Goal: Task Accomplishment & Management: Use online tool/utility

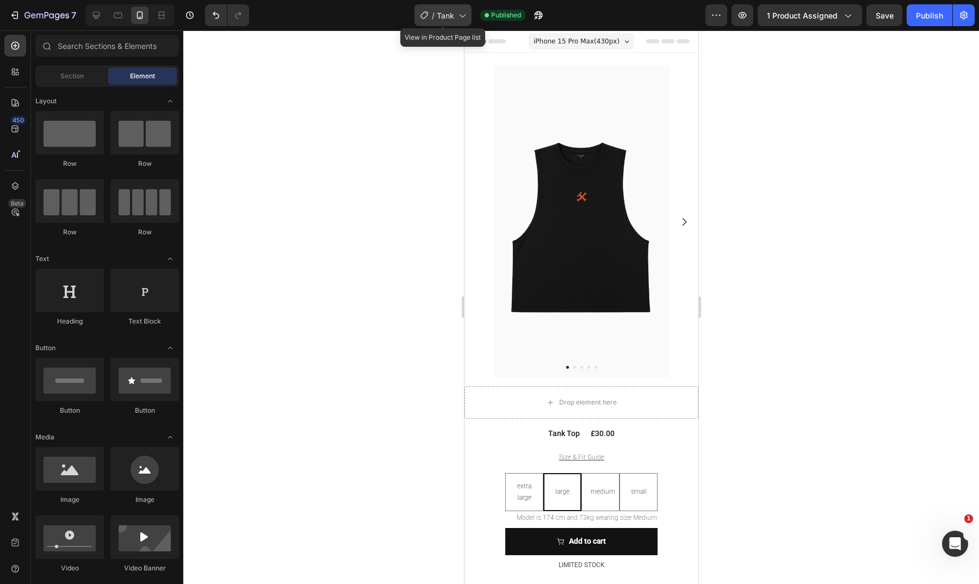
click at [447, 20] on span "Tank" at bounding box center [445, 15] width 17 height 11
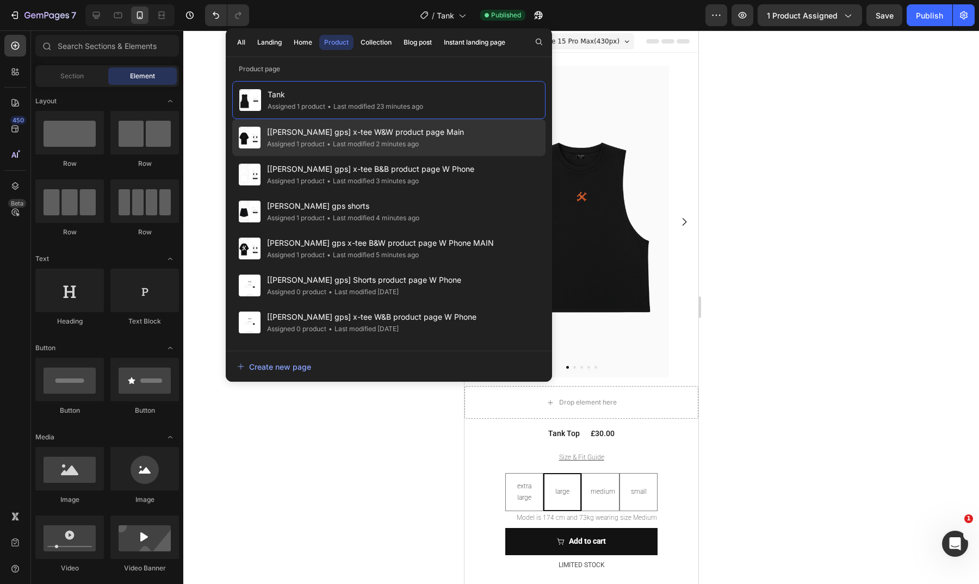
click at [419, 139] on div "• Last modified 2 minutes ago" at bounding box center [372, 144] width 94 height 11
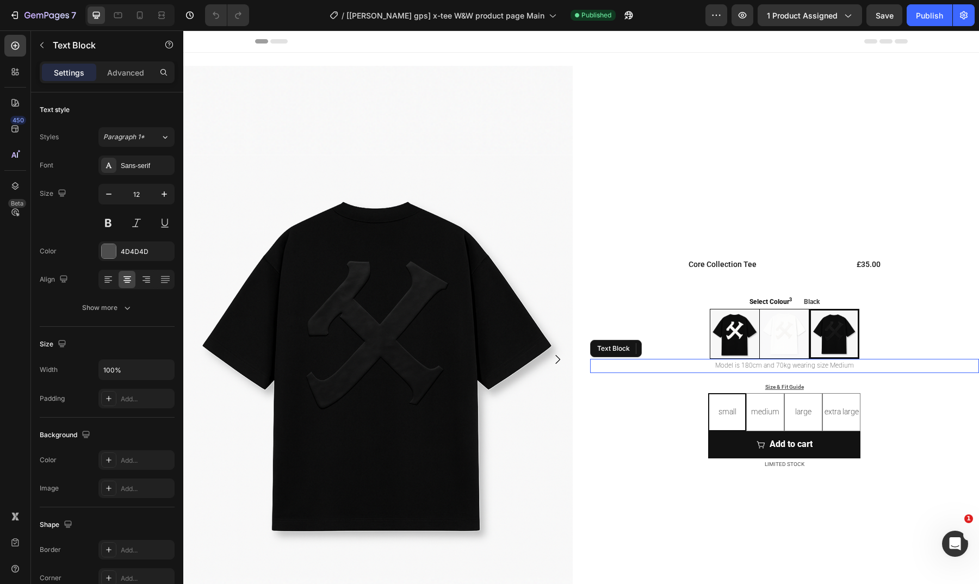
click at [750, 365] on p "Model is 180cm and 70kg wearing size Medium" at bounding box center [784, 366] width 387 height 12
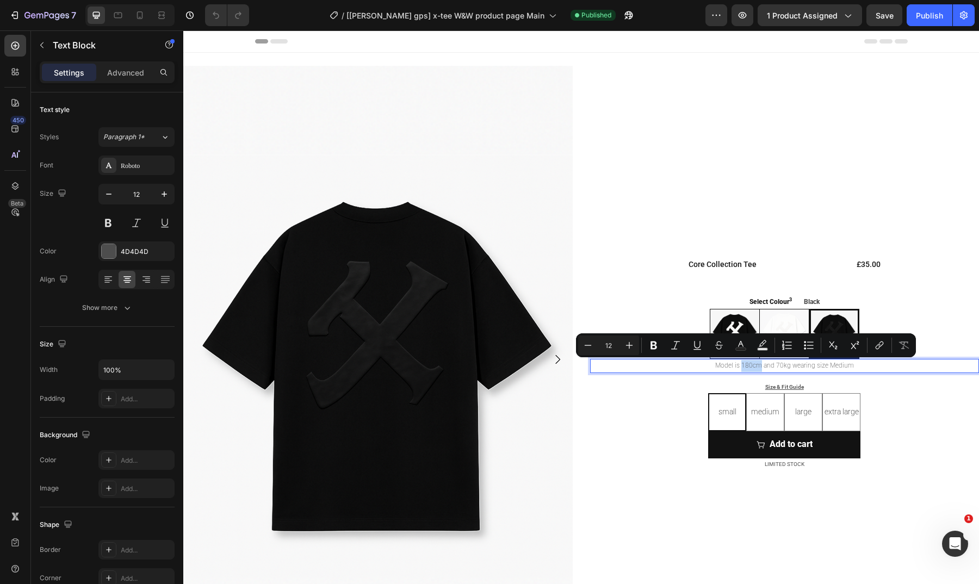
click at [746, 365] on p "Model is 180cm and 70kg wearing size Medium" at bounding box center [784, 366] width 387 height 12
click at [754, 363] on p "Model is 180cm and 70kg wearing size Medium" at bounding box center [784, 366] width 387 height 12
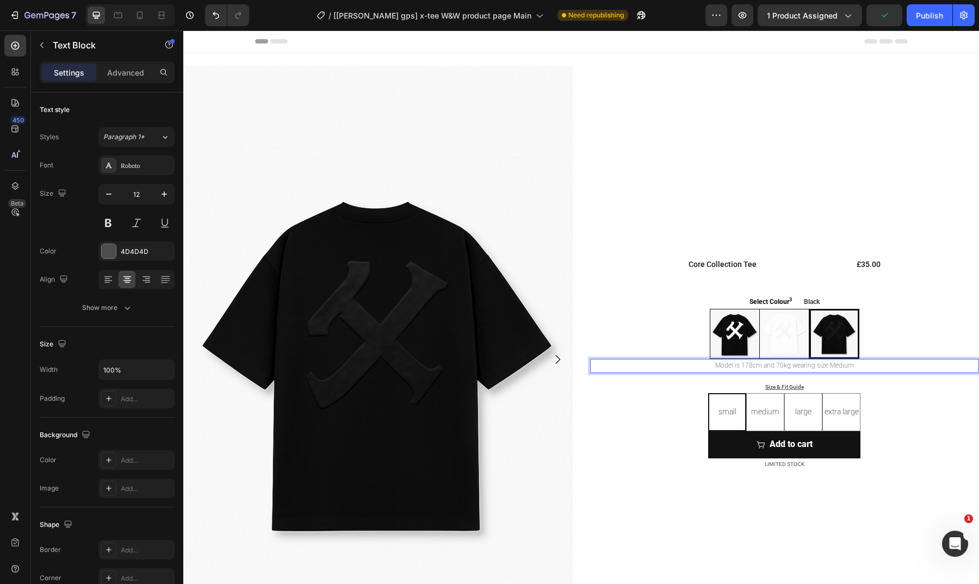
click at [778, 365] on p "Model is 178cm and 70kg wearing size Medium" at bounding box center [784, 366] width 387 height 12
click at [798, 366] on p "Model is 178cm and 66kg wearing size Medium" at bounding box center [784, 366] width 387 height 12
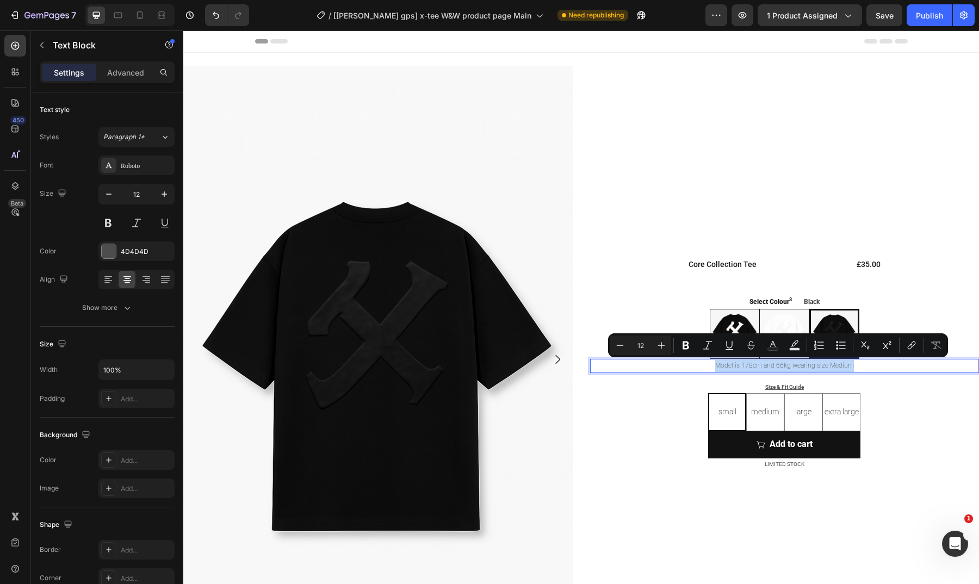
copy p "Model is 178cm and 66kg wearing size Medium"
click at [143, 16] on icon at bounding box center [139, 15] width 11 height 11
type input "14"
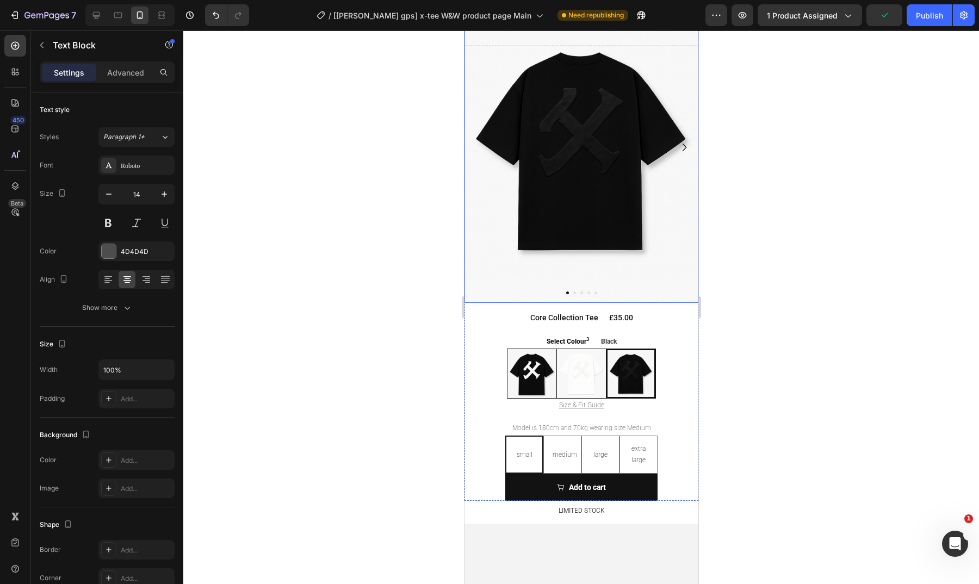
scroll to position [75, 0]
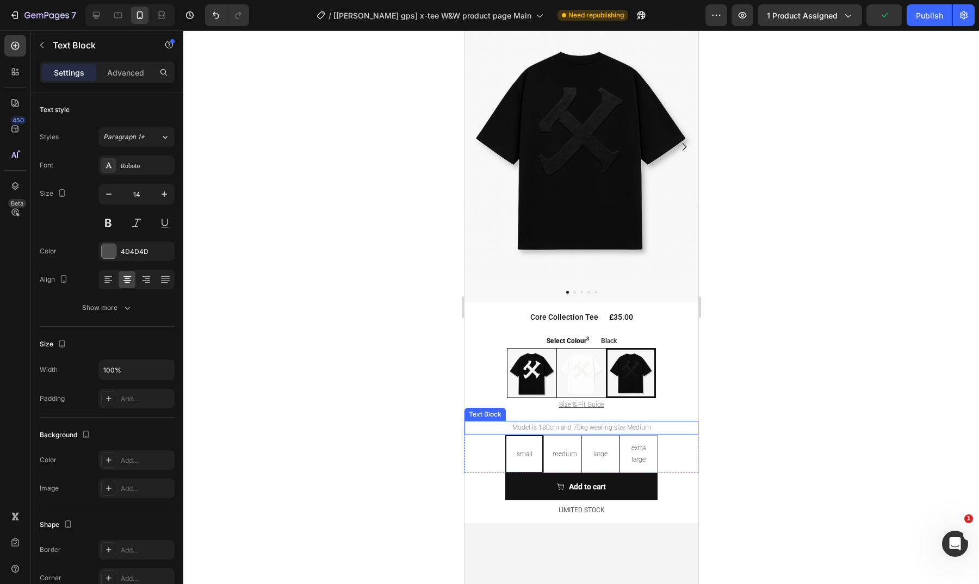
click at [582, 422] on p "Model is 180cm and 70kg wearing size Medium" at bounding box center [581, 428] width 232 height 12
click at [809, 312] on div at bounding box center [581, 307] width 796 height 554
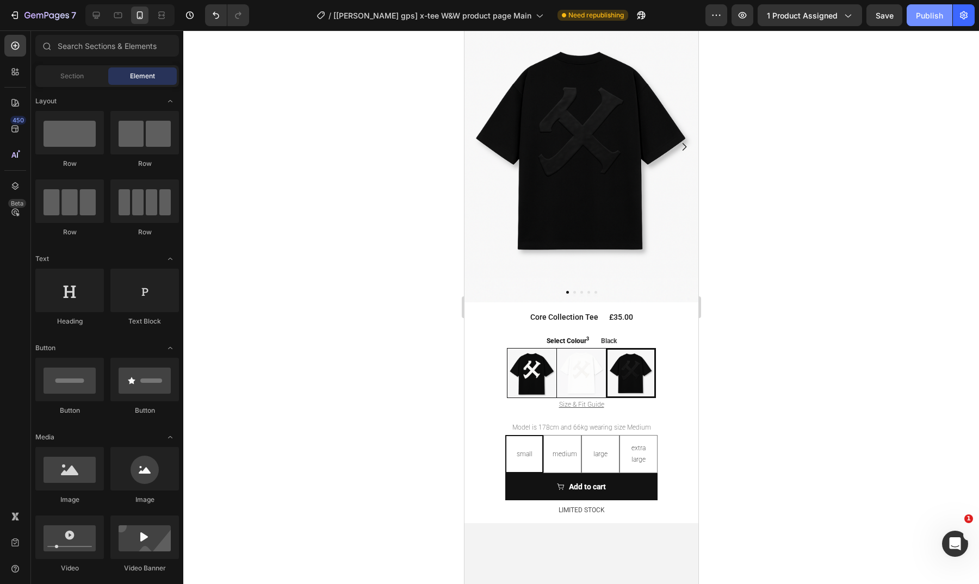
click at [935, 13] on div "Publish" at bounding box center [929, 15] width 27 height 11
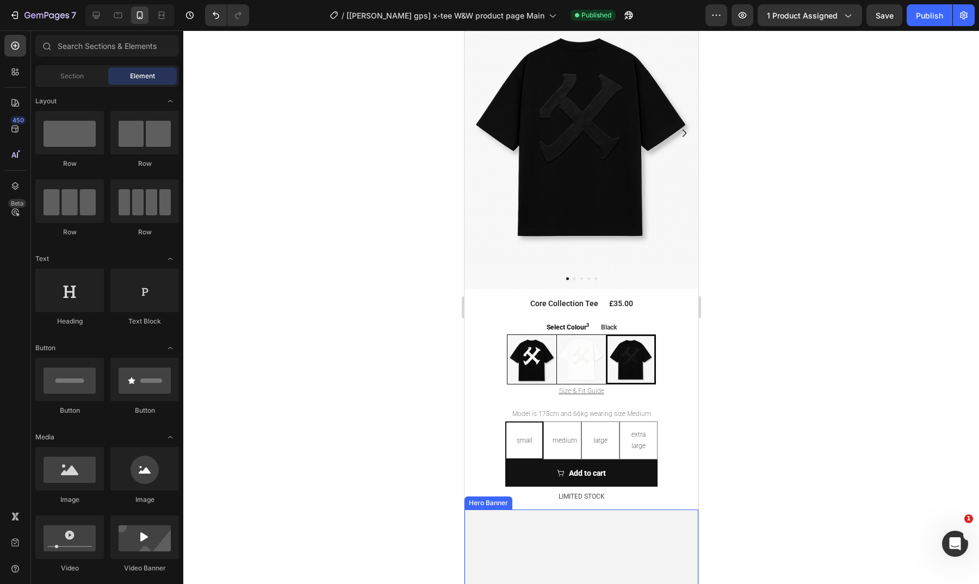
scroll to position [88, 0]
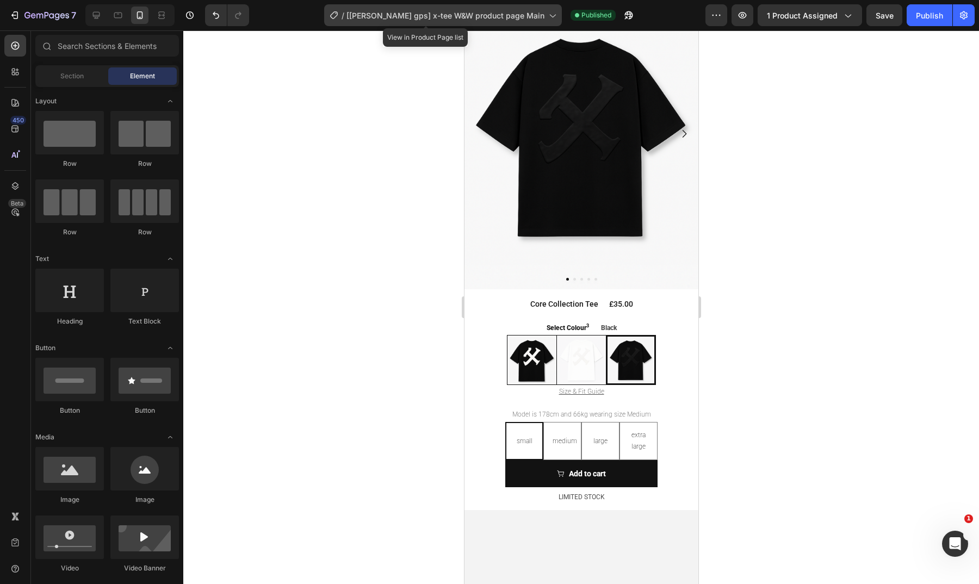
click at [471, 13] on span "[[PERSON_NAME] gps] x-tee W&W product page Main" at bounding box center [446, 15] width 198 height 11
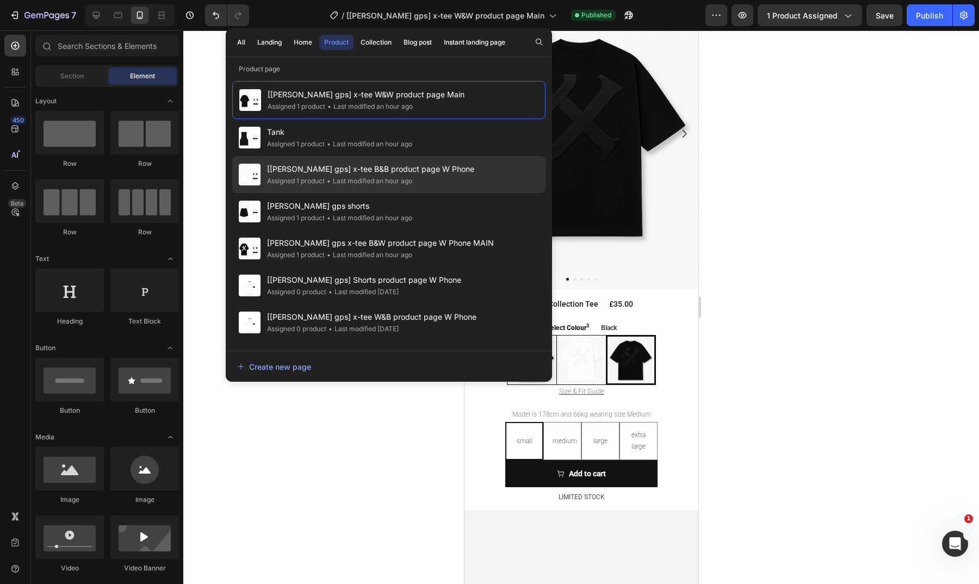
click at [446, 193] on div "[roxanne gps] x-tee B&B product page W Phone Assigned 1 product • Last modified…" at bounding box center [388, 211] width 313 height 37
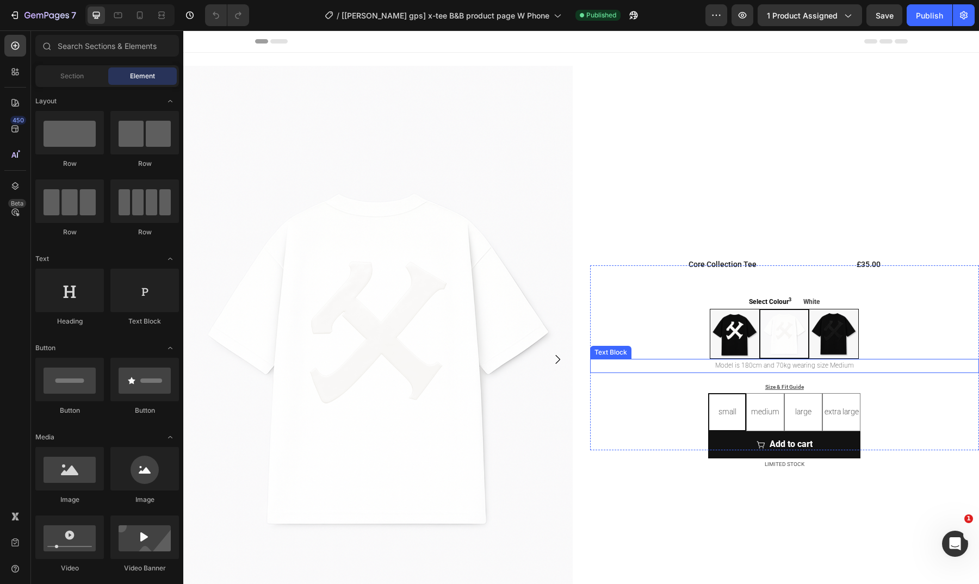
click at [764, 366] on p "Model is 180cm and 70kg wearing size Medium" at bounding box center [784, 366] width 387 height 12
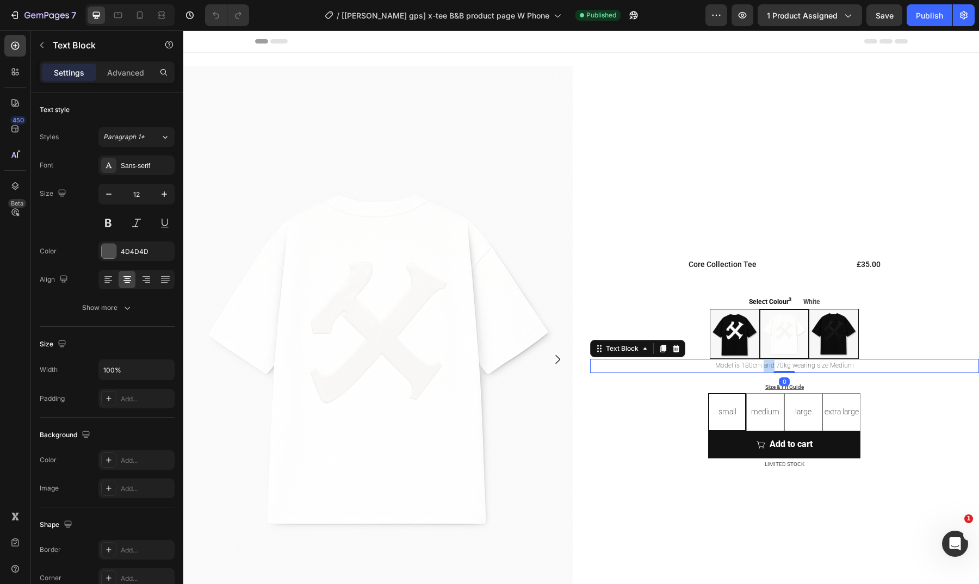
click at [764, 366] on p "Model is 180cm and 70kg wearing size Medium" at bounding box center [784, 366] width 387 height 12
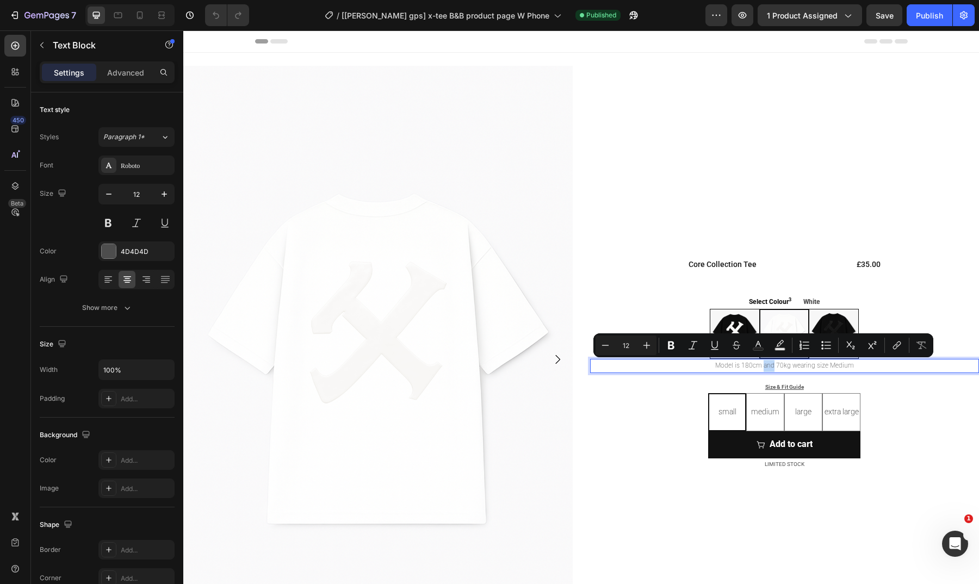
click at [764, 366] on p "Model is 180cm and 70kg wearing size Medium" at bounding box center [784, 366] width 387 height 12
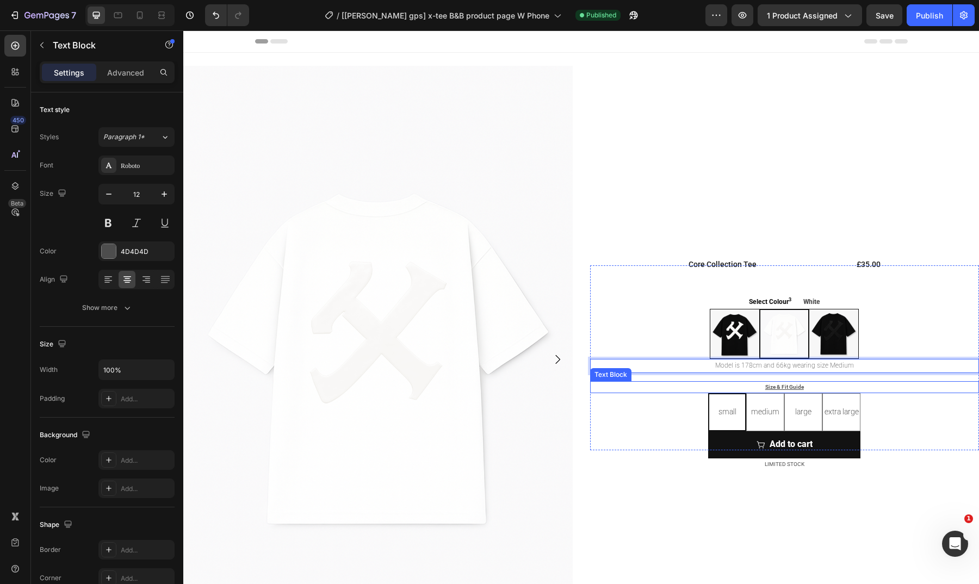
click at [902, 392] on div "Size & Fit Guide" at bounding box center [785, 387] width 390 height 12
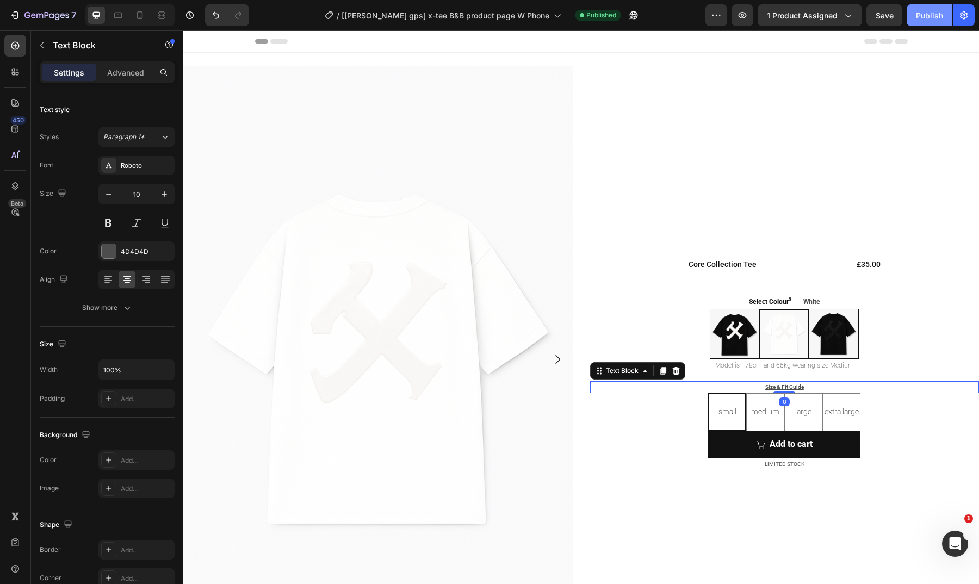
click at [915, 20] on button "Publish" at bounding box center [930, 15] width 46 height 22
click at [137, 12] on icon at bounding box center [139, 15] width 11 height 11
type input "14"
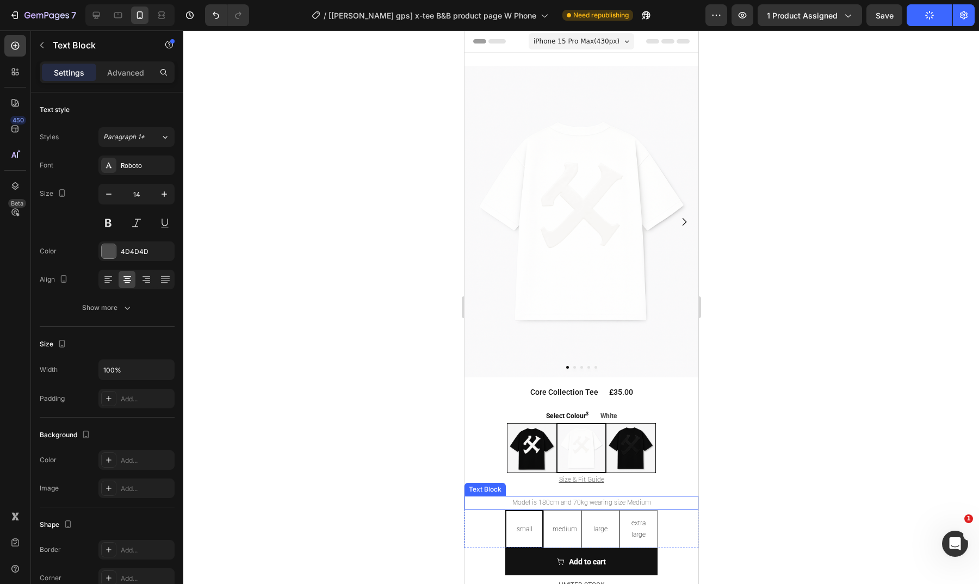
click at [582, 497] on p "Model is 180cm and 70kg wearing size Medium" at bounding box center [581, 503] width 232 height 12
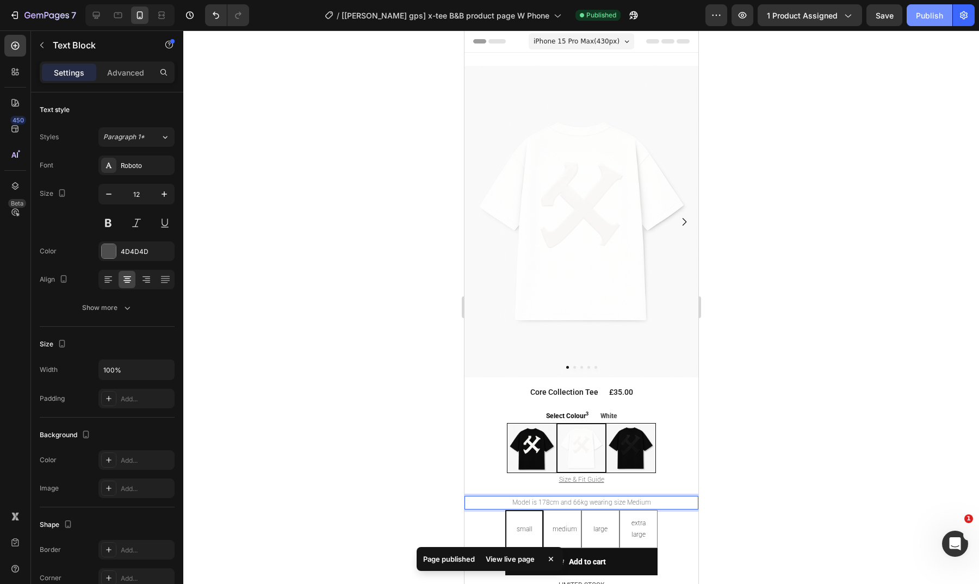
click at [923, 15] on div "Publish" at bounding box center [929, 15] width 27 height 11
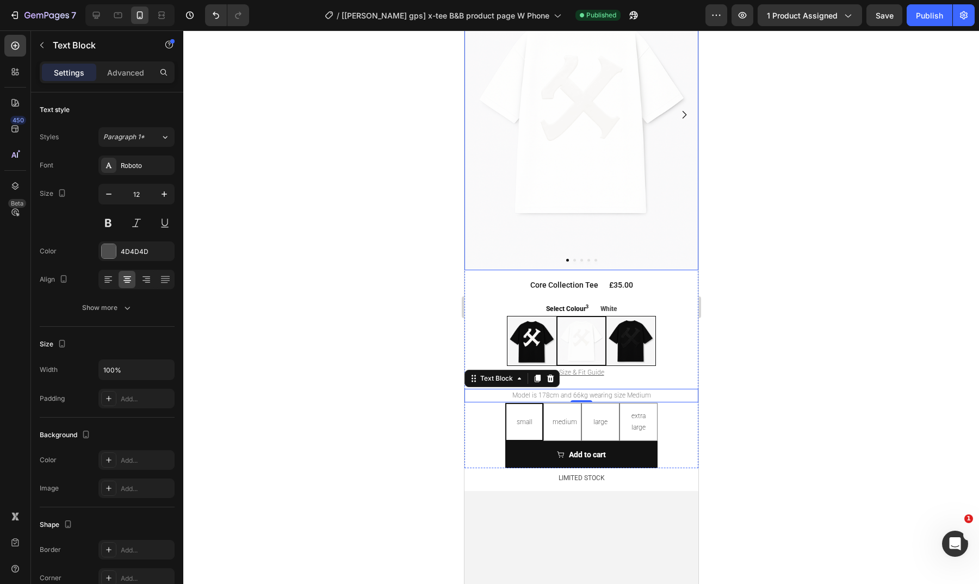
scroll to position [114, 0]
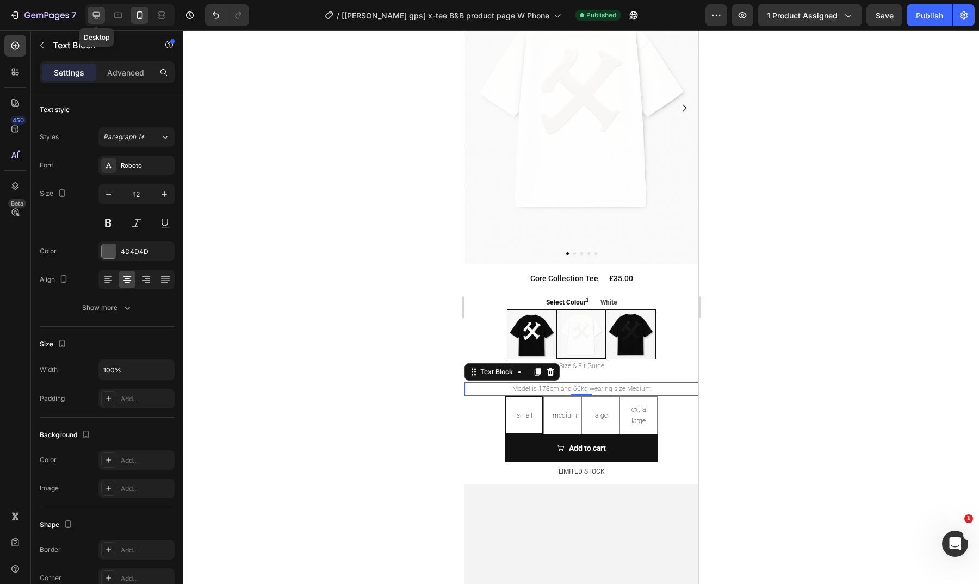
click at [97, 15] on icon at bounding box center [96, 15] width 7 height 7
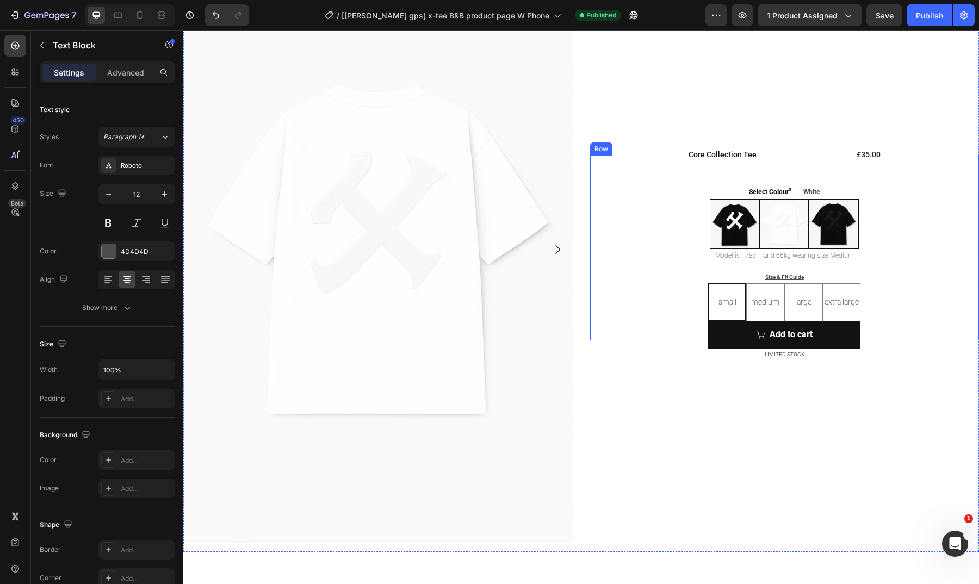
scroll to position [112, 0]
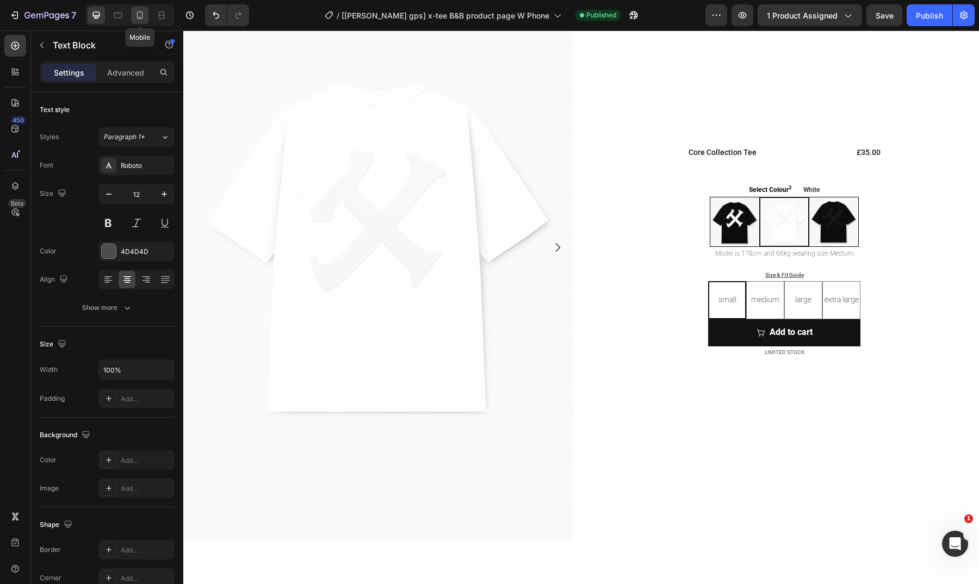
click at [146, 20] on div at bounding box center [139, 15] width 17 height 17
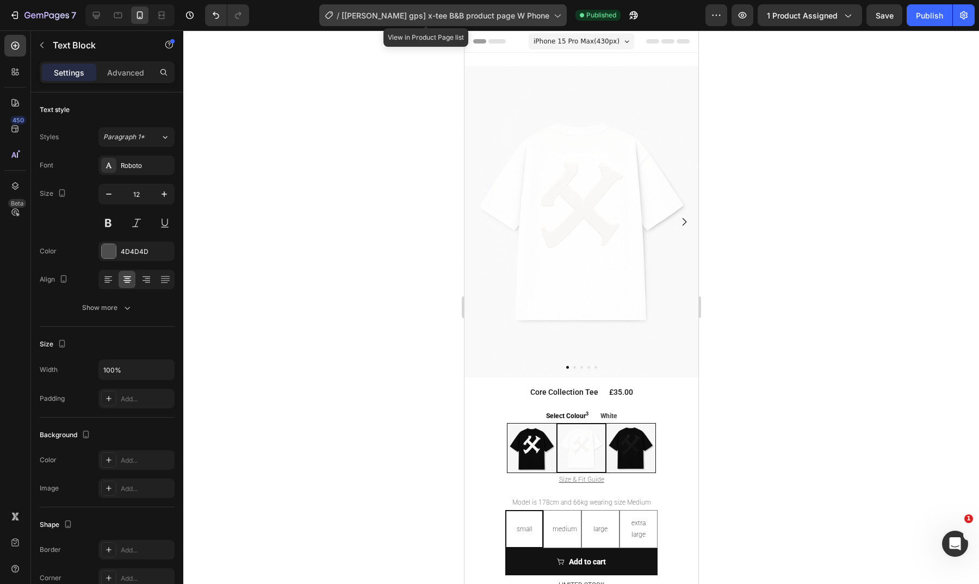
click at [475, 15] on span "[[PERSON_NAME] gps] x-tee B&B product page W Phone" at bounding box center [446, 15] width 208 height 11
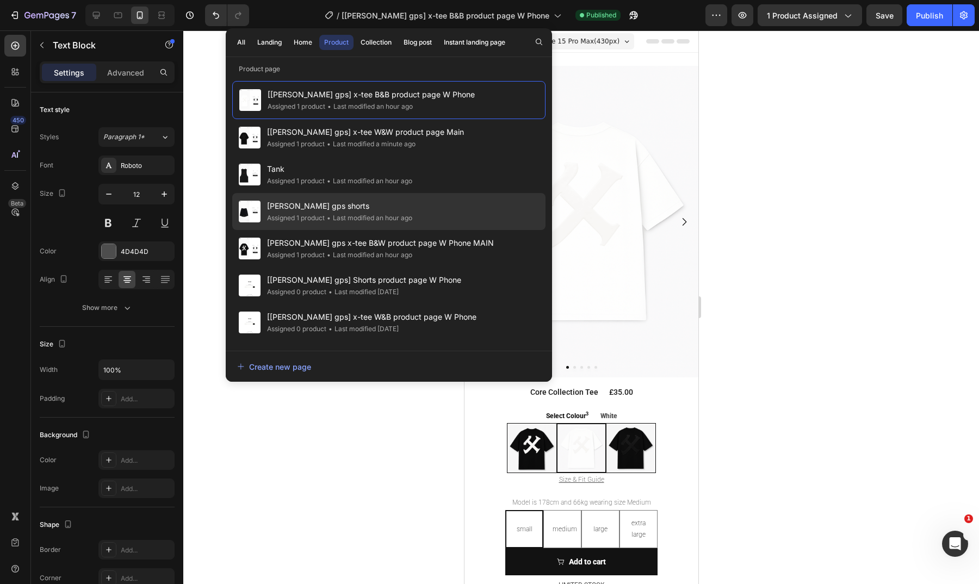
click at [435, 230] on div "roxanne gps shorts Assigned 1 product • Last modified an hour ago" at bounding box center [388, 248] width 313 height 37
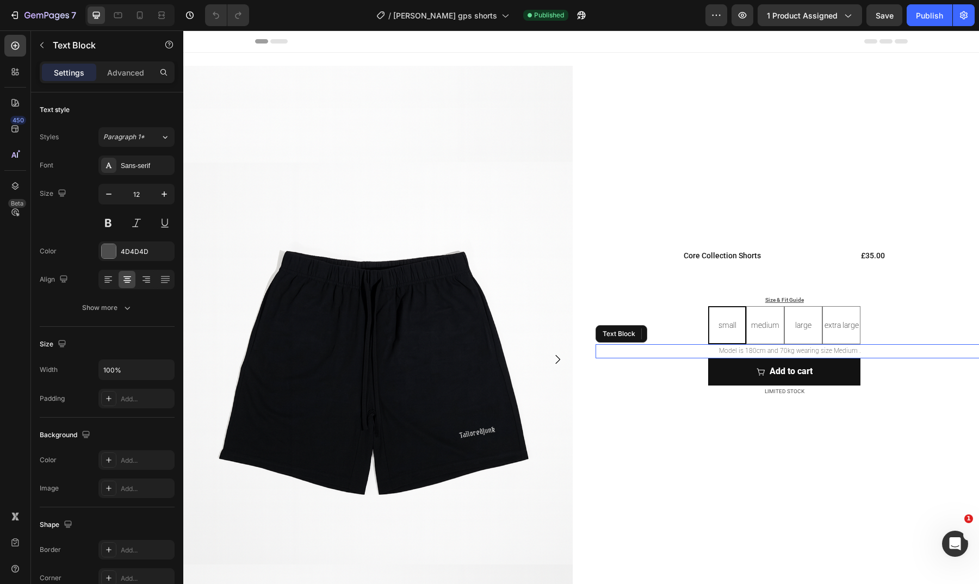
click at [788, 350] on p "Model is 180cm and 70kg wearing size Medium ." at bounding box center [790, 352] width 387 height 12
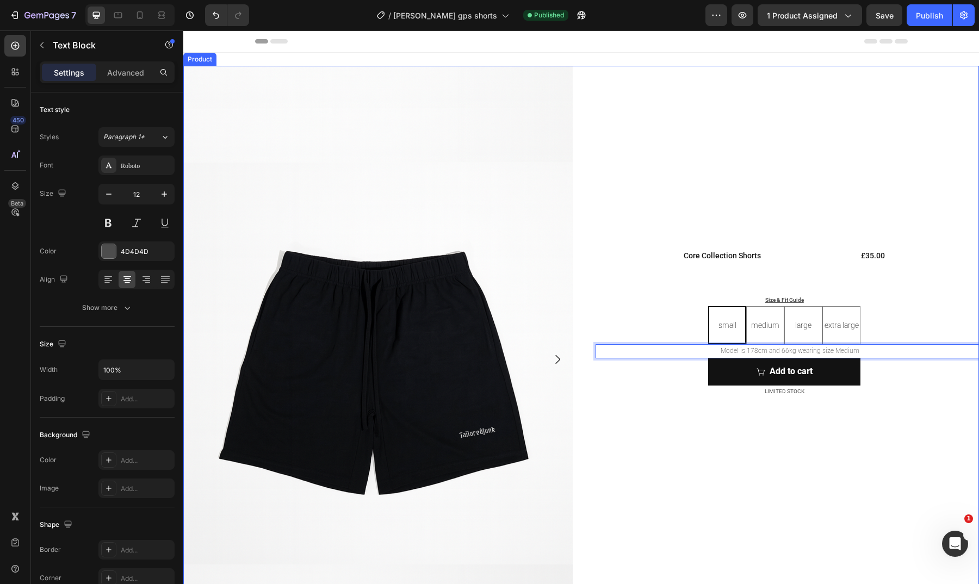
click at [714, 418] on div "Image Image Row Core Collection Shorts Product Title £35.00 Product Price Produ…" at bounding box center [785, 364] width 390 height 596
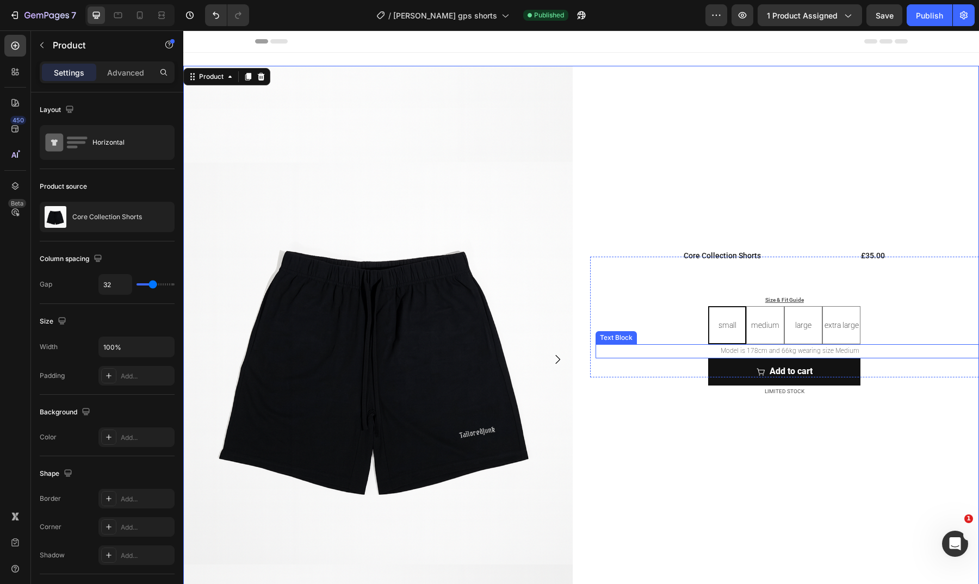
click at [721, 349] on p "Model is 178cm and 66kg wearing size Medium" at bounding box center [790, 352] width 387 height 12
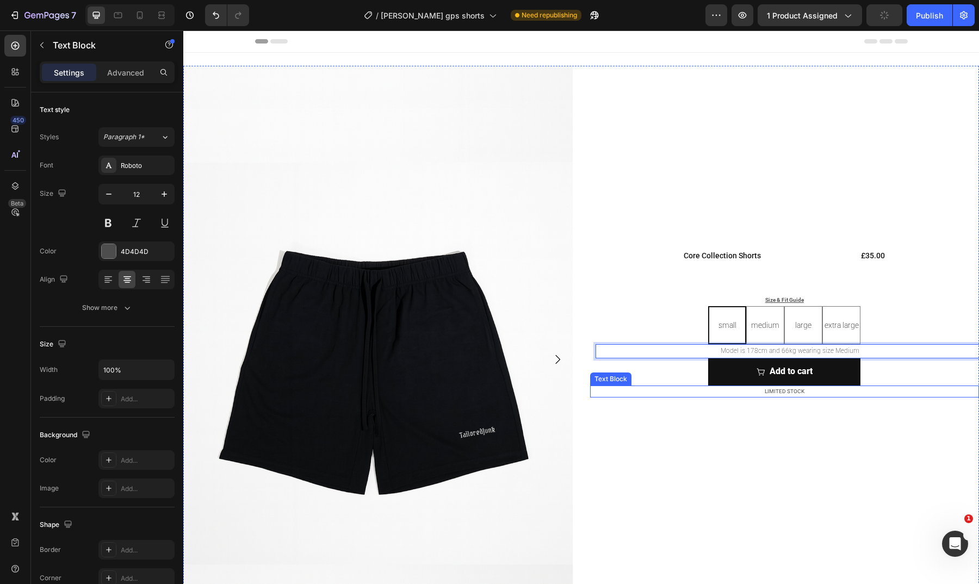
click at [763, 437] on div "Image Image Row Core Collection Shorts Product Title £35.00 Product Price Produ…" at bounding box center [785, 364] width 390 height 596
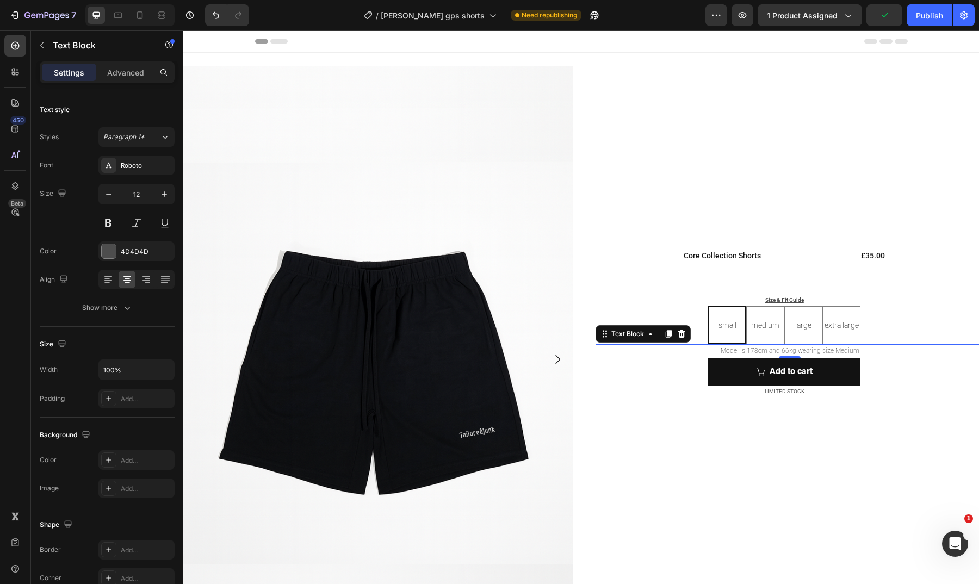
click at [855, 354] on p "Model is 178cm and 66kg wearing size Medium" at bounding box center [790, 352] width 387 height 12
click at [855, 351] on p "Model is 178cm and 66kg wearing size Medium" at bounding box center [790, 352] width 387 height 12
click at [707, 352] on p "Model is 178cm and 66kg wearing size Medium" at bounding box center [790, 352] width 387 height 12
click at [116, 68] on p "Advanced" at bounding box center [125, 72] width 37 height 11
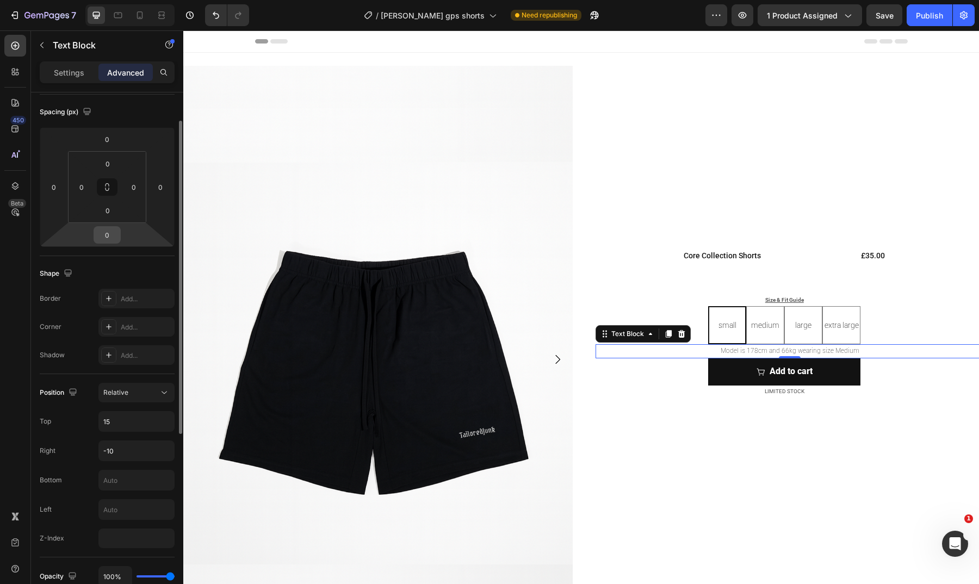
scroll to position [120, 0]
click at [141, 444] on input "-10" at bounding box center [136, 447] width 75 height 20
type input "-1"
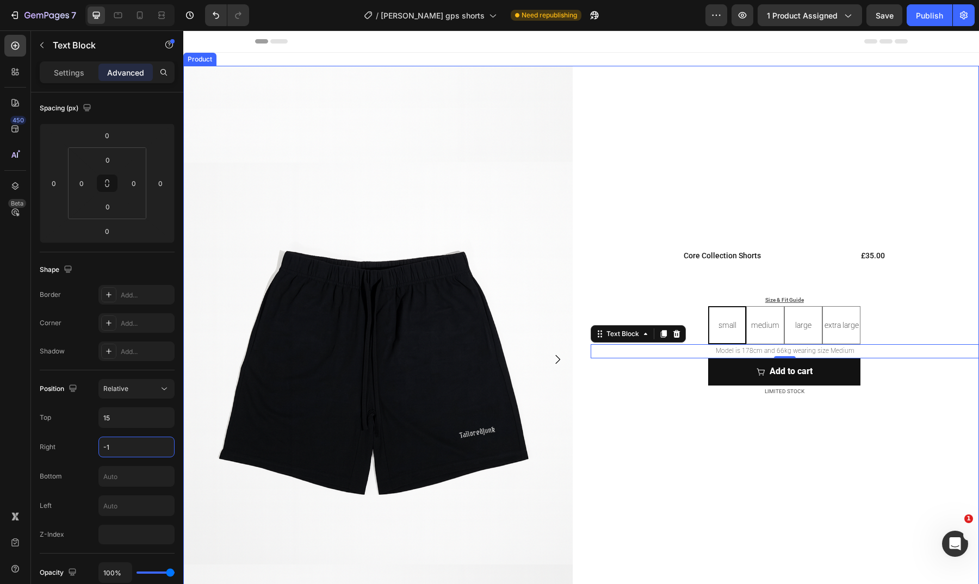
click at [663, 494] on div "Image Image Row Core Collection Shorts Product Title £35.00 Product Price Produ…" at bounding box center [785, 364] width 390 height 596
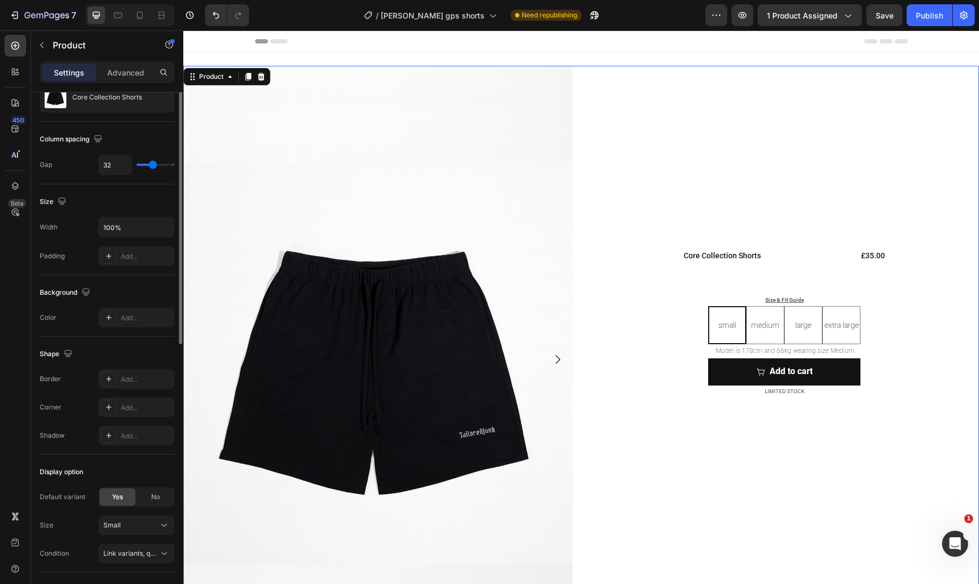
scroll to position [0, 0]
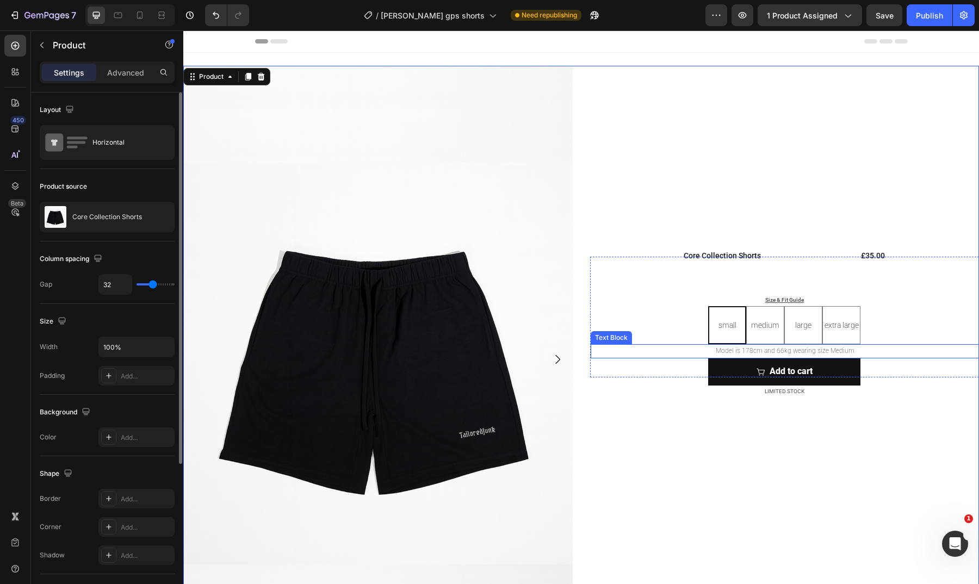
click at [764, 349] on p "Model is 178cm and 66kg wearing size Medium" at bounding box center [785, 352] width 387 height 12
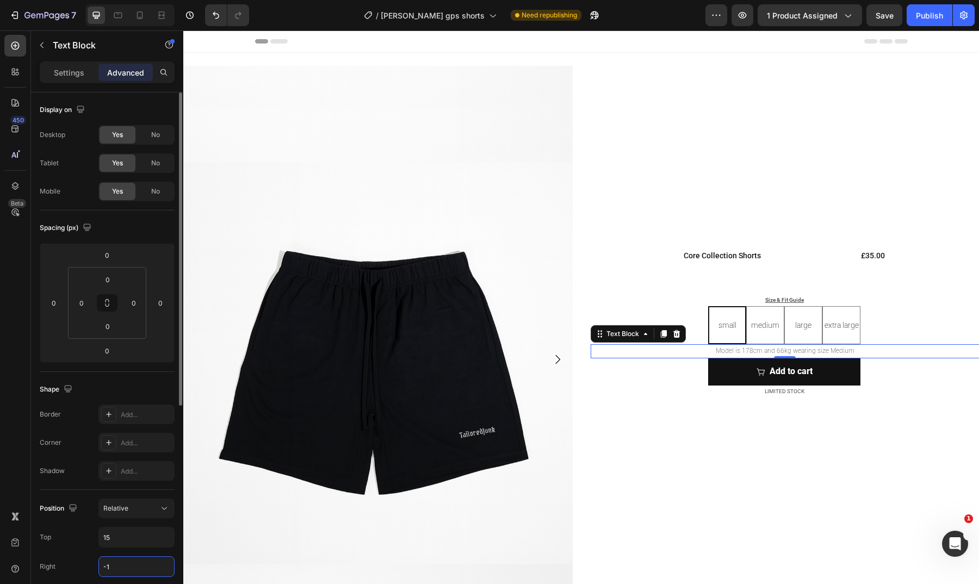
click at [134, 560] on input "-1" at bounding box center [136, 567] width 75 height 20
click at [127, 569] on input "-1" at bounding box center [136, 567] width 75 height 20
type input "-"
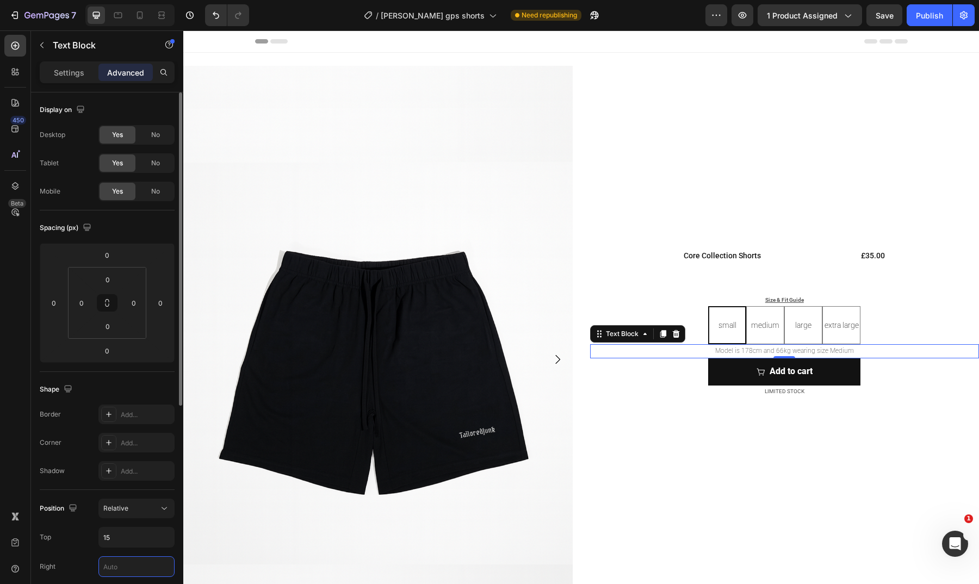
type input "5"
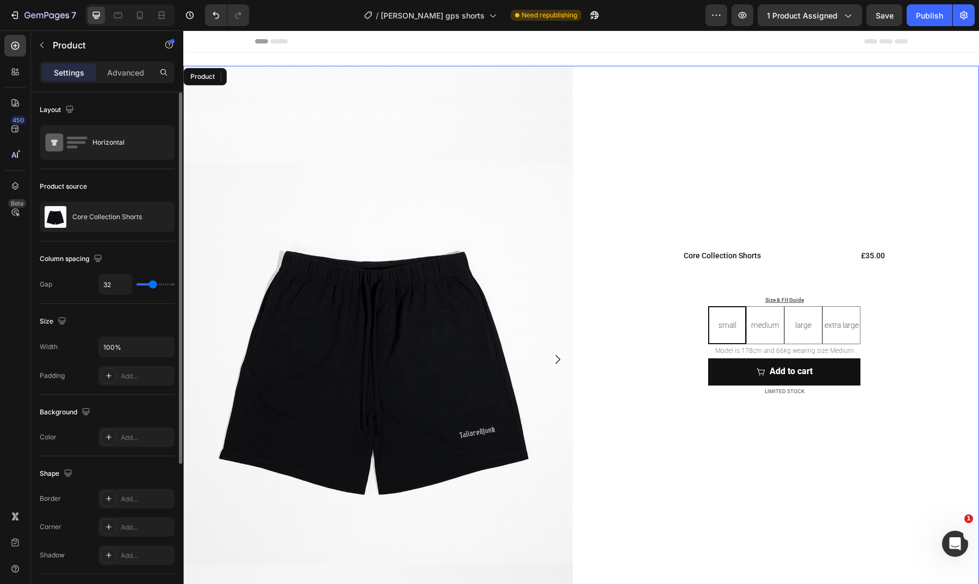
click at [743, 534] on div "Image Image Row Core Collection Shorts Product Title £35.00 Product Price Produ…" at bounding box center [785, 364] width 390 height 596
click at [165, 14] on icon at bounding box center [161, 15] width 11 height 11
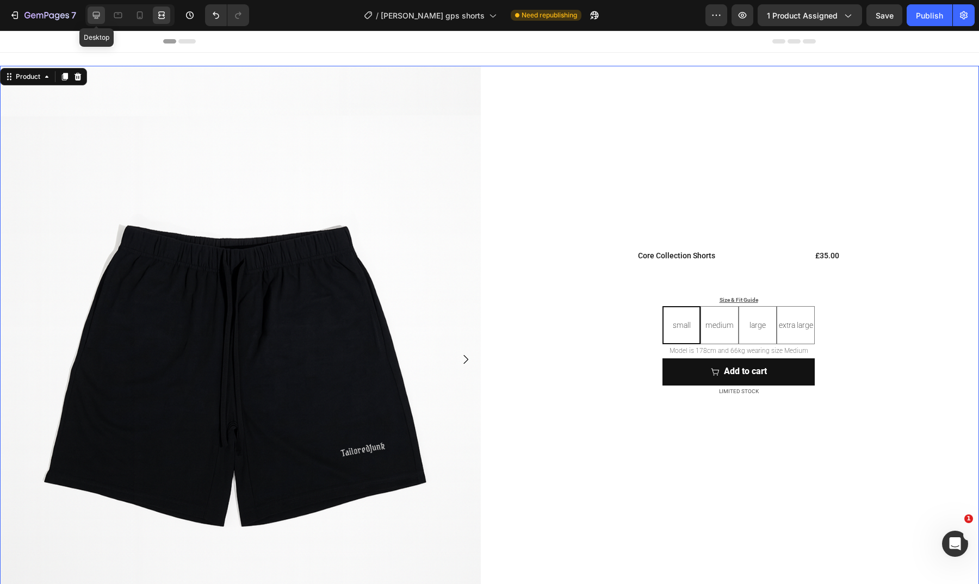
click at [98, 17] on icon at bounding box center [96, 15] width 11 height 11
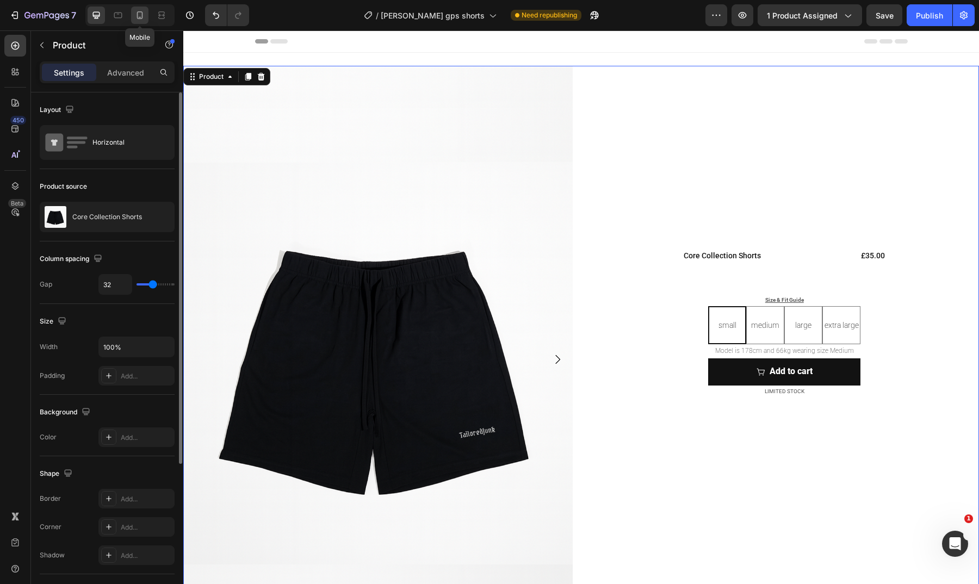
click at [141, 15] on icon at bounding box center [139, 15] width 11 height 11
type input "0"
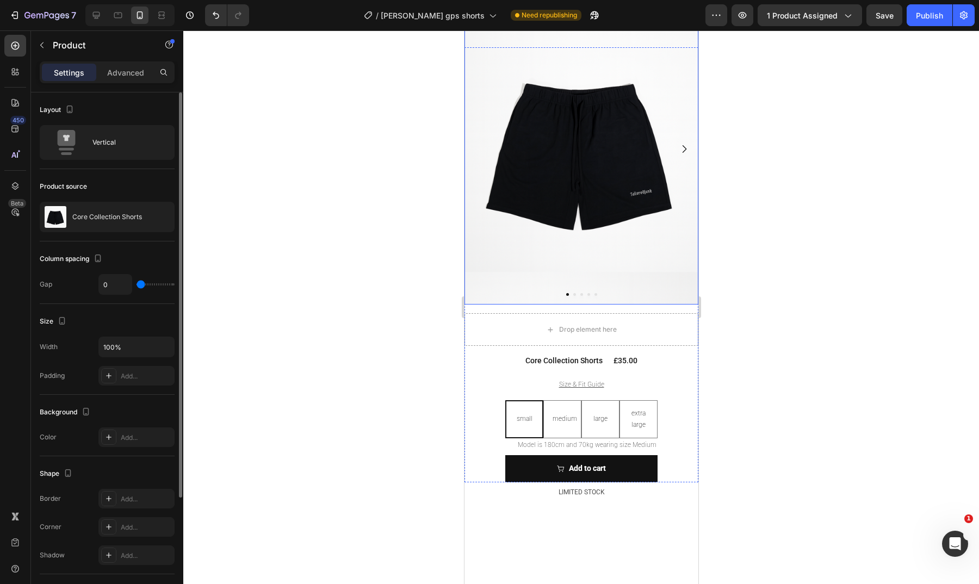
scroll to position [75, 0]
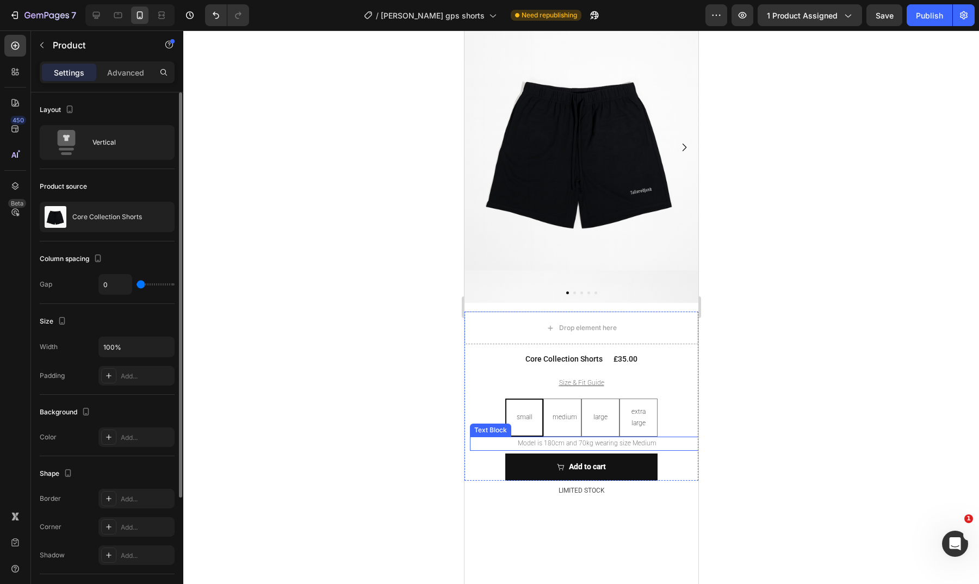
click at [592, 438] on p "Model is 180cm and 70kg wearing size Medium" at bounding box center [587, 444] width 232 height 12
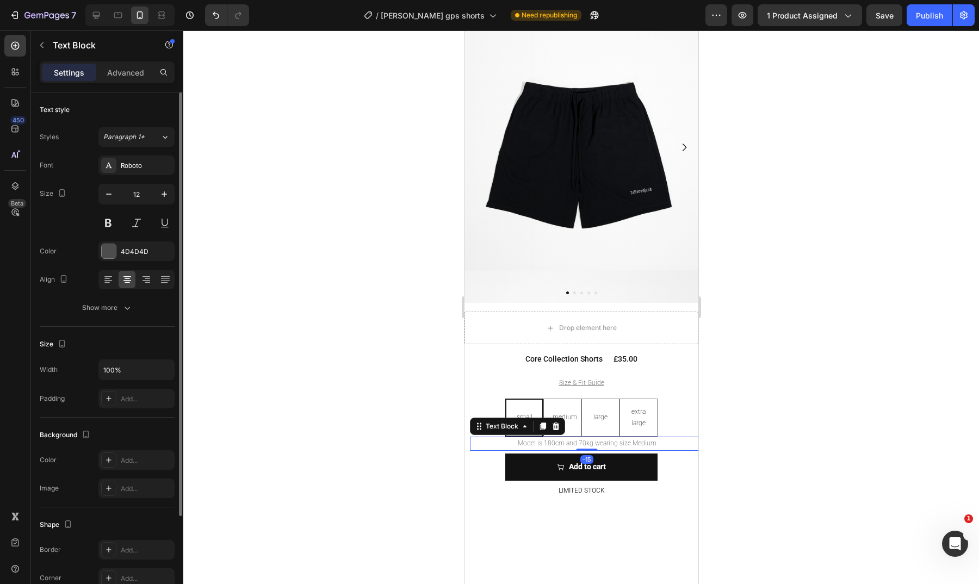
click at [592, 438] on p "Model is 180cm and 70kg wearing size Medium" at bounding box center [587, 444] width 232 height 12
click at [511, 438] on p "Model is 178cm and 66kg wearing size Medium" at bounding box center [587, 444] width 232 height 12
click at [128, 69] on p "Advanced" at bounding box center [125, 72] width 37 height 11
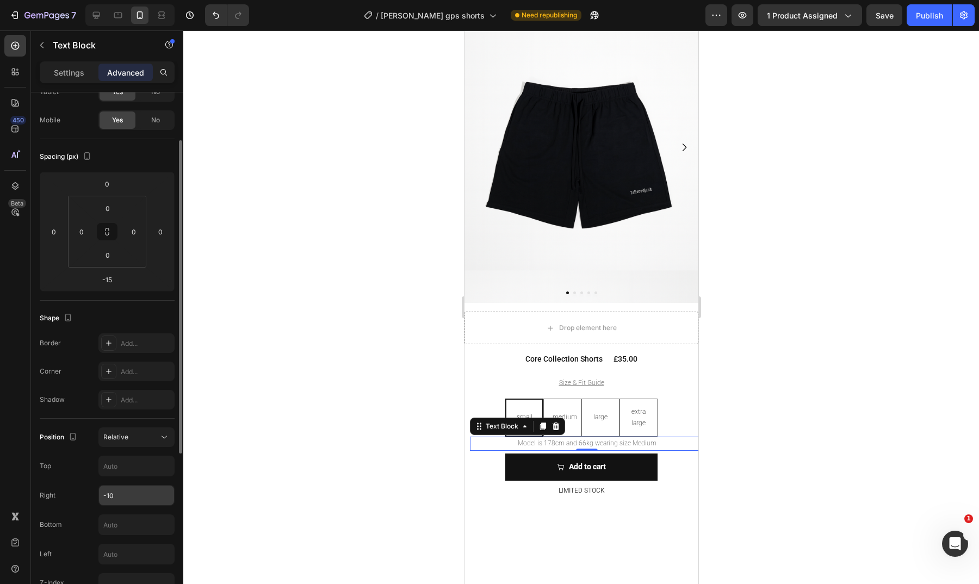
scroll to position [76, 0]
click at [138, 495] on input "-10" at bounding box center [136, 491] width 75 height 20
type input "-"
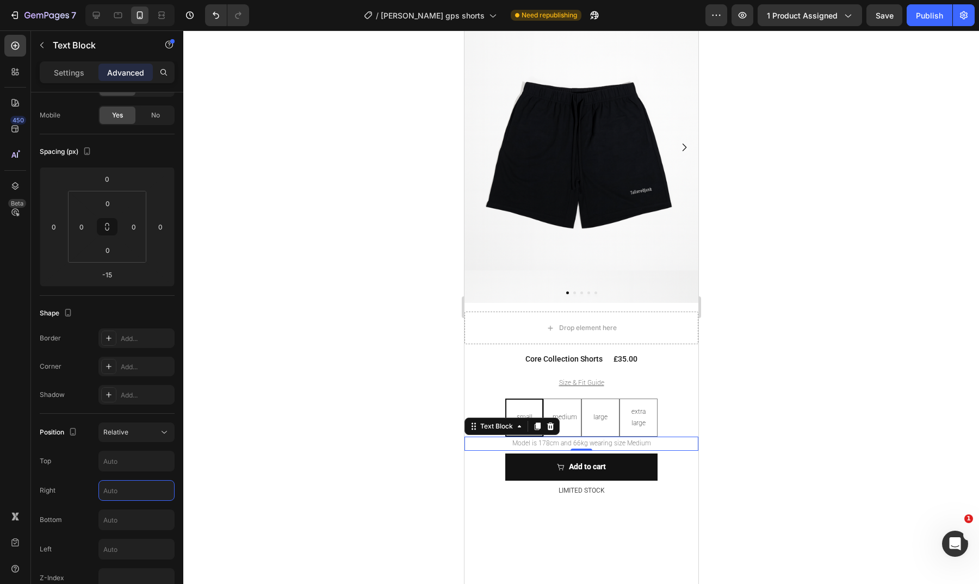
click at [319, 377] on div at bounding box center [581, 307] width 796 height 554
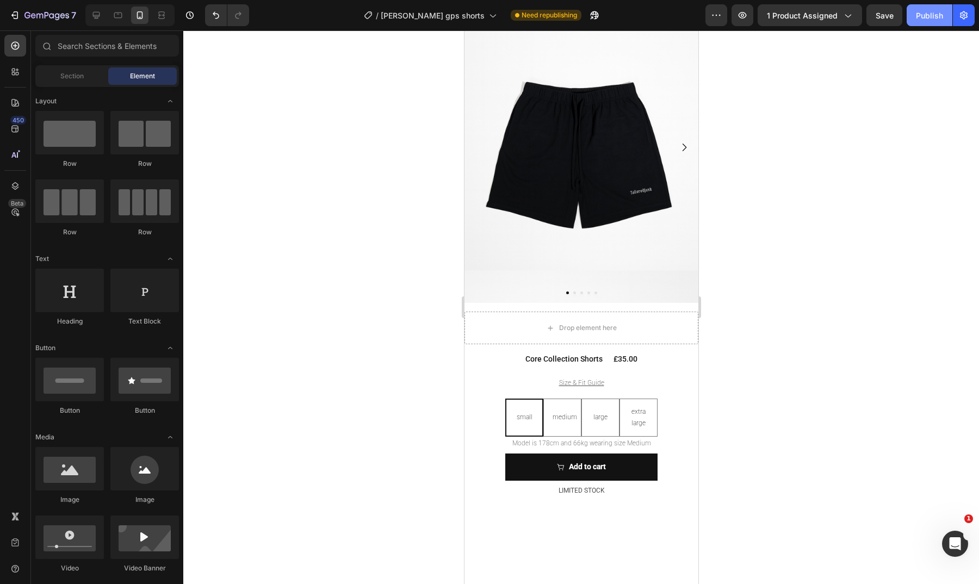
click at [928, 16] on div "Publish" at bounding box center [929, 15] width 27 height 11
click at [487, 15] on icon at bounding box center [492, 15] width 11 height 11
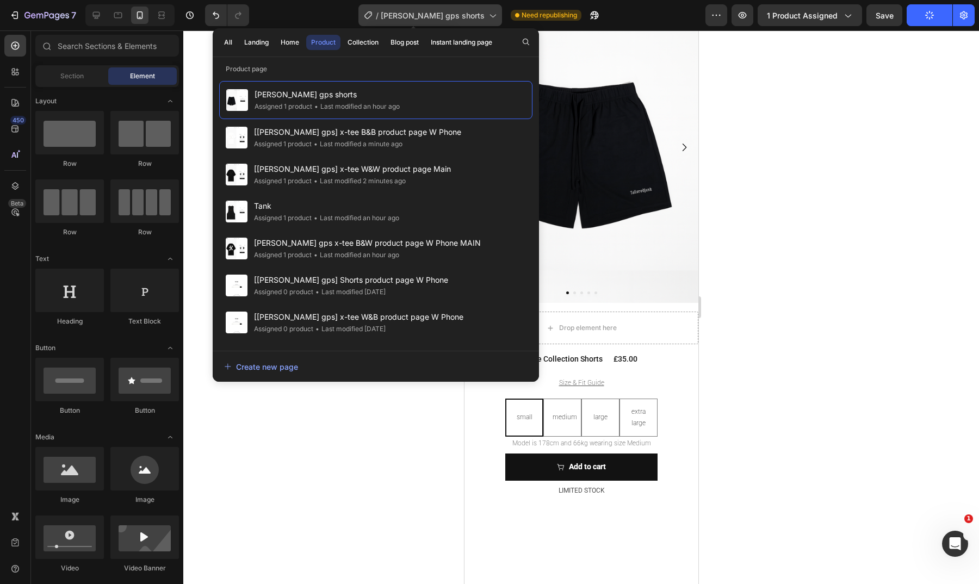
click at [487, 15] on icon at bounding box center [492, 15] width 11 height 11
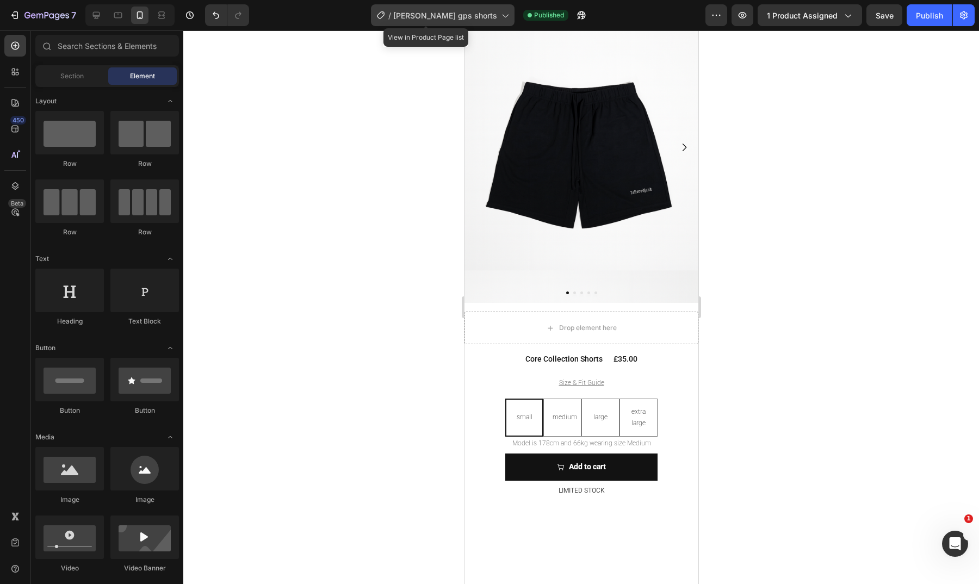
click at [471, 15] on span "[PERSON_NAME] gps shorts" at bounding box center [445, 15] width 104 height 11
click at [97, 18] on icon at bounding box center [96, 15] width 7 height 7
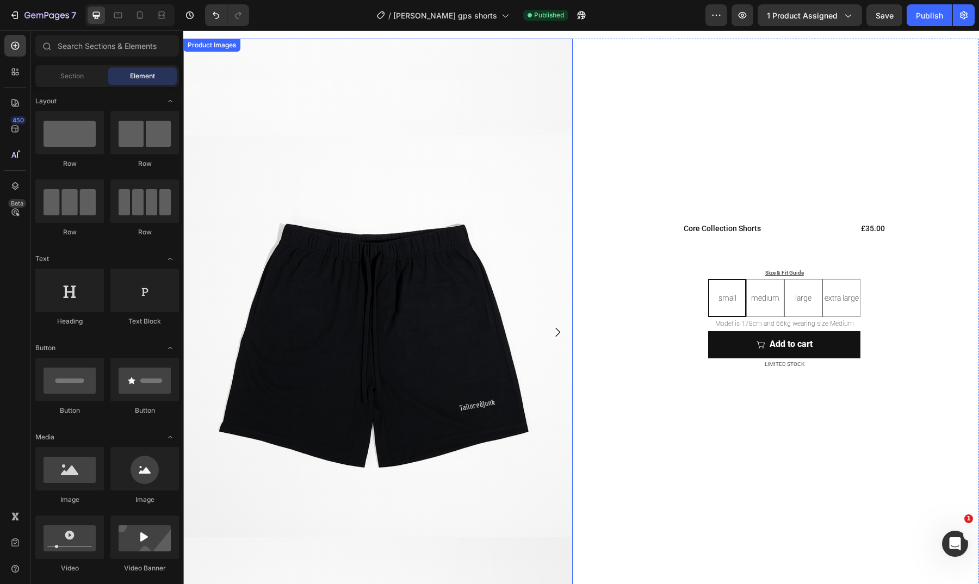
scroll to position [9, 0]
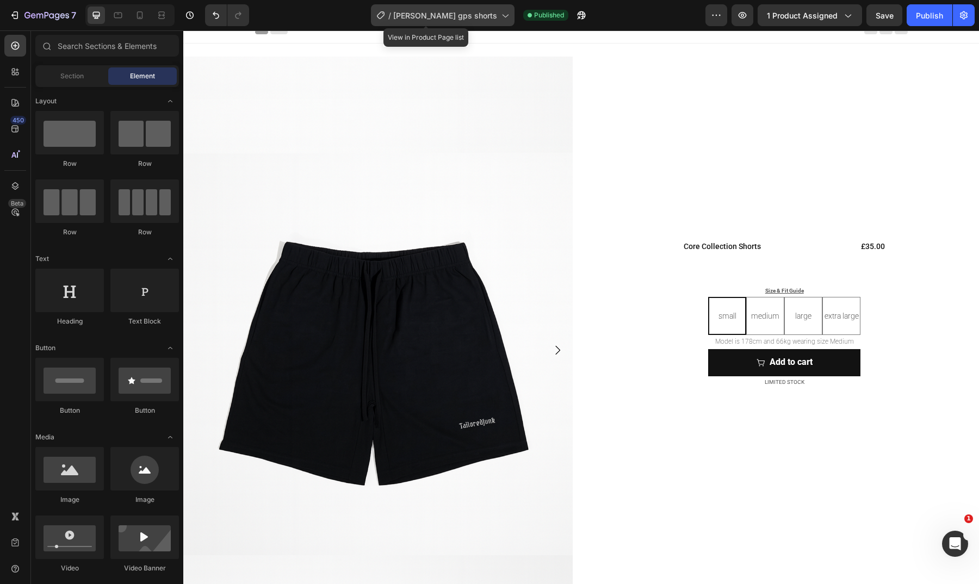
click at [454, 22] on div "/ roxanne gps shorts" at bounding box center [443, 15] width 144 height 22
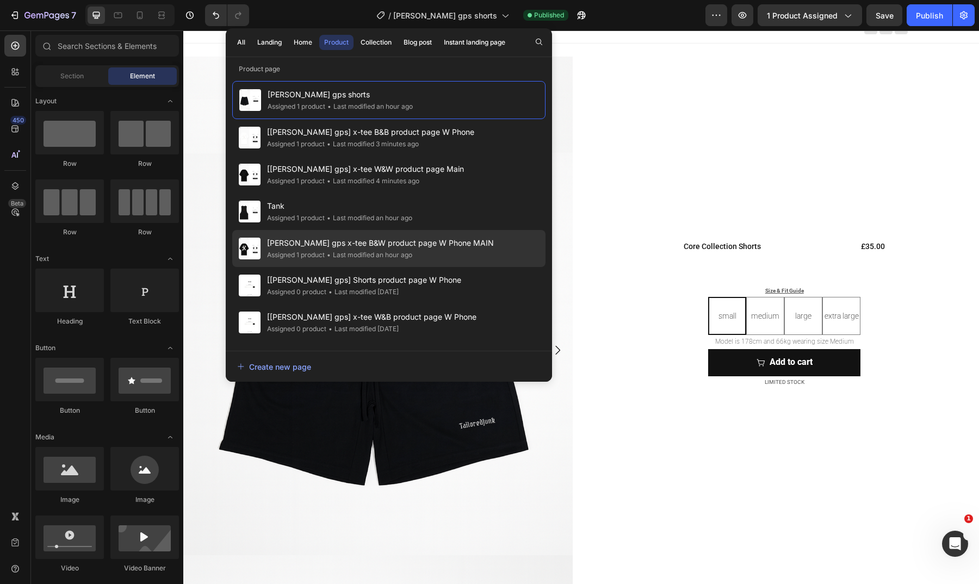
click at [444, 251] on div "Assigned 1 product • Last modified an hour ago" at bounding box center [380, 255] width 227 height 11
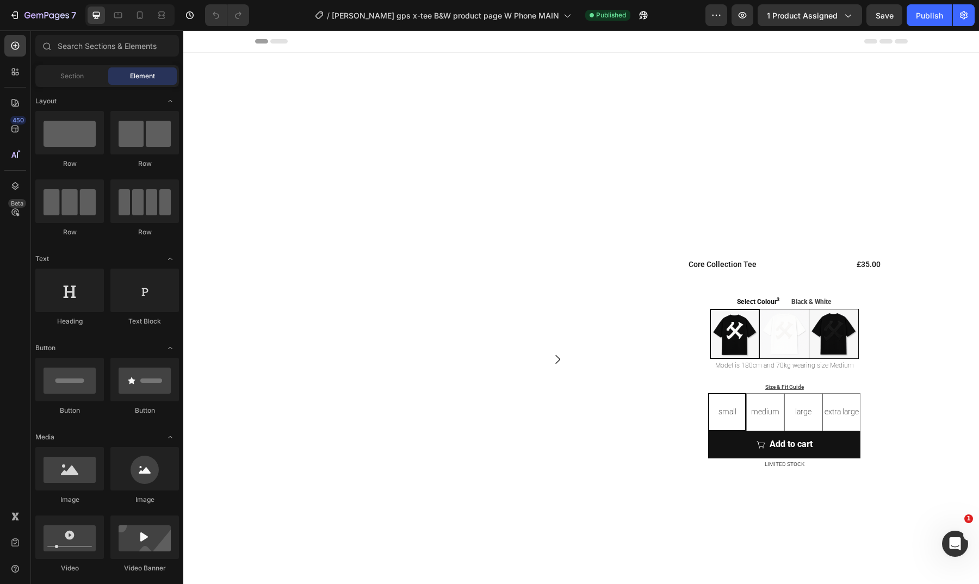
radio input "true"
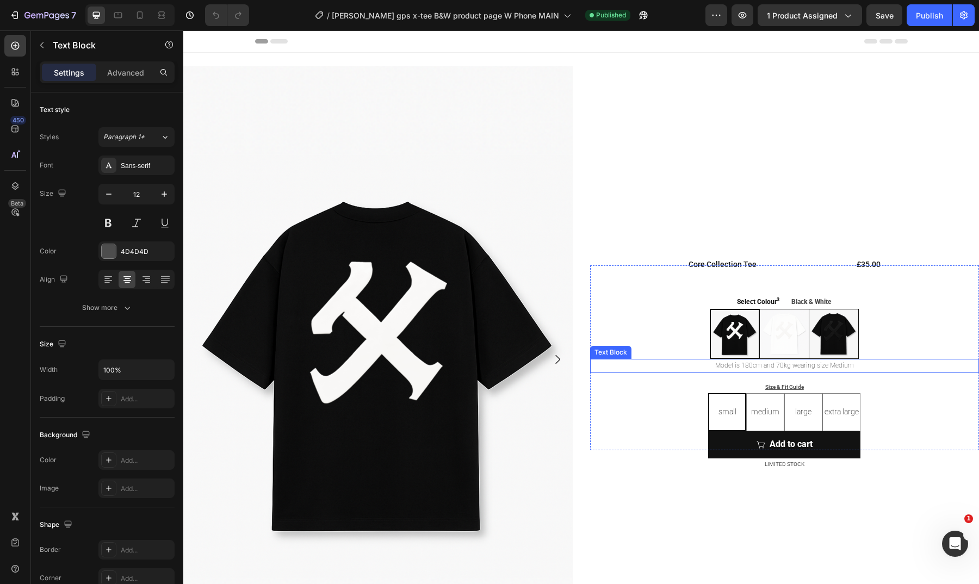
click at [776, 367] on p "Model is 180cm and 70kg wearing size Medium" at bounding box center [784, 366] width 387 height 12
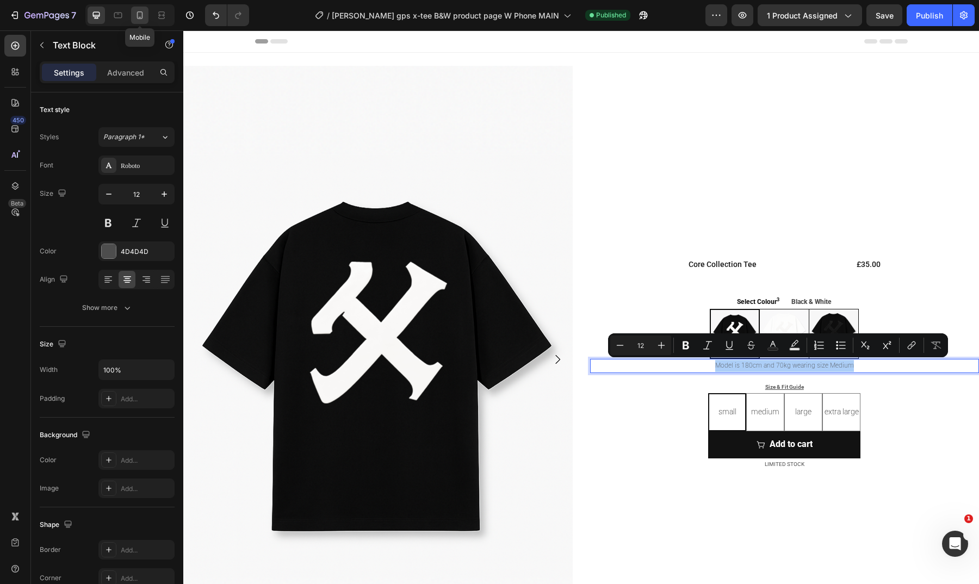
click at [137, 13] on icon at bounding box center [140, 15] width 6 height 8
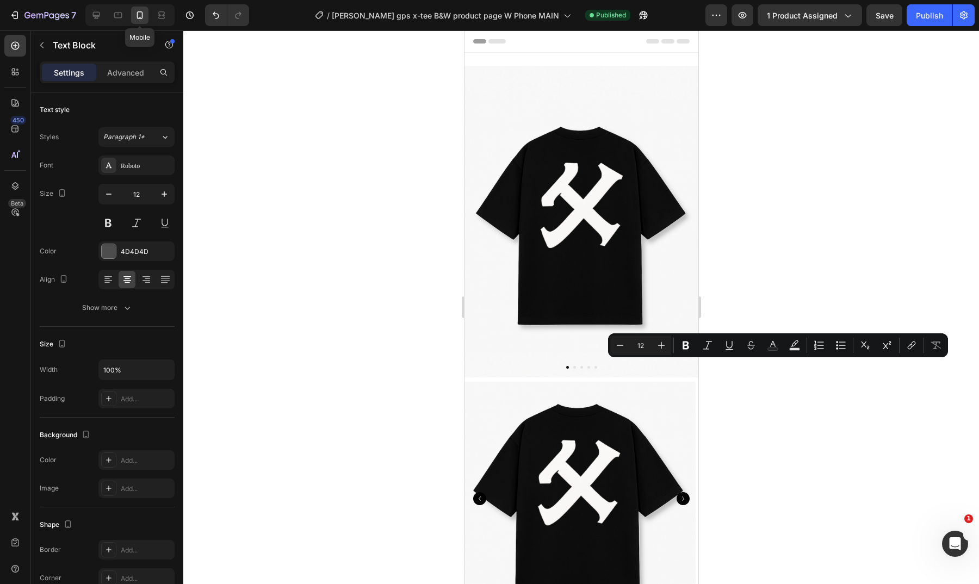
type input "14"
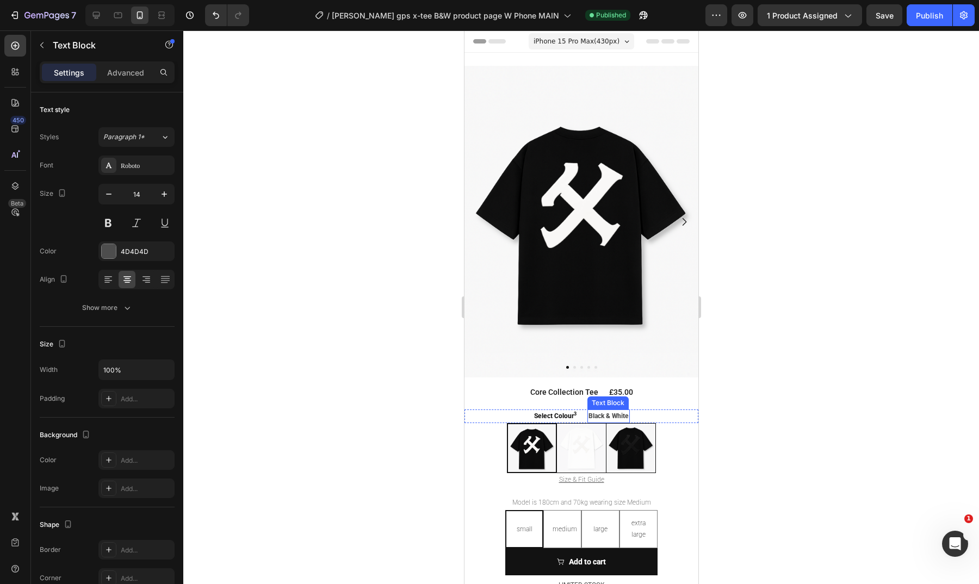
scroll to position [13, 0]
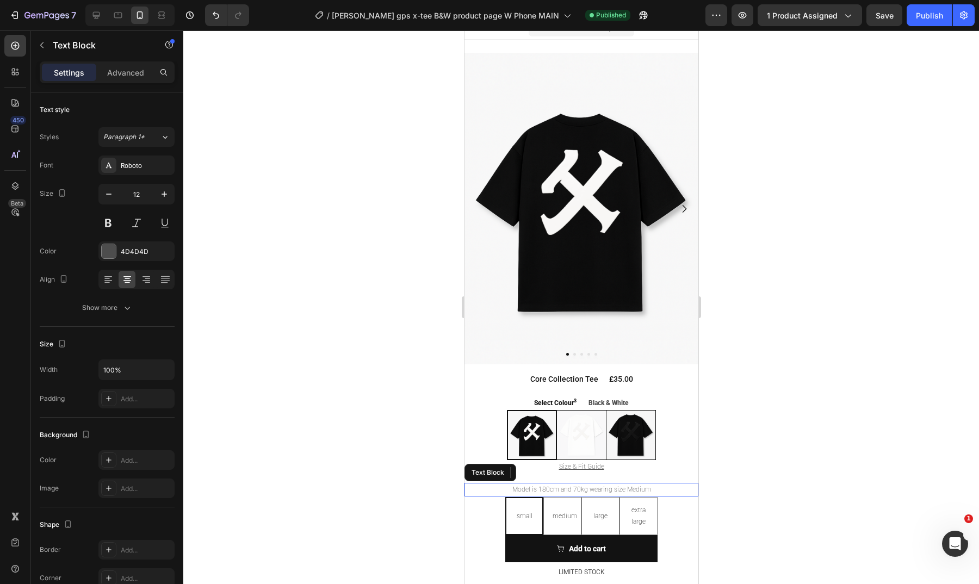
click at [586, 484] on p "Model is 180cm and 70kg wearing size Medium" at bounding box center [581, 490] width 232 height 12
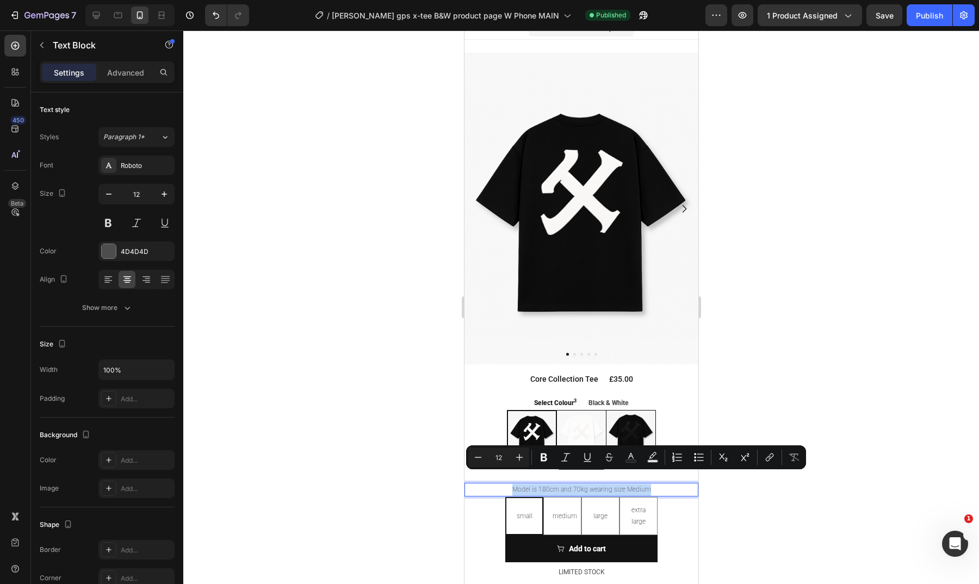
copy p "Model is 180cm and 70kg wearing size Medium"
click at [89, 10] on div at bounding box center [96, 15] width 17 height 17
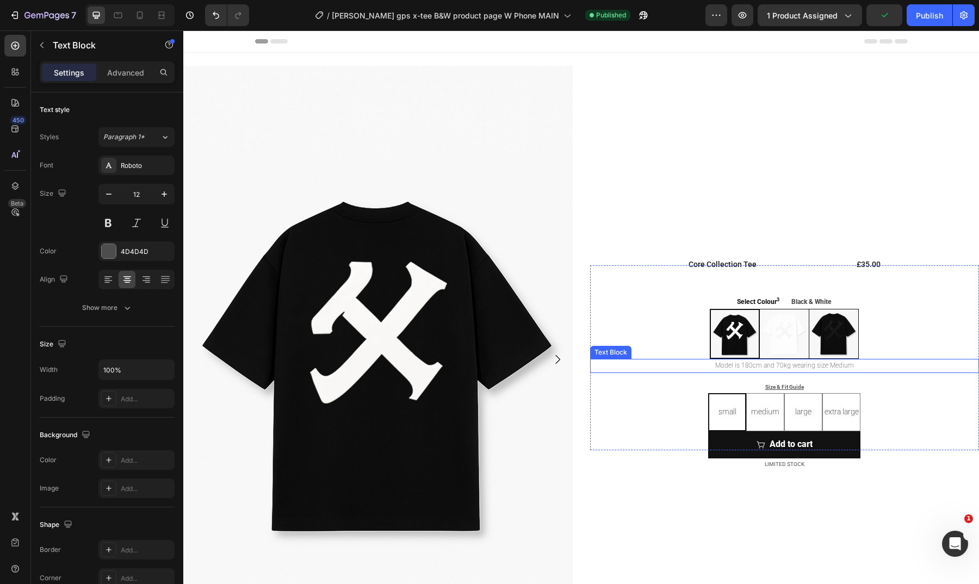
click at [811, 364] on p "Model is 180cm and 70kg wearing size Medium" at bounding box center [784, 366] width 387 height 12
click at [140, 14] on icon at bounding box center [139, 15] width 11 height 11
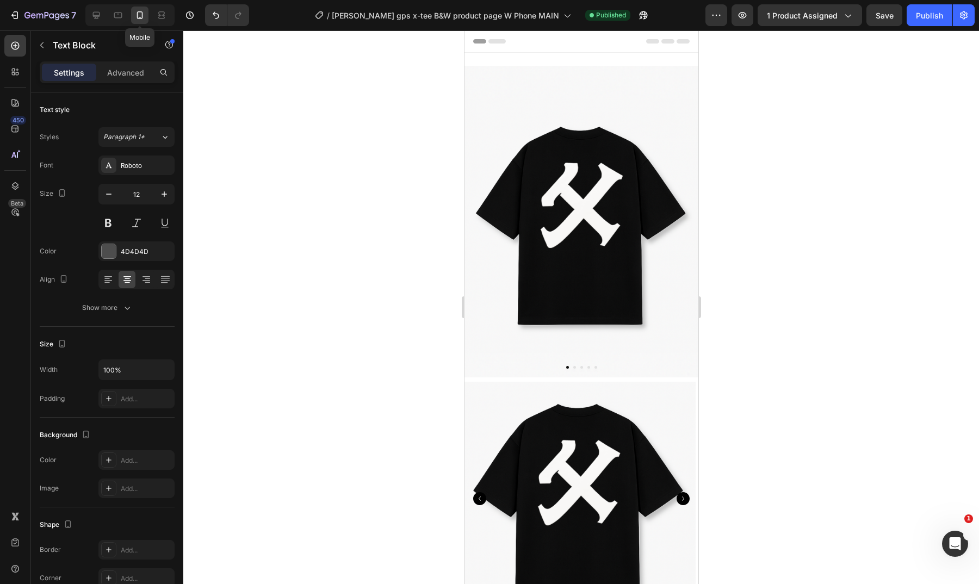
type input "14"
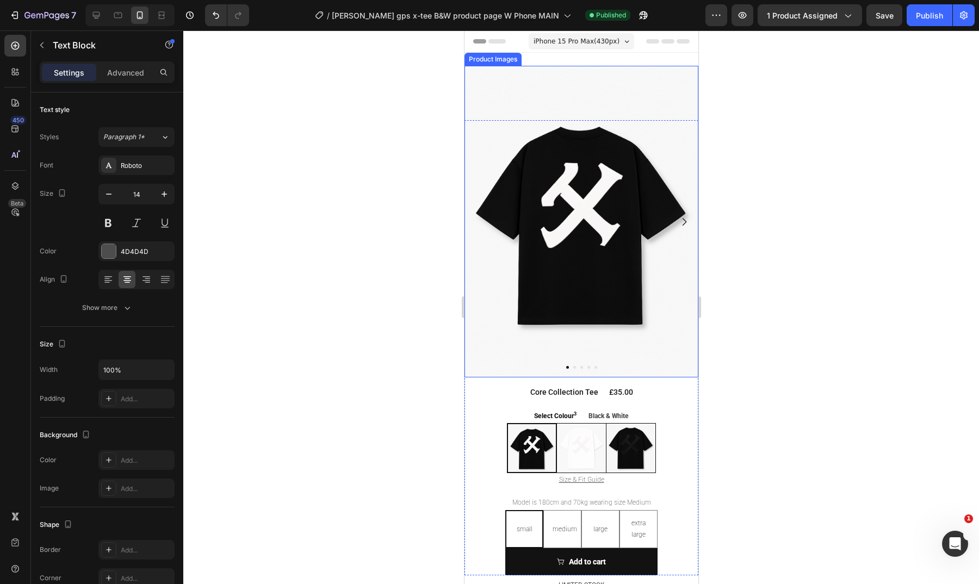
scroll to position [31, 0]
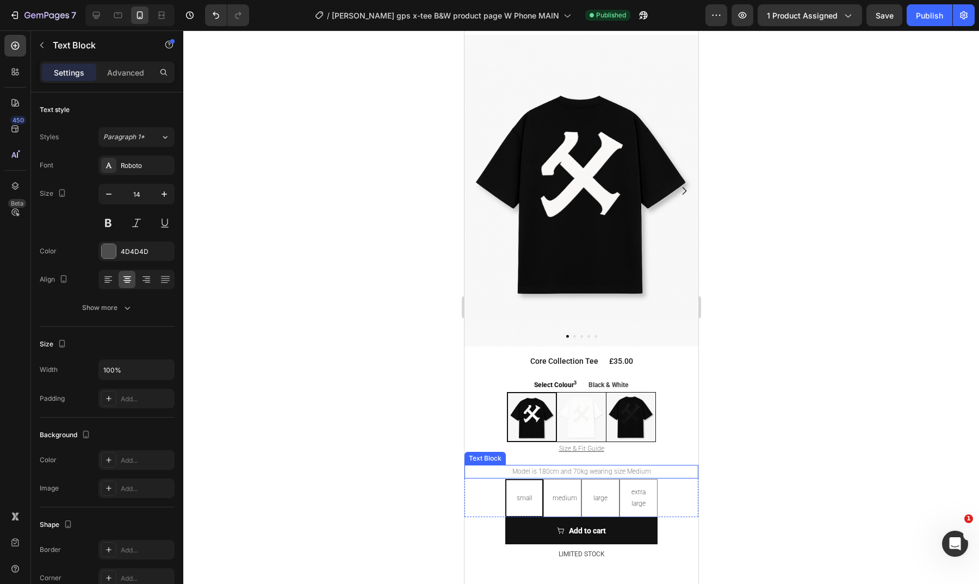
click at [558, 466] on p "Model is 180cm and 70kg wearing size Medium" at bounding box center [581, 472] width 232 height 12
click at [572, 466] on p "Model is 178cm and 70kg wearing size Medium" at bounding box center [581, 472] width 232 height 12
click at [609, 466] on p "Model is 178cm and 66kg wearing size Medium" at bounding box center [581, 472] width 232 height 12
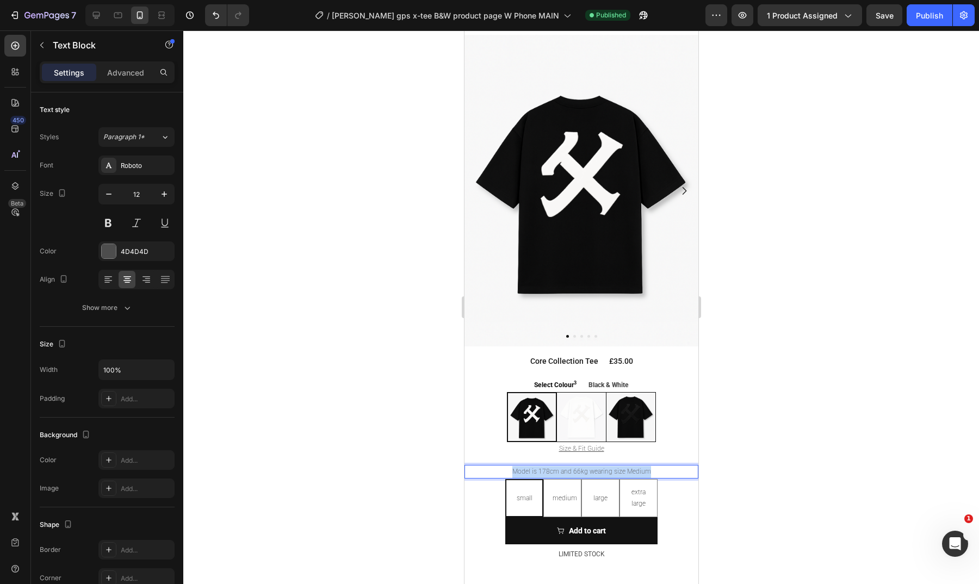
click at [609, 466] on p "Model is 178cm and 66kg wearing size Medium" at bounding box center [581, 472] width 232 height 12
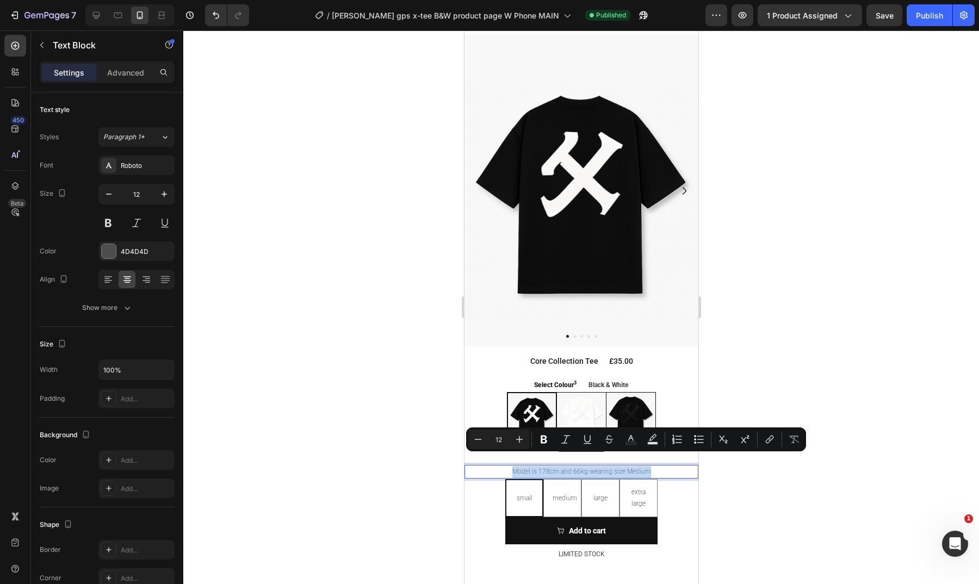
copy p "Model is 178cm and 66kg wearing size Medium"
click at [798, 313] on div at bounding box center [581, 307] width 796 height 554
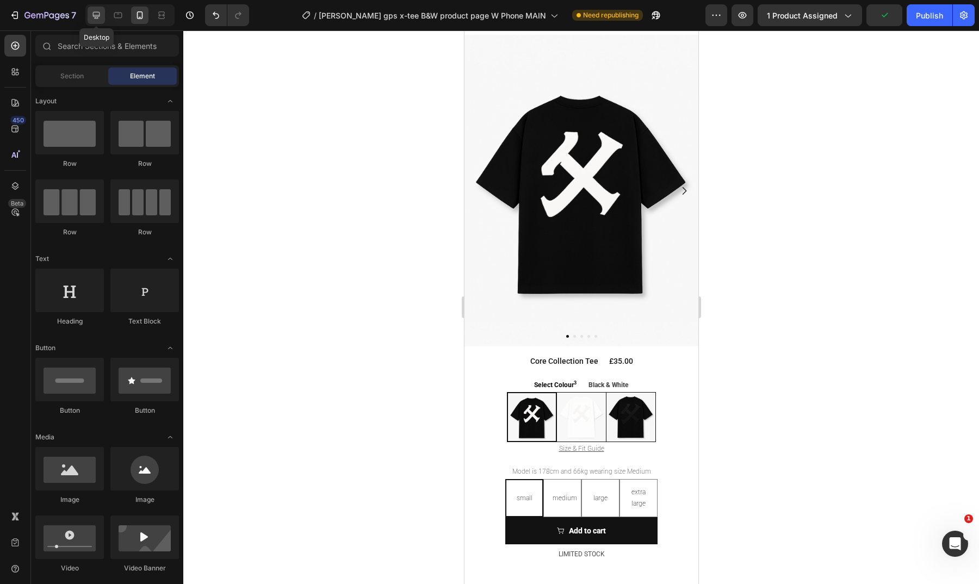
drag, startPoint x: 92, startPoint y: 16, endPoint x: 406, endPoint y: 121, distance: 331.7
click at [92, 16] on icon at bounding box center [96, 15] width 11 height 11
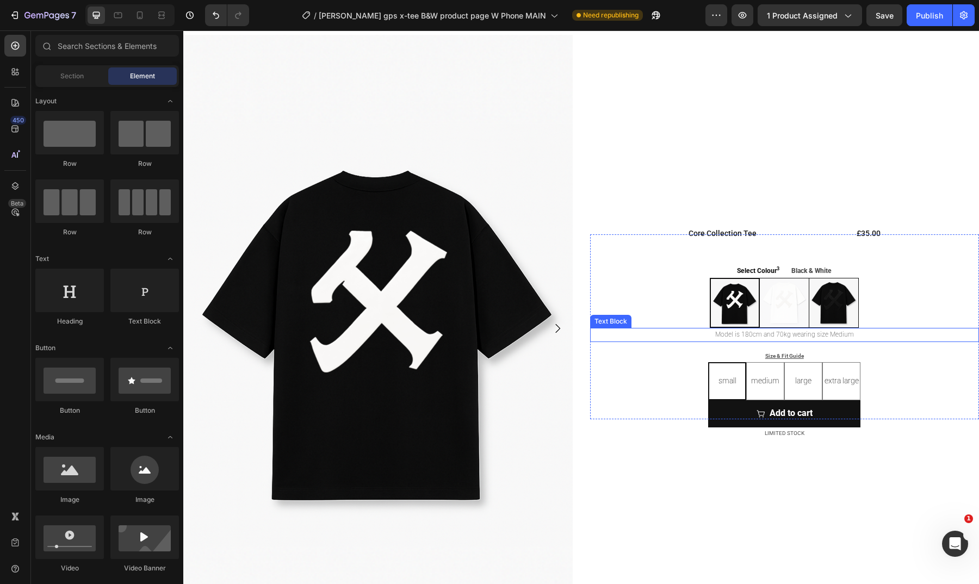
click at [781, 334] on p "Model is 180cm and 70kg wearing size Medium" at bounding box center [784, 335] width 387 height 12
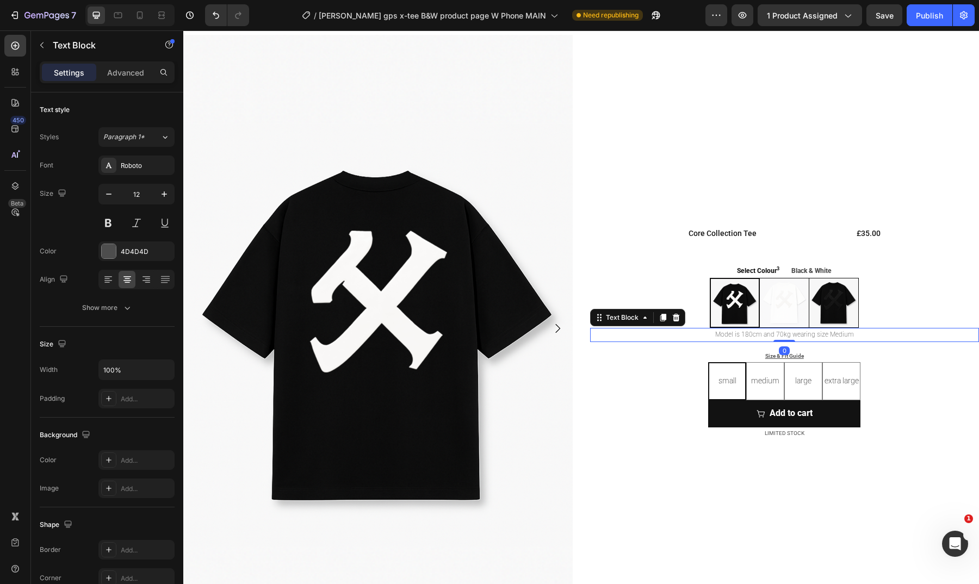
click at [781, 334] on p "Model is 180cm and 70kg wearing size Medium" at bounding box center [784, 335] width 387 height 12
click at [925, 15] on div "Publish" at bounding box center [929, 15] width 27 height 11
click at [144, 19] on icon at bounding box center [139, 15] width 11 height 11
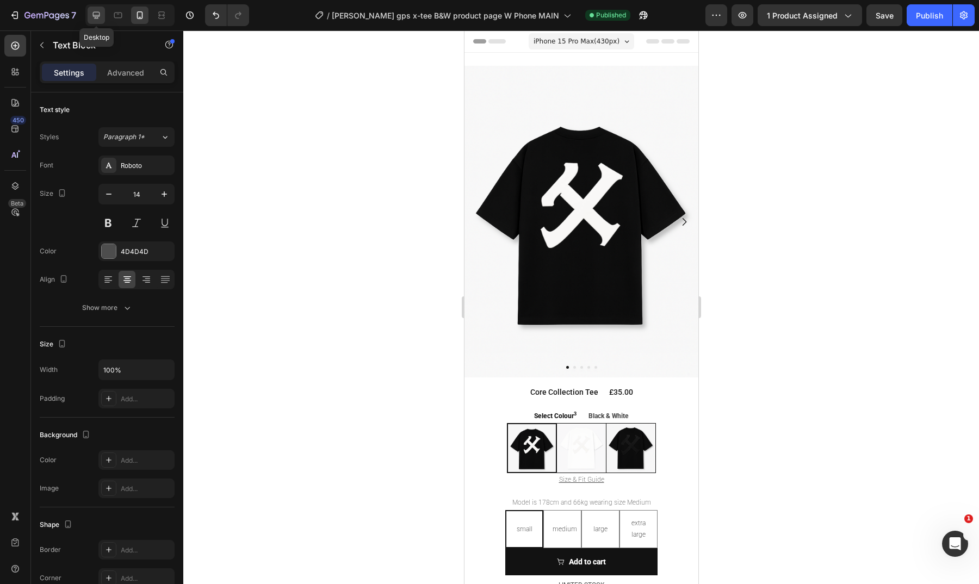
click at [101, 16] on icon at bounding box center [96, 15] width 11 height 11
type input "12"
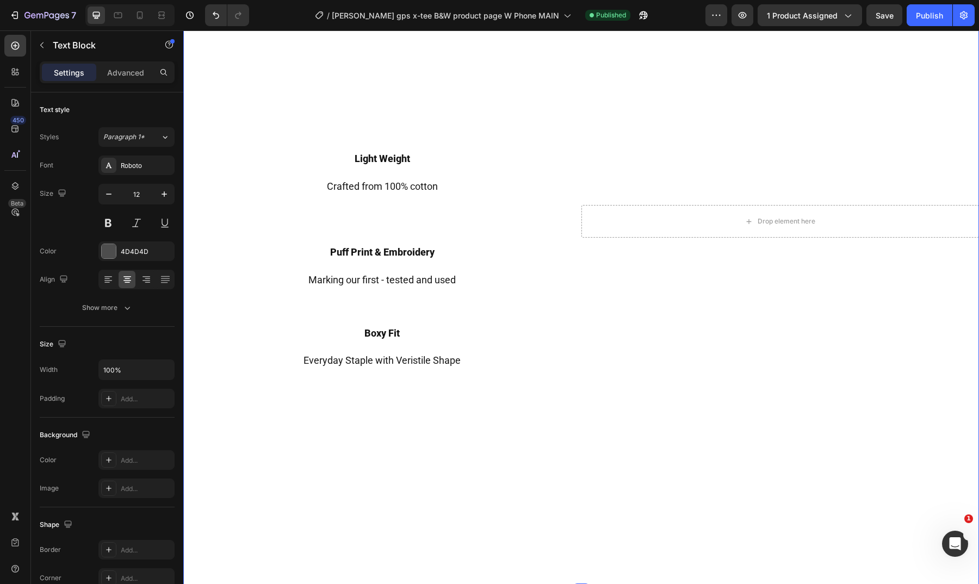
scroll to position [786, 0]
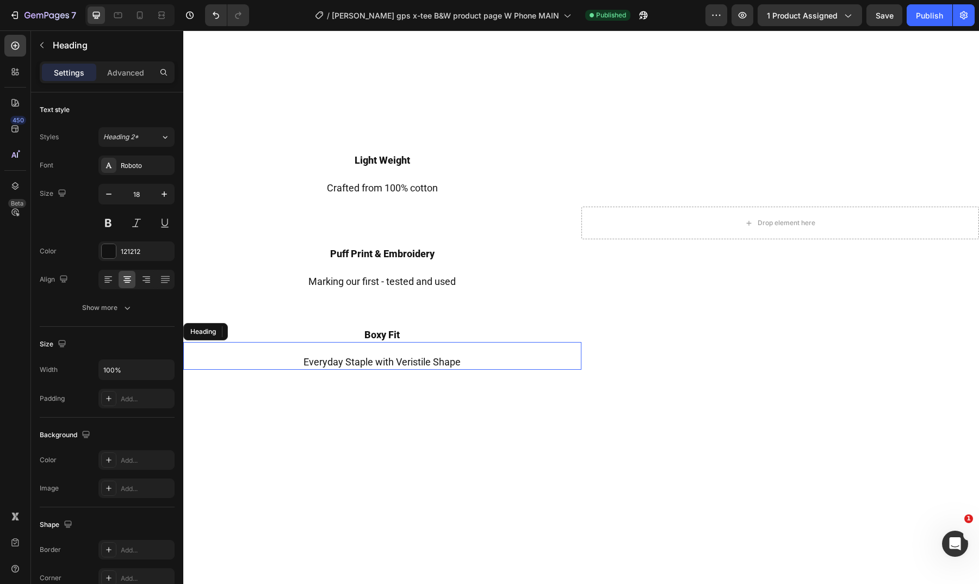
click at [402, 353] on h2 "Everyday Staple with Veristile Shape" at bounding box center [382, 356] width 398 height 28
click at [403, 354] on p "Everyday Staple with Veristile Shape" at bounding box center [382, 356] width 396 height 26
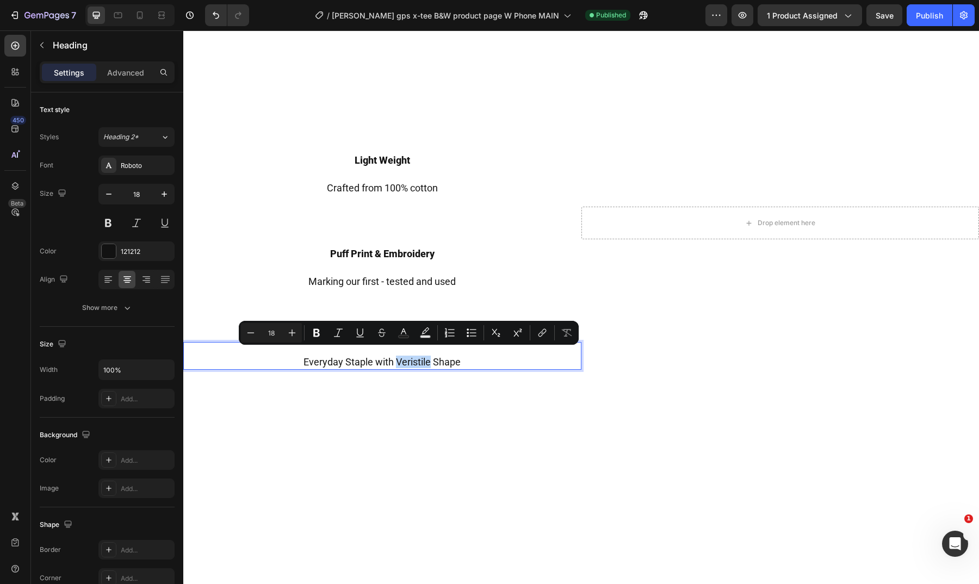
click at [403, 354] on p "Everyday Staple with Veristile Shape" at bounding box center [382, 356] width 396 height 26
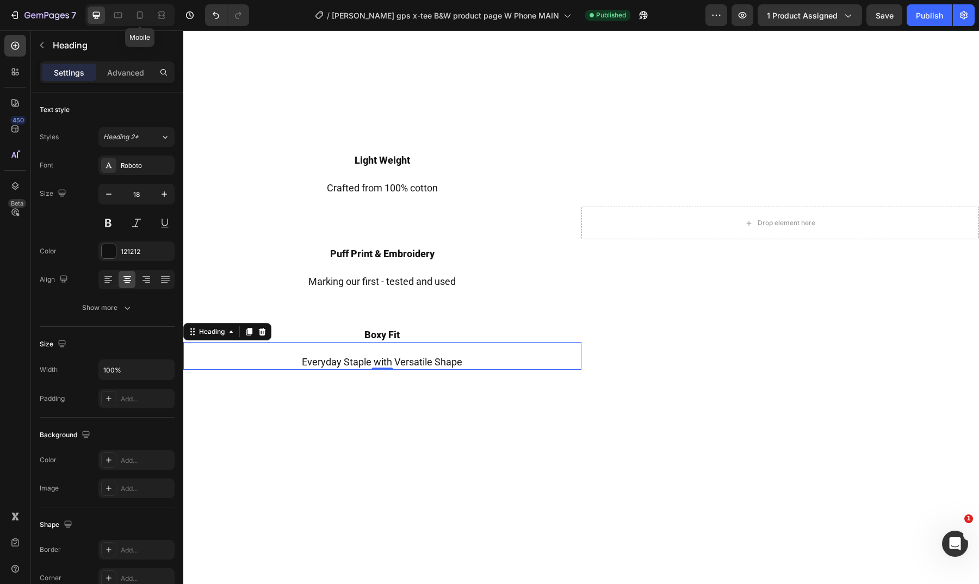
click at [137, 15] on icon at bounding box center [139, 15] width 11 height 11
type input "41"
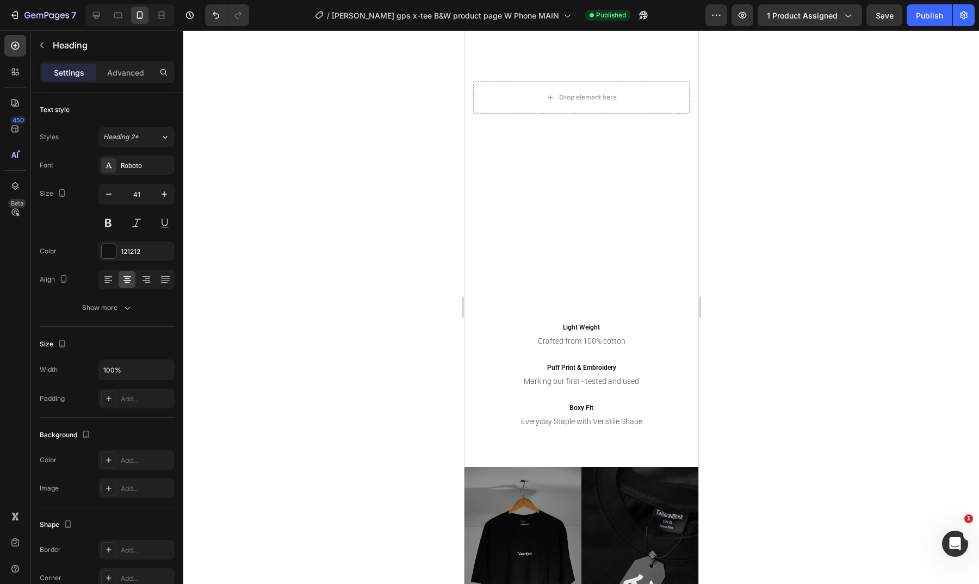
scroll to position [748, 0]
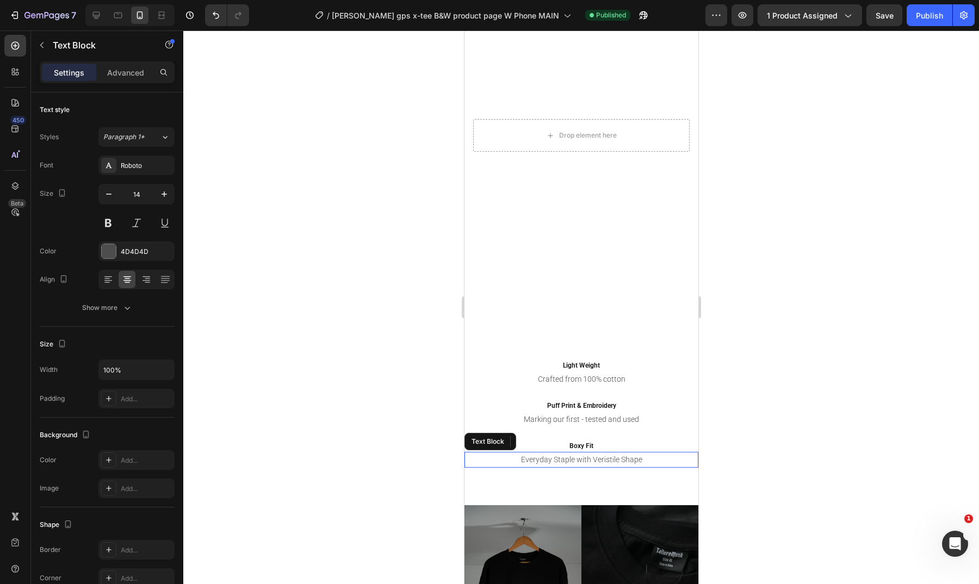
click at [607, 457] on p "Everyday Staple with Veristile Shape" at bounding box center [581, 460] width 232 height 14
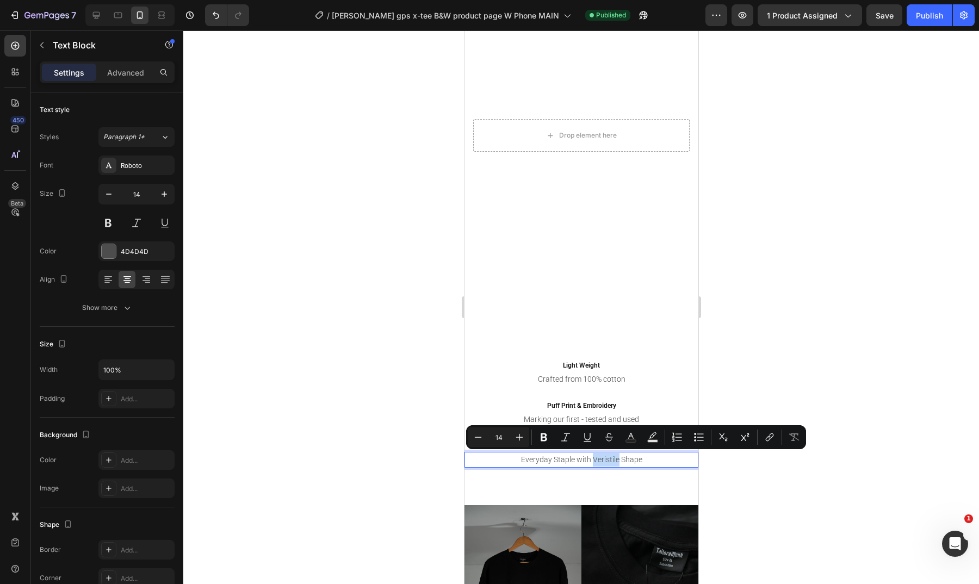
click at [601, 458] on p "Everyday Staple with Veristile Shape" at bounding box center [581, 460] width 232 height 14
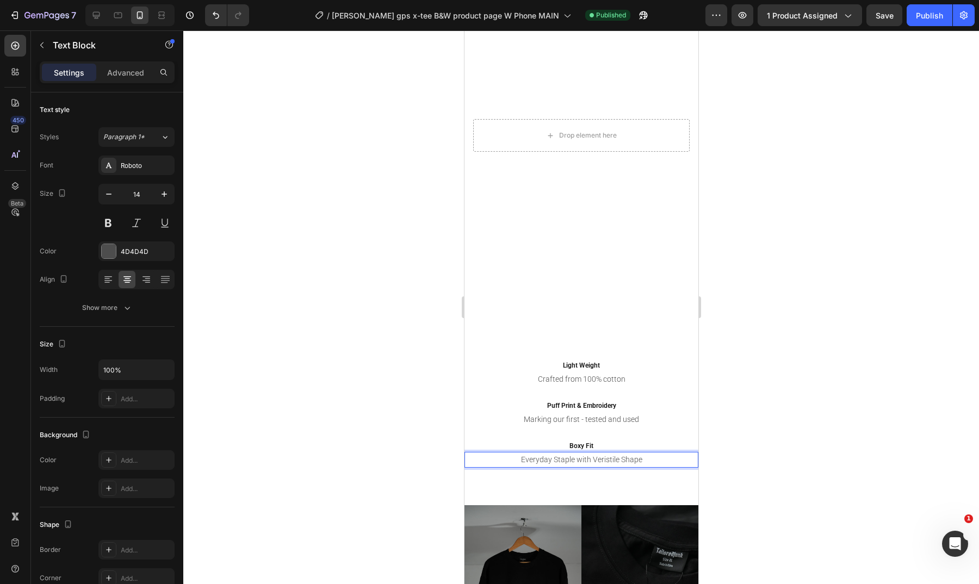
click at [601, 458] on p "Everyday Staple with Veristile Shape" at bounding box center [581, 460] width 232 height 14
drag, startPoint x: 188, startPoint y: 200, endPoint x: 928, endPoint y: 14, distance: 763.7
click at [928, 14] on div "Publish" at bounding box center [929, 15] width 27 height 11
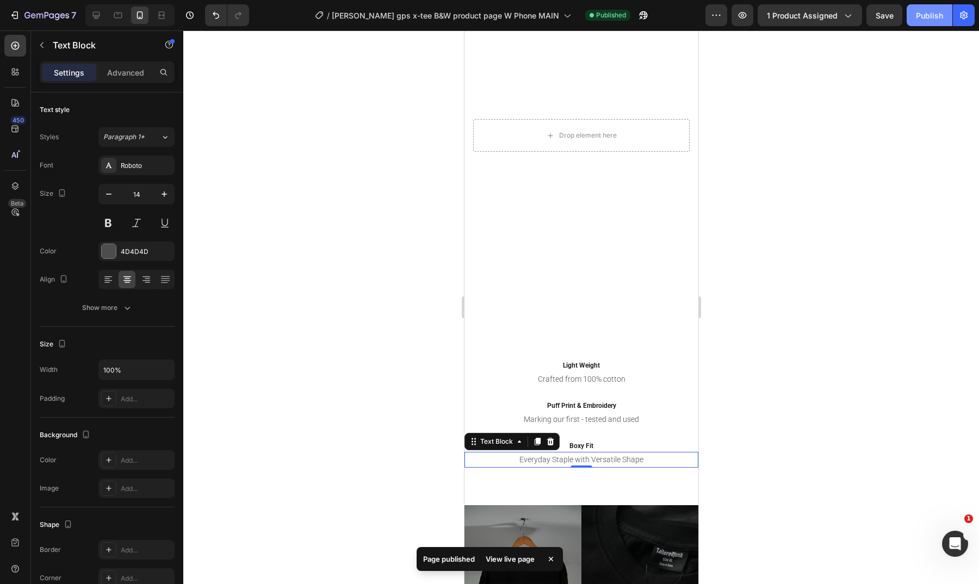
click at [498, 17] on span "[PERSON_NAME] gps x-tee B&W product page W Phone MAIN" at bounding box center [445, 15] width 227 height 11
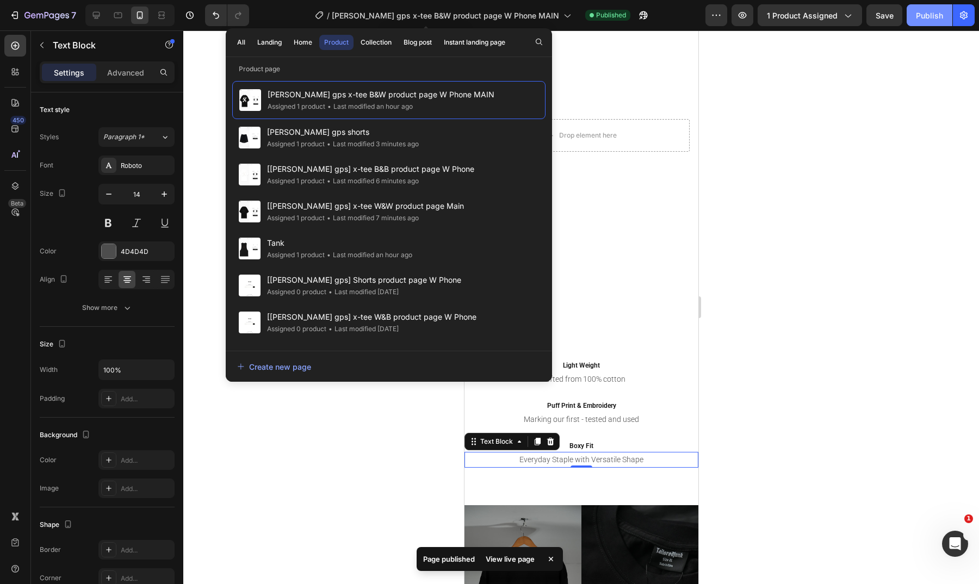
click at [373, 146] on div "• Last modified 3 minutes ago" at bounding box center [372, 144] width 94 height 11
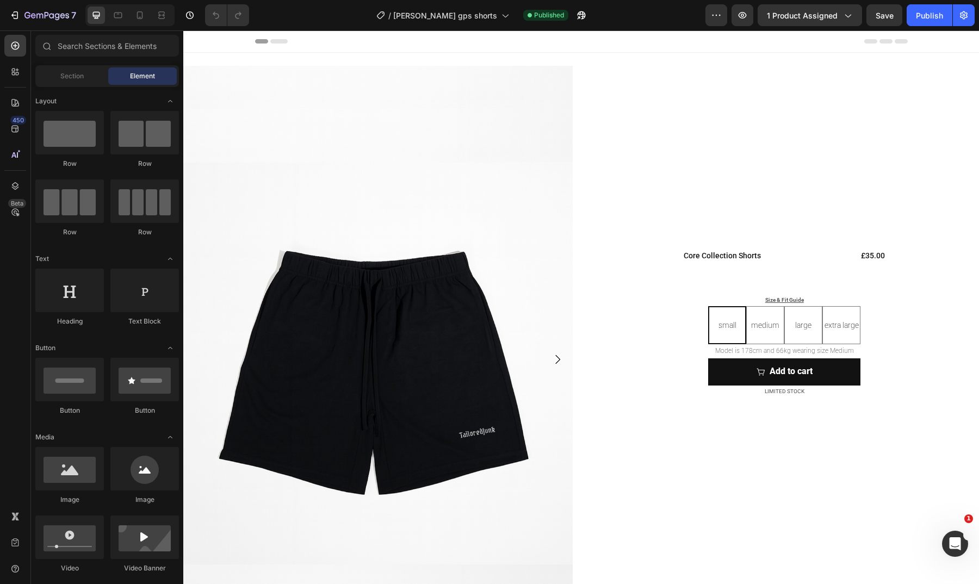
radio input "true"
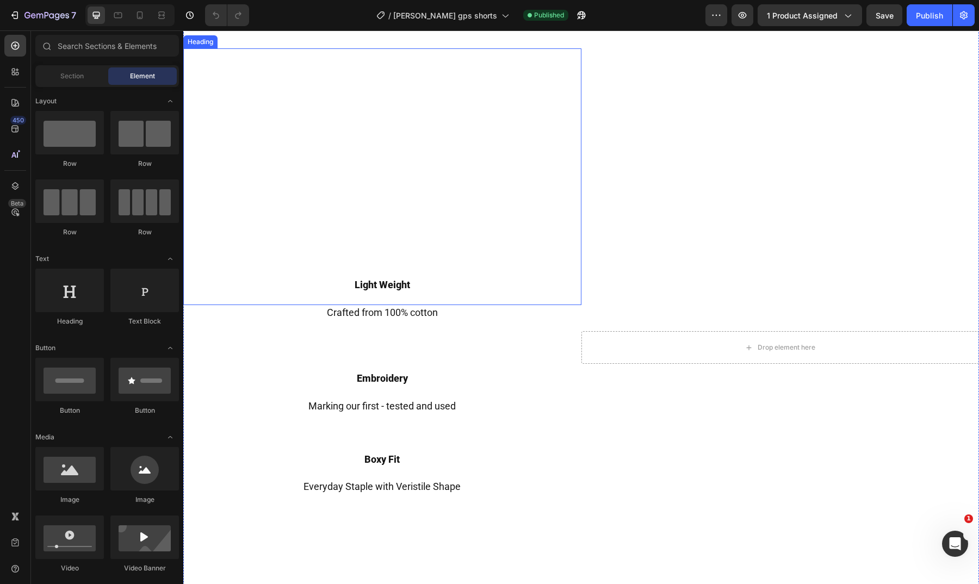
scroll to position [662, 0]
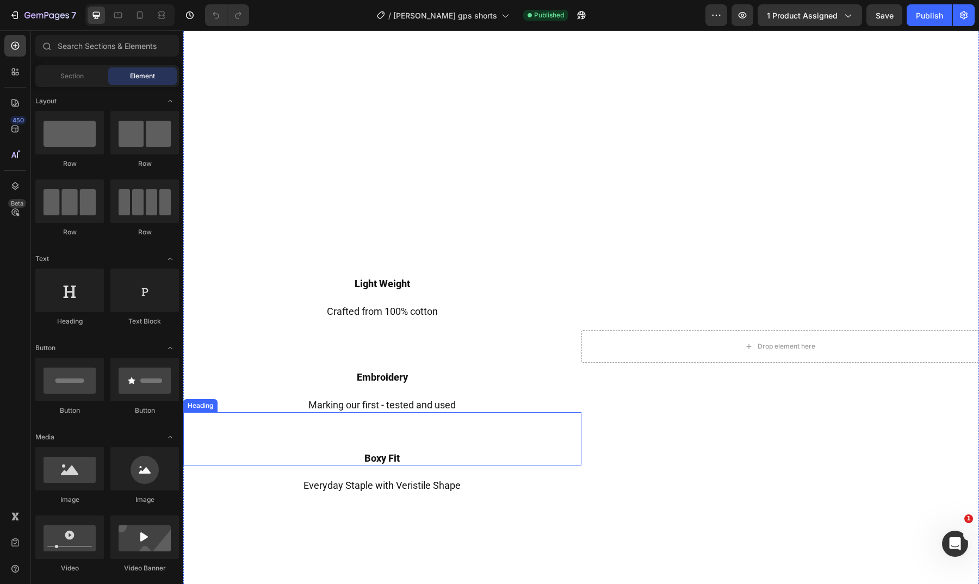
click at [406, 478] on h2 "Everyday Staple with Veristile Shape" at bounding box center [382, 480] width 398 height 28
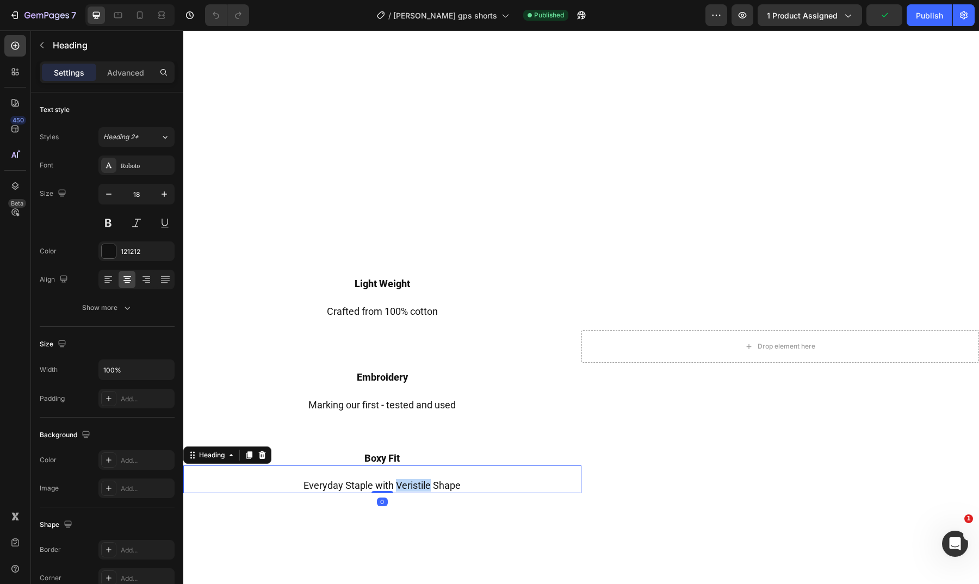
click at [406, 478] on p "⁠⁠⁠⁠⁠⁠⁠ Everyday Staple with Veristile Shape" at bounding box center [382, 480] width 396 height 26
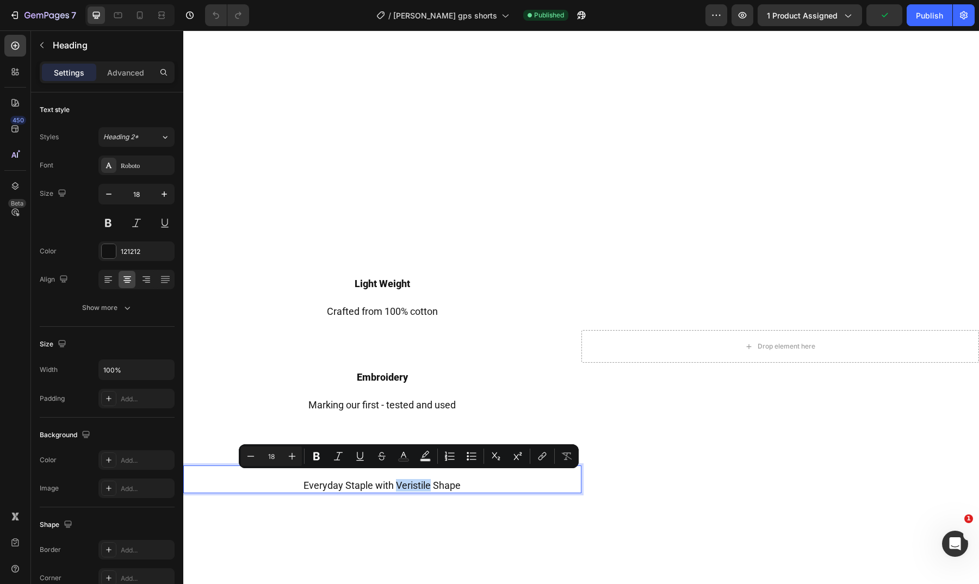
click at [412, 479] on p "Everyday Staple with Veristile Shape" at bounding box center [382, 480] width 396 height 26
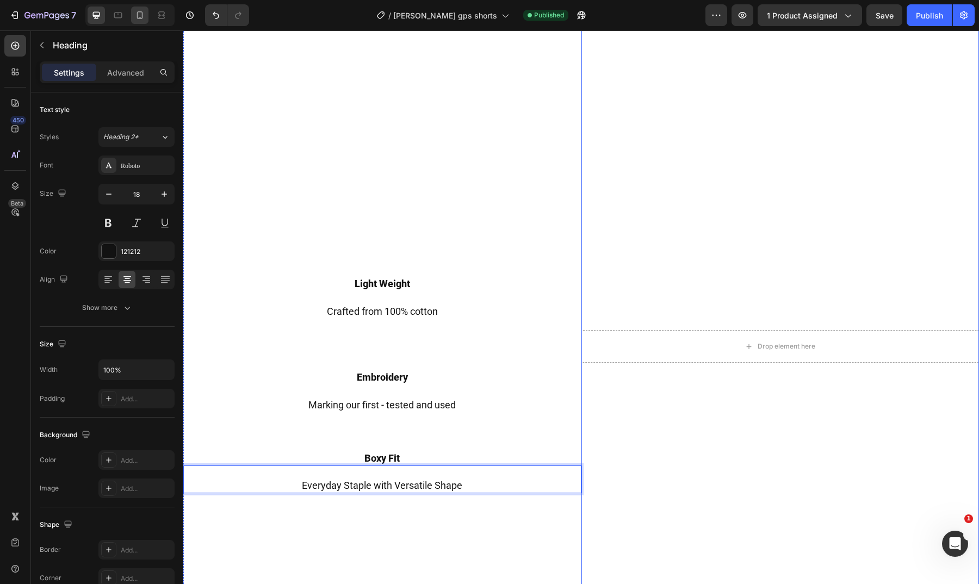
drag, startPoint x: 700, startPoint y: 1, endPoint x: 138, endPoint y: 11, distance: 562.2
click at [138, 11] on icon at bounding box center [139, 15] width 11 height 11
type input "41"
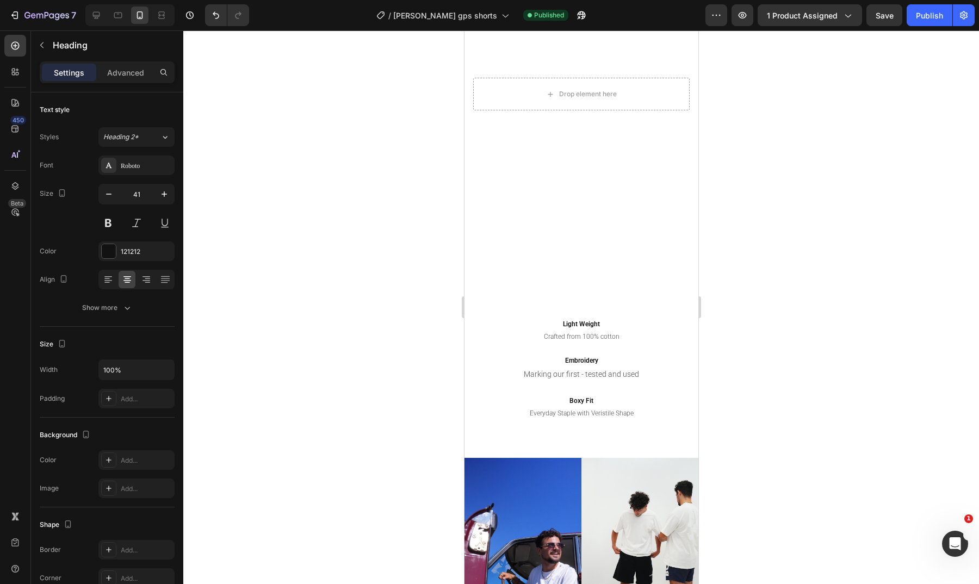
scroll to position [624, 0]
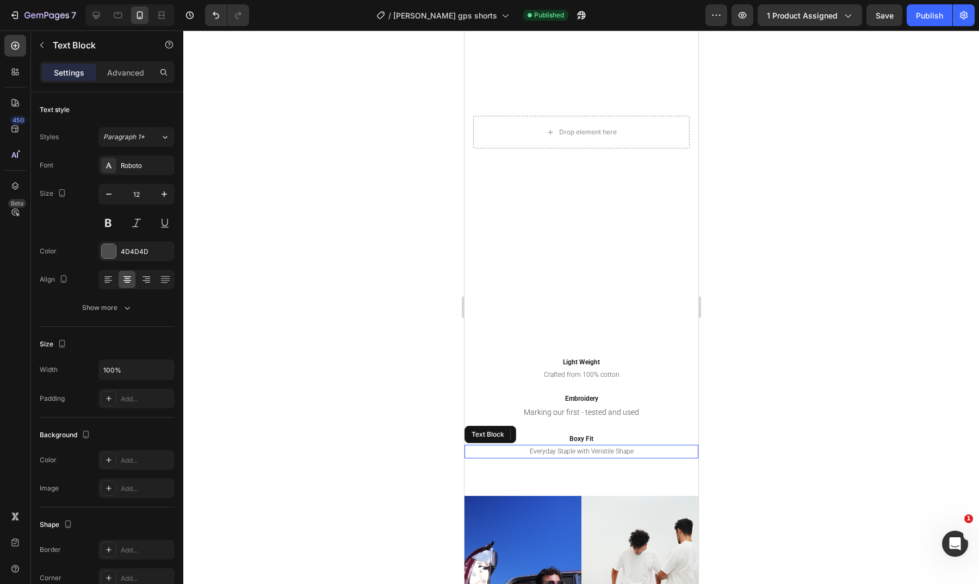
click at [598, 450] on p "Everyday Staple with Veristile Shape" at bounding box center [581, 452] width 232 height 12
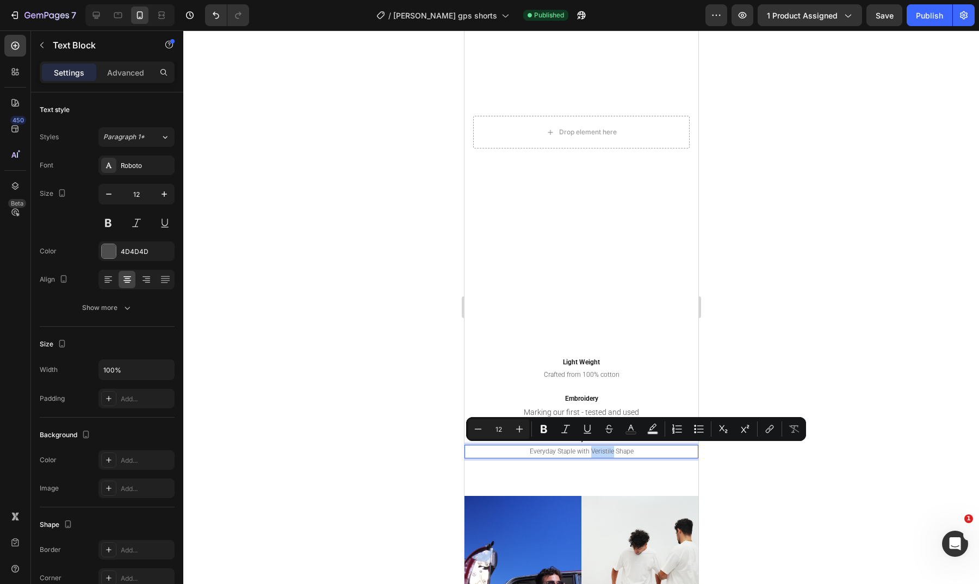
click at [598, 450] on p "Everyday Staple with Veristile Shape" at bounding box center [581, 452] width 232 height 12
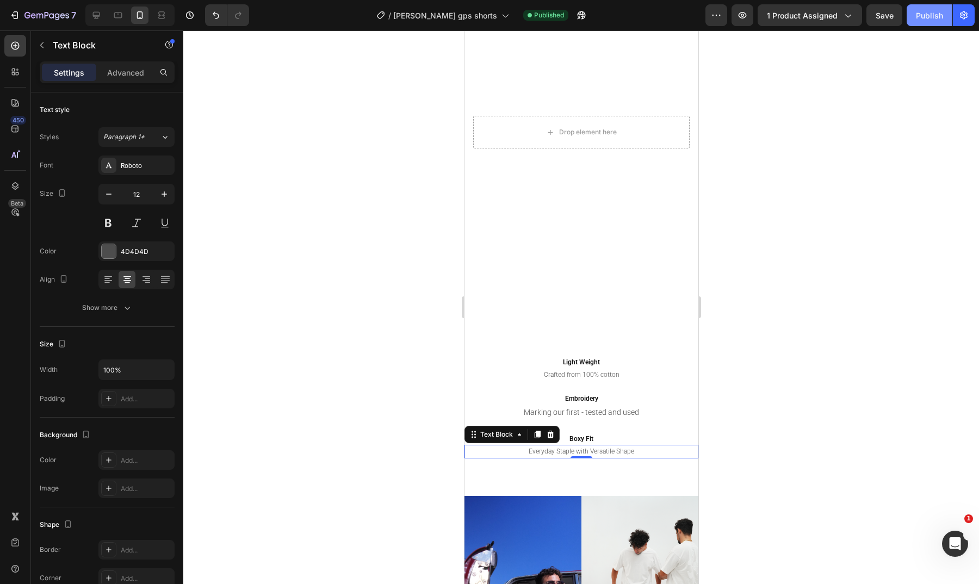
drag, startPoint x: 220, startPoint y: 181, endPoint x: 924, endPoint y: 21, distance: 722.0
click at [924, 21] on button "Publish" at bounding box center [930, 15] width 46 height 22
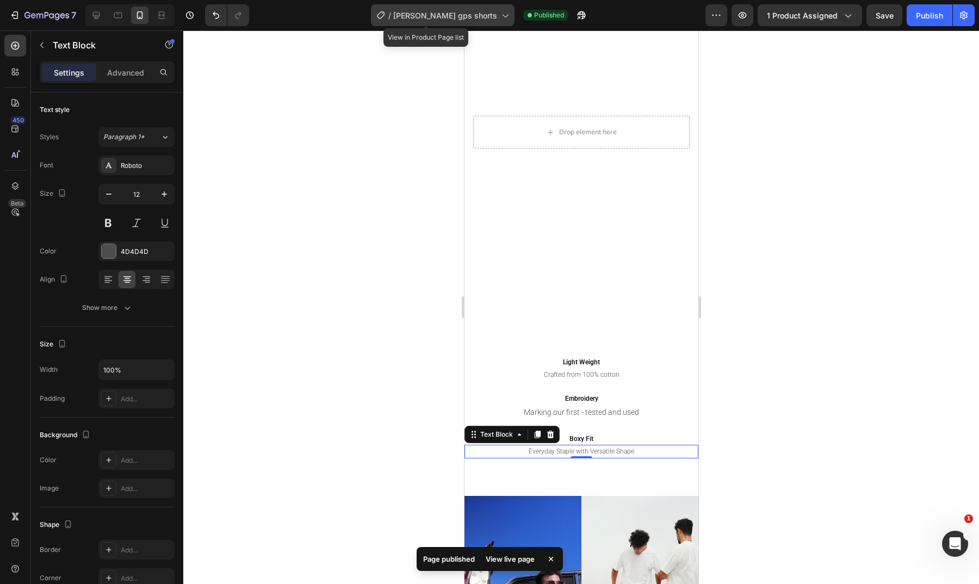
click at [453, 12] on span "[PERSON_NAME] gps shorts" at bounding box center [445, 15] width 104 height 11
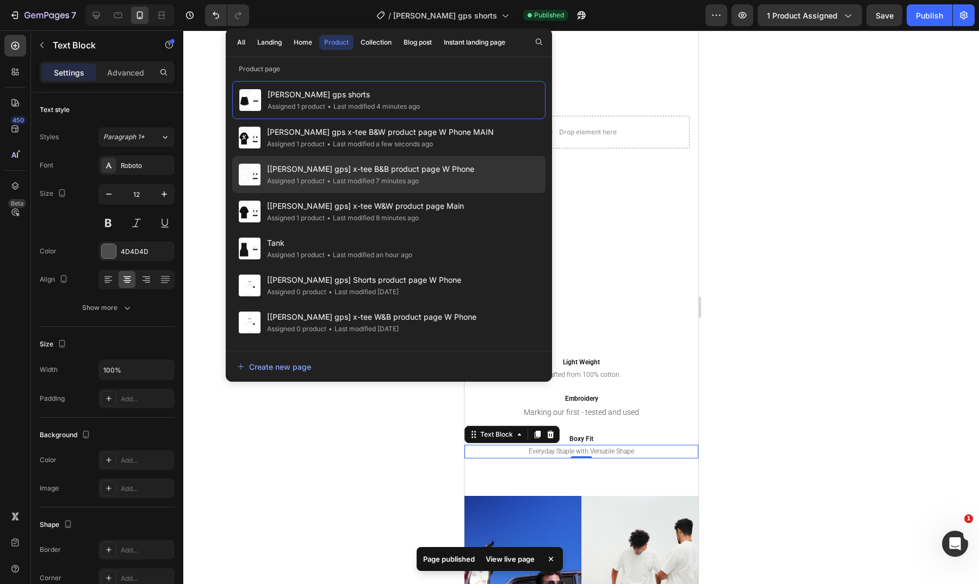
click at [430, 180] on div "Assigned 1 product • Last modified 7 minutes ago" at bounding box center [370, 181] width 207 height 11
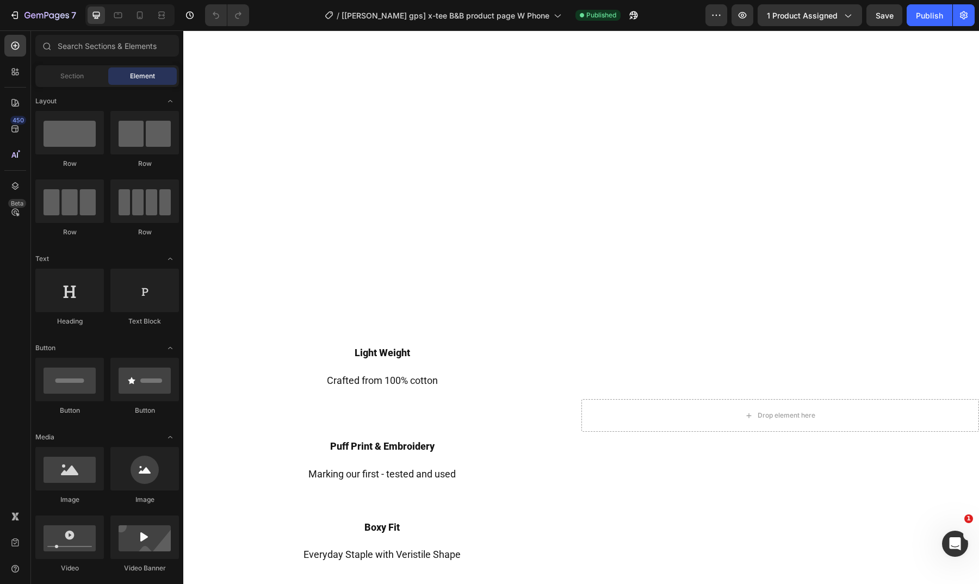
scroll to position [741, 0]
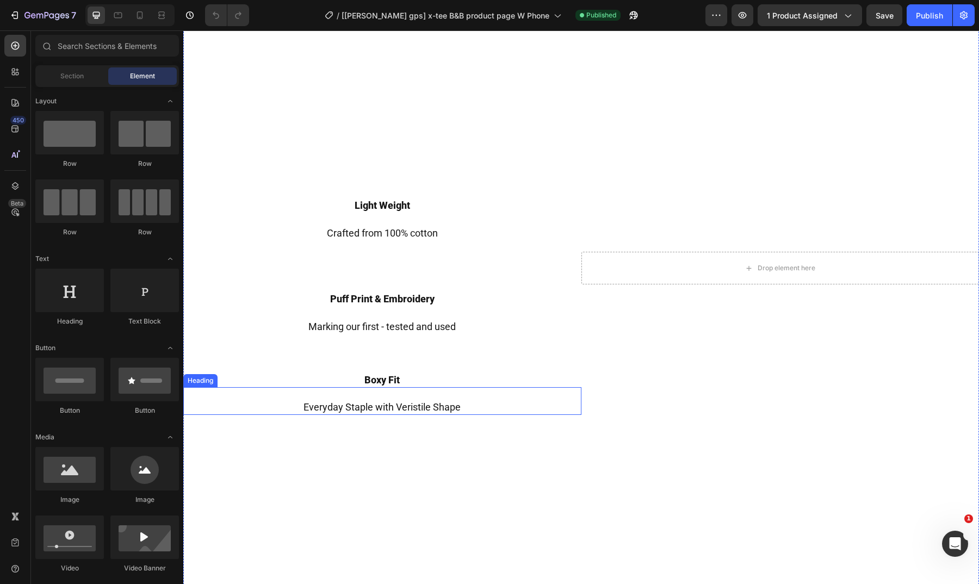
click at [413, 394] on h2 "Everyday Staple with Veristile Shape" at bounding box center [382, 401] width 398 height 28
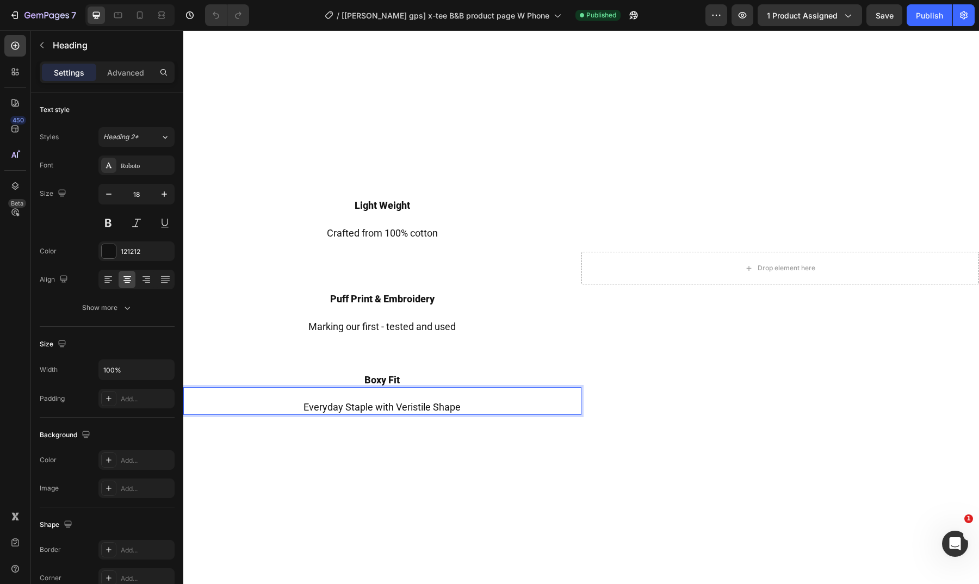
click at [411, 402] on p "Everyday Staple with Veristile Shape" at bounding box center [382, 401] width 396 height 26
drag, startPoint x: 15, startPoint y: 0, endPoint x: 143, endPoint y: 13, distance: 127.9
click at [143, 13] on icon at bounding box center [140, 15] width 6 height 8
type input "41"
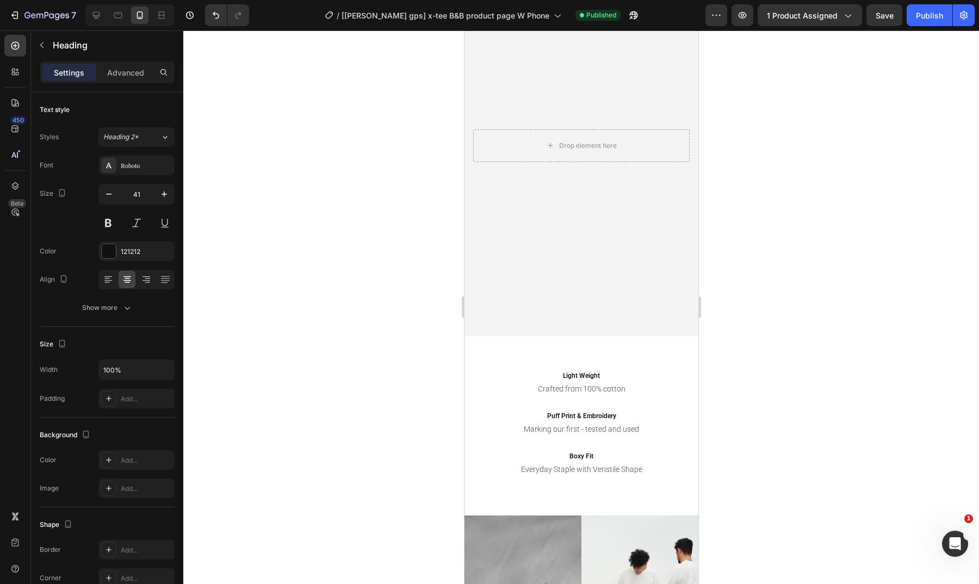
scroll to position [702, 0]
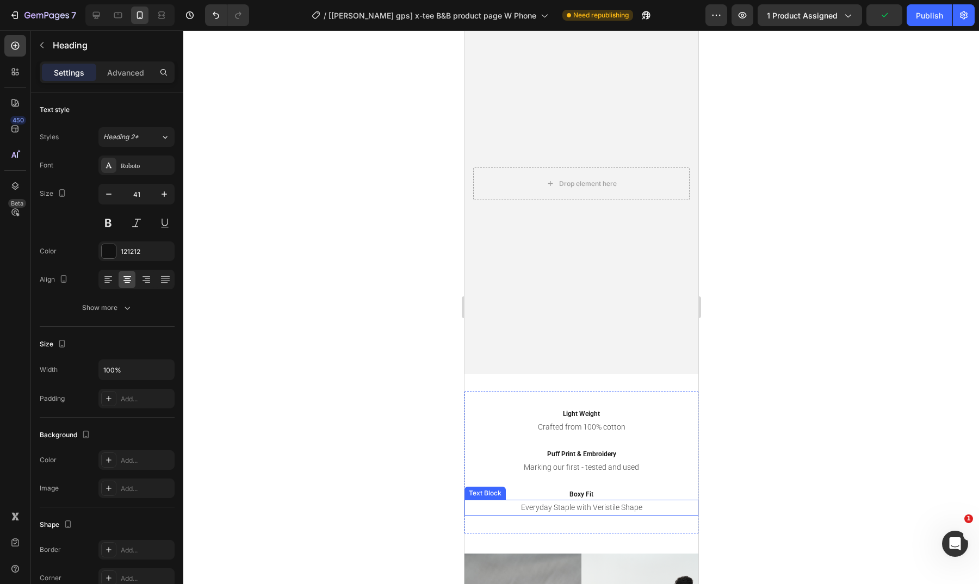
click at [602, 507] on p "Everyday Staple with Veristile Shape" at bounding box center [581, 508] width 232 height 14
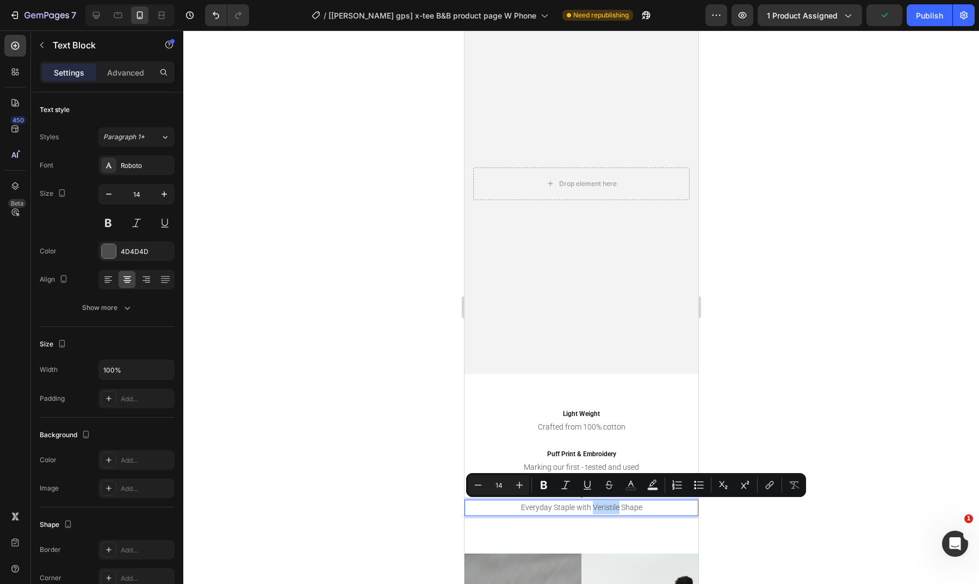
click at [608, 507] on p "Everyday Staple with Veristile Shape" at bounding box center [581, 508] width 232 height 14
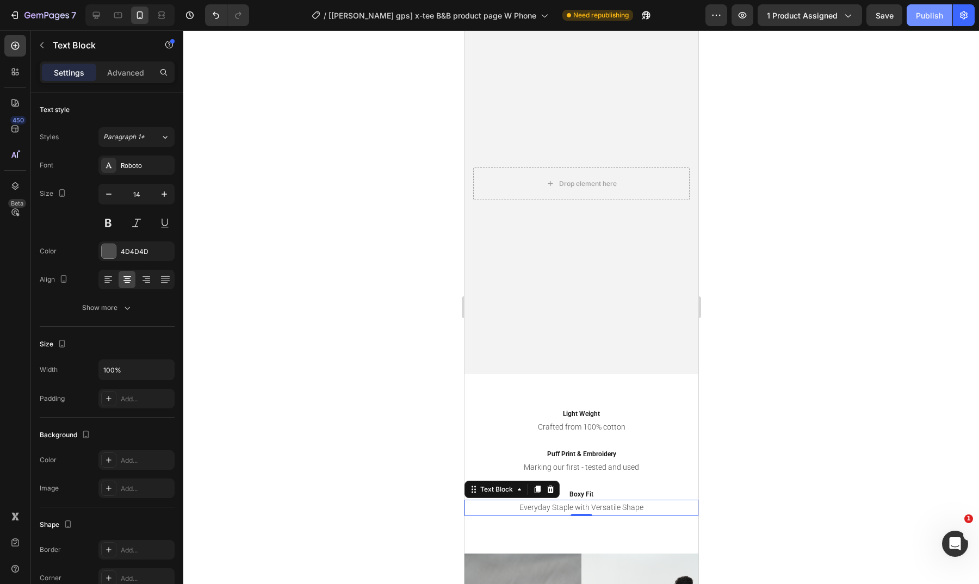
drag, startPoint x: 219, startPoint y: 169, endPoint x: 928, endPoint y: 15, distance: 725.0
click at [928, 15] on div "Publish" at bounding box center [929, 15] width 27 height 11
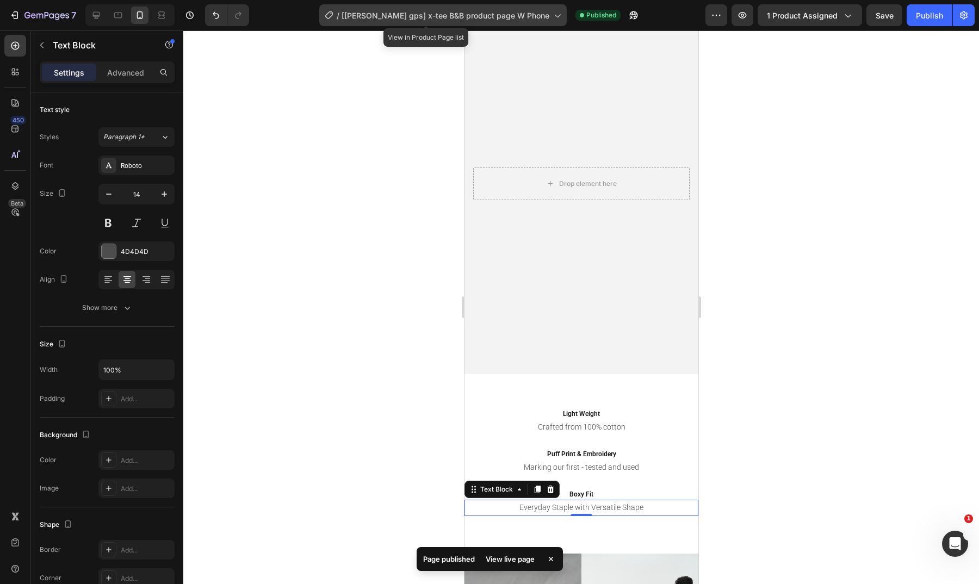
click at [480, 19] on span "[[PERSON_NAME] gps] x-tee B&B product page W Phone" at bounding box center [446, 15] width 208 height 11
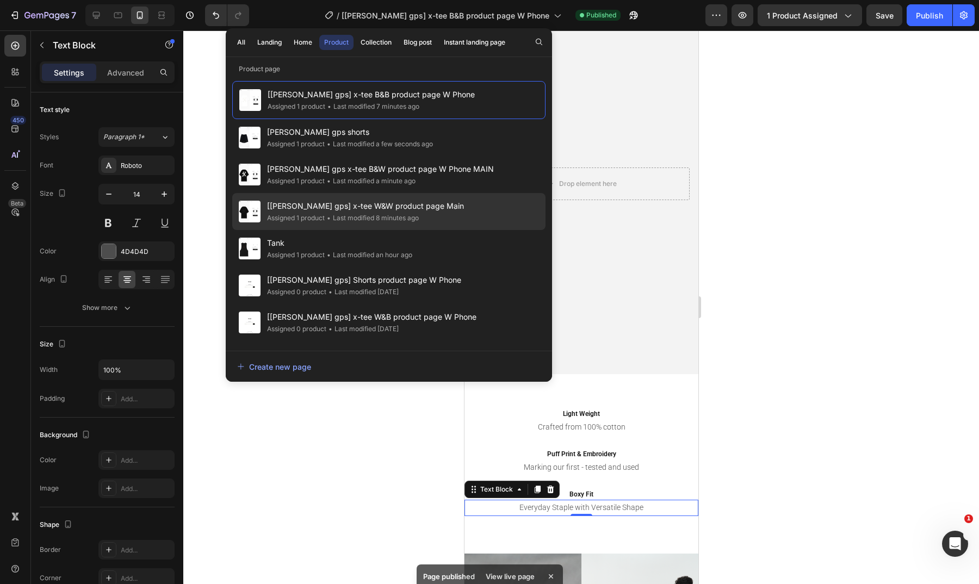
click at [434, 230] on div "[[PERSON_NAME] gps] x-tee W&W product page Main Assigned 1 product • Last modif…" at bounding box center [388, 248] width 313 height 37
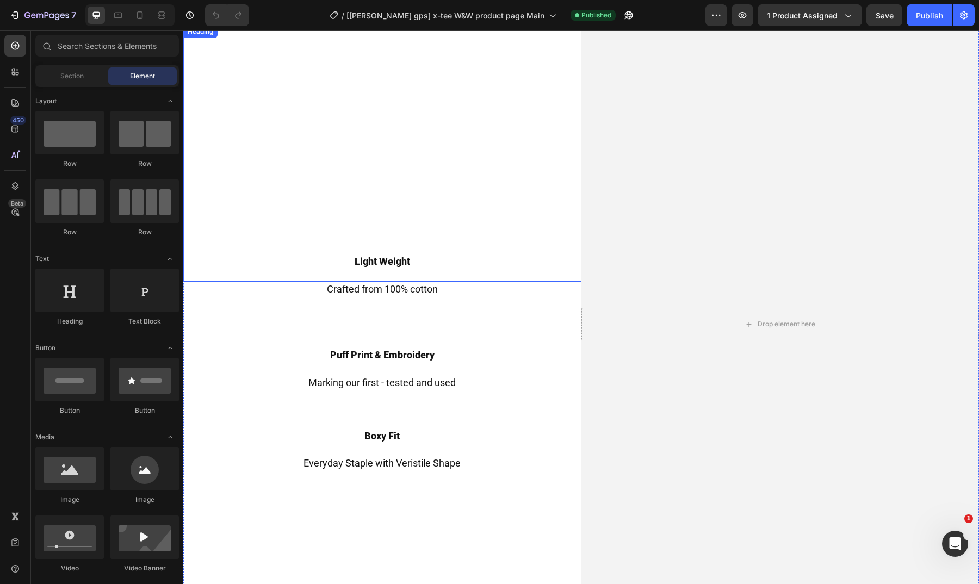
scroll to position [688, 0]
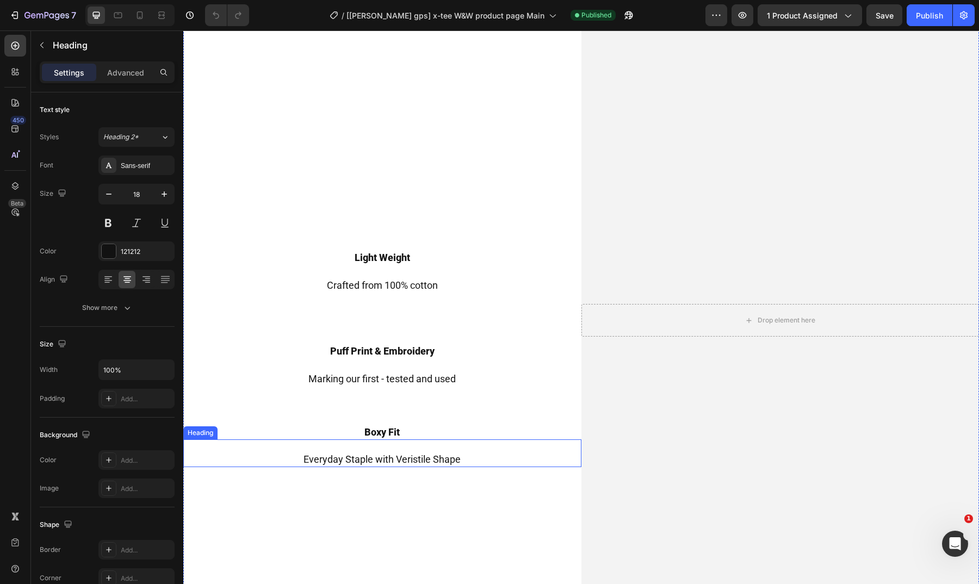
click at [405, 457] on h2 "Everyday Staple with Veristile Shape" at bounding box center [382, 454] width 398 height 28
click at [417, 454] on p "Everyday Staple with Veristile Shape" at bounding box center [382, 454] width 396 height 26
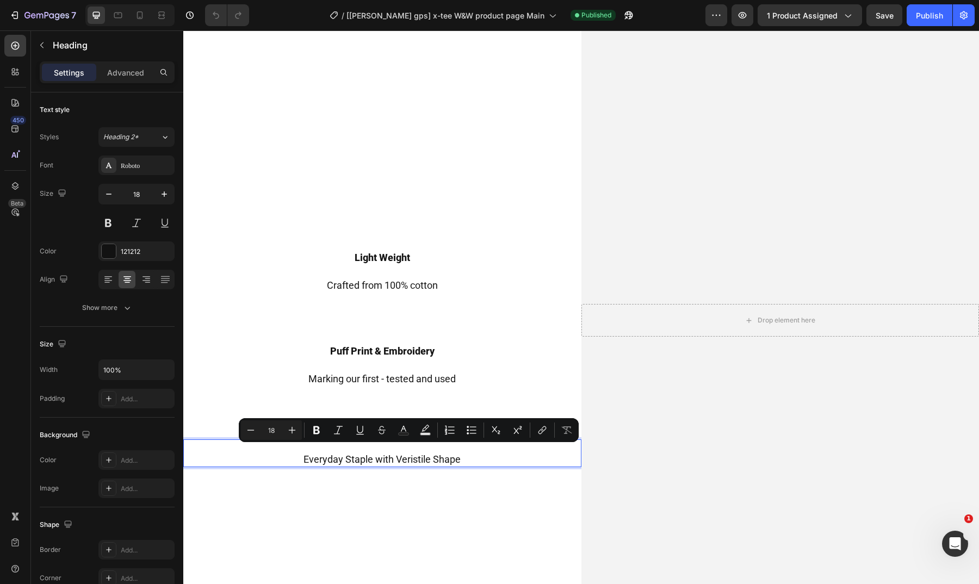
click at [417, 454] on p "Everyday Staple with Veristile Shape" at bounding box center [382, 454] width 396 height 26
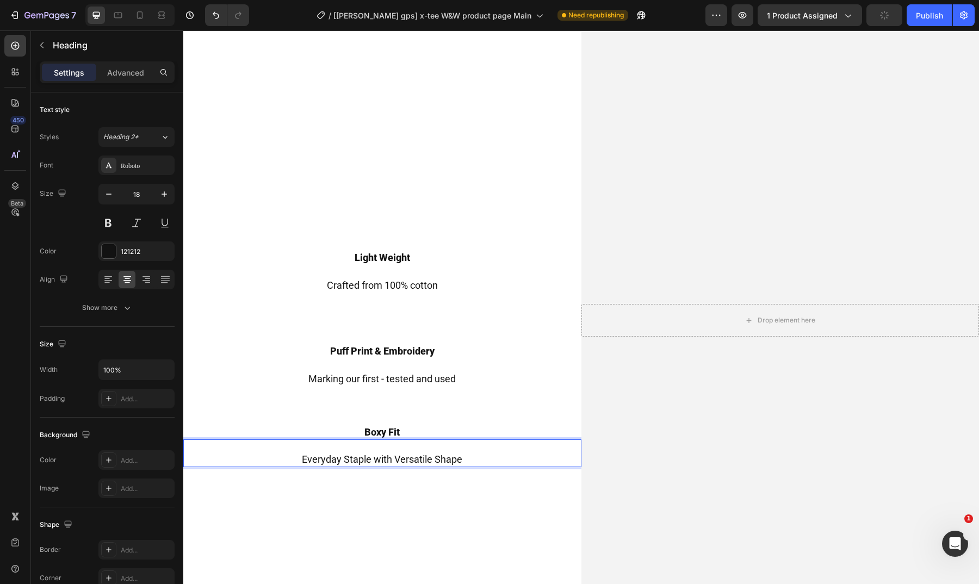
click at [145, 21] on div at bounding box center [139, 15] width 17 height 17
type input "41"
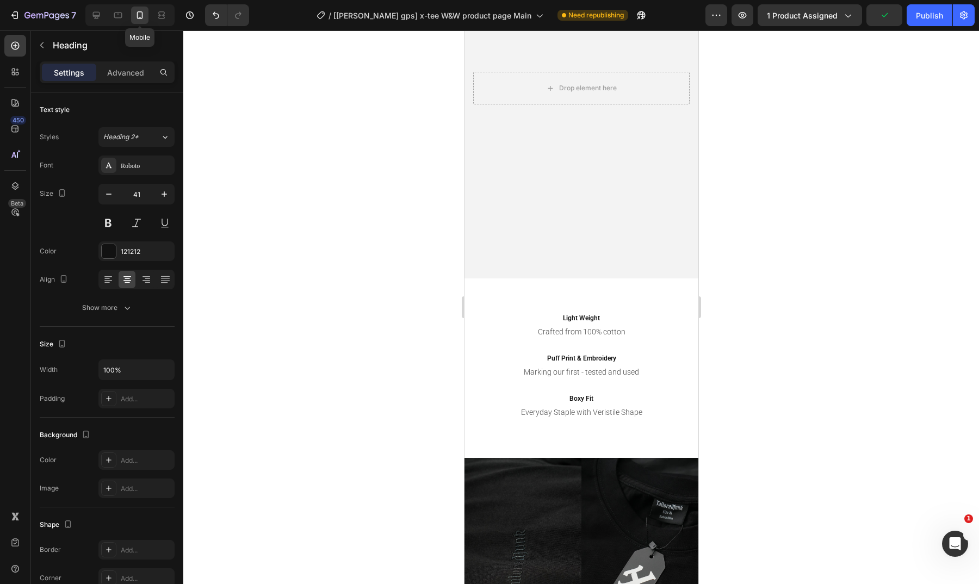
scroll to position [650, 0]
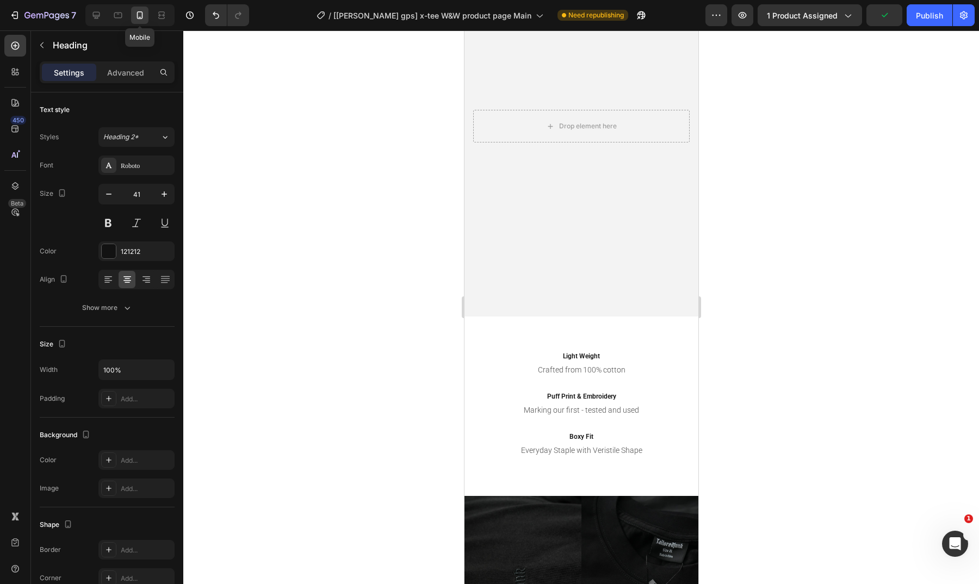
drag, startPoint x: 755, startPoint y: 237, endPoint x: 611, endPoint y: 455, distance: 261.5
click at [611, 455] on p "Everyday Staple with Veristile Shape" at bounding box center [581, 451] width 232 height 14
drag, startPoint x: 611, startPoint y: 455, endPoint x: 600, endPoint y: 451, distance: 11.5
click at [600, 451] on p "Everyday Staple with Veristile Shape" at bounding box center [581, 451] width 232 height 14
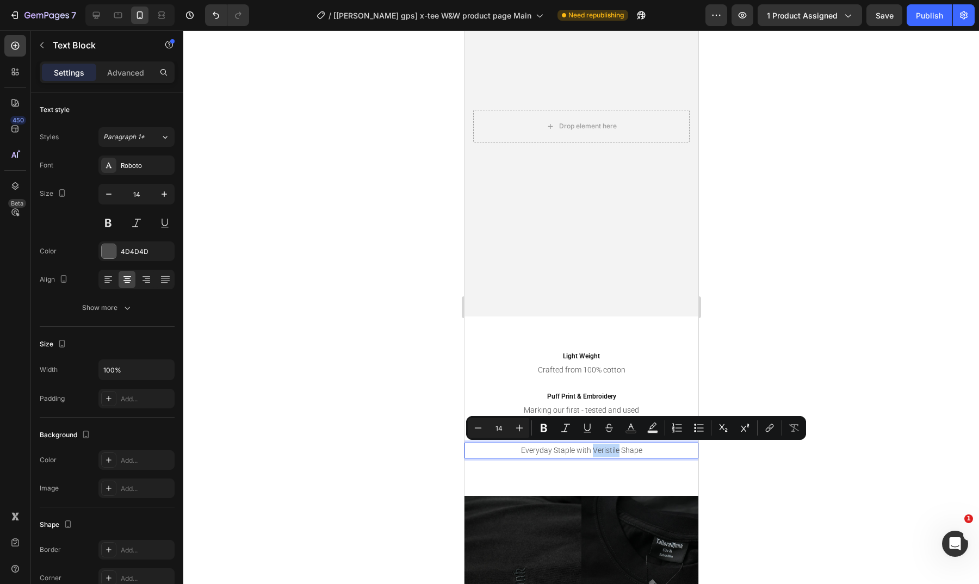
click at [600, 451] on p "Everyday Staple with Veristile Shape" at bounding box center [581, 451] width 232 height 14
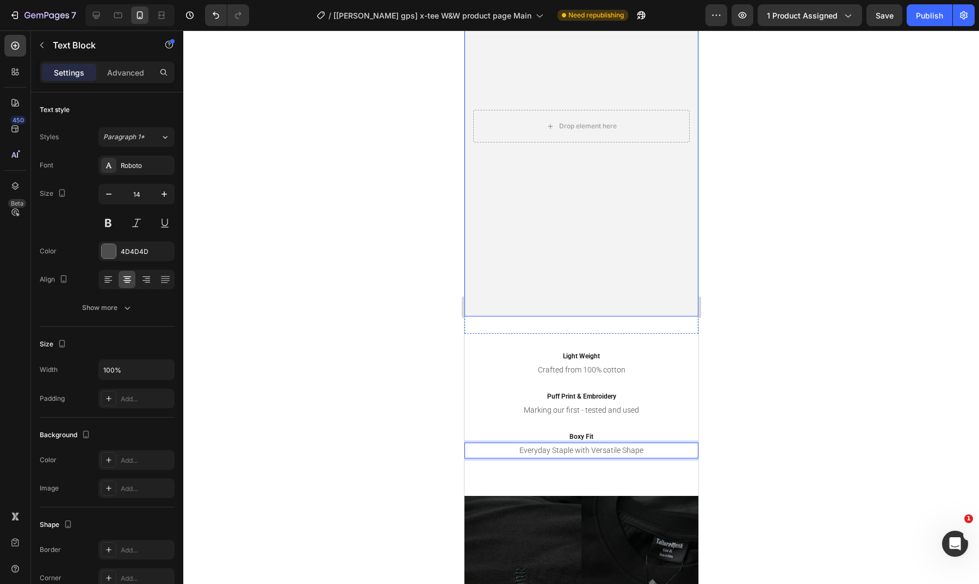
click at [923, 22] on button "Publish" at bounding box center [930, 15] width 46 height 22
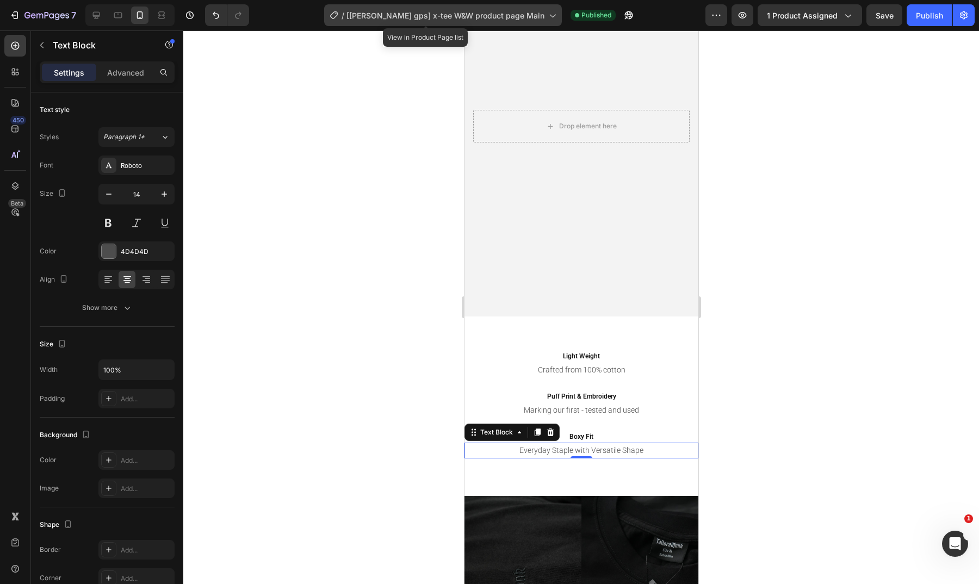
click at [468, 20] on span "[[PERSON_NAME] gps] x-tee W&W product page Main" at bounding box center [446, 15] width 198 height 11
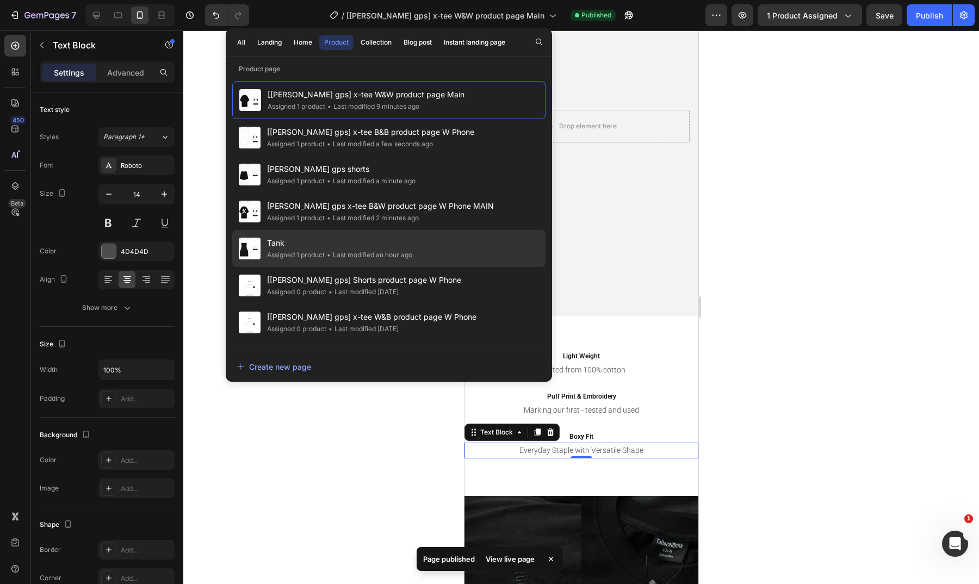
click at [436, 267] on div "Tank Assigned 1 product • Last modified an hour ago" at bounding box center [388, 285] width 313 height 37
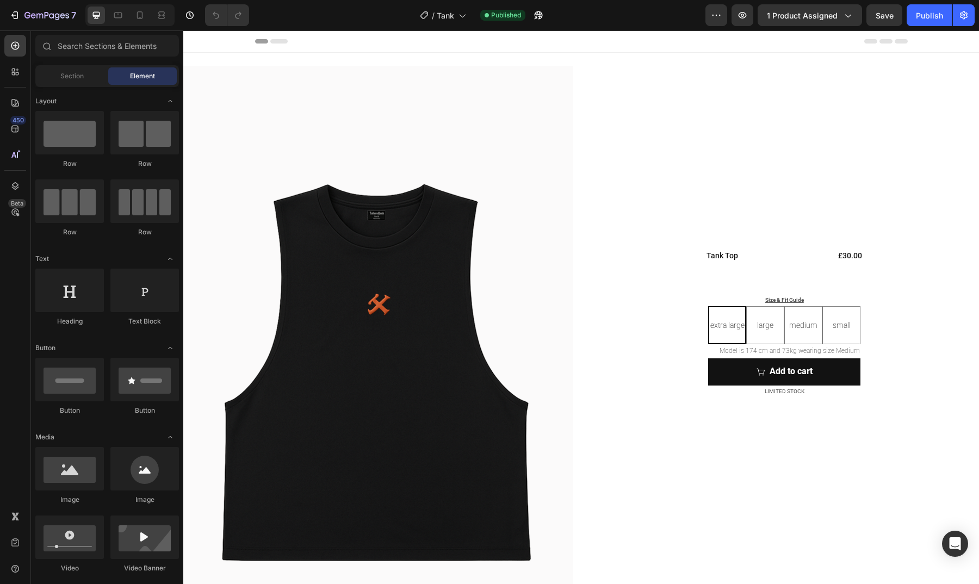
radio input "true"
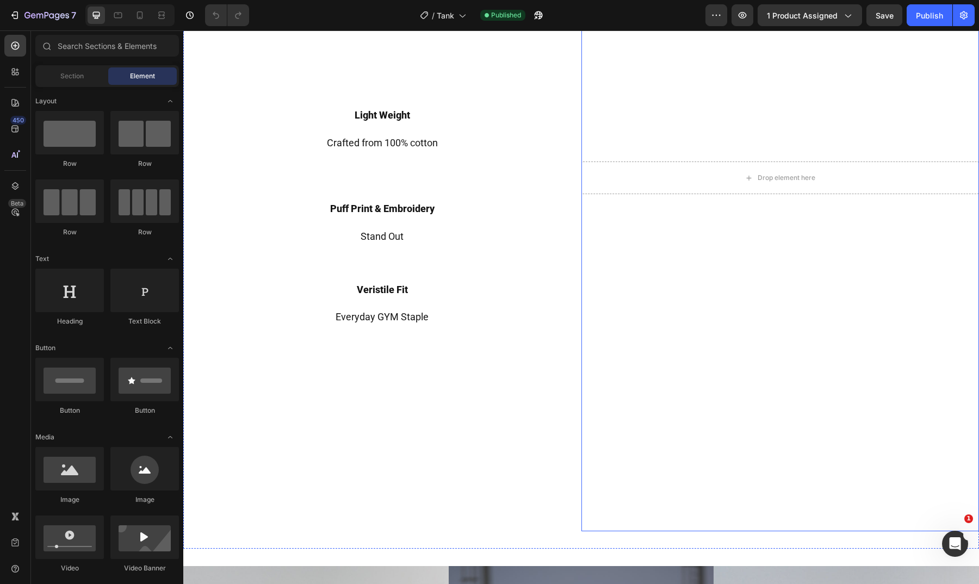
scroll to position [830, 0]
click at [396, 284] on h2 "Veristile Fit" at bounding box center [382, 270] width 398 height 53
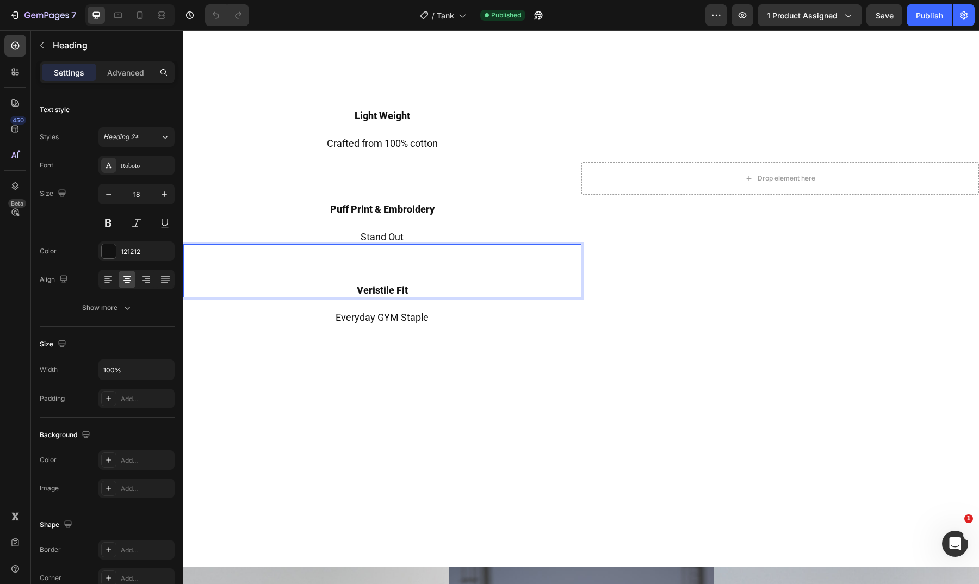
click at [368, 285] on p "Veristile Fit" at bounding box center [382, 270] width 396 height 51
click at [363, 286] on p "Veristile Fit" at bounding box center [382, 270] width 396 height 51
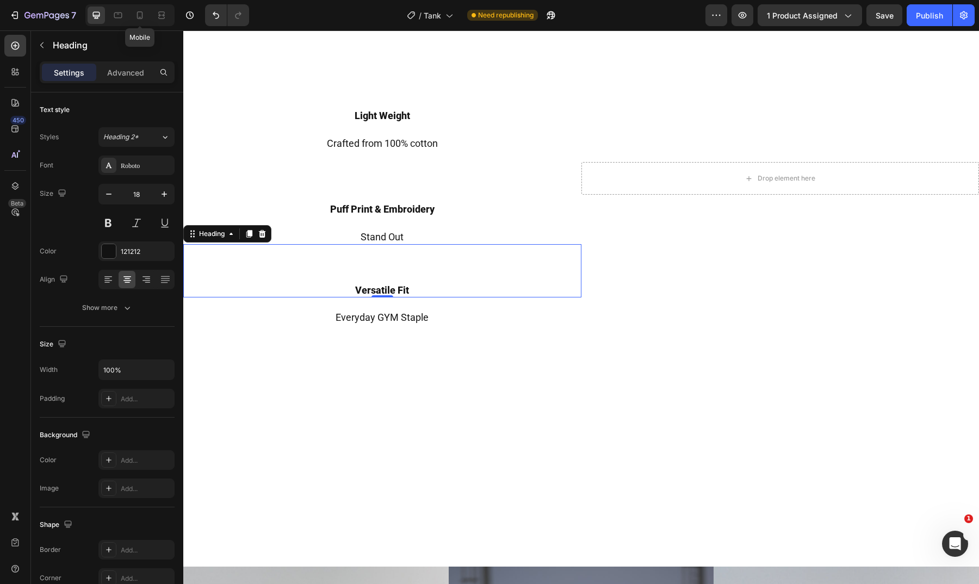
click at [141, 15] on icon at bounding box center [139, 15] width 11 height 11
type input "41"
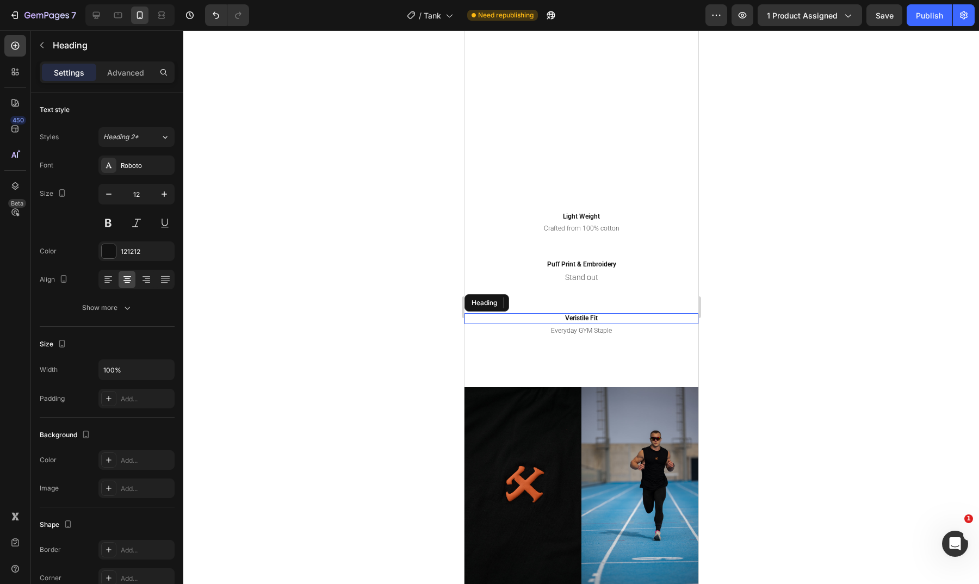
click at [572, 317] on h2 "Veristile Fit" at bounding box center [581, 318] width 234 height 11
click at [564, 314] on p "Veristile Fit" at bounding box center [581, 318] width 232 height 9
click at [927, 11] on div "Publish" at bounding box center [929, 15] width 27 height 11
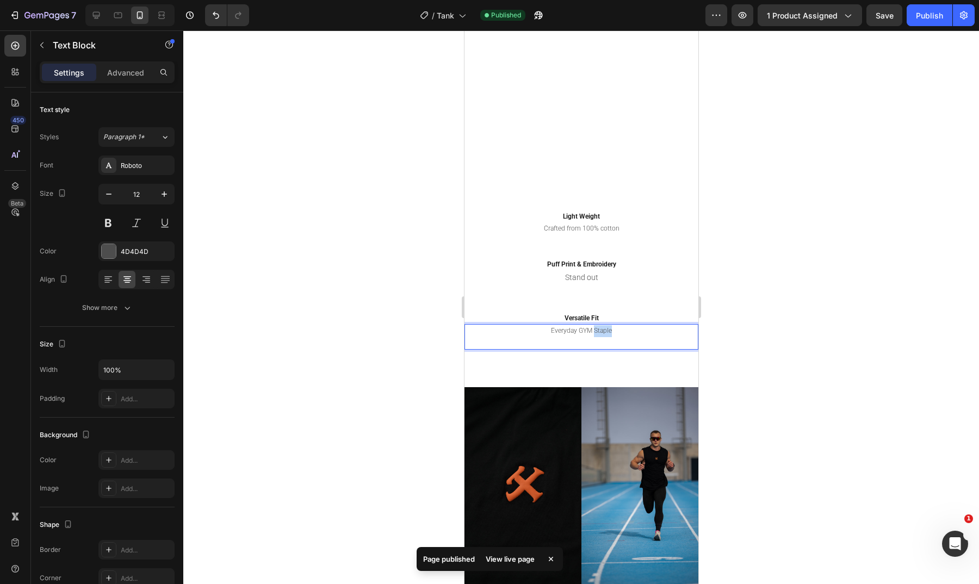
click at [595, 326] on p "Everyday GYM Staple" at bounding box center [581, 331] width 232 height 12
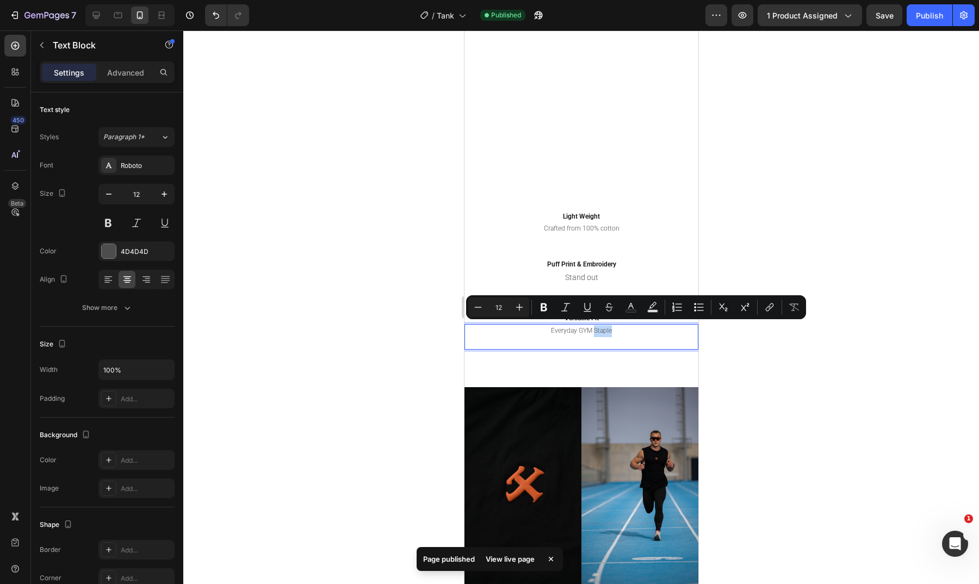
click at [592, 327] on p "Everyday GYM Staple" at bounding box center [581, 331] width 232 height 12
click at [599, 329] on p "Everyday GYM Staple" at bounding box center [581, 331] width 232 height 12
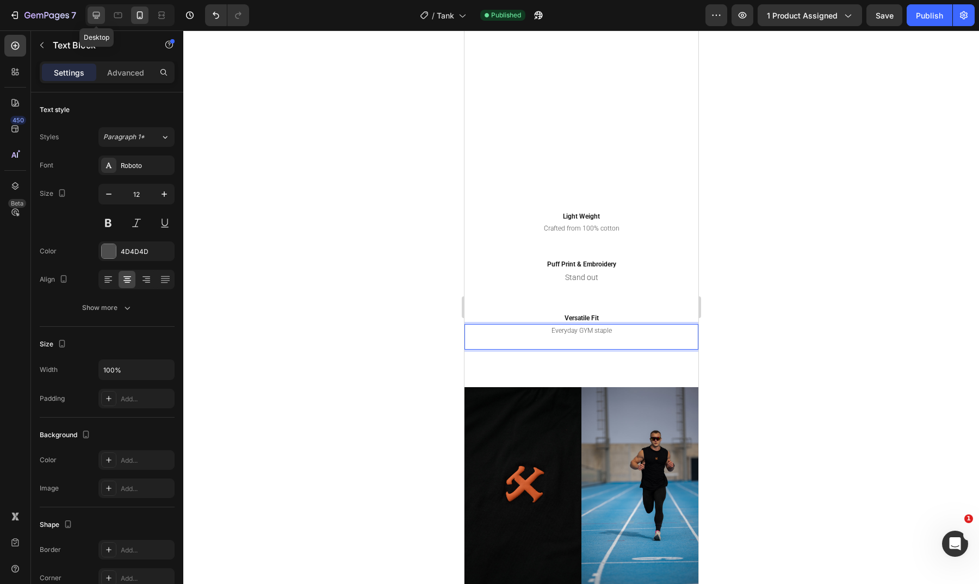
click at [102, 14] on icon at bounding box center [96, 15] width 11 height 11
type input "16"
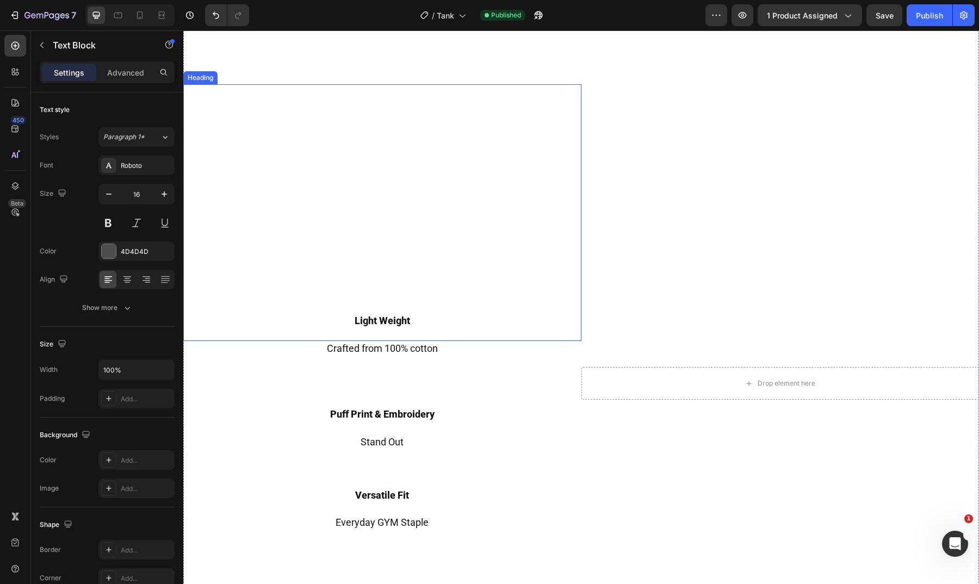
scroll to position [979, 0]
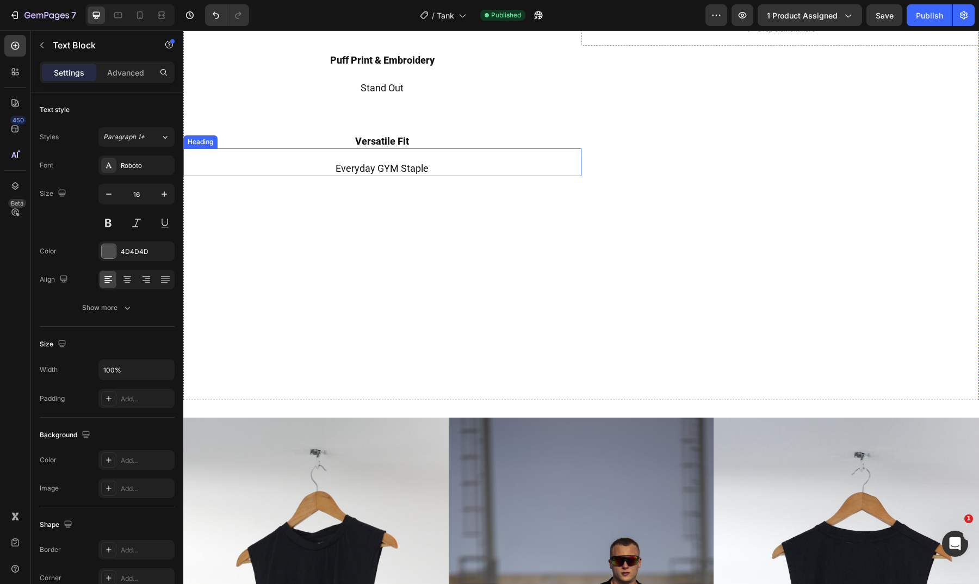
click at [407, 161] on h2 "Everyday GYM Staple" at bounding box center [382, 163] width 398 height 28
click at [405, 162] on p "⁠⁠⁠⁠⁠⁠⁠ Everyday GYM Staple" at bounding box center [382, 163] width 396 height 26
click at [387, 162] on p "Everyday GYM staple" at bounding box center [382, 163] width 396 height 26
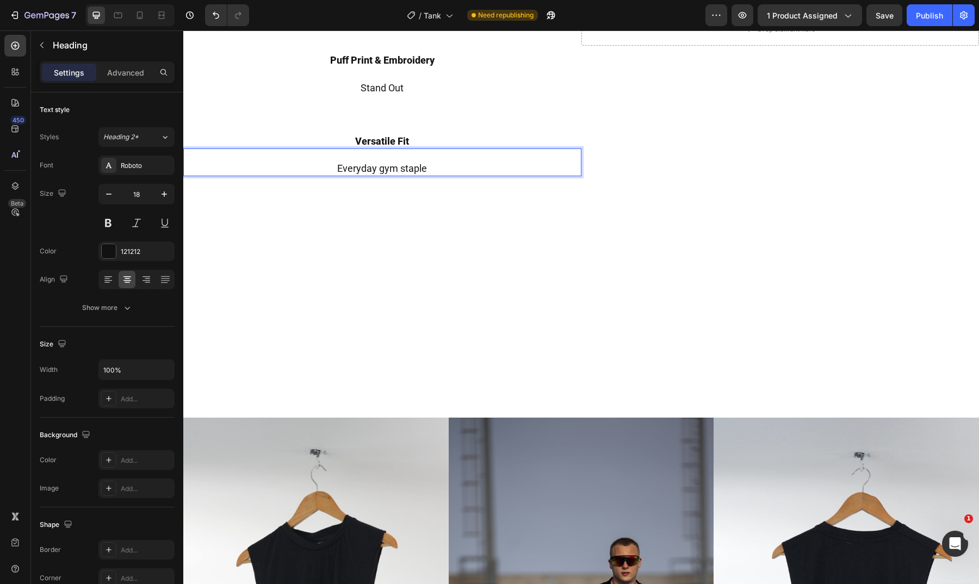
click at [400, 162] on p "Everyday gym staple" at bounding box center [382, 163] width 396 height 26
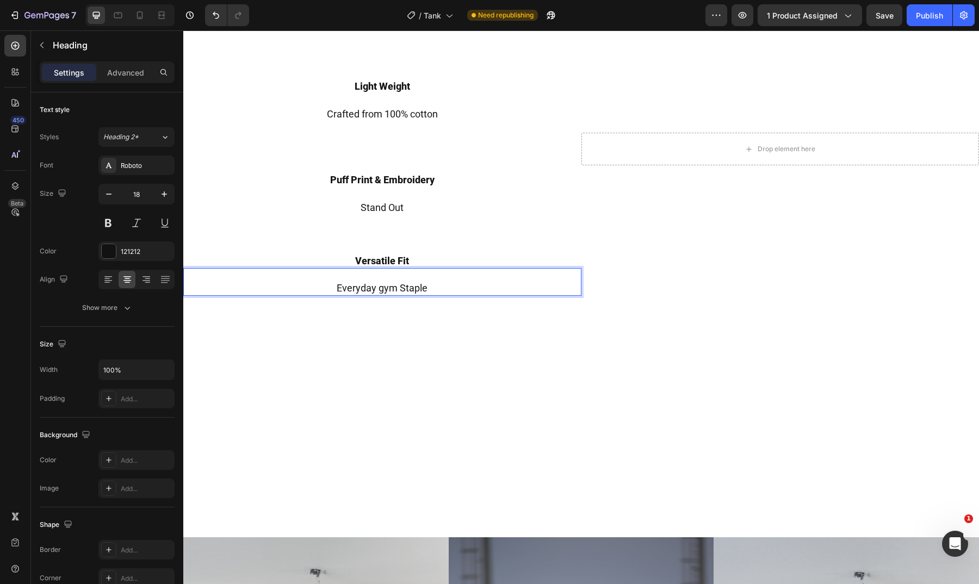
scroll to position [857, 0]
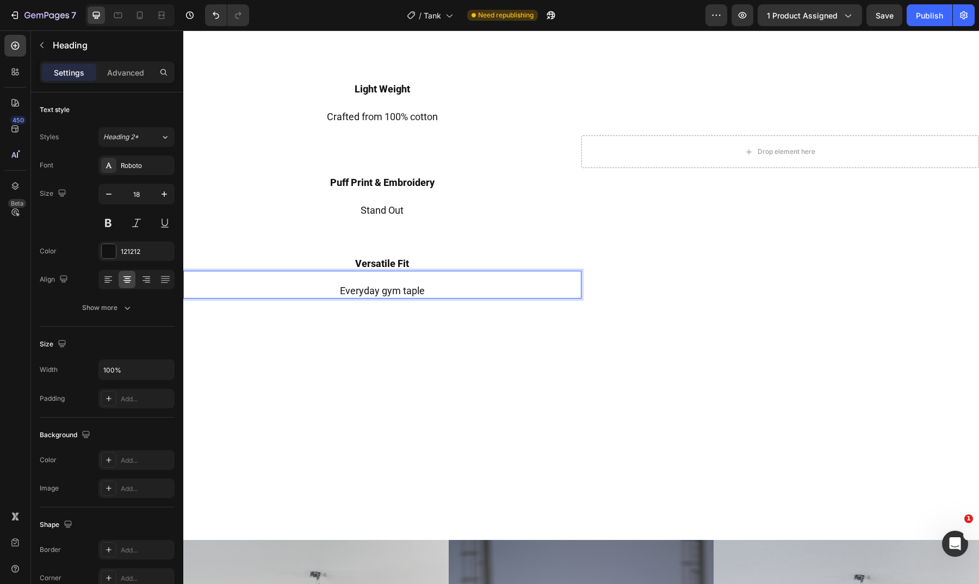
click at [383, 287] on p "Everyday gym taple" at bounding box center [382, 285] width 396 height 26
click at [402, 282] on p "Everyday gym taple" at bounding box center [382, 285] width 396 height 26
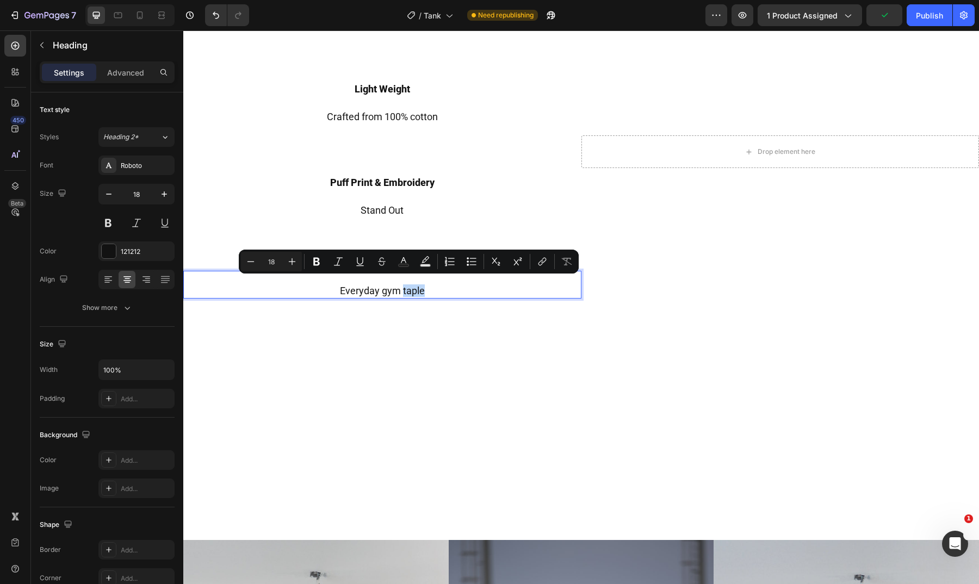
click at [401, 286] on p "Everyday gym taple" at bounding box center [382, 285] width 396 height 26
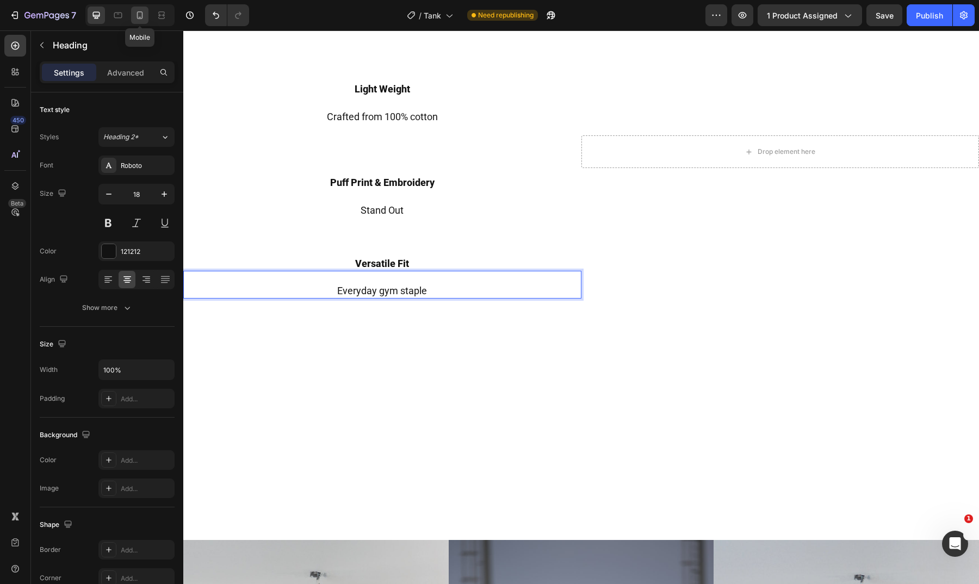
click at [148, 12] on div at bounding box center [139, 15] width 17 height 17
type input "41"
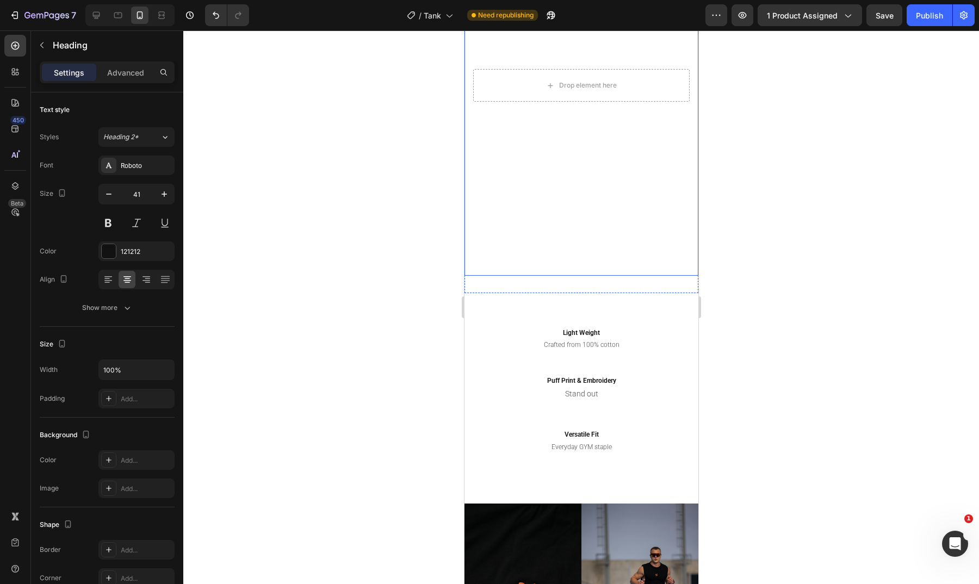
scroll to position [904, 0]
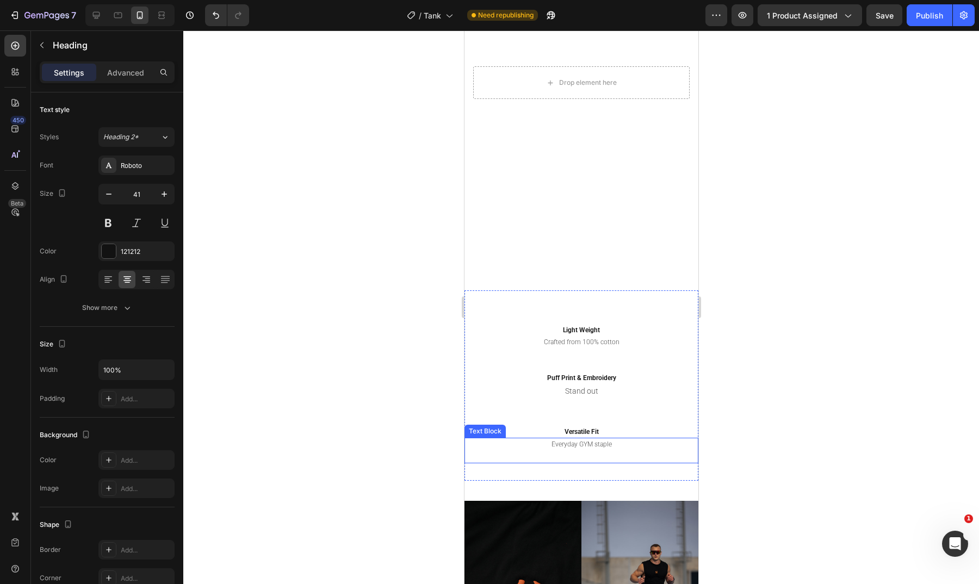
click at [601, 445] on p "Everyday GYM staple" at bounding box center [581, 445] width 232 height 12
click at [582, 443] on p "Everyday GYM staple" at bounding box center [581, 445] width 232 height 12
click at [655, 414] on p at bounding box center [581, 419] width 232 height 14
click at [634, 439] on p "Everyday gym staple" at bounding box center [581, 445] width 232 height 12
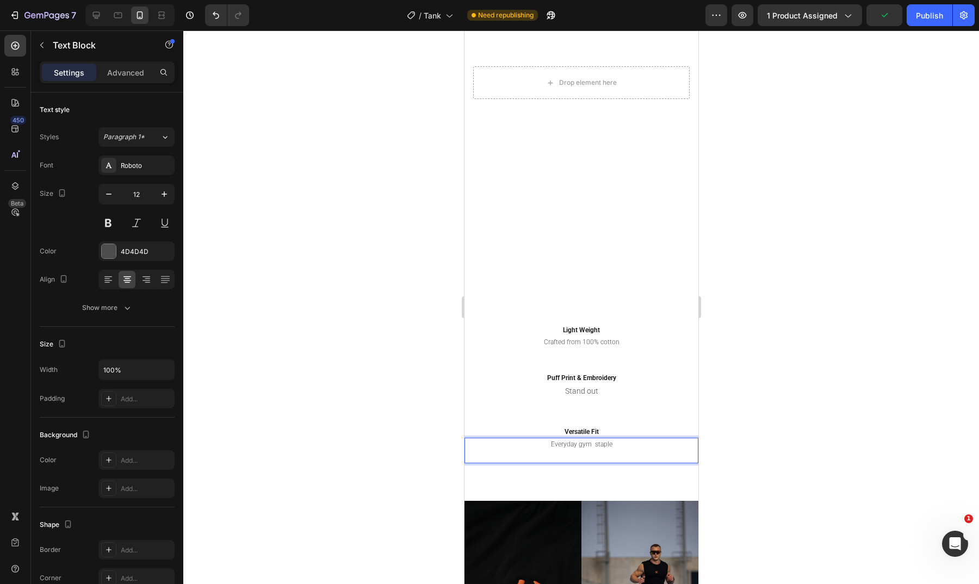
click at [589, 440] on p "Everyday gym staple" at bounding box center [581, 445] width 232 height 12
click at [806, 361] on div at bounding box center [581, 307] width 796 height 554
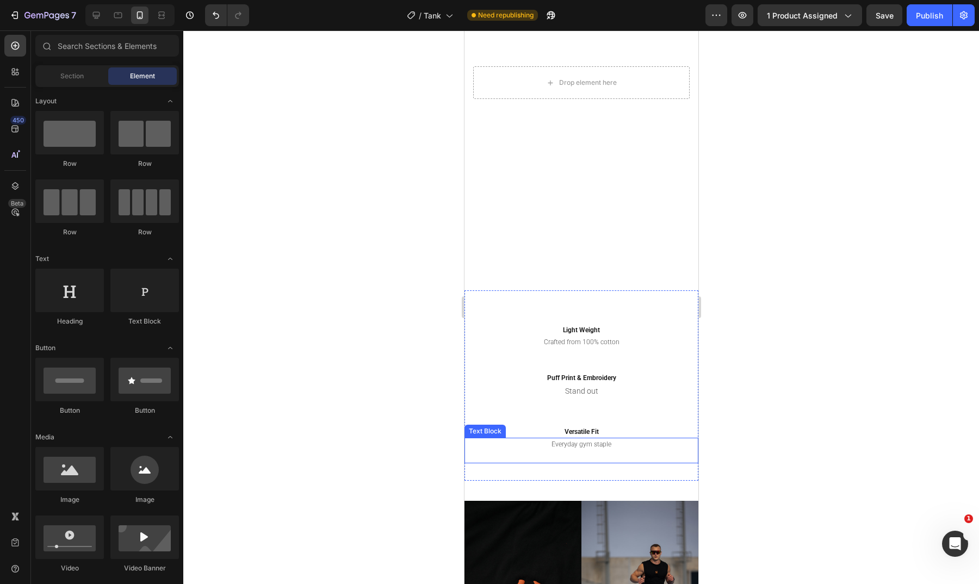
click at [608, 444] on p "Everyday gym staple" at bounding box center [581, 445] width 232 height 12
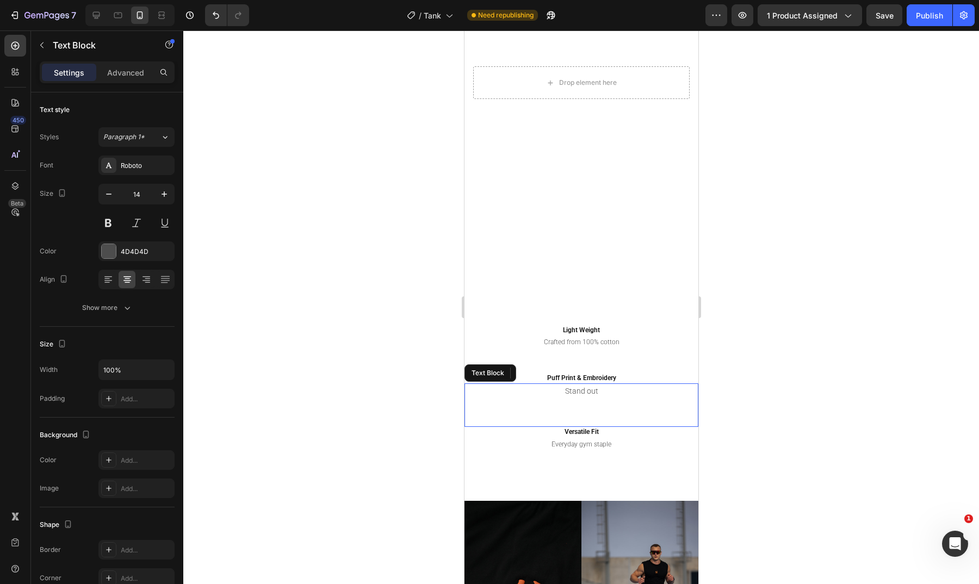
click at [577, 389] on p "Stand out" at bounding box center [581, 392] width 232 height 14
click at [609, 342] on p "Crafted from 100% cotton" at bounding box center [581, 343] width 232 height 12
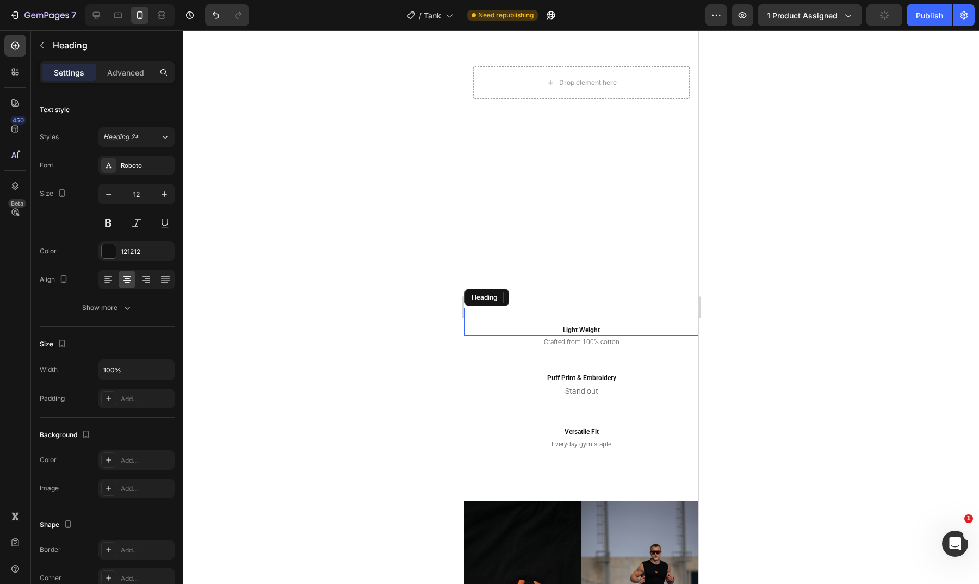
click at [596, 328] on h2 "Light Weight" at bounding box center [581, 322] width 234 height 28
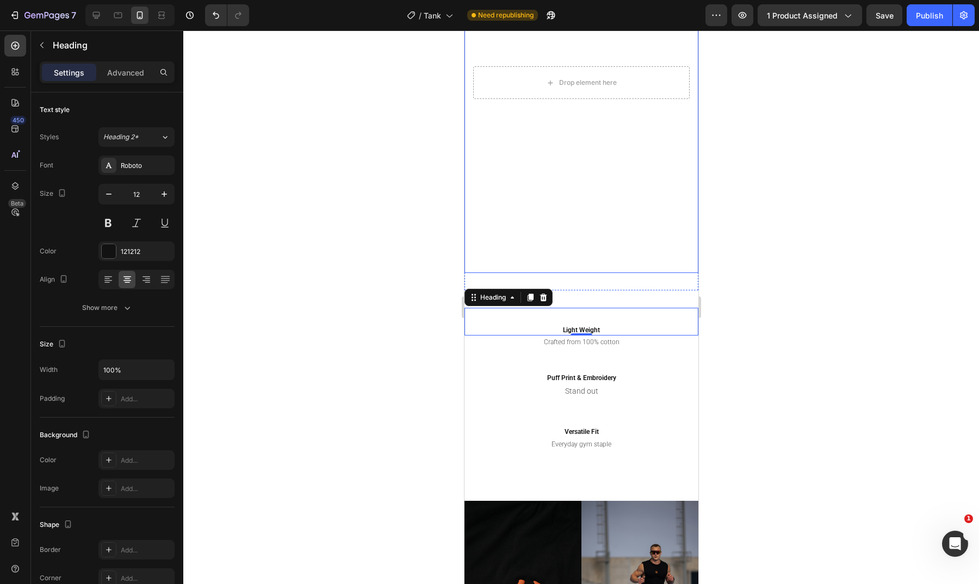
click at [548, 206] on video "Background Image" at bounding box center [581, 82] width 234 height 381
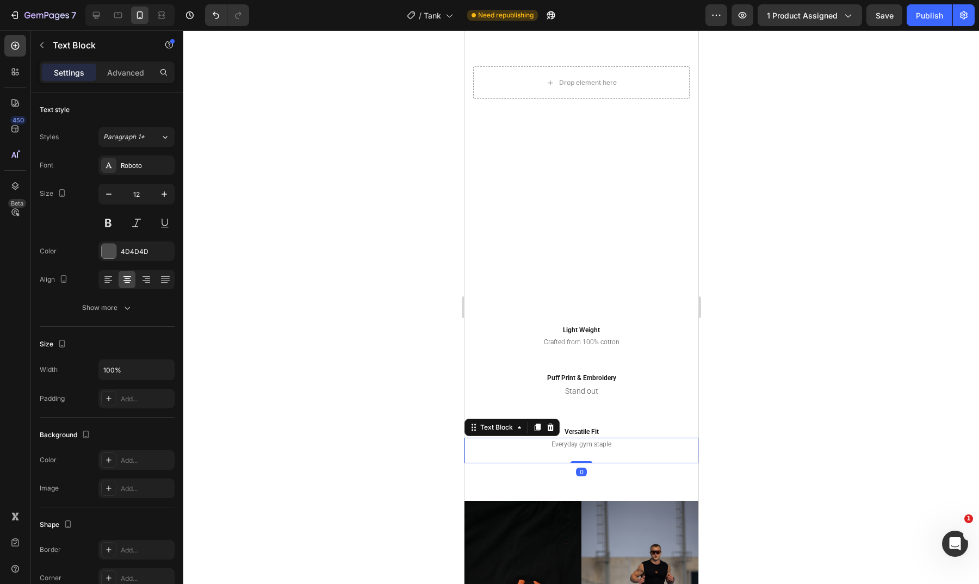
click at [593, 443] on p "Everyday gym staple" at bounding box center [581, 445] width 232 height 12
click at [159, 197] on icon "button" at bounding box center [164, 194] width 11 height 11
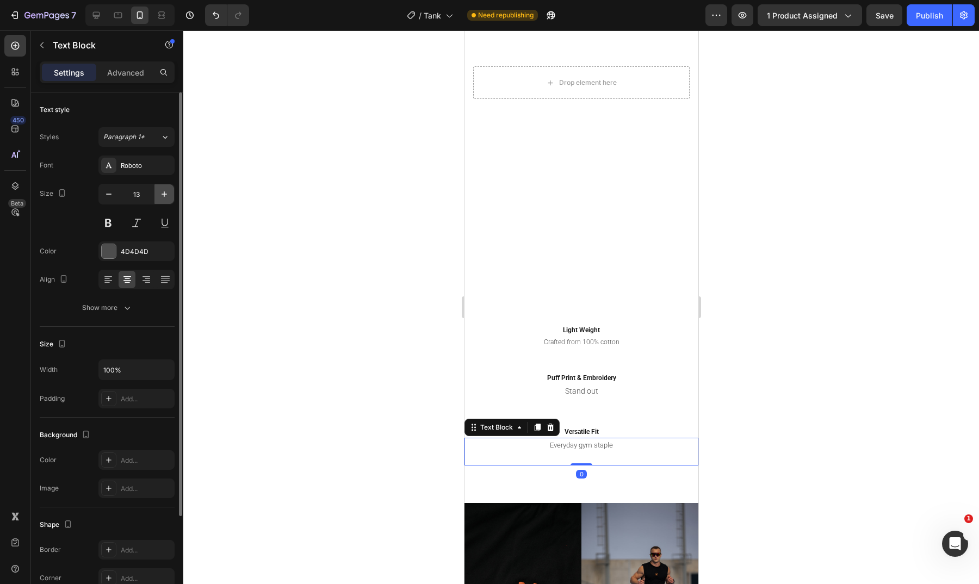
type input "14"
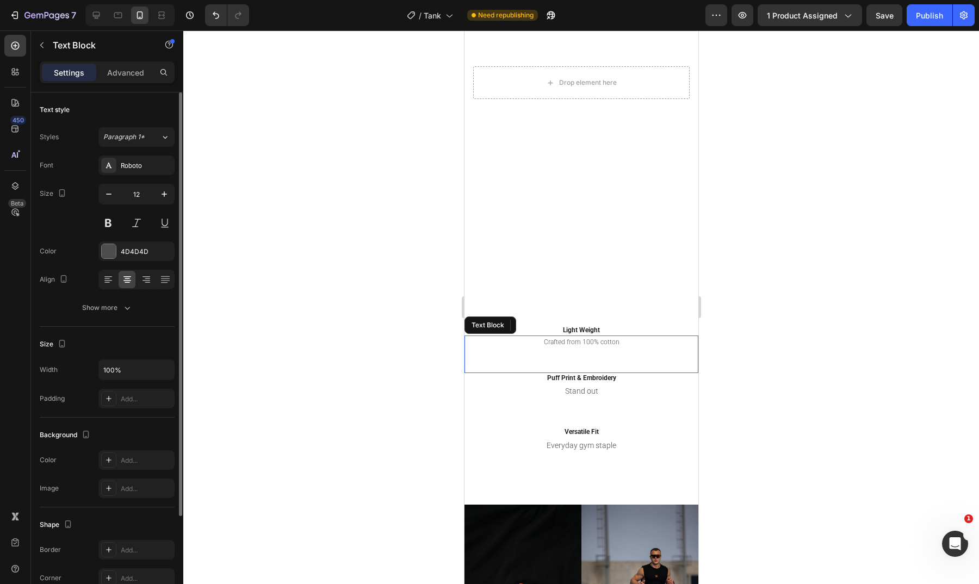
click at [552, 343] on p "Crafted from 100% cotton" at bounding box center [581, 343] width 232 height 12
click at [164, 196] on icon "button" at bounding box center [164, 194] width 11 height 11
type input "14"
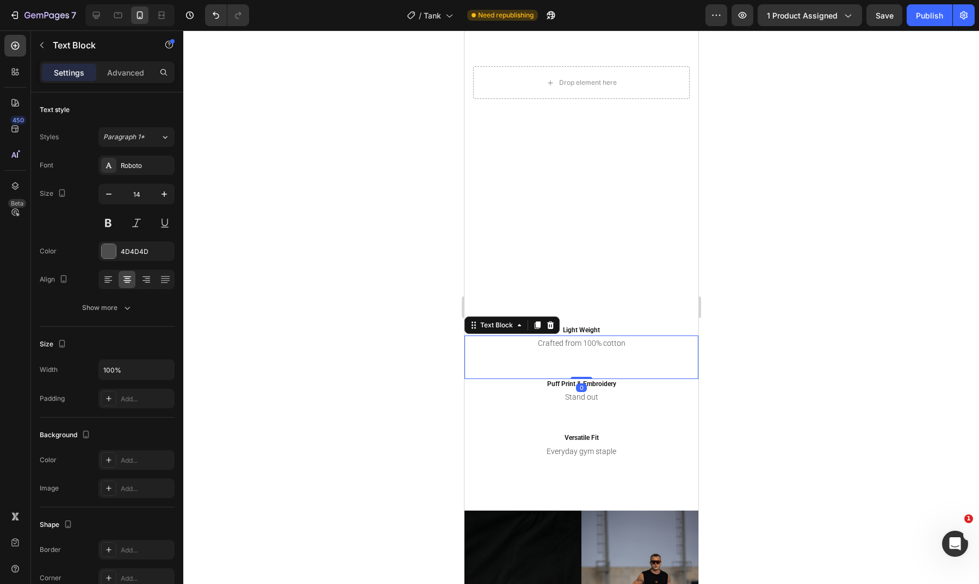
click at [333, 217] on div at bounding box center [581, 307] width 796 height 554
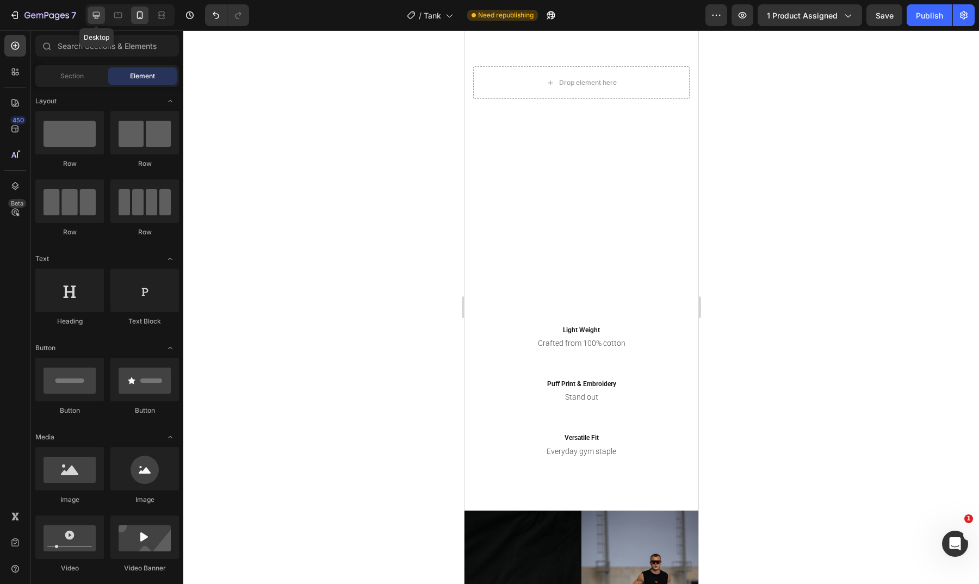
drag, startPoint x: 97, startPoint y: 13, endPoint x: 123, endPoint y: 78, distance: 70.3
click at [97, 13] on icon at bounding box center [96, 15] width 11 height 11
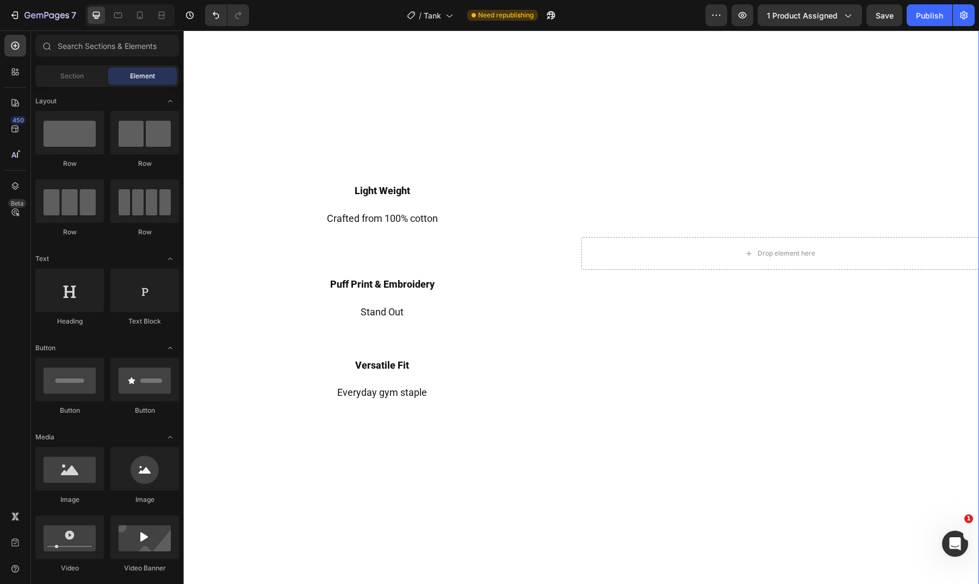
scroll to position [747, 0]
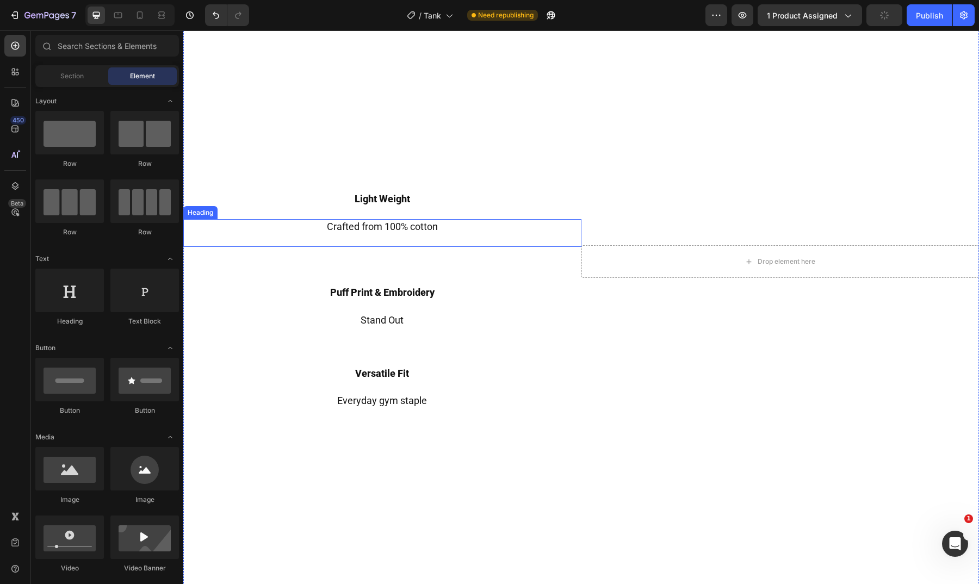
click at [434, 223] on h2 "Crafted from 100% cotton" at bounding box center [382, 233] width 398 height 28
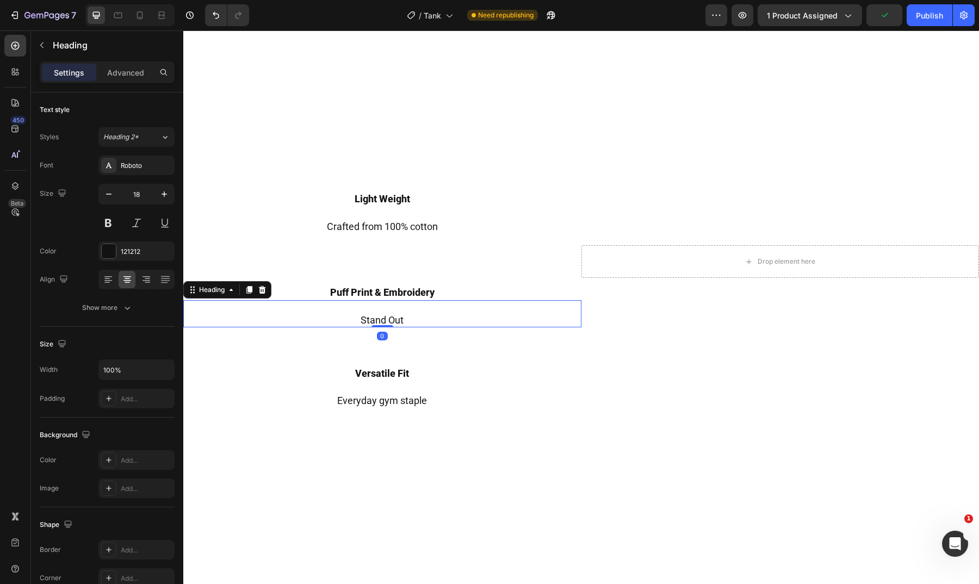
click at [457, 311] on h2 "Stand Out" at bounding box center [382, 314] width 398 height 28
click at [449, 412] on div "Light Weight Heading Crafted from 100% cotton Heading Puff Print & Embroidery H…" at bounding box center [382, 261] width 398 height 707
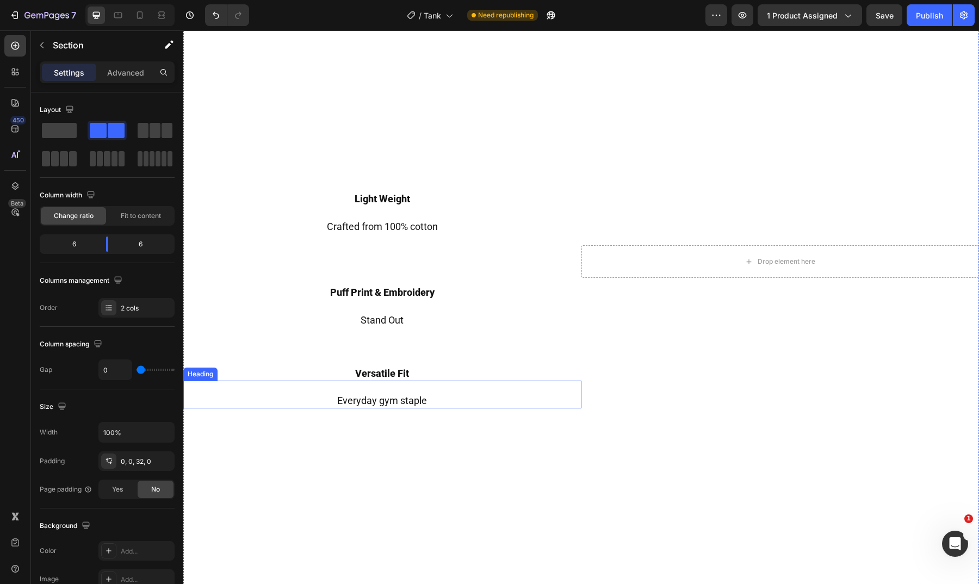
click at [455, 400] on h2 "⁠⁠⁠⁠⁠⁠⁠ Everyday gym staple" at bounding box center [382, 395] width 398 height 28
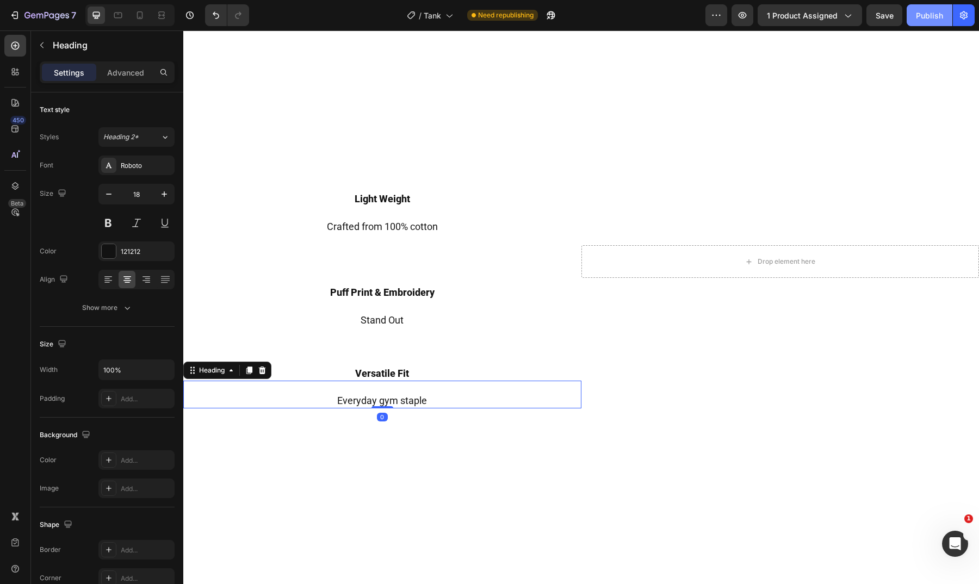
click at [944, 18] on button "Publish" at bounding box center [930, 15] width 46 height 22
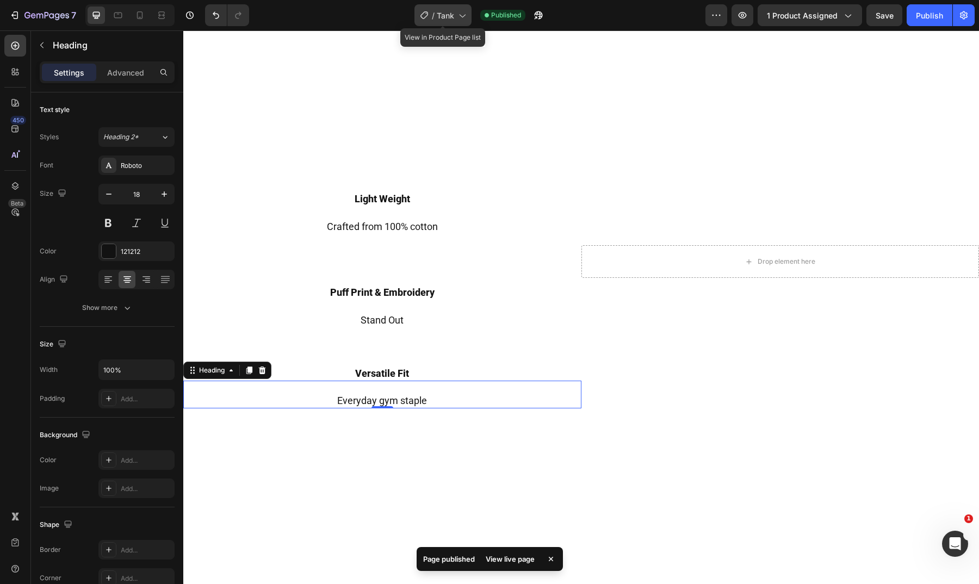
click at [425, 21] on div "/ Tank" at bounding box center [443, 15] width 57 height 22
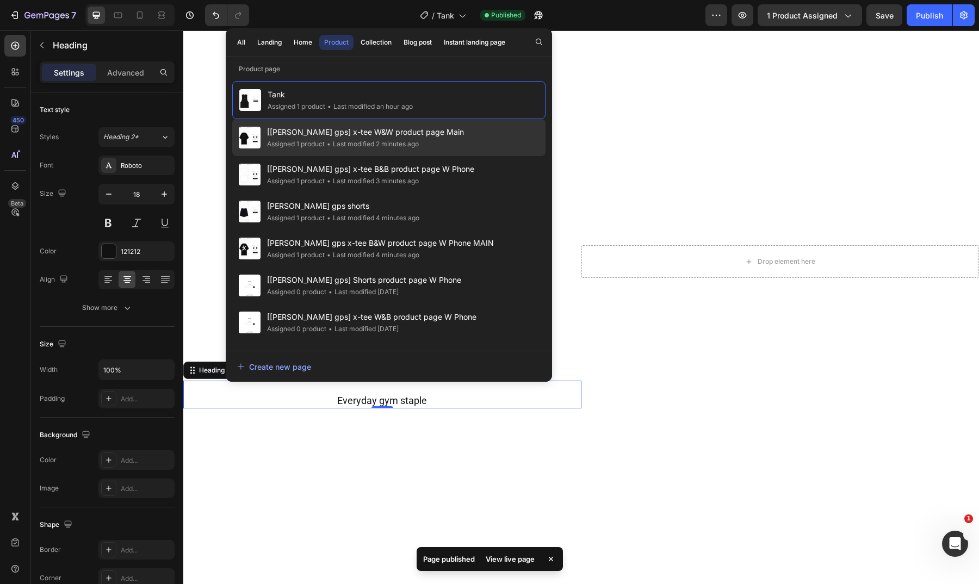
click at [428, 134] on span "[[PERSON_NAME] gps] x-tee W&W product page Main" at bounding box center [365, 132] width 197 height 13
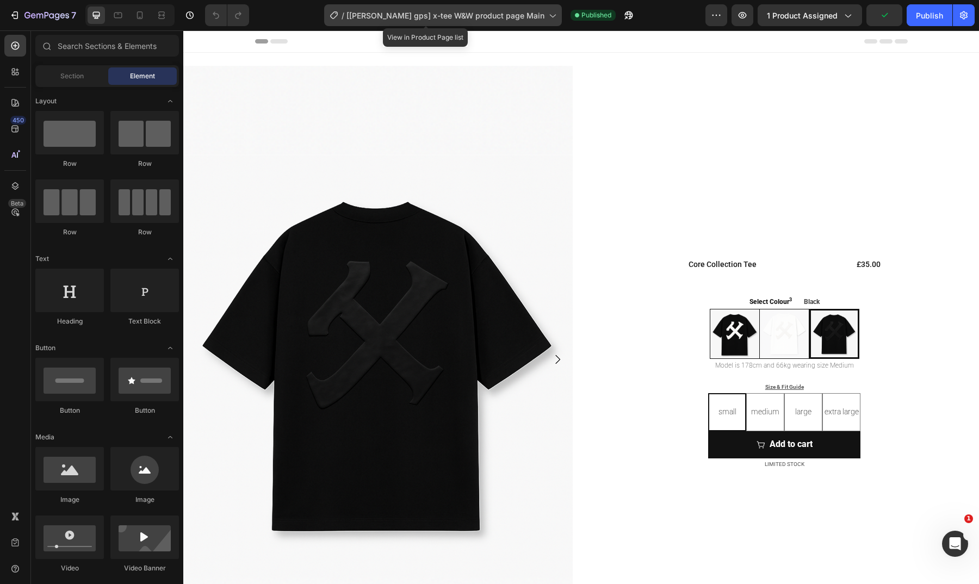
click at [492, 19] on span "[[PERSON_NAME] gps] x-tee W&W product page Main" at bounding box center [446, 15] width 198 height 11
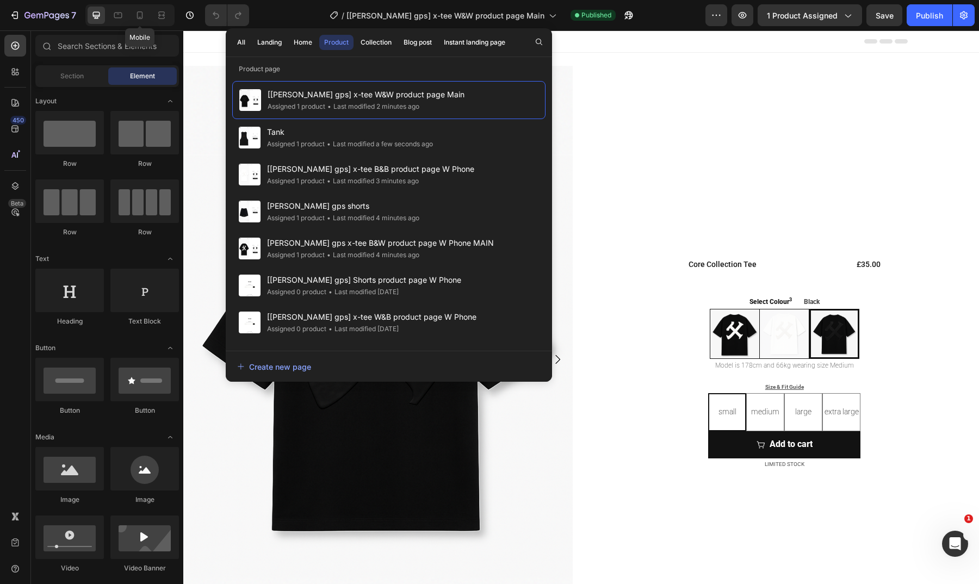
click at [131, 13] on div "Mobile" at bounding box center [129, 15] width 89 height 22
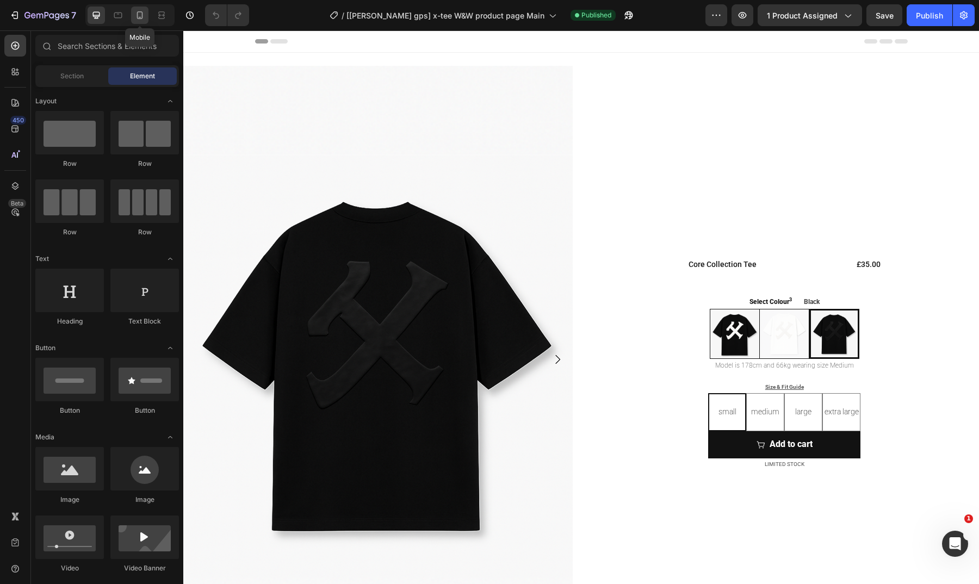
click at [140, 18] on icon at bounding box center [140, 15] width 6 height 8
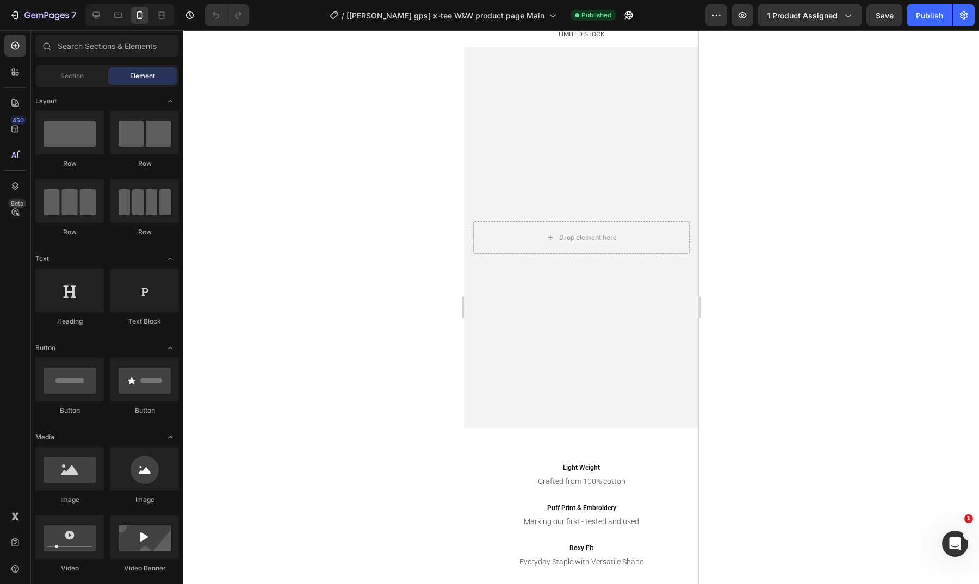
scroll to position [697, 0]
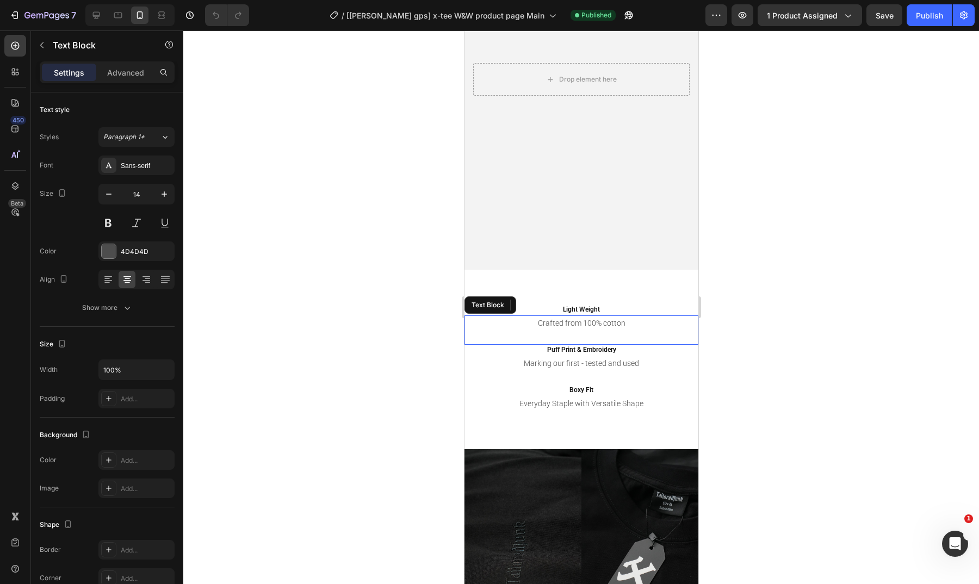
click at [587, 326] on p "Crafted from 100% cotton" at bounding box center [581, 324] width 232 height 14
click at [592, 351] on h2 "Puff Print & Embroidery" at bounding box center [581, 350] width 234 height 11
click at [588, 308] on h2 "Light Weight" at bounding box center [581, 310] width 234 height 11
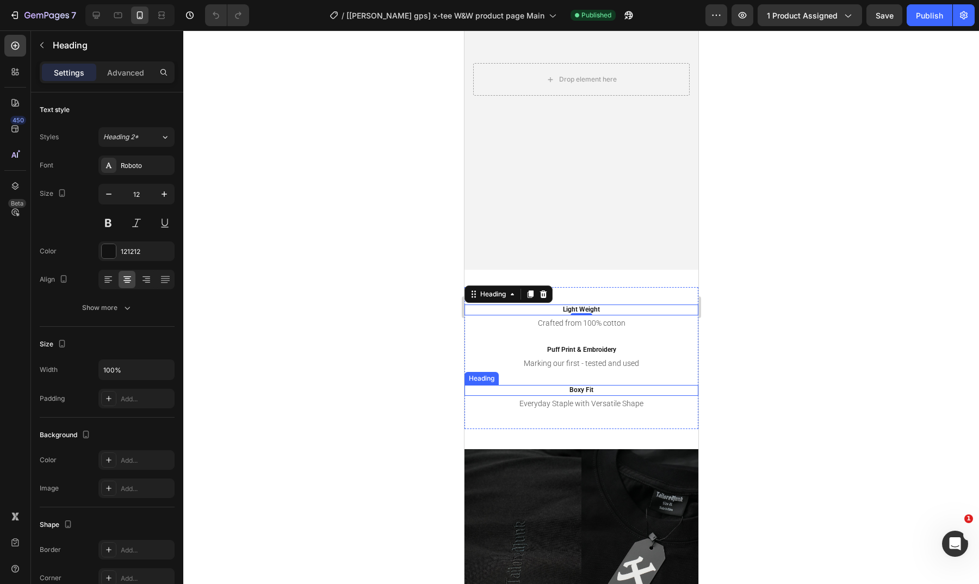
click at [571, 389] on h2 "Boxy Fit" at bounding box center [581, 390] width 234 height 11
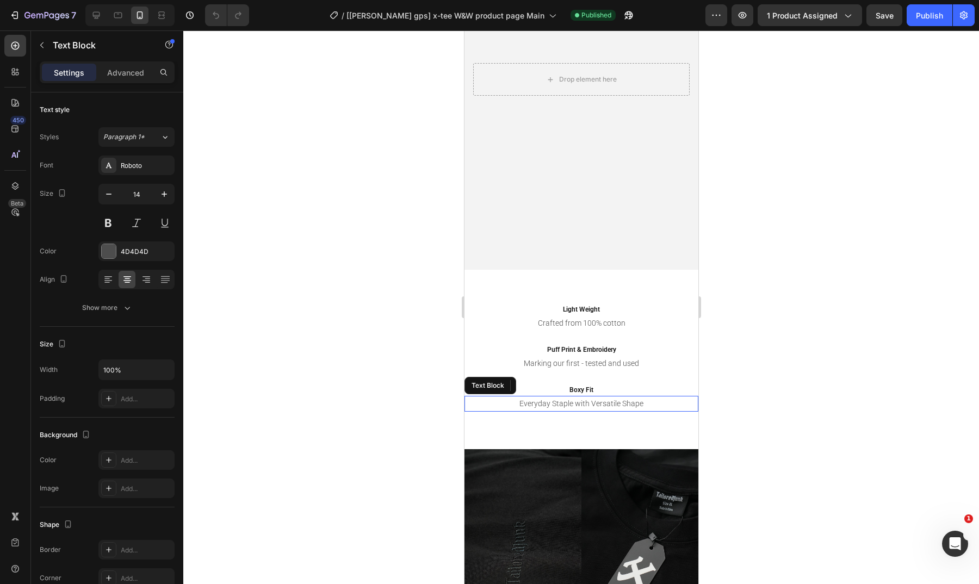
click at [599, 408] on p "Everyday Staple with Versatile Shape" at bounding box center [581, 404] width 232 height 14
click at [581, 385] on h2 "Boxy Fit" at bounding box center [581, 390] width 234 height 11
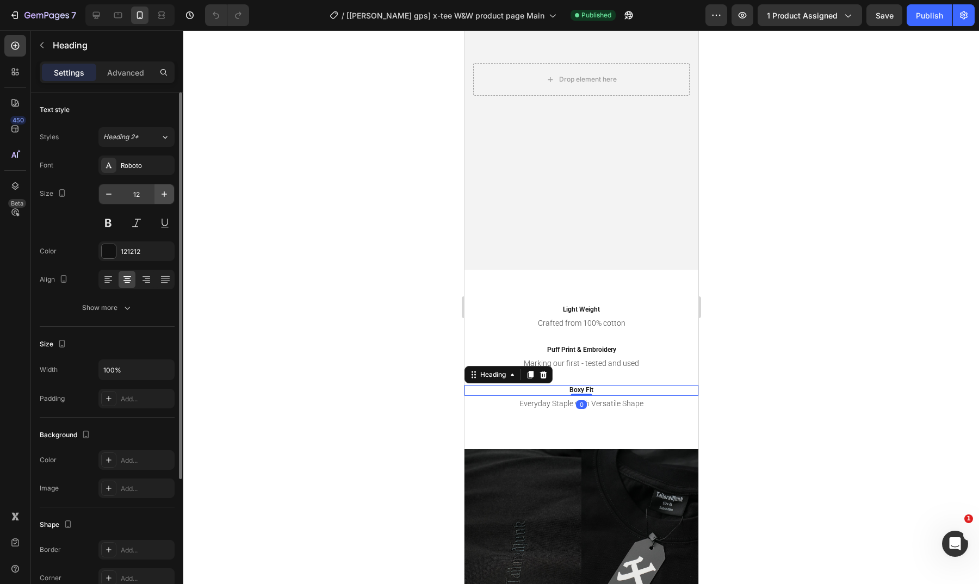
click at [159, 195] on icon "button" at bounding box center [164, 194] width 11 height 11
type input "14"
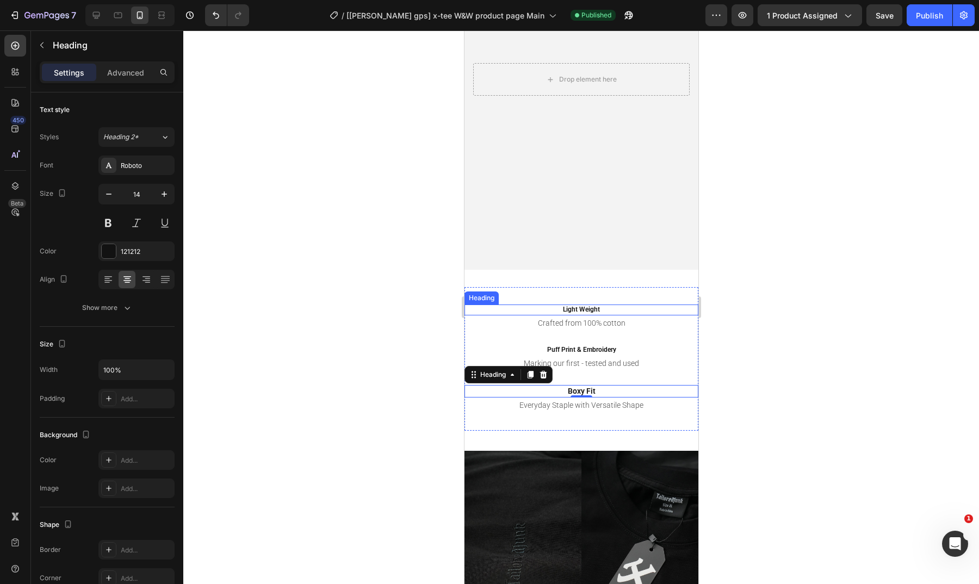
click at [588, 309] on h2 "Light Weight" at bounding box center [581, 310] width 234 height 11
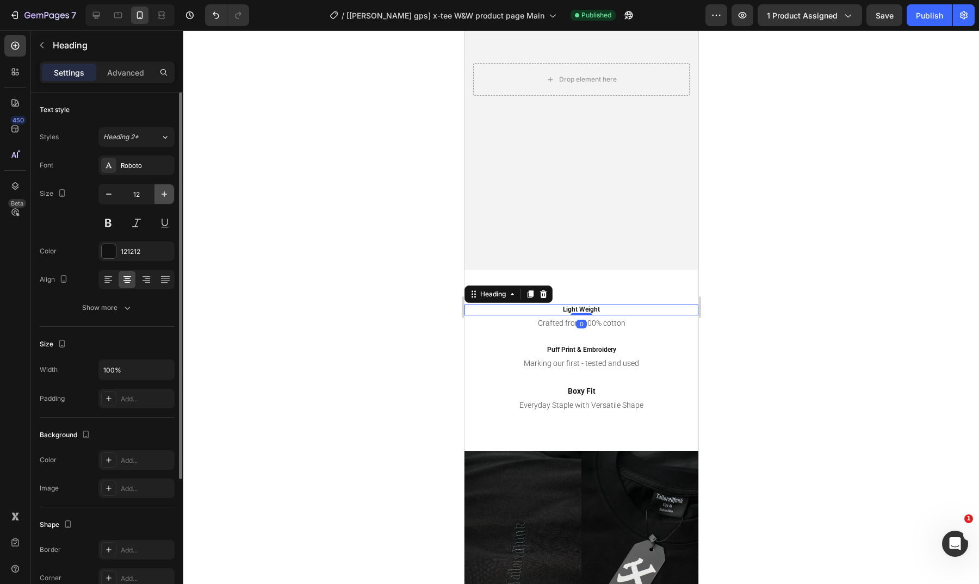
click at [162, 197] on icon "button" at bounding box center [164, 194] width 11 height 11
type input "14"
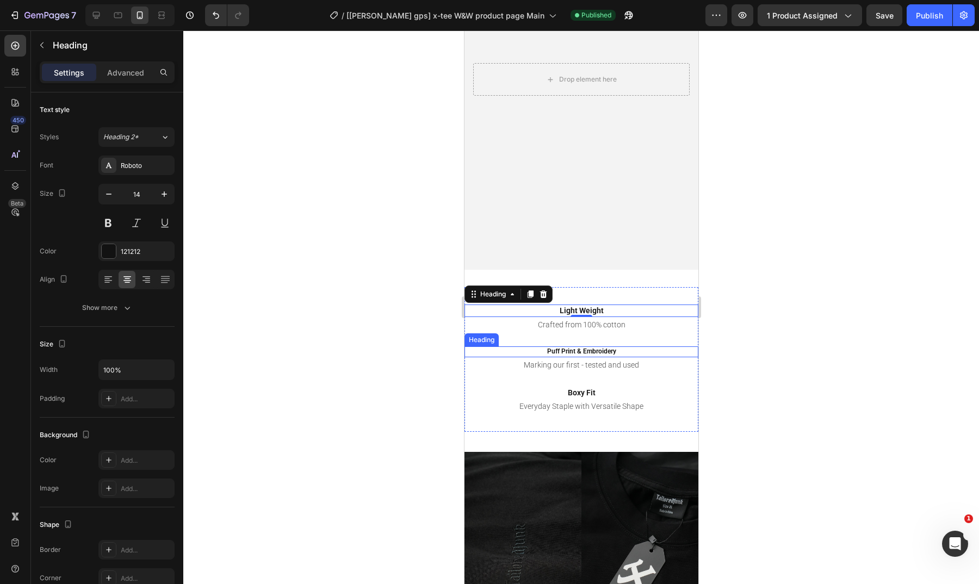
click at [589, 349] on h2 "Puff Print & Embroidery" at bounding box center [581, 352] width 234 height 11
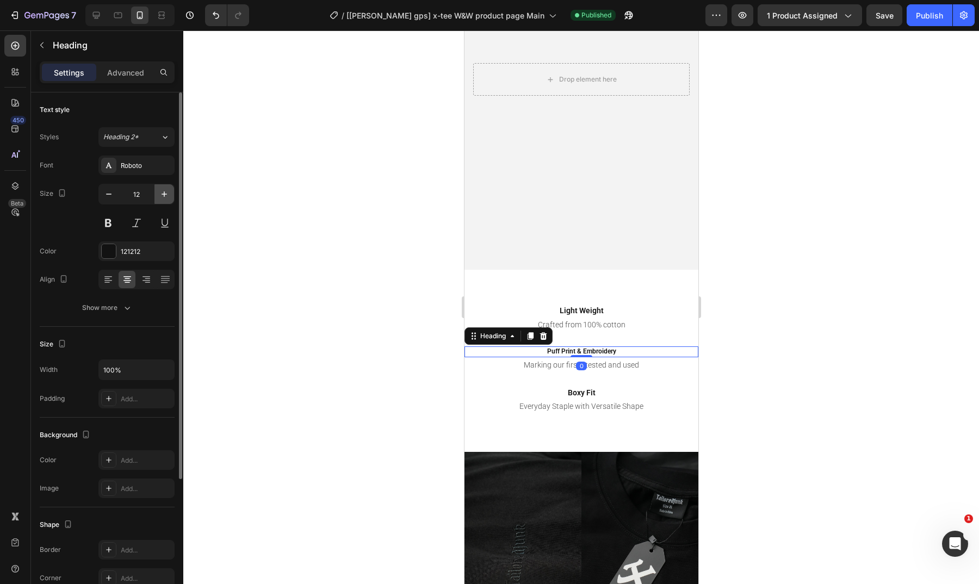
click at [169, 193] on icon "button" at bounding box center [164, 194] width 11 height 11
type input "14"
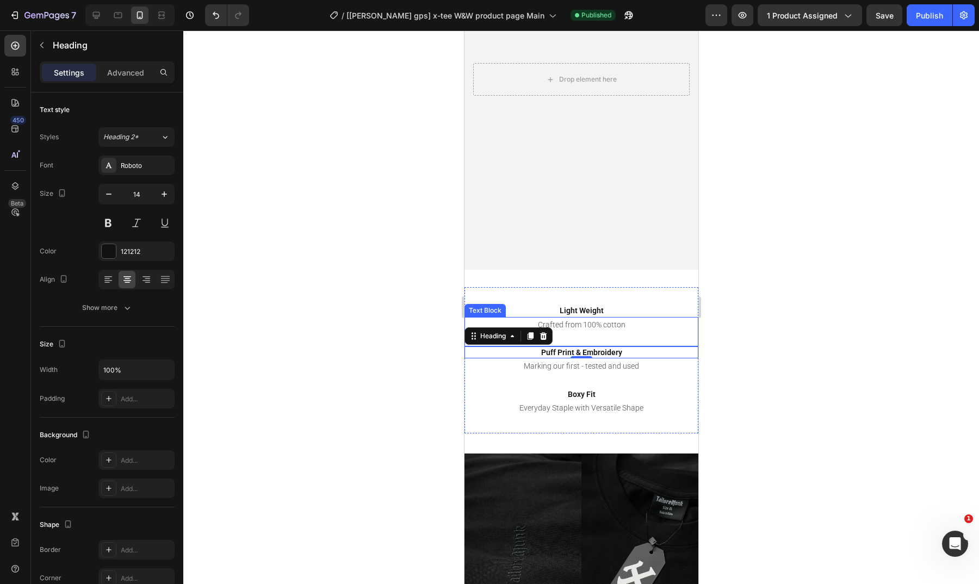
click at [779, 300] on div at bounding box center [581, 307] width 796 height 554
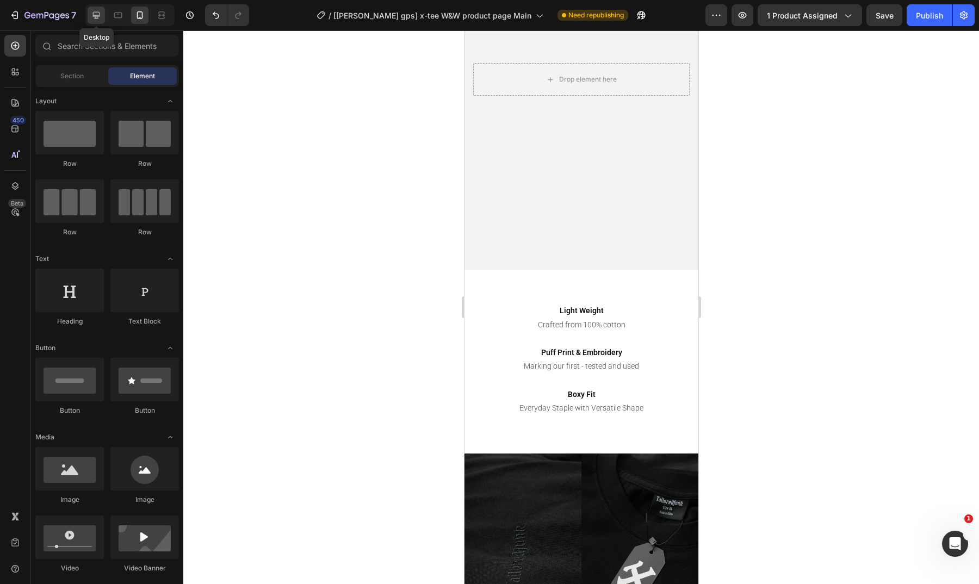
click at [95, 21] on div at bounding box center [96, 15] width 17 height 17
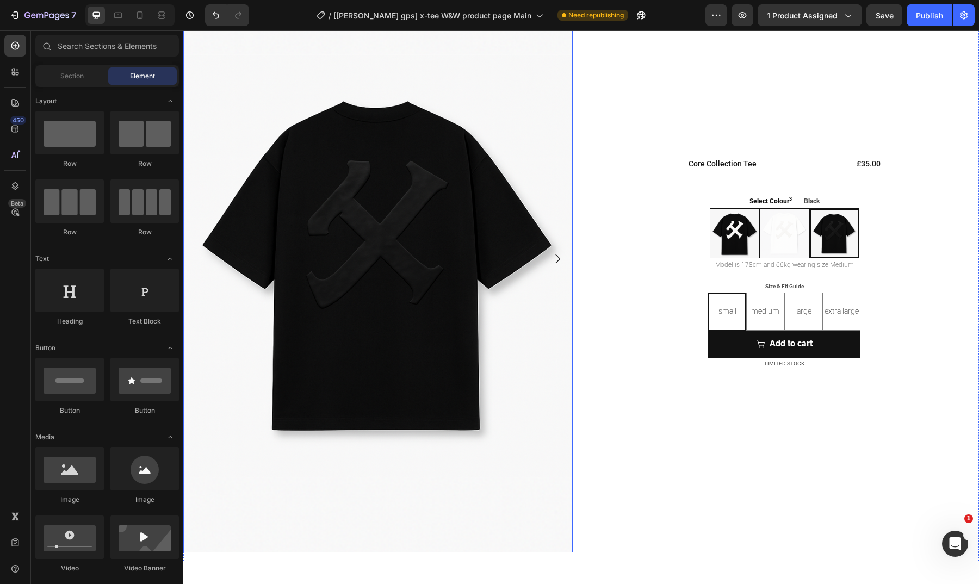
scroll to position [60, 0]
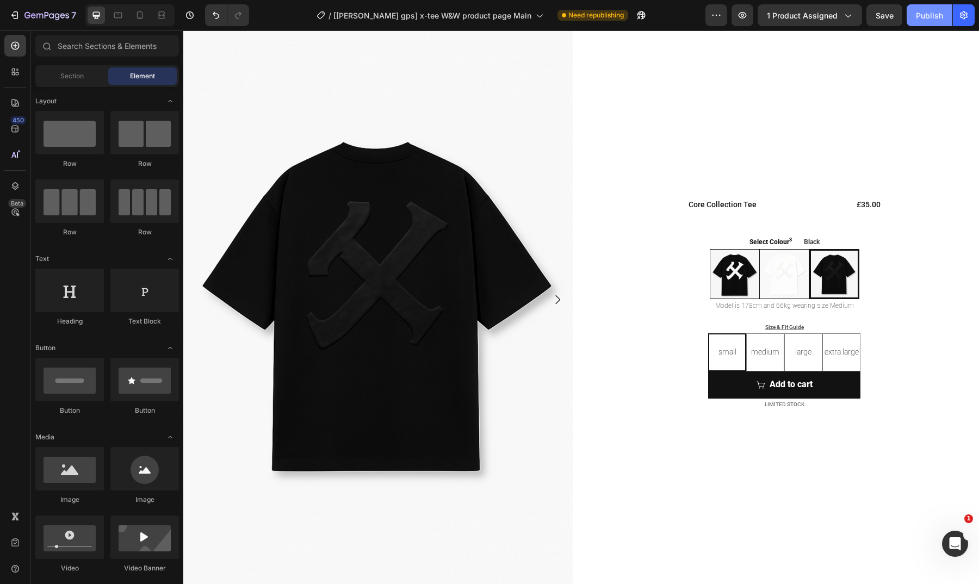
click at [926, 15] on div "Publish" at bounding box center [929, 15] width 27 height 11
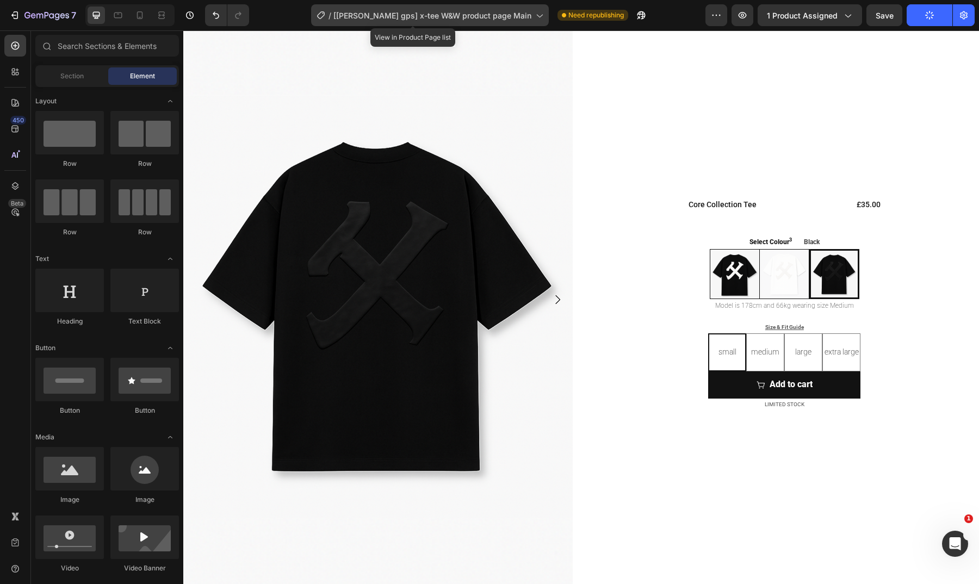
click at [438, 14] on span "[[PERSON_NAME] gps] x-tee W&W product page Main" at bounding box center [433, 15] width 198 height 11
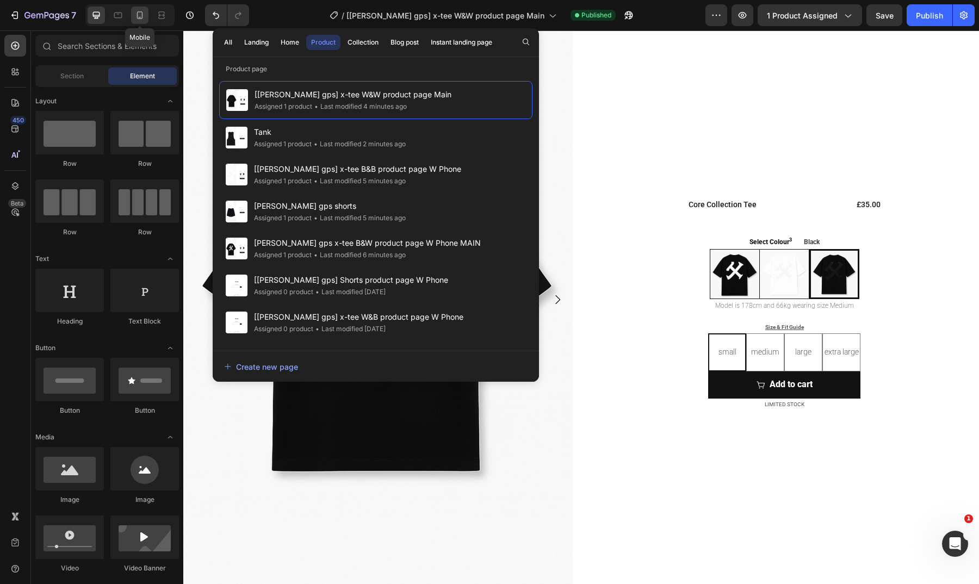
click at [133, 19] on div at bounding box center [139, 15] width 17 height 17
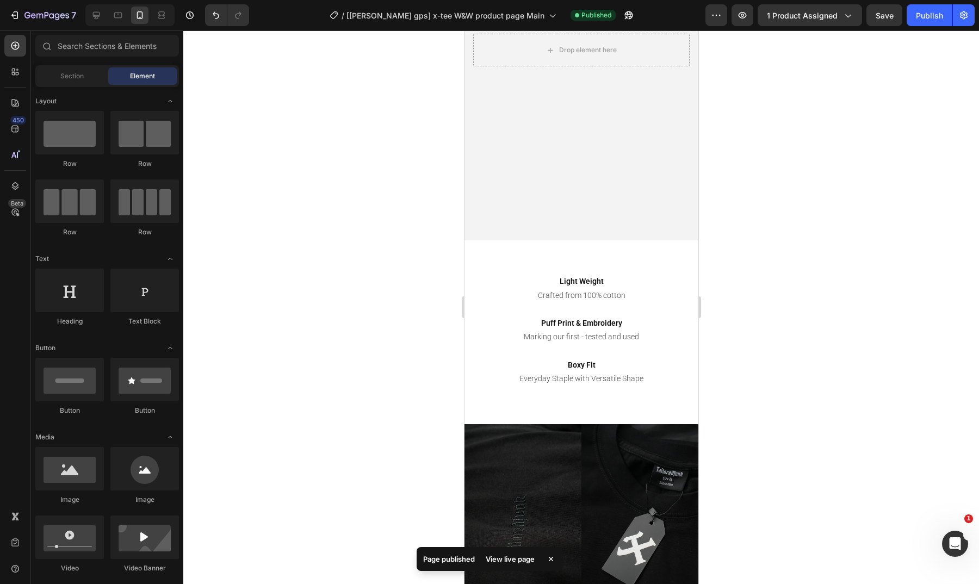
scroll to position [742, 0]
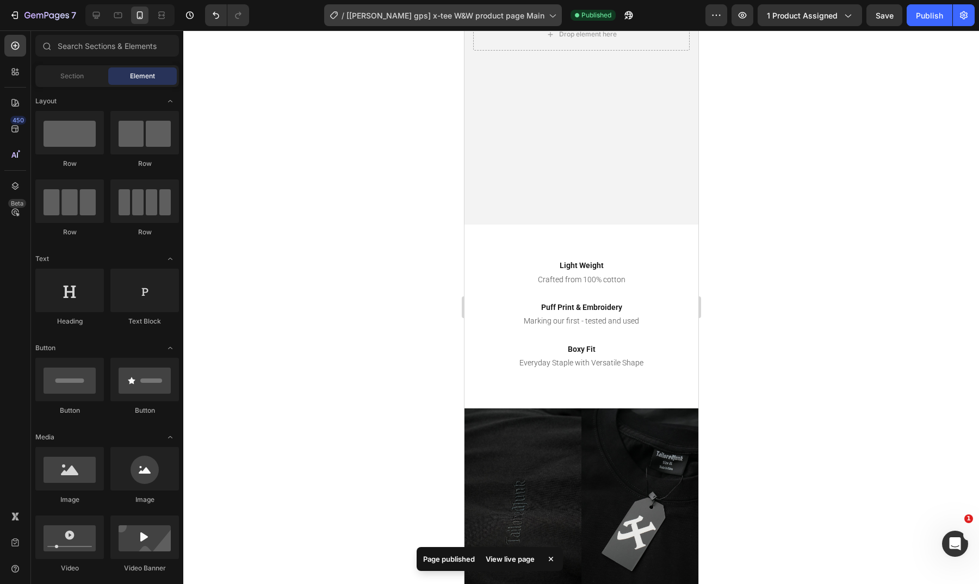
click at [460, 10] on span "[[PERSON_NAME] gps] x-tee W&W product page Main" at bounding box center [446, 15] width 198 height 11
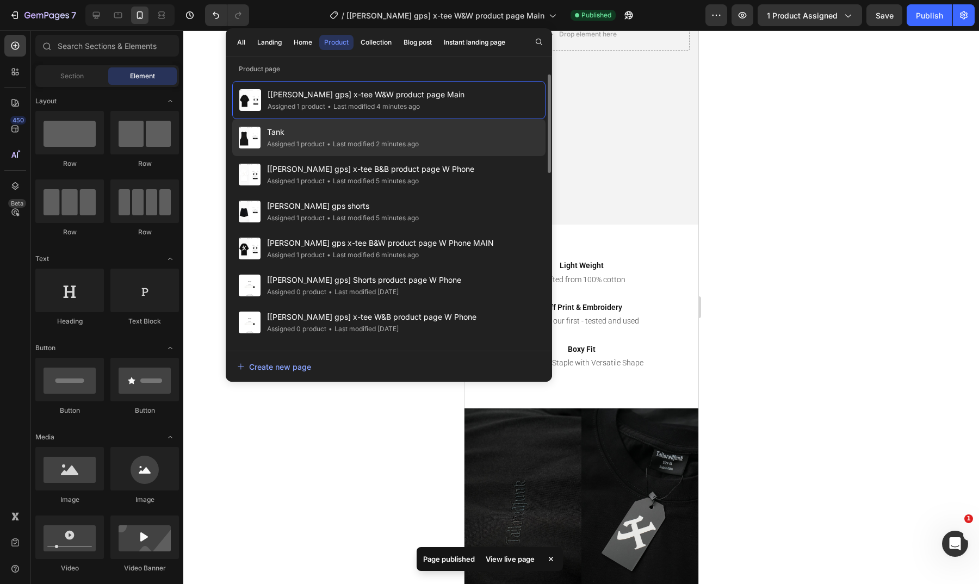
click at [411, 141] on div "• Last modified 2 minutes ago" at bounding box center [372, 144] width 94 height 11
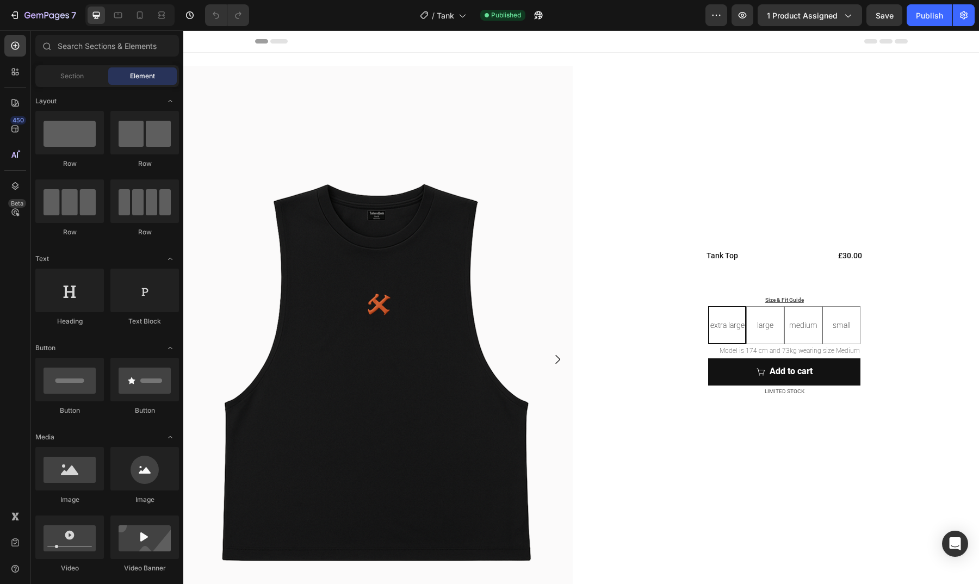
radio input "true"
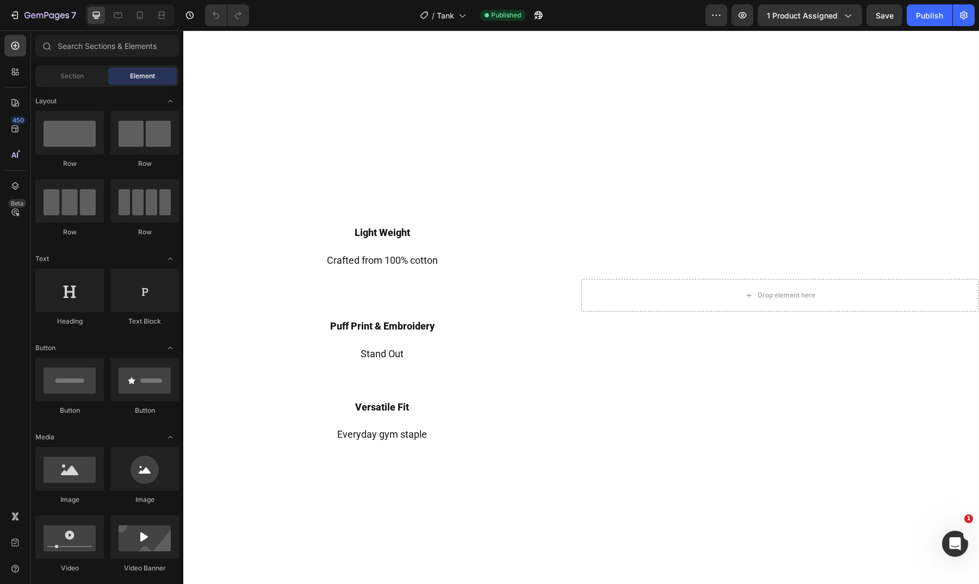
scroll to position [760, 0]
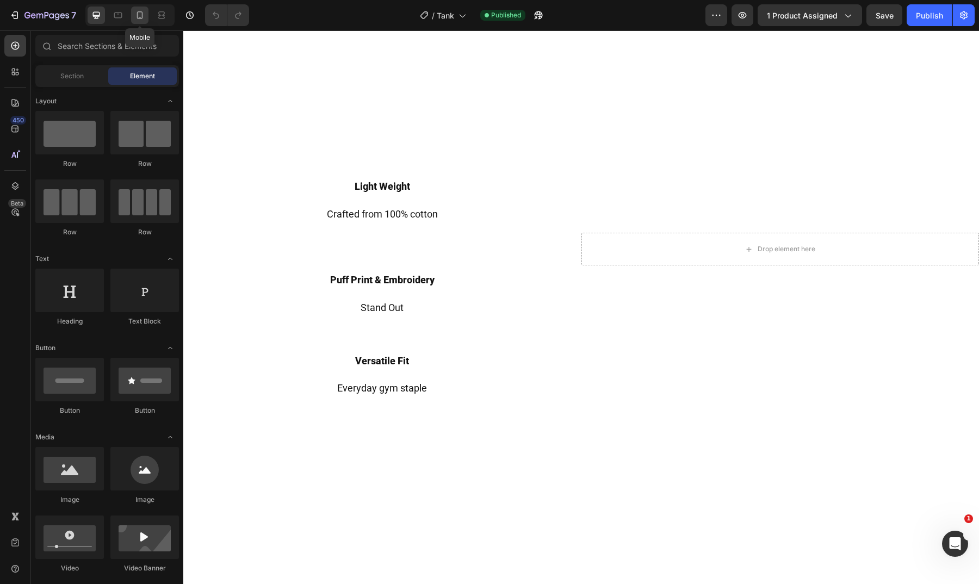
click at [138, 15] on icon at bounding box center [139, 15] width 11 height 11
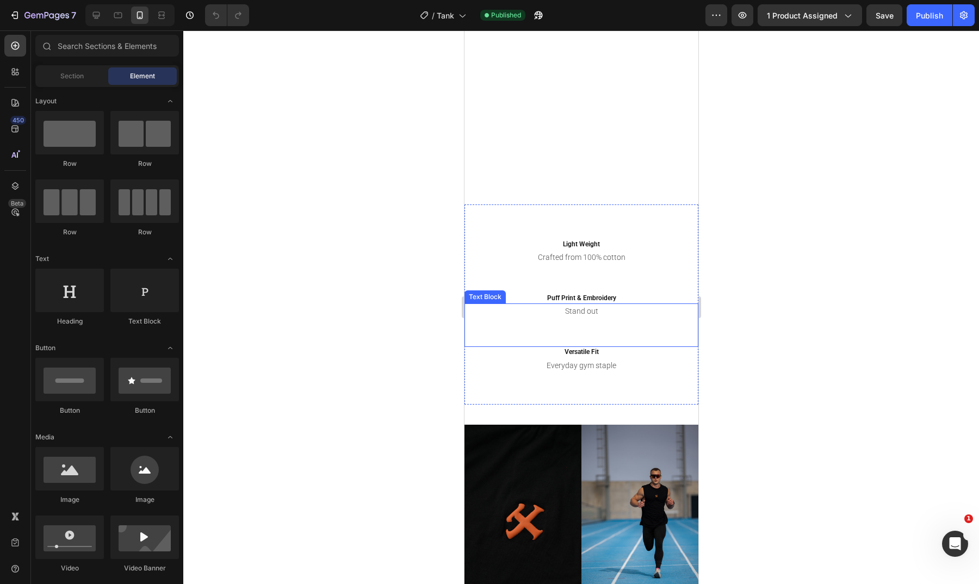
scroll to position [799, 0]
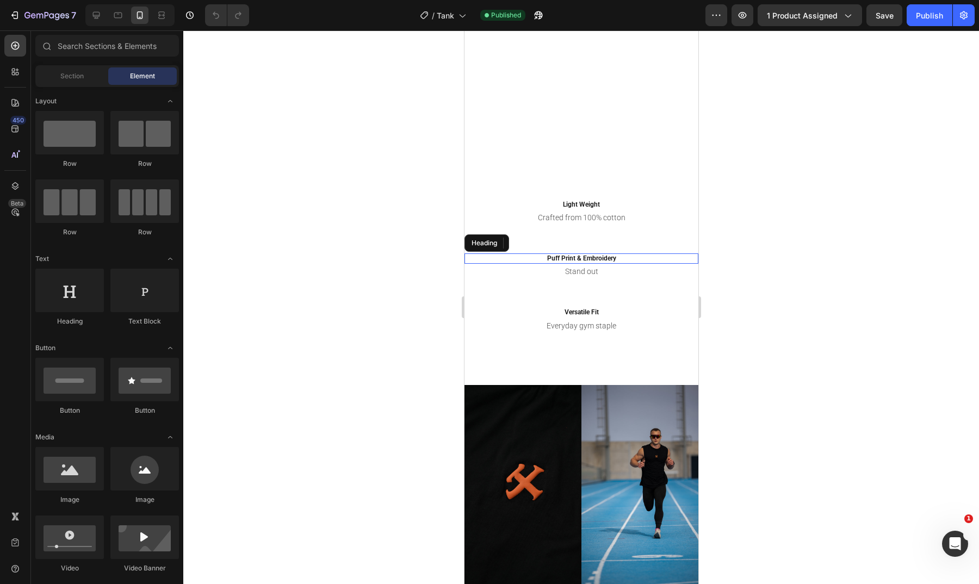
click at [601, 254] on h2 "Puff Print & Embroidery" at bounding box center [581, 259] width 234 height 11
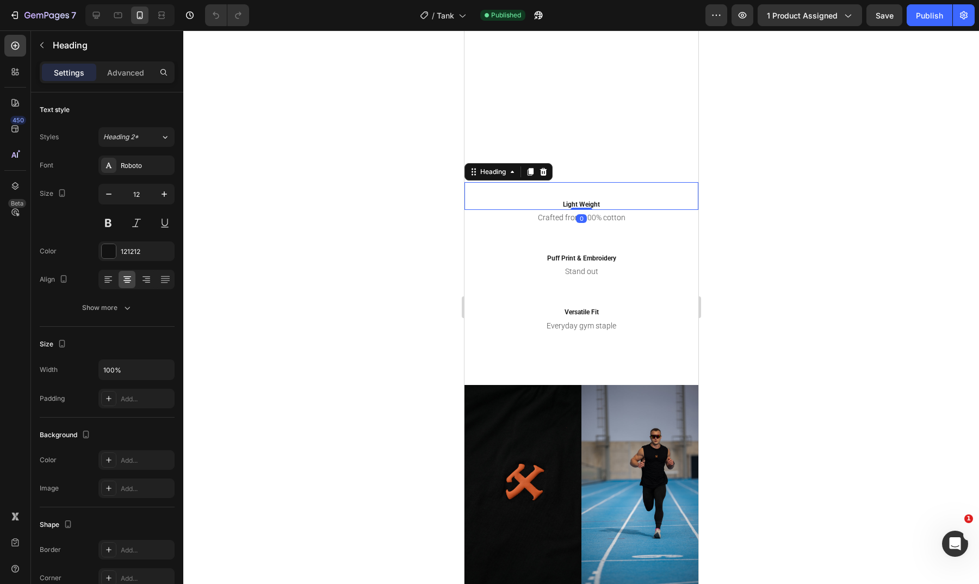
click at [591, 202] on h2 "Light Weight" at bounding box center [581, 196] width 234 height 28
click at [166, 195] on icon "button" at bounding box center [164, 194] width 11 height 11
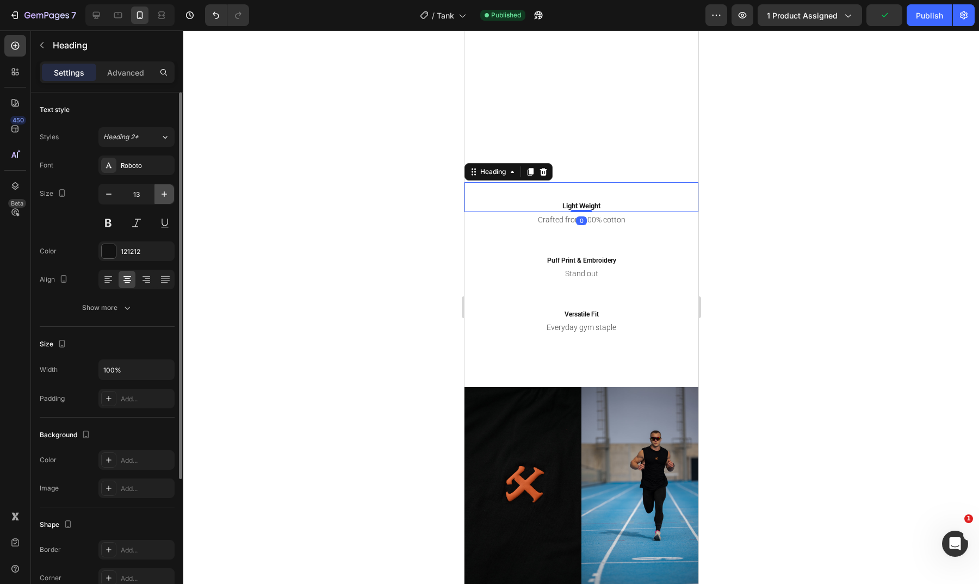
click at [166, 195] on icon "button" at bounding box center [164, 194] width 11 height 11
type input "14"
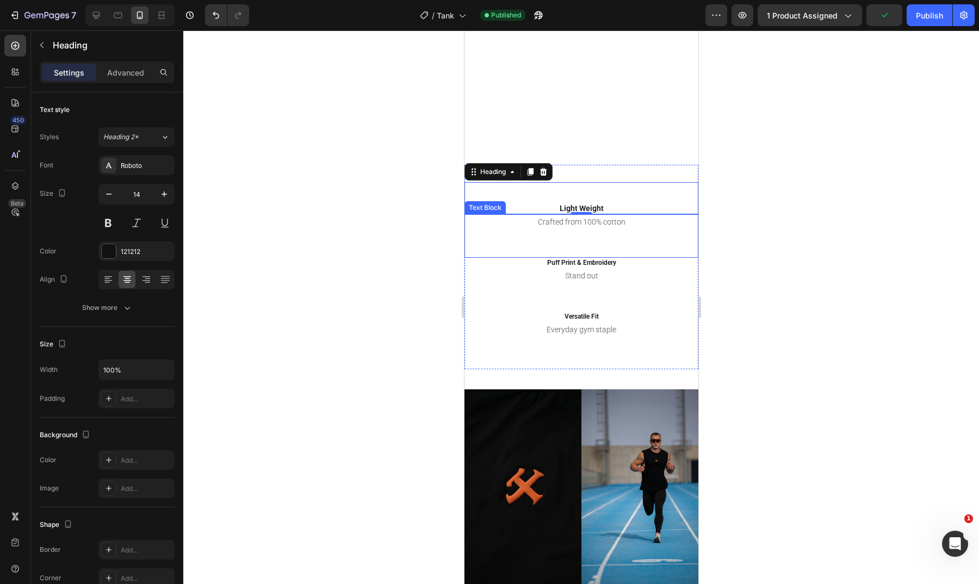
click at [587, 224] on p "Crafted from 100% cotton" at bounding box center [581, 222] width 232 height 14
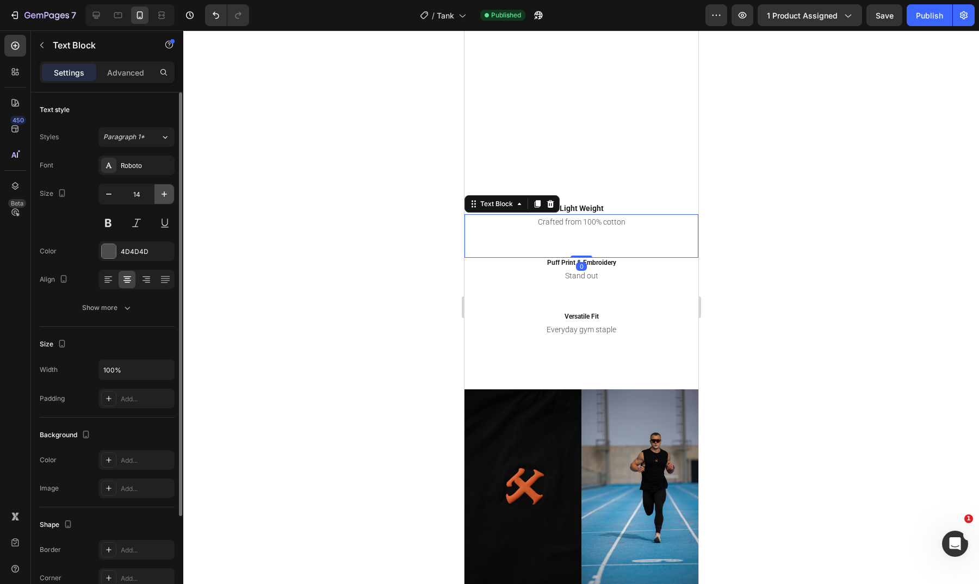
click at [163, 199] on icon "button" at bounding box center [164, 194] width 11 height 11
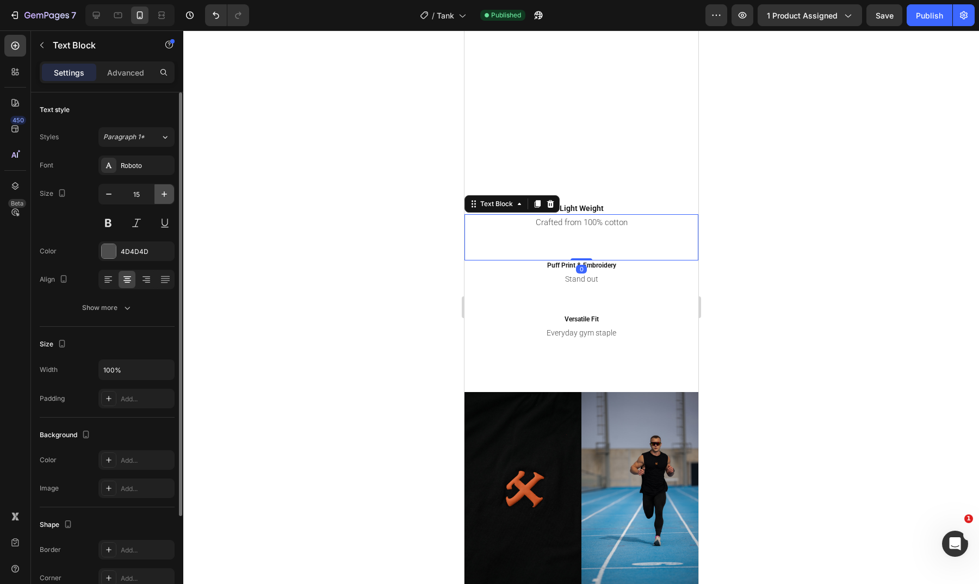
click at [163, 199] on icon "button" at bounding box center [164, 194] width 11 height 11
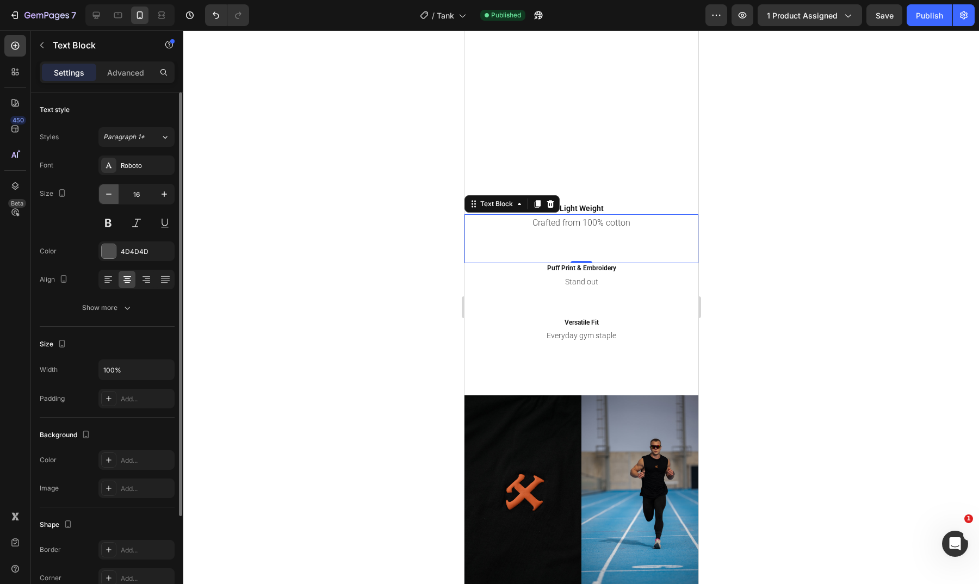
click at [112, 196] on icon "button" at bounding box center [108, 194] width 11 height 11
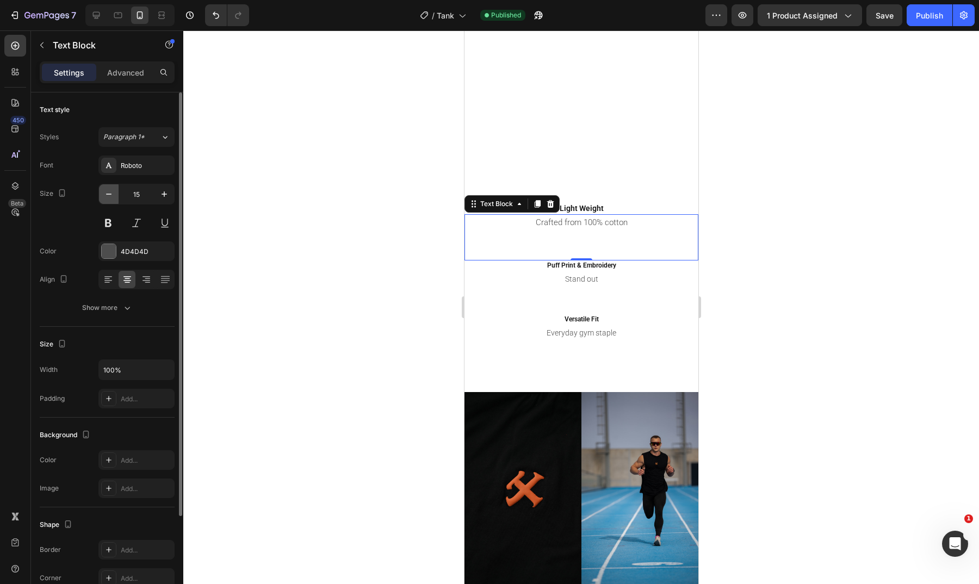
type input "14"
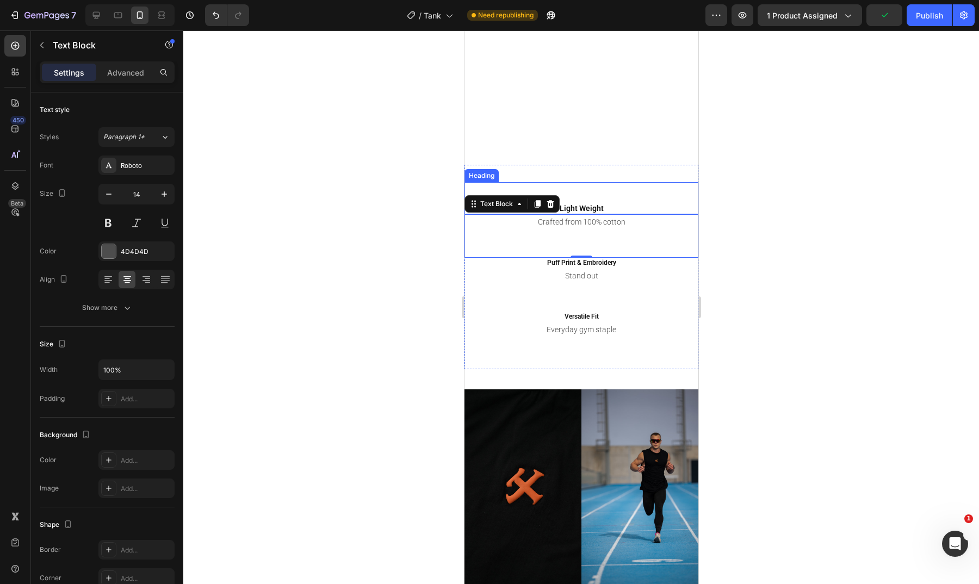
click at [596, 205] on h2 "Light Weight" at bounding box center [581, 198] width 234 height 32
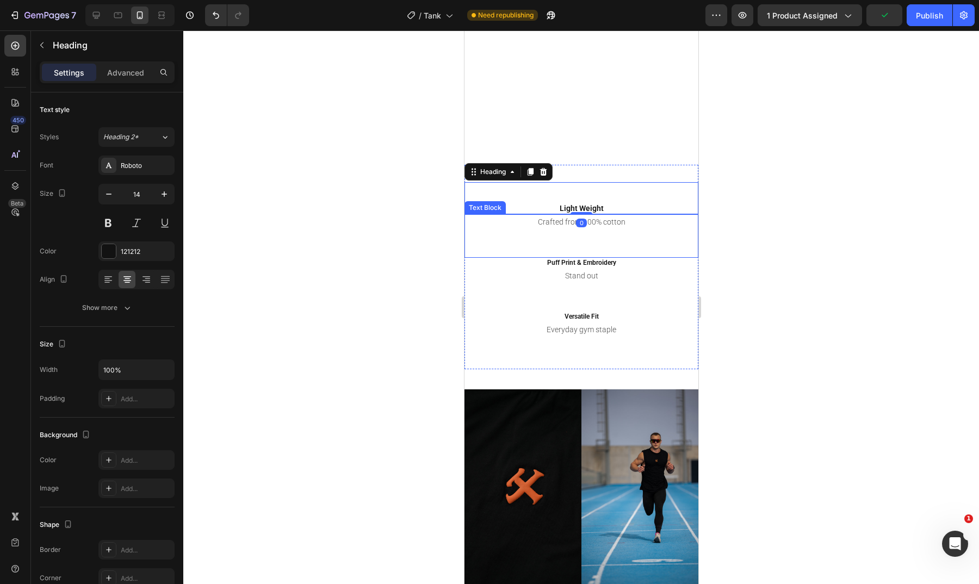
click at [608, 223] on p "Crafted from 100% cotton" at bounding box center [581, 222] width 232 height 14
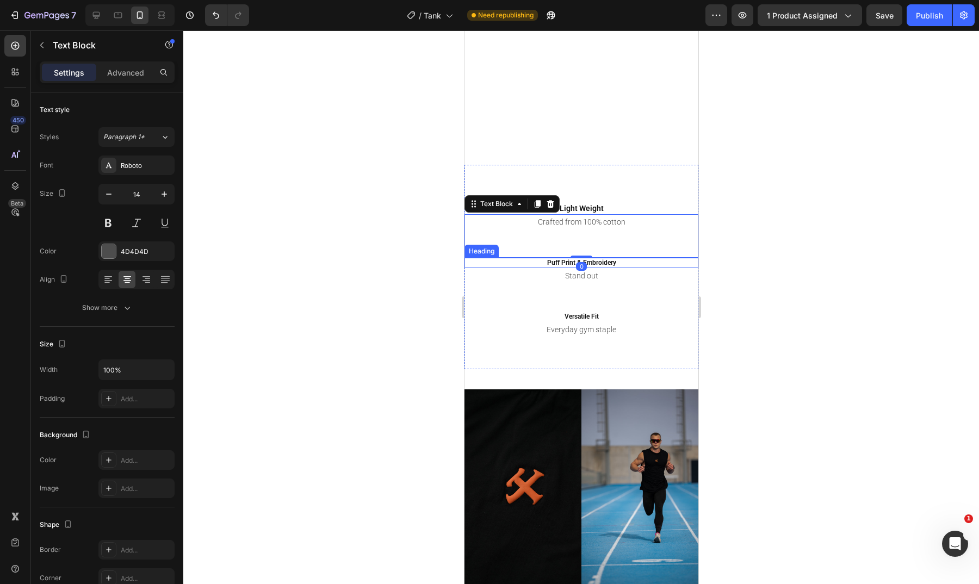
click at [595, 262] on h2 "Puff Print & Embroidery" at bounding box center [581, 263] width 234 height 11
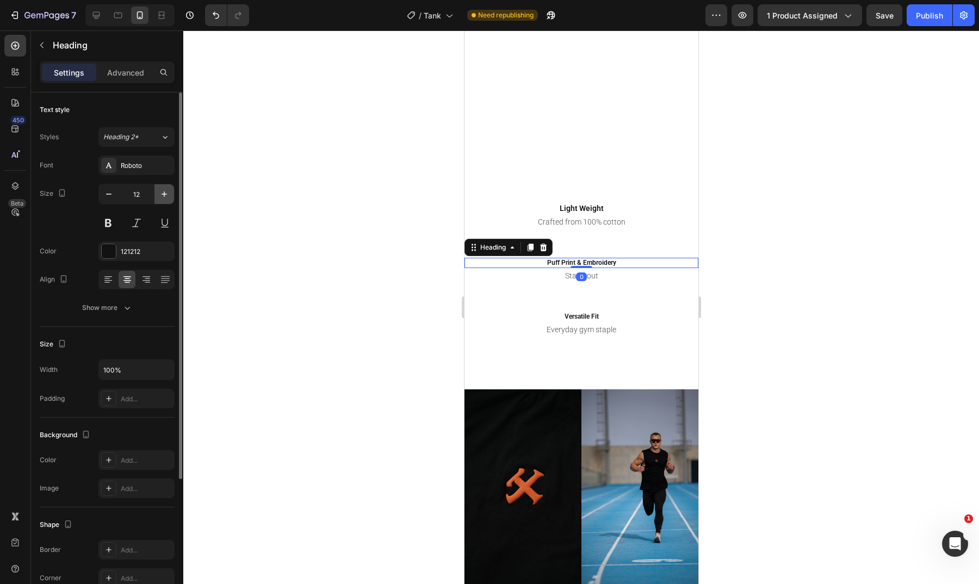
click at [165, 197] on icon "button" at bounding box center [164, 194] width 11 height 11
type input "14"
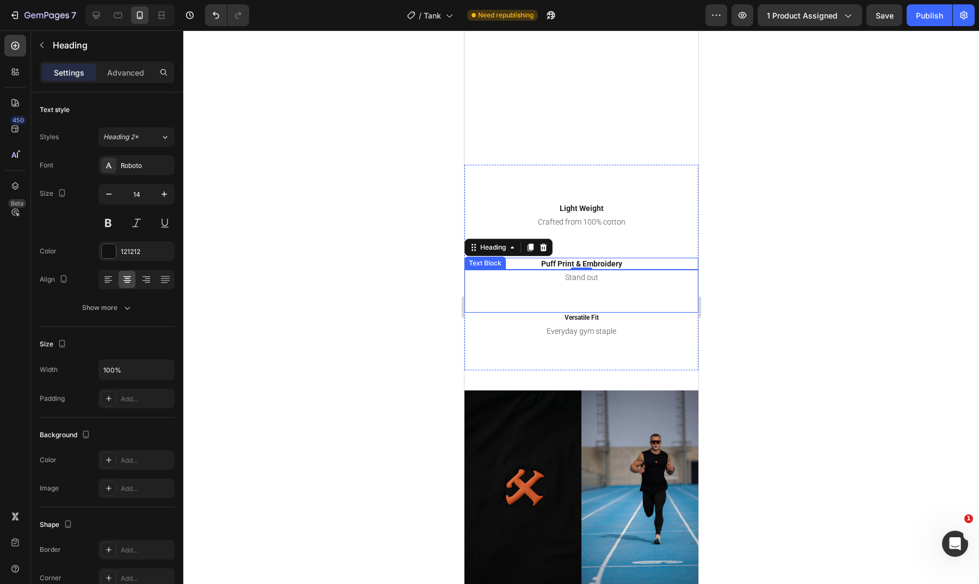
click at [591, 277] on p "Stand out" at bounding box center [581, 278] width 232 height 14
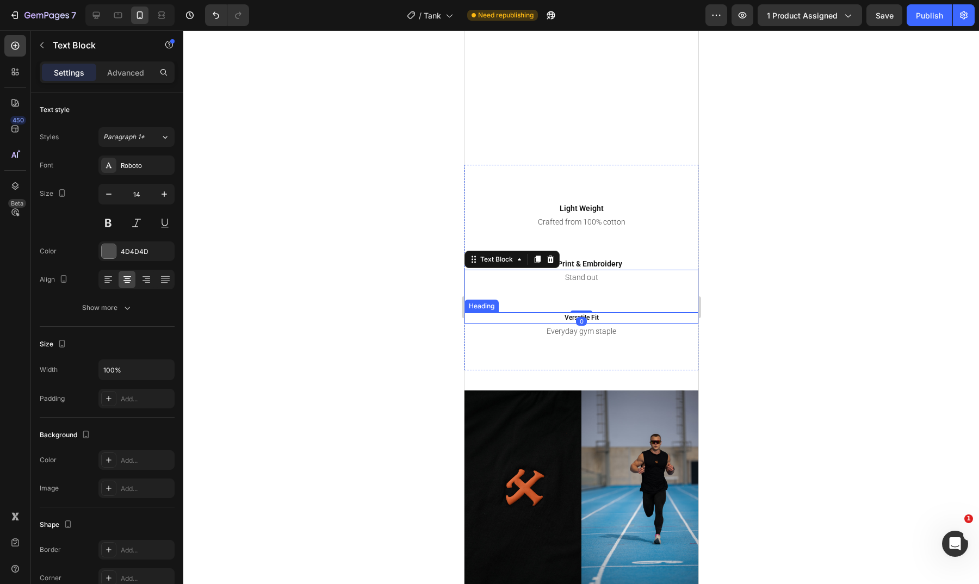
click at [558, 318] on h2 "Versatile Fit" at bounding box center [581, 318] width 234 height 11
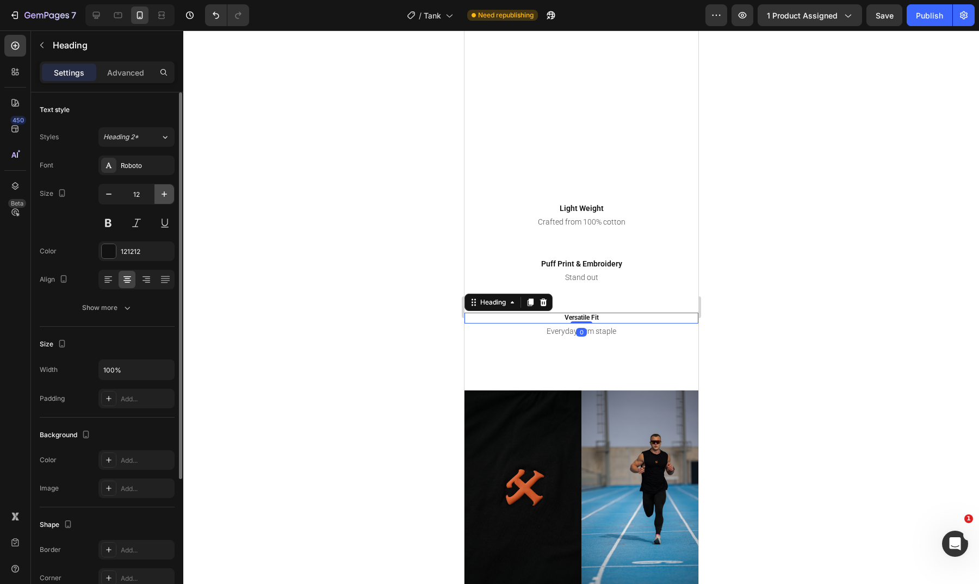
click at [165, 193] on icon "button" at bounding box center [164, 194] width 11 height 11
type input "14"
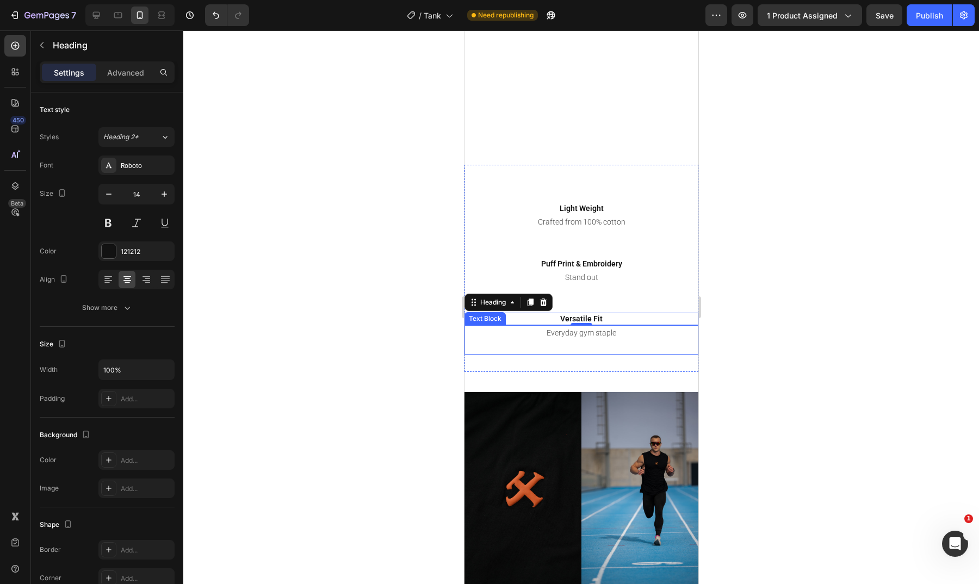
click at [532, 331] on p "Everyday gym staple" at bounding box center [581, 333] width 232 height 14
click at [417, 240] on div at bounding box center [581, 307] width 796 height 554
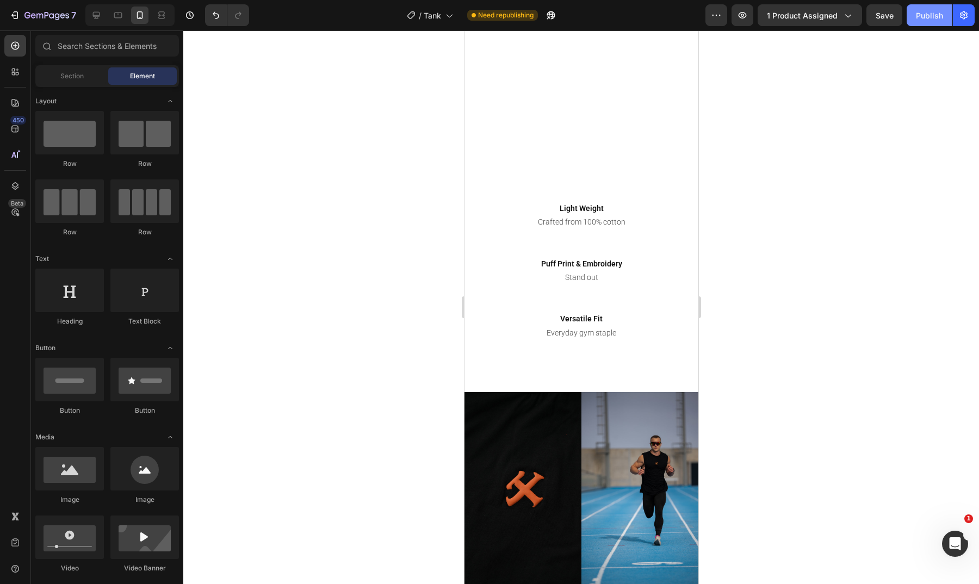
click at [922, 22] on button "Publish" at bounding box center [930, 15] width 46 height 22
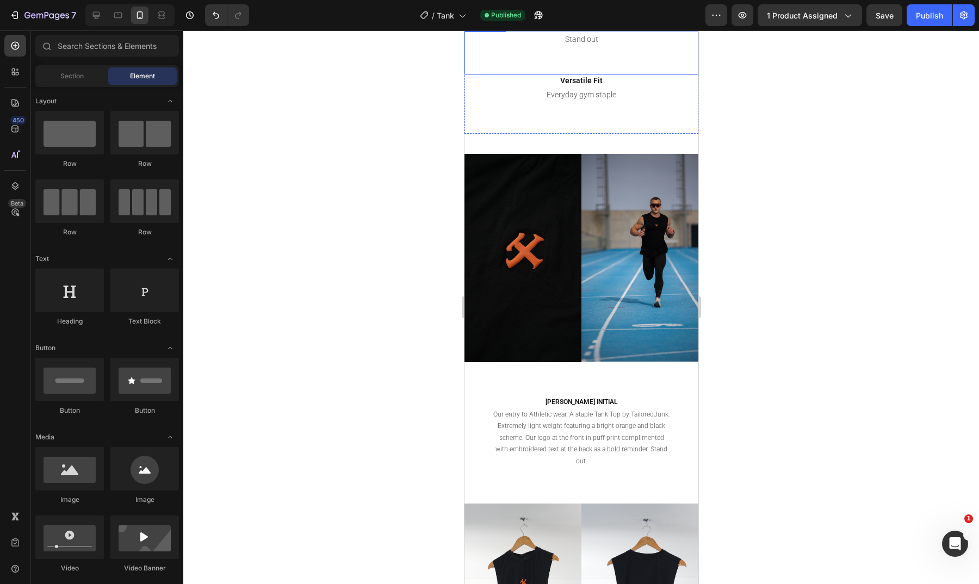
scroll to position [1131, 0]
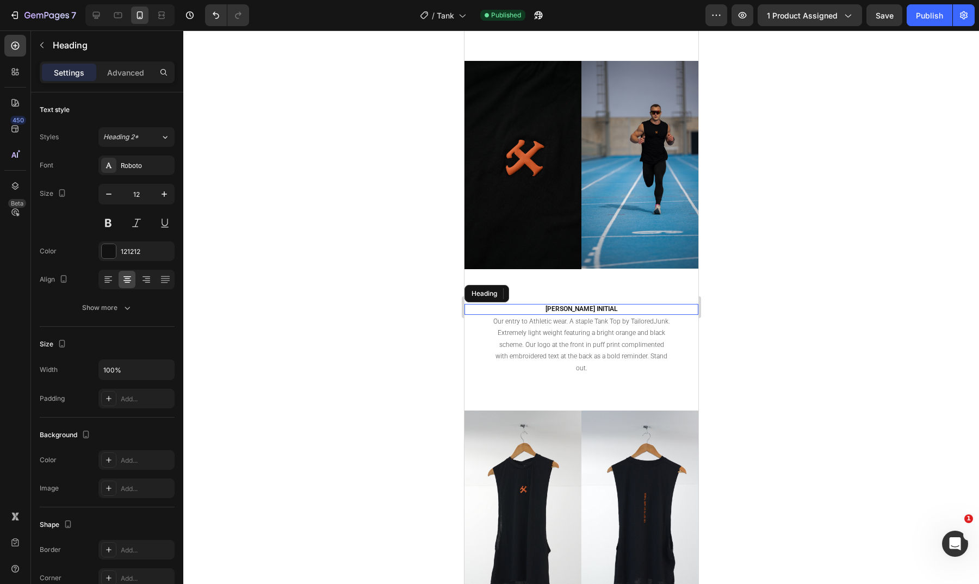
click at [594, 304] on h2 "[PERSON_NAME] INITIAL" at bounding box center [581, 309] width 234 height 11
click at [603, 307] on h2 "[PERSON_NAME] INITIAL" at bounding box center [581, 309] width 234 height 11
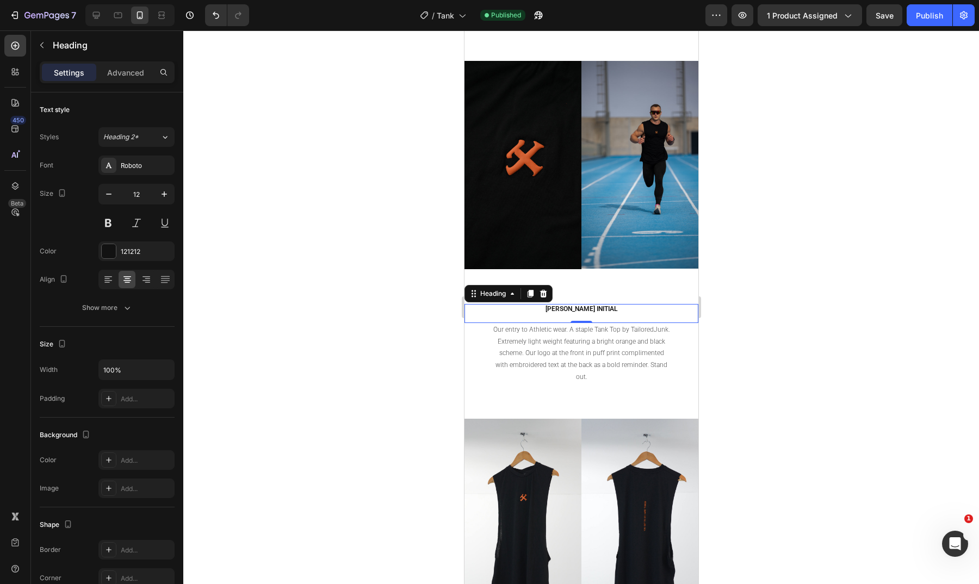
click at [762, 299] on div at bounding box center [581, 307] width 796 height 554
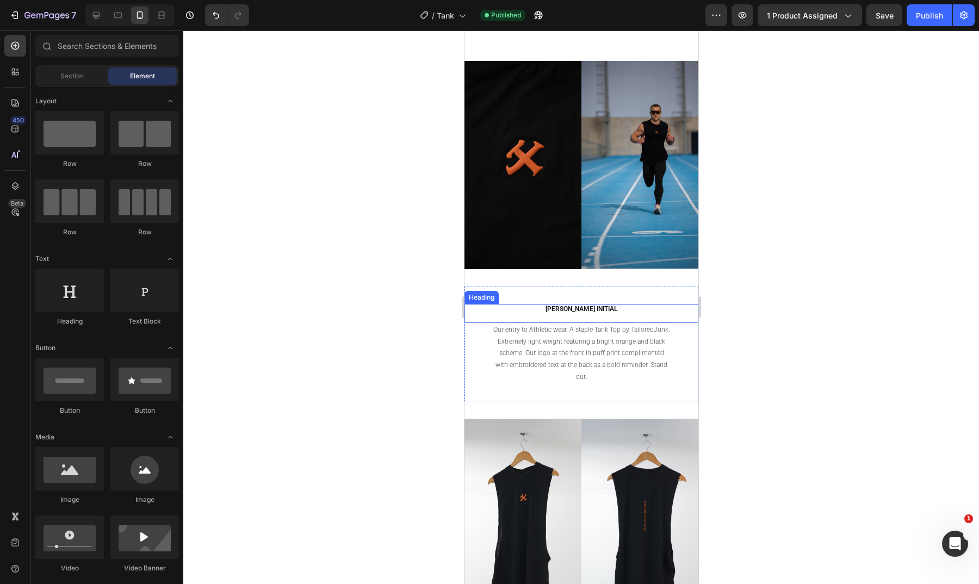
click at [601, 305] on p "[PERSON_NAME] INITIAL" at bounding box center [581, 313] width 232 height 17
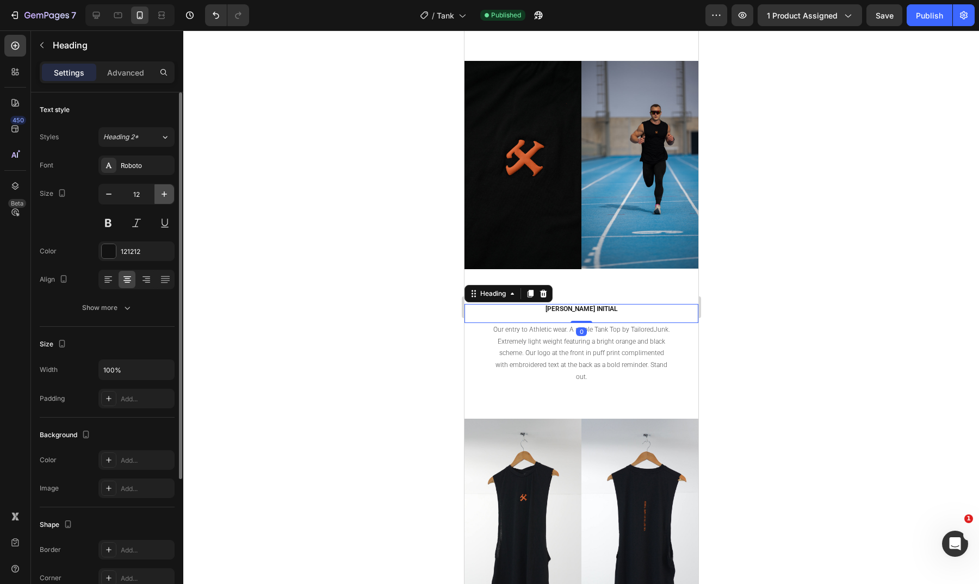
click at [165, 195] on icon "button" at bounding box center [164, 194] width 11 height 11
type input "14"
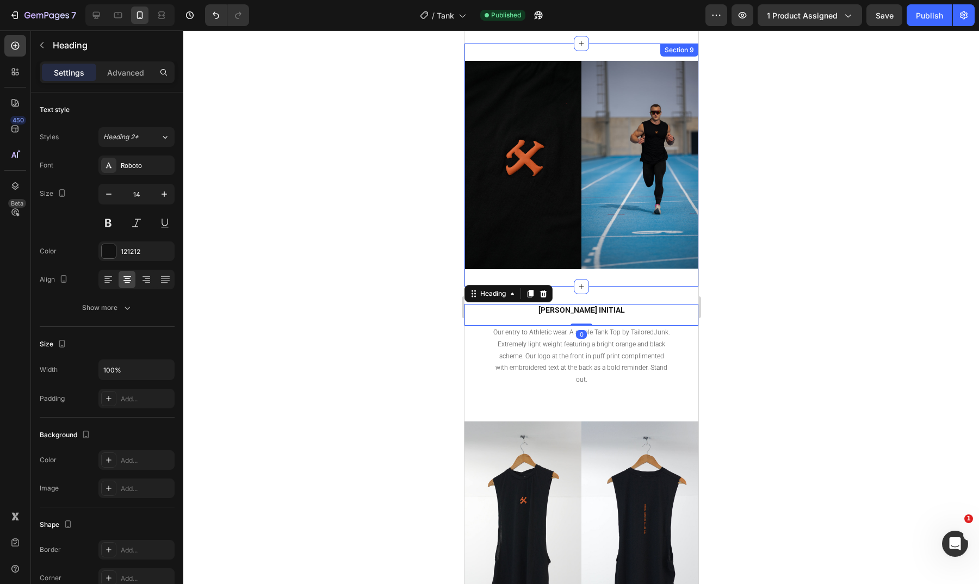
click at [853, 261] on div at bounding box center [581, 307] width 796 height 554
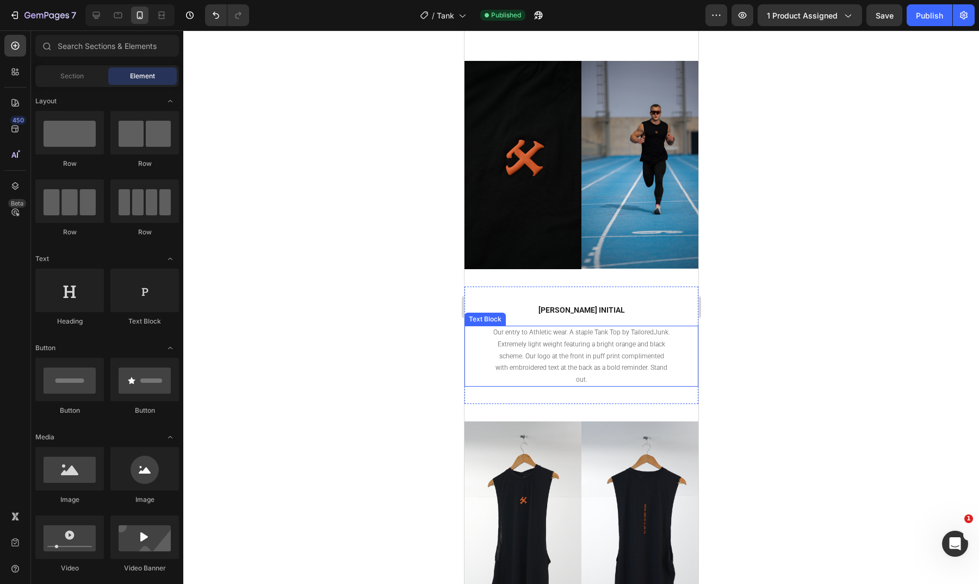
click at [619, 354] on p "Our entry to Athletic wear. A staple Tank Top by TailoredJunk. Extremely light …" at bounding box center [580, 356] width 177 height 59
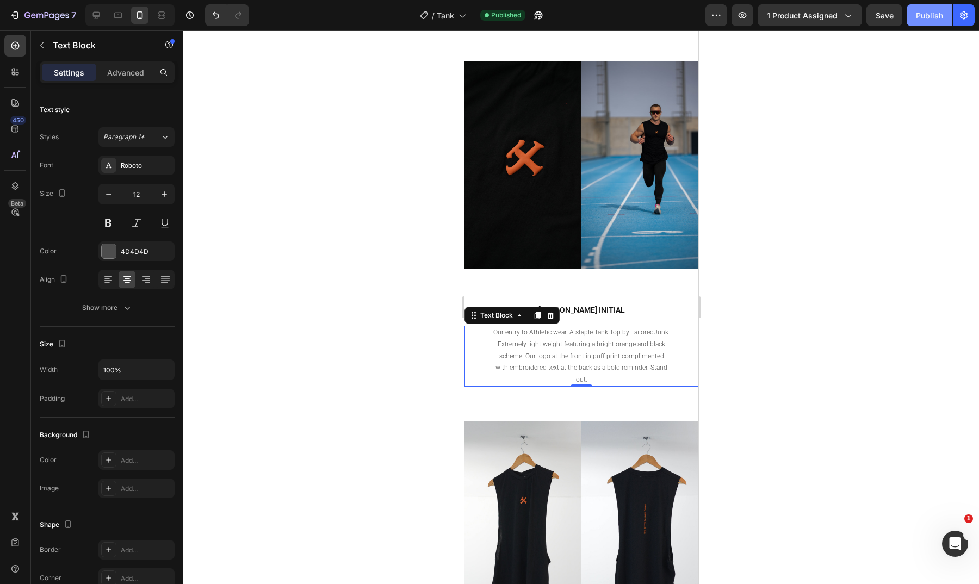
click at [934, 20] on div "Publish" at bounding box center [929, 15] width 27 height 11
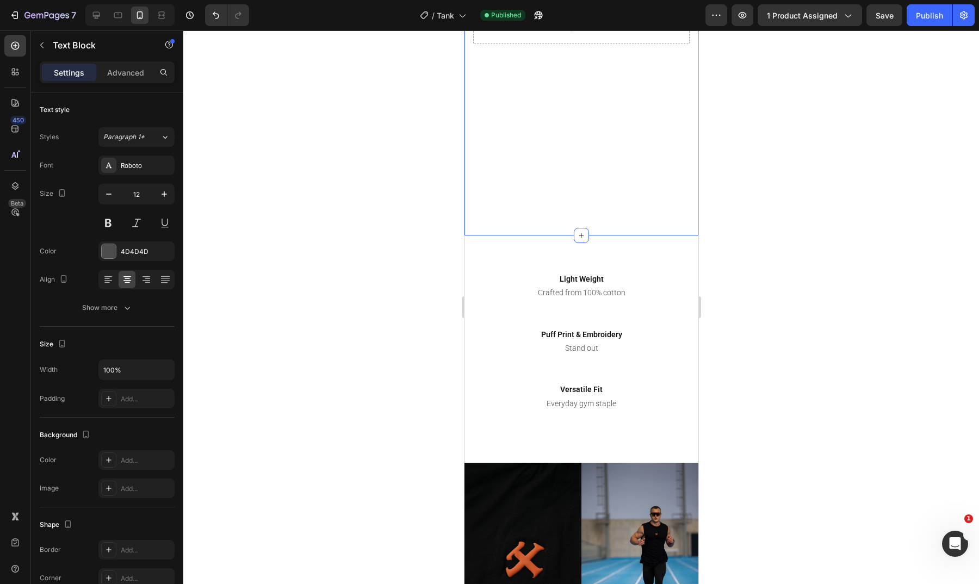
scroll to position [726, 0]
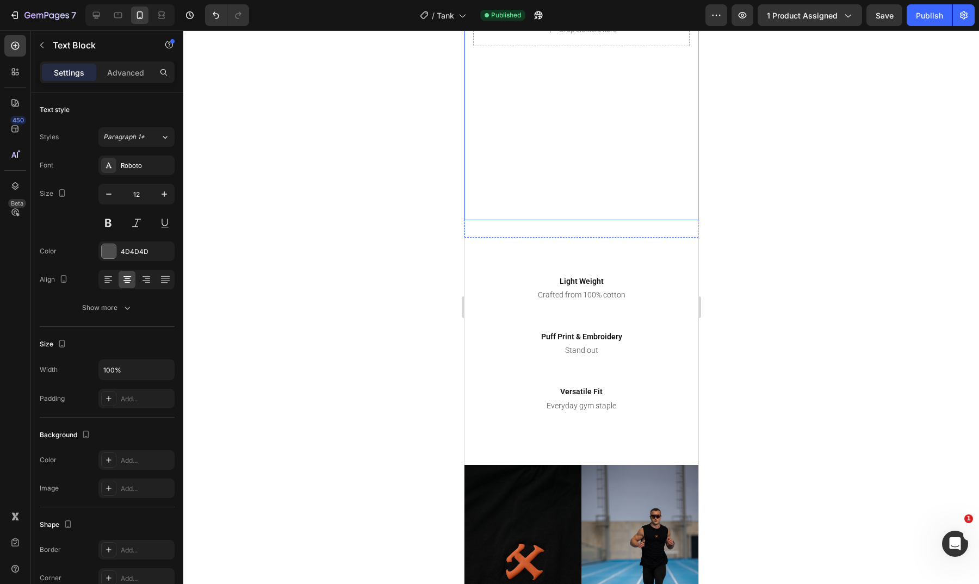
click at [546, 150] on video "Background Image" at bounding box center [581, 29] width 234 height 381
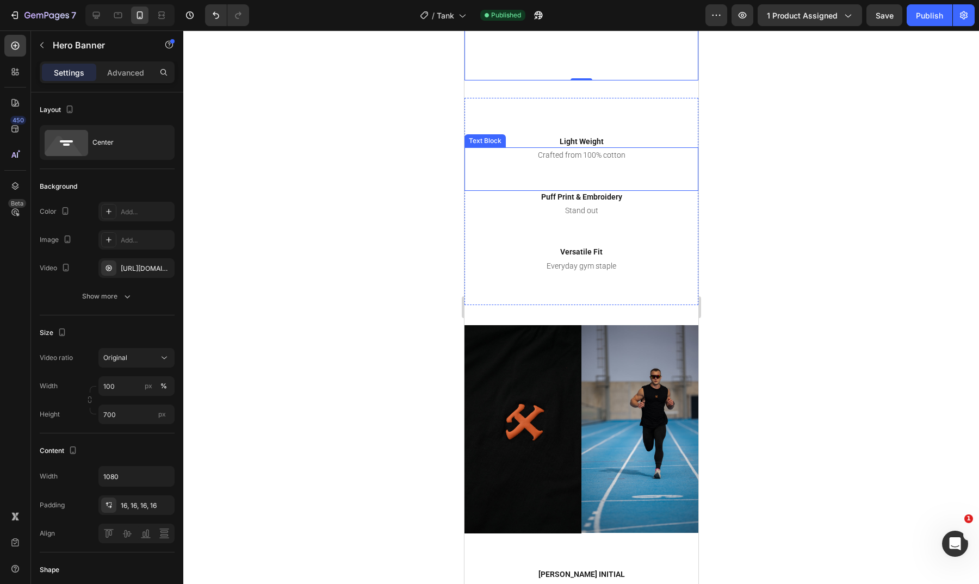
scroll to position [869, 0]
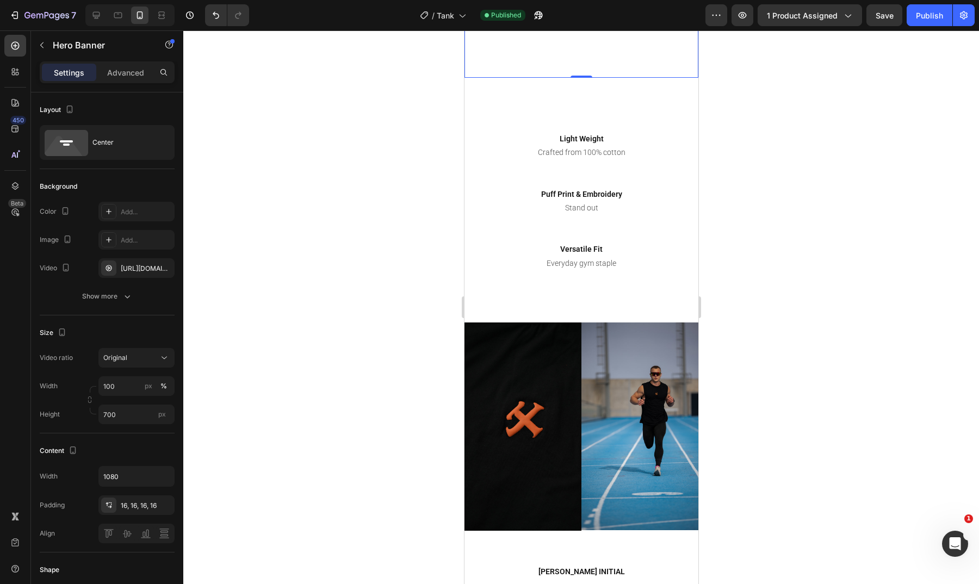
click at [801, 125] on div at bounding box center [581, 307] width 796 height 554
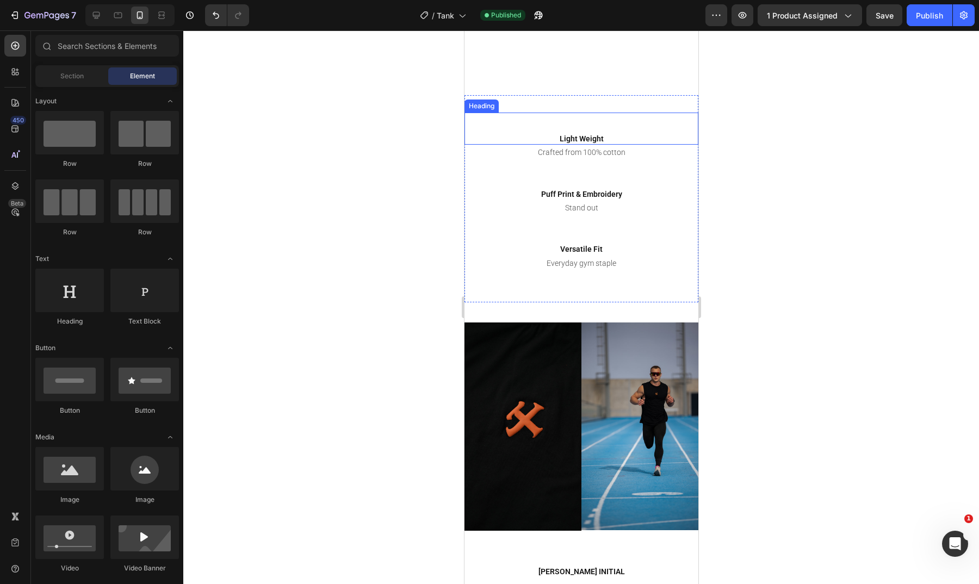
click at [574, 135] on h2 "Light Weight" at bounding box center [581, 129] width 234 height 32
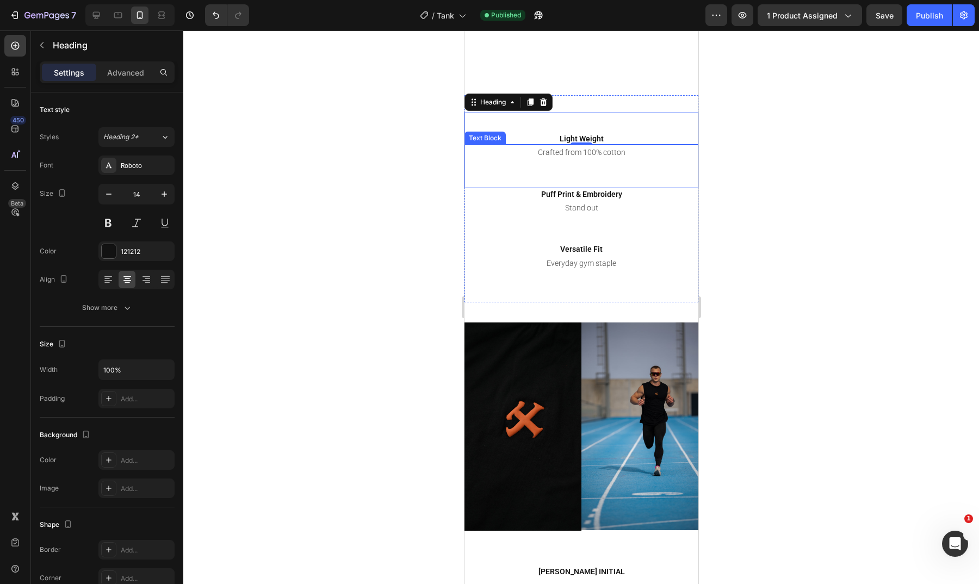
click at [580, 155] on div "0" at bounding box center [581, 153] width 11 height 9
click at [453, 16] on span "Tank" at bounding box center [445, 15] width 17 height 11
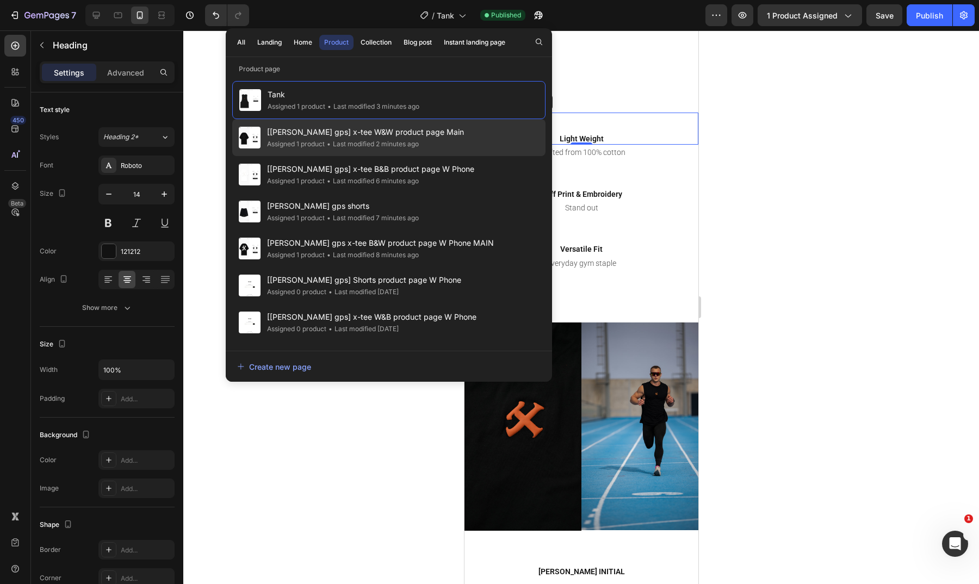
click at [374, 130] on span "[[PERSON_NAME] gps] x-tee W&W product page Main" at bounding box center [365, 132] width 197 height 13
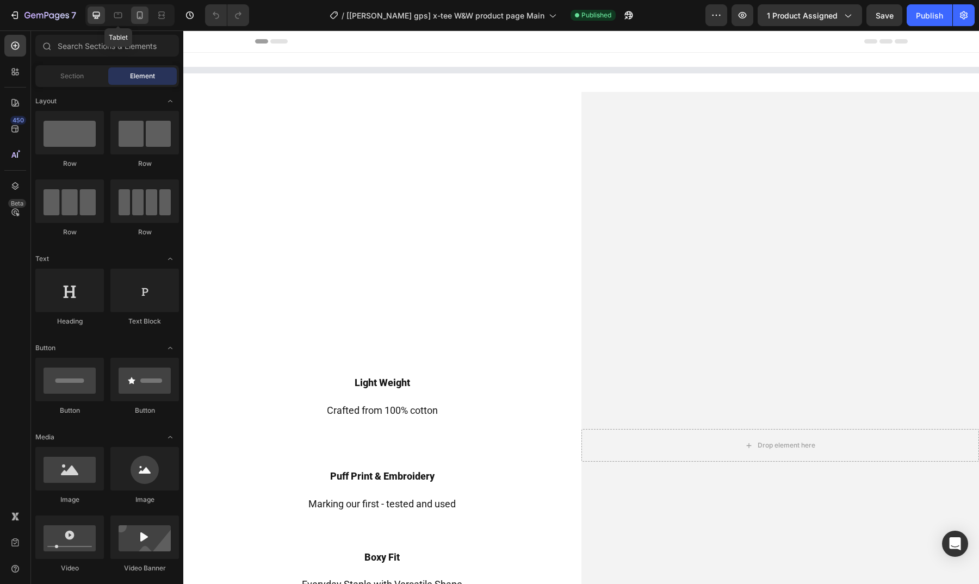
click at [146, 20] on div at bounding box center [139, 15] width 17 height 17
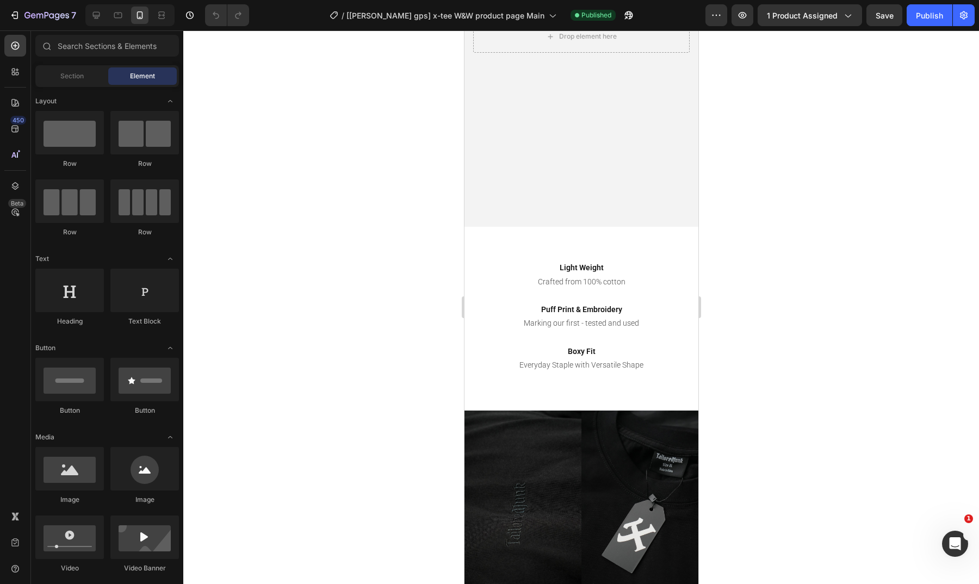
scroll to position [749, 0]
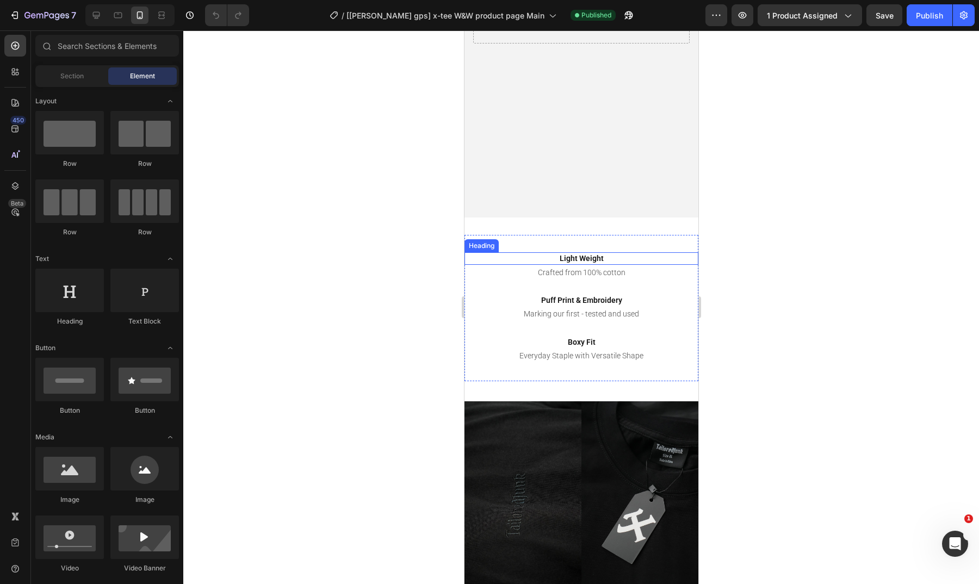
click at [590, 255] on h2 "Light Weight" at bounding box center [581, 258] width 234 height 12
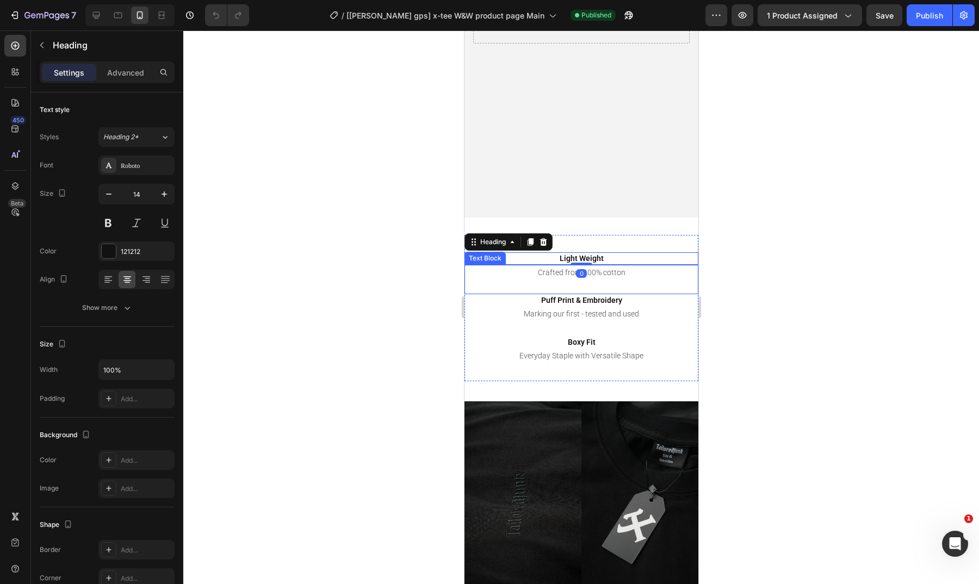
click at [546, 270] on p "Crafted from 100% cotton" at bounding box center [581, 273] width 232 height 14
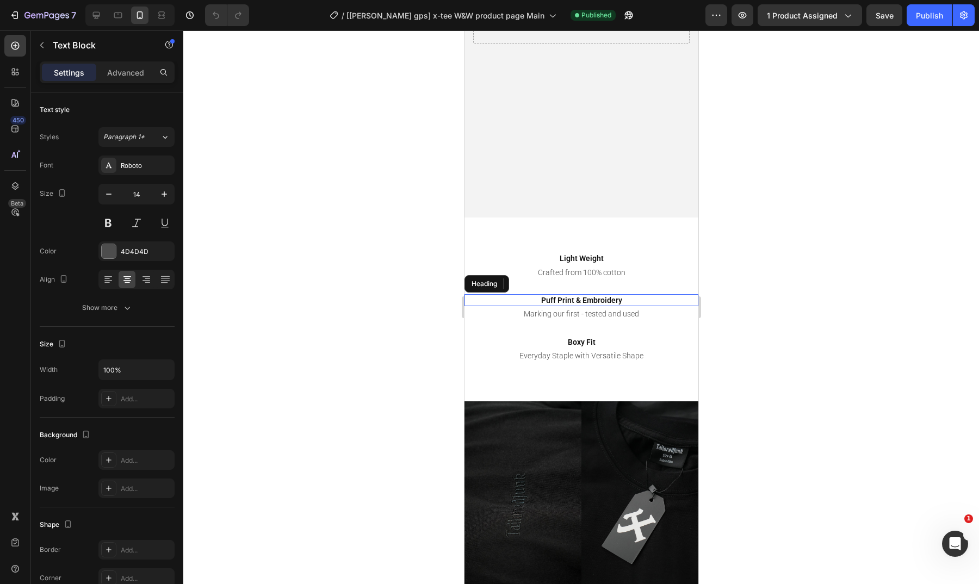
click at [563, 304] on h2 "Puff Print & Embroidery" at bounding box center [581, 300] width 234 height 12
click at [550, 314] on p "Marking our first - tested and used" at bounding box center [581, 314] width 232 height 14
click at [560, 341] on h2 "Boxy Fit" at bounding box center [581, 342] width 234 height 12
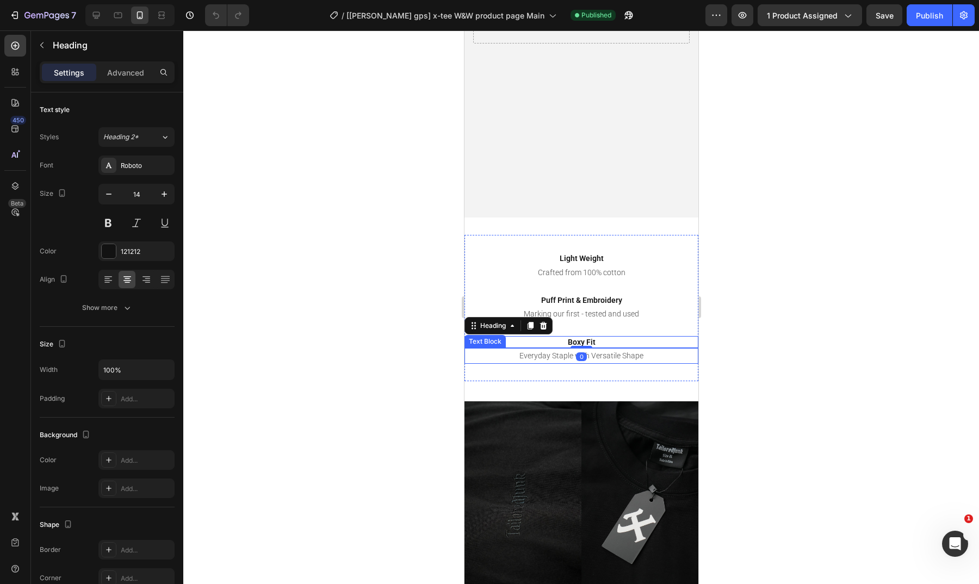
click at [553, 359] on p "Everyday Staple with Versatile Shape" at bounding box center [581, 356] width 232 height 14
click at [844, 292] on div at bounding box center [581, 307] width 796 height 554
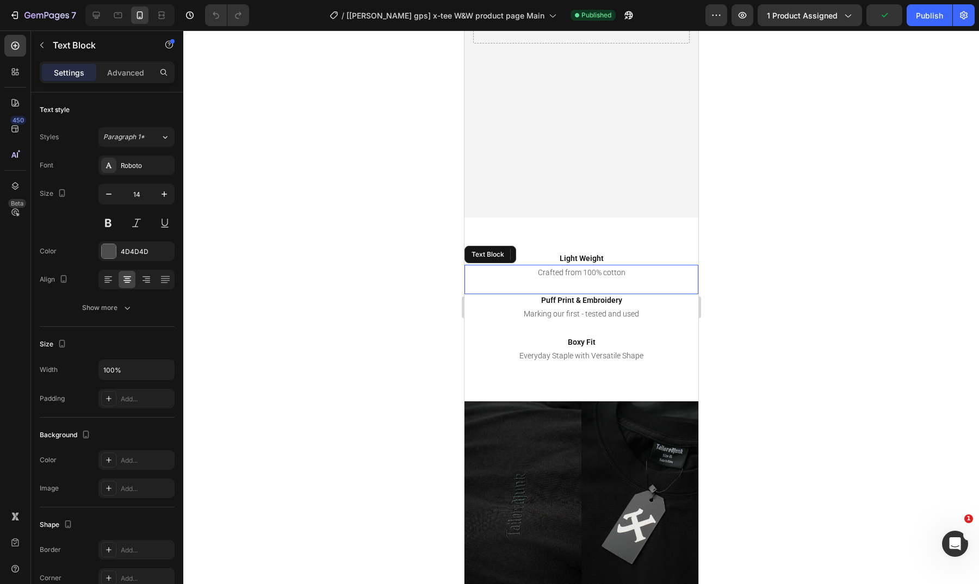
click at [646, 280] on p at bounding box center [581, 287] width 232 height 14
click at [617, 283] on p "Rich Text Editor. Editing area: main" at bounding box center [581, 287] width 232 height 14
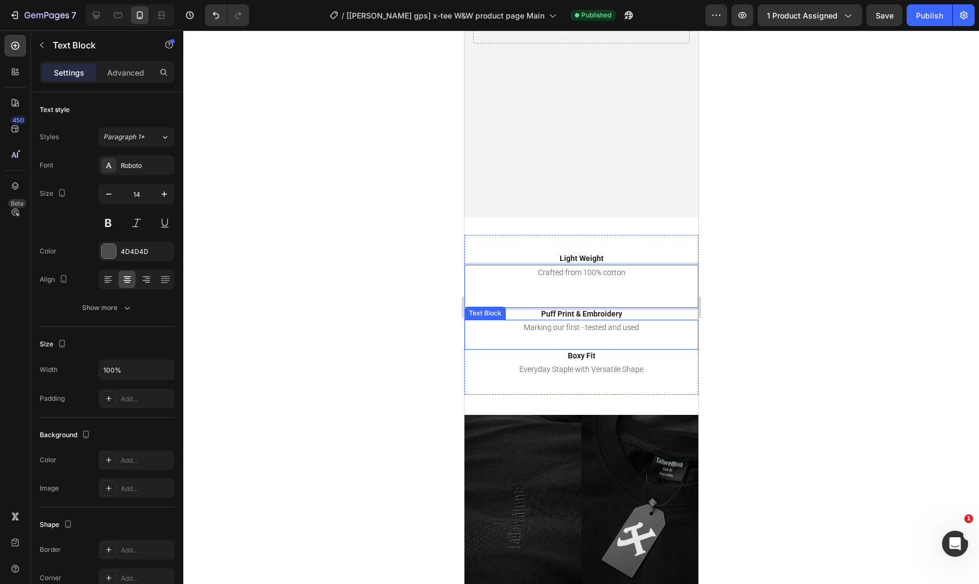
click at [600, 344] on p at bounding box center [581, 342] width 232 height 14
click at [599, 337] on p "Rich Text Editor. Editing area: main" at bounding box center [581, 342] width 232 height 14
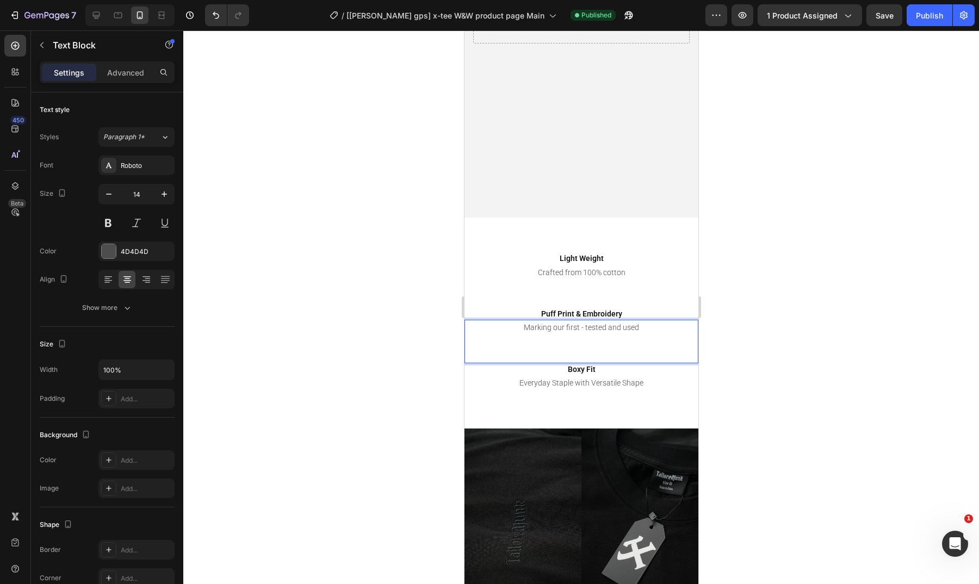
click at [880, 217] on div at bounding box center [581, 307] width 796 height 554
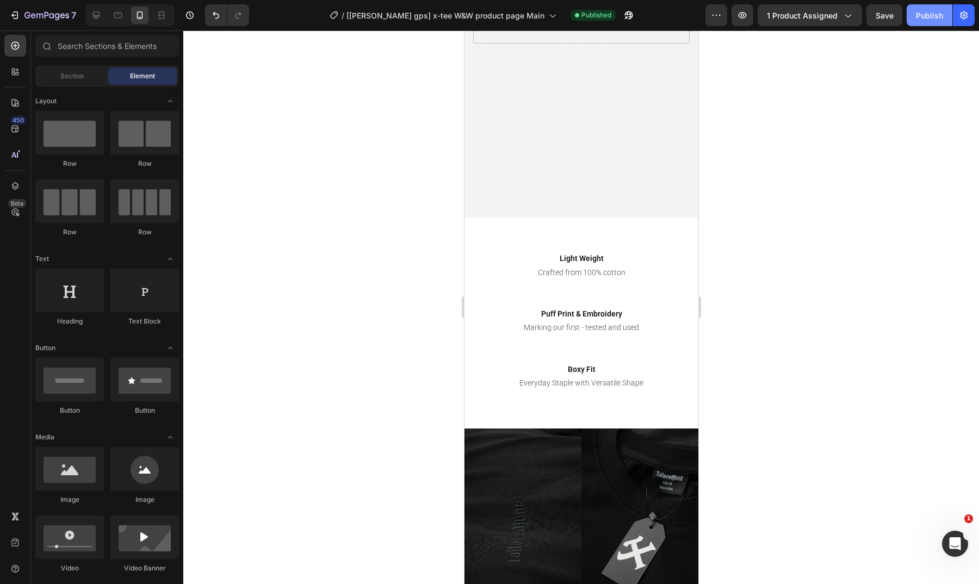
click at [929, 18] on div "Publish" at bounding box center [929, 15] width 27 height 11
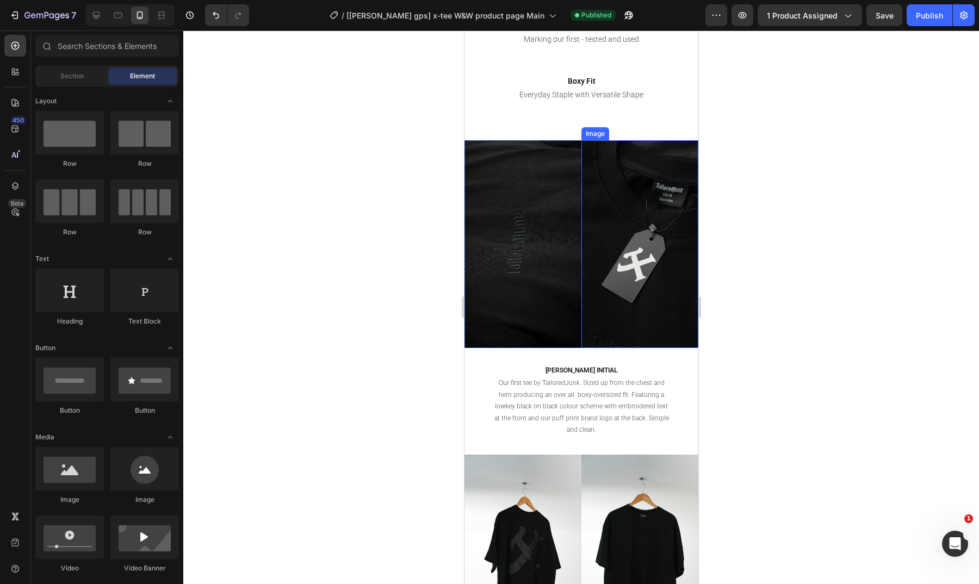
scroll to position [1063, 0]
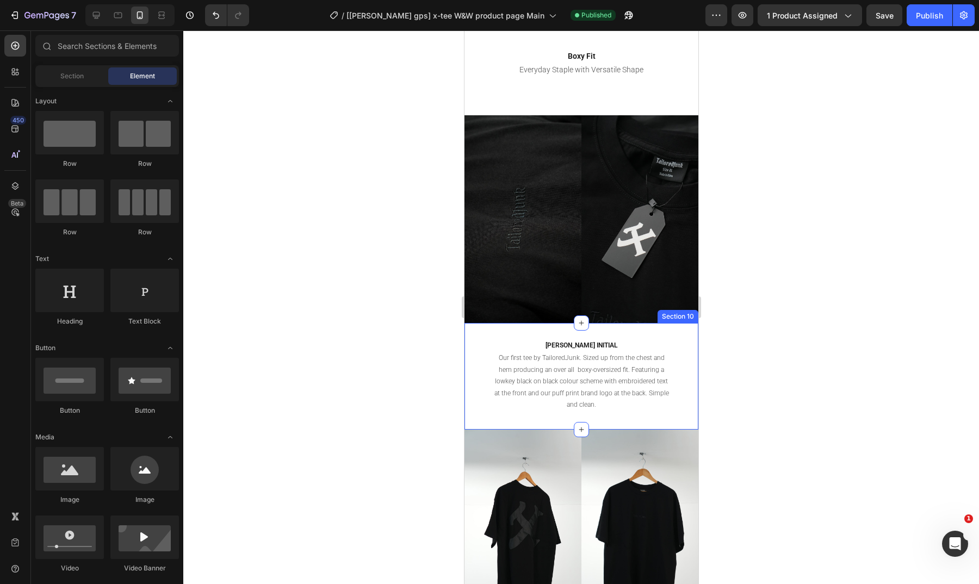
click at [583, 341] on h2 "[PERSON_NAME] INITIAL" at bounding box center [581, 346] width 234 height 11
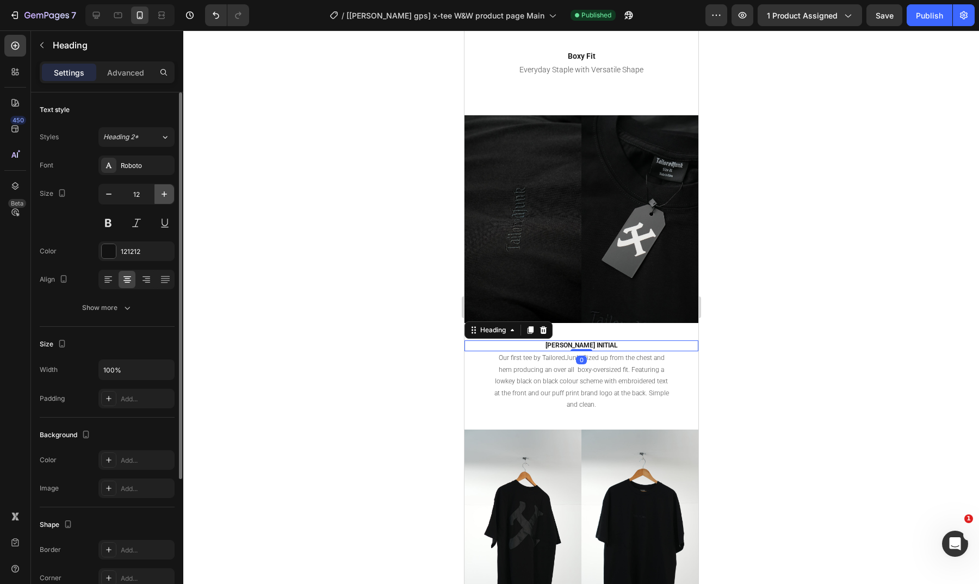
click at [169, 193] on icon "button" at bounding box center [164, 194] width 11 height 11
type input "14"
click at [602, 341] on h2 "[PERSON_NAME] INITIAL" at bounding box center [581, 347] width 234 height 12
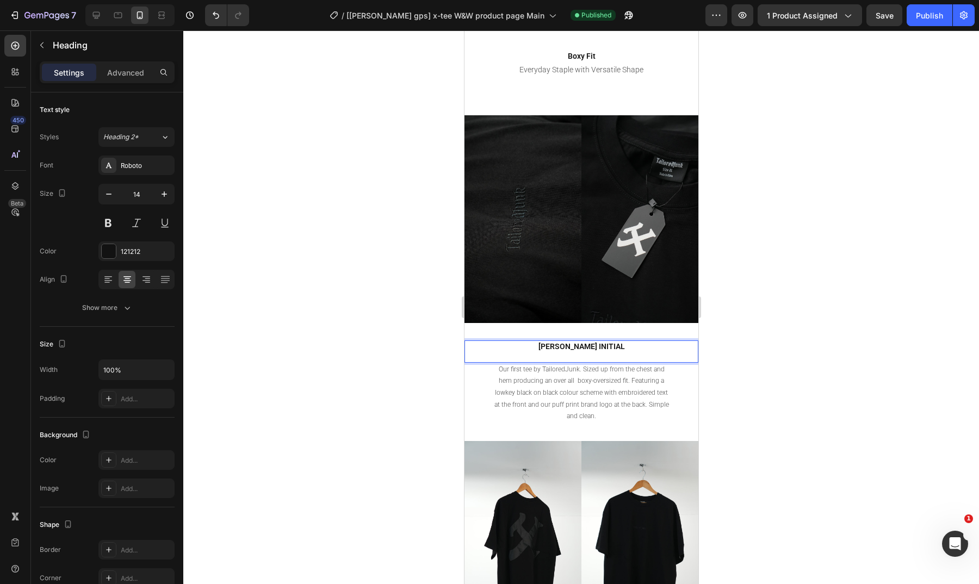
click at [876, 67] on div at bounding box center [581, 307] width 796 height 554
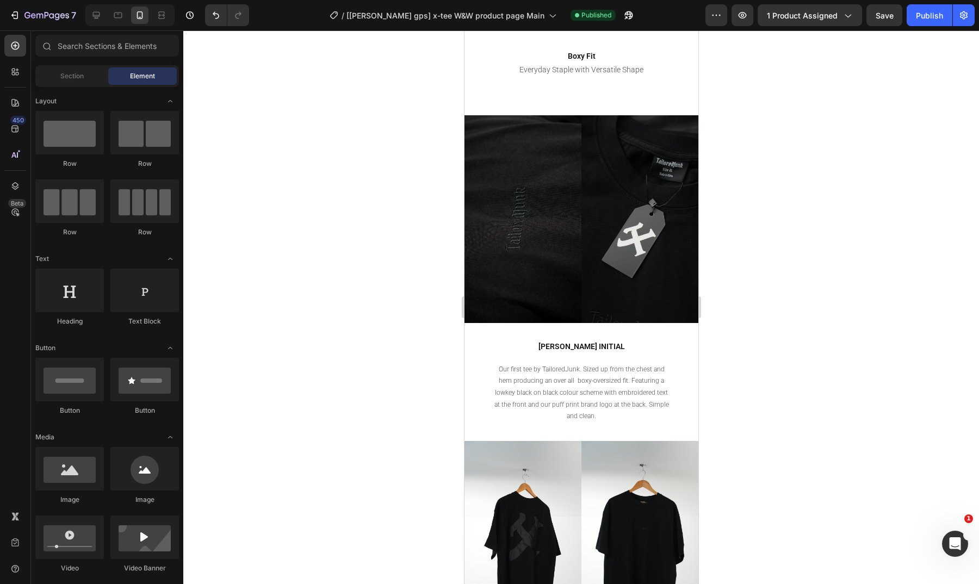
click at [918, 27] on div "7 Version history / [roxanne gps] x-tee W&W product page Main Published Preview…" at bounding box center [489, 15] width 979 height 31
click at [924, 20] on div "Publish" at bounding box center [929, 15] width 27 height 11
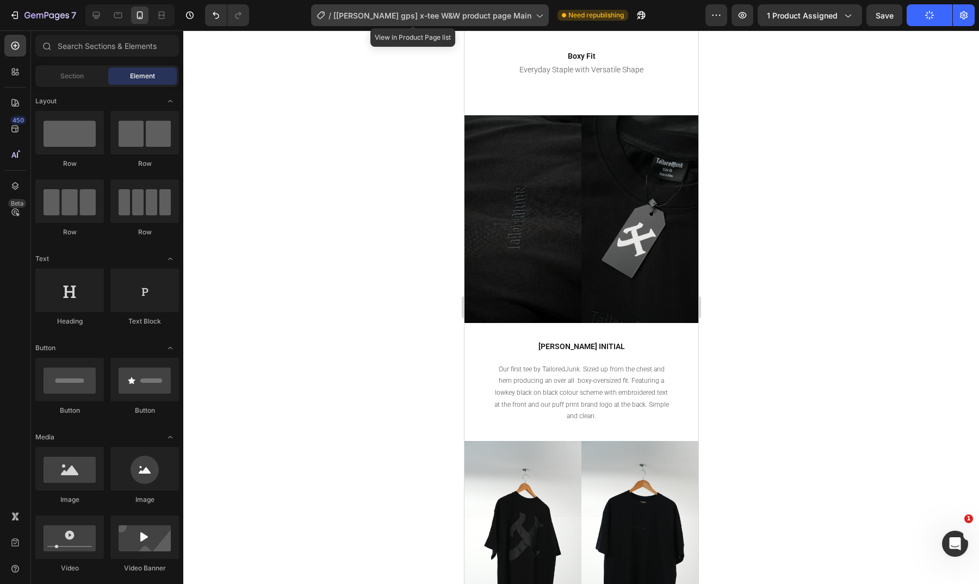
click at [493, 19] on span "[[PERSON_NAME] gps] x-tee W&W product page Main" at bounding box center [433, 15] width 198 height 11
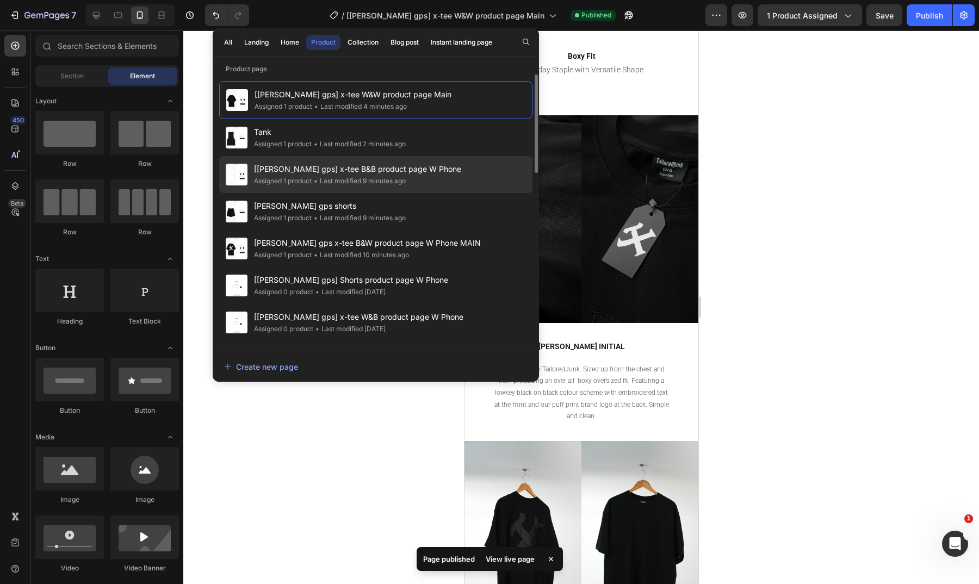
click at [434, 193] on div "[roxanne gps] x-tee B&B product page W Phone Assigned 1 product • Last modified…" at bounding box center [375, 211] width 313 height 37
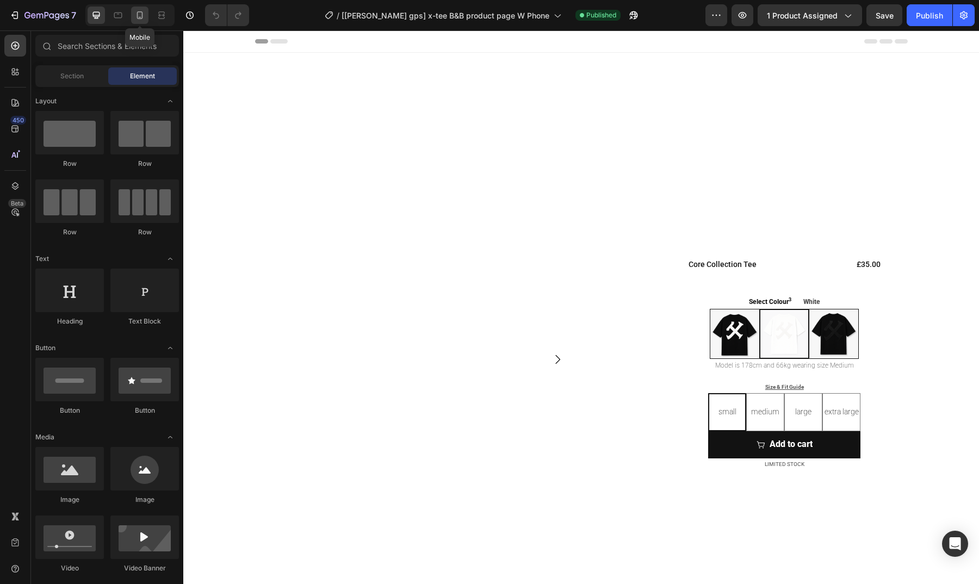
radio input "false"
click at [141, 13] on icon at bounding box center [139, 15] width 11 height 11
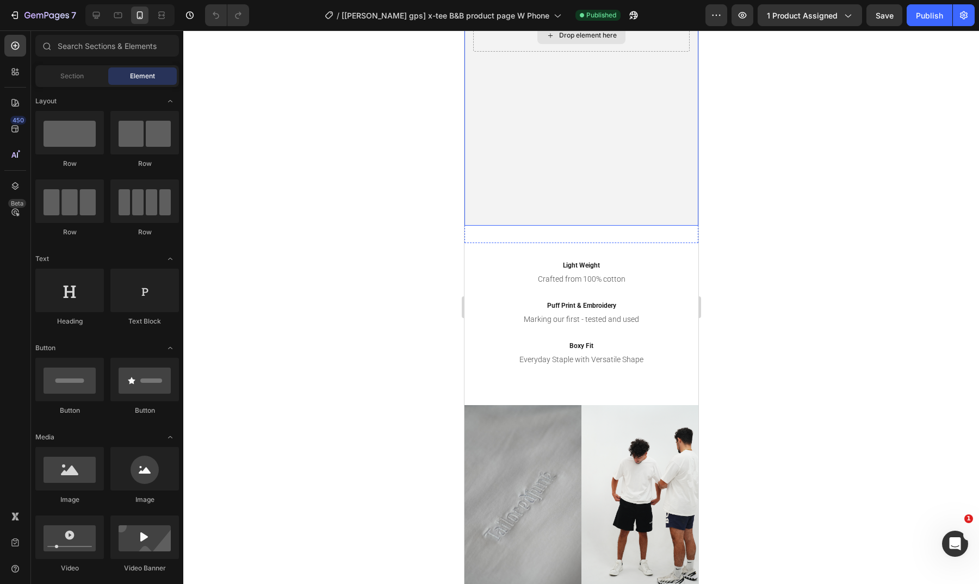
scroll to position [790, 0]
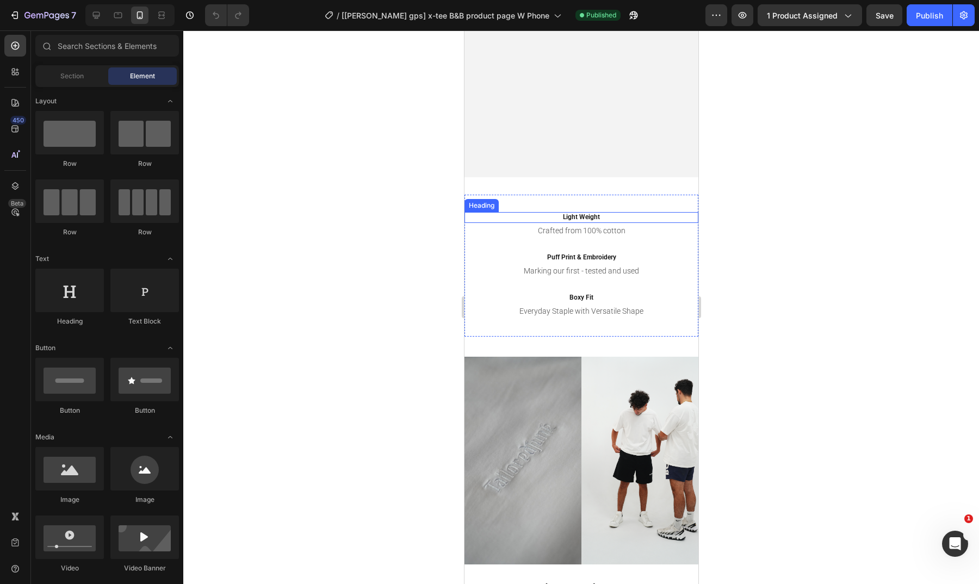
click at [573, 215] on h2 "Light Weight" at bounding box center [581, 217] width 234 height 11
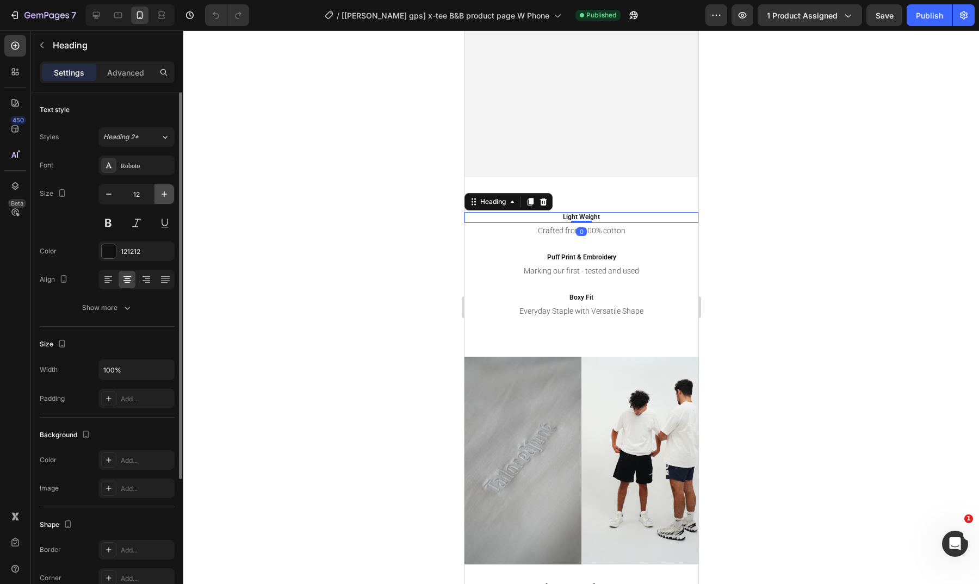
click at [162, 196] on icon "button" at bounding box center [164, 194] width 11 height 11
type input "14"
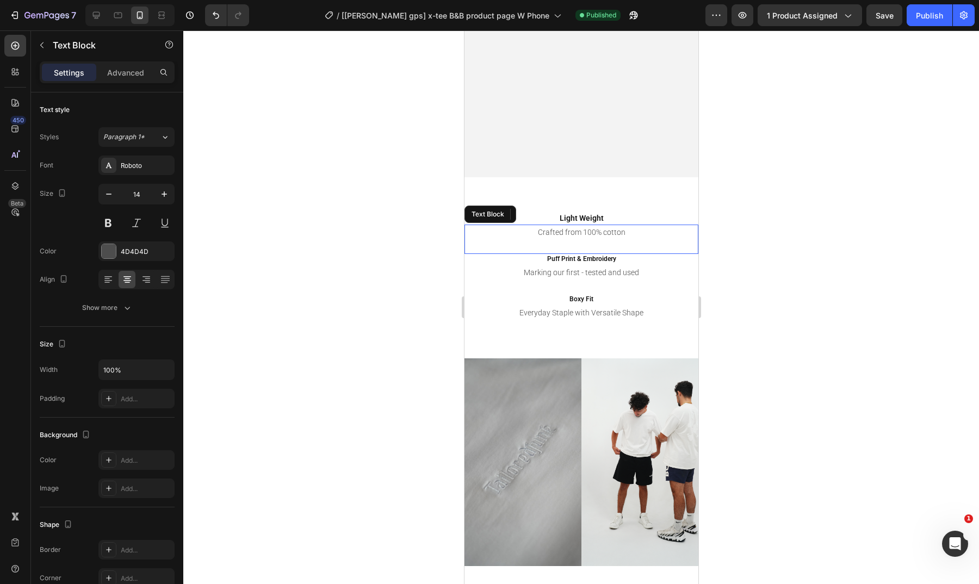
click at [522, 235] on p "Crafted from 100% cotton" at bounding box center [581, 233] width 232 height 14
click at [555, 257] on h2 "Puff Print & Embroidery" at bounding box center [581, 259] width 234 height 11
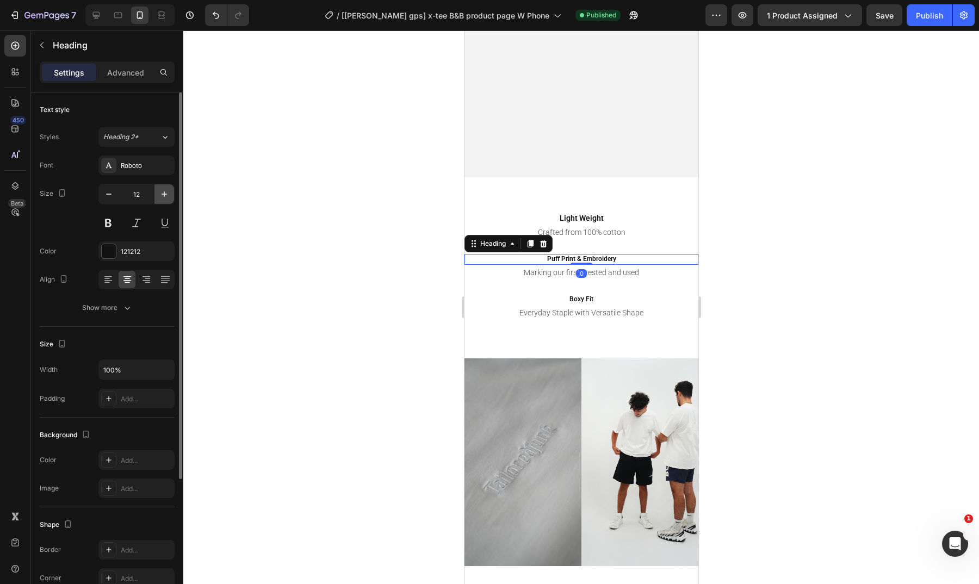
click at [165, 196] on icon "button" at bounding box center [164, 194] width 11 height 11
type input "14"
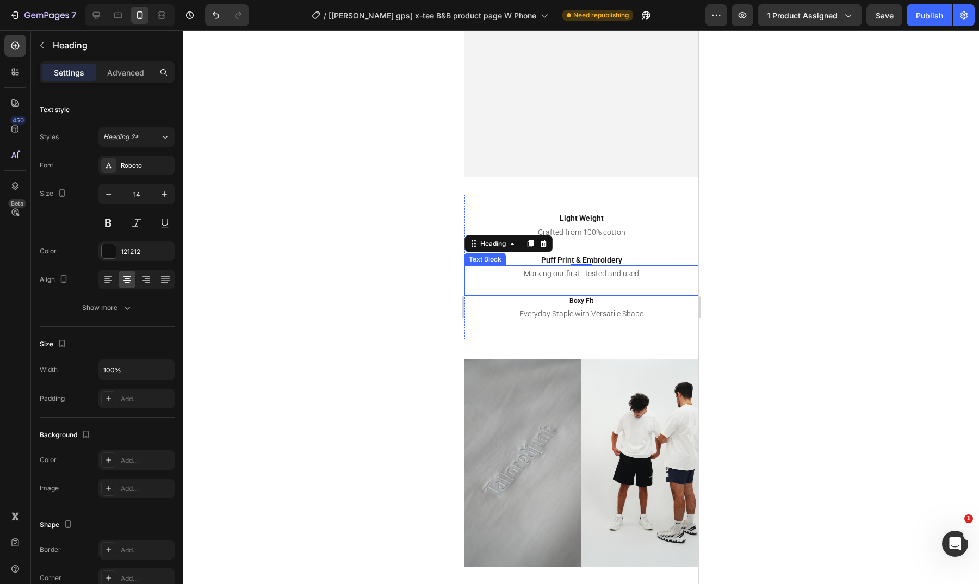
click at [546, 277] on p "Marking our first - tested and used" at bounding box center [581, 274] width 232 height 14
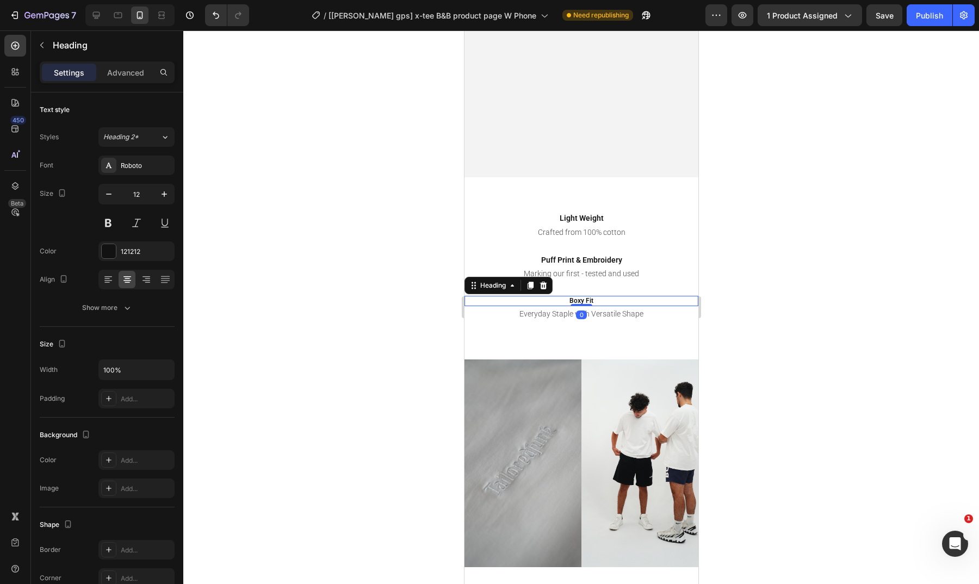
click at [561, 300] on h2 "Boxy Fit" at bounding box center [581, 301] width 234 height 11
click at [161, 194] on icon "button" at bounding box center [164, 194] width 11 height 11
type input "14"
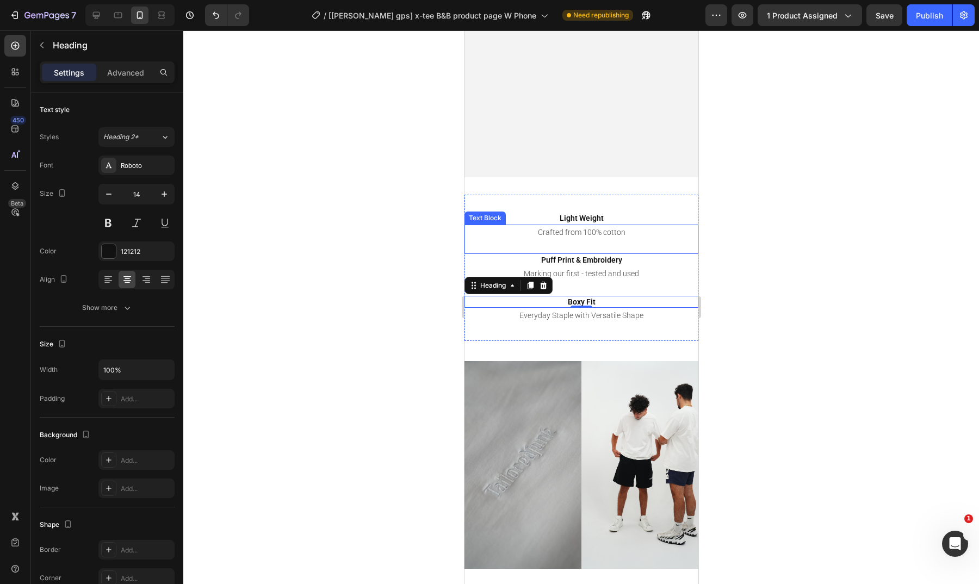
click at [640, 244] on p at bounding box center [581, 246] width 232 height 14
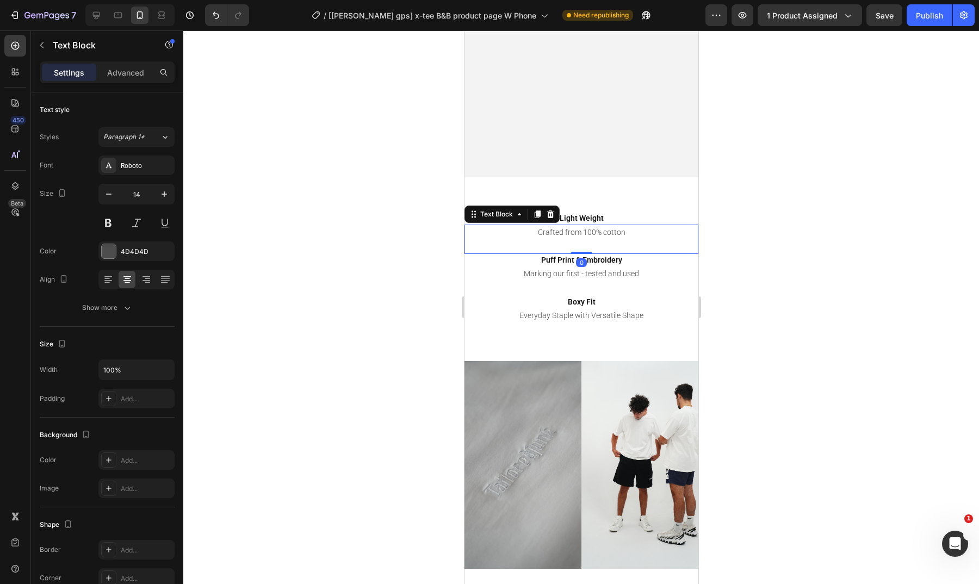
click at [633, 236] on p "Crafted from 100% cotton" at bounding box center [581, 233] width 232 height 14
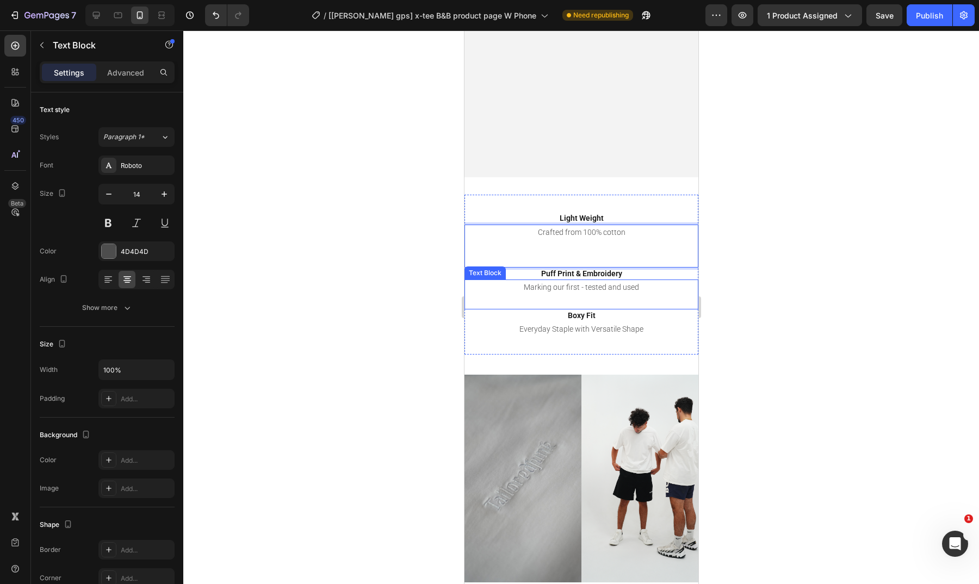
click at [652, 287] on p "Marking our first - tested and used" at bounding box center [581, 288] width 232 height 14
click at [647, 287] on p "Marking our first - tested and used" at bounding box center [581, 288] width 232 height 14
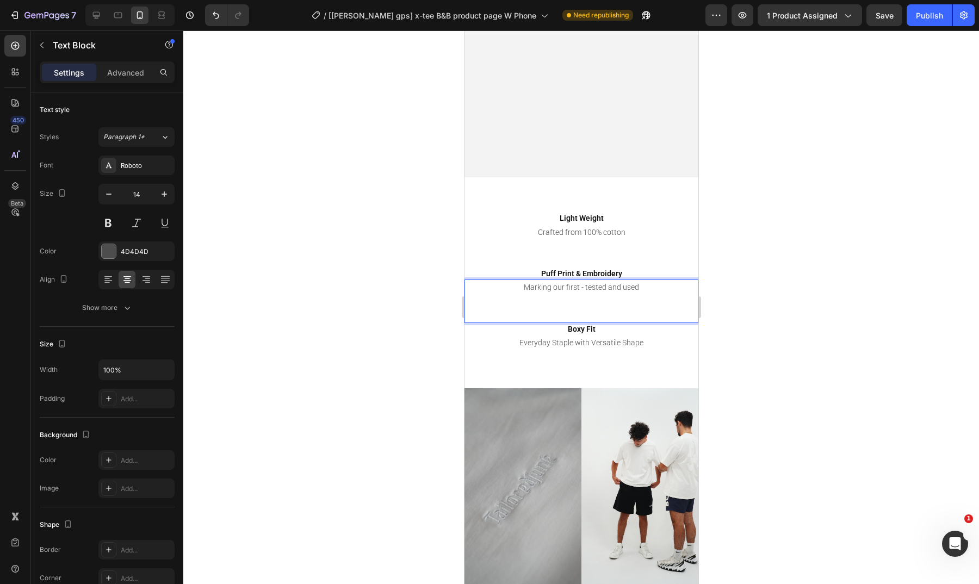
click at [773, 303] on div at bounding box center [581, 307] width 796 height 554
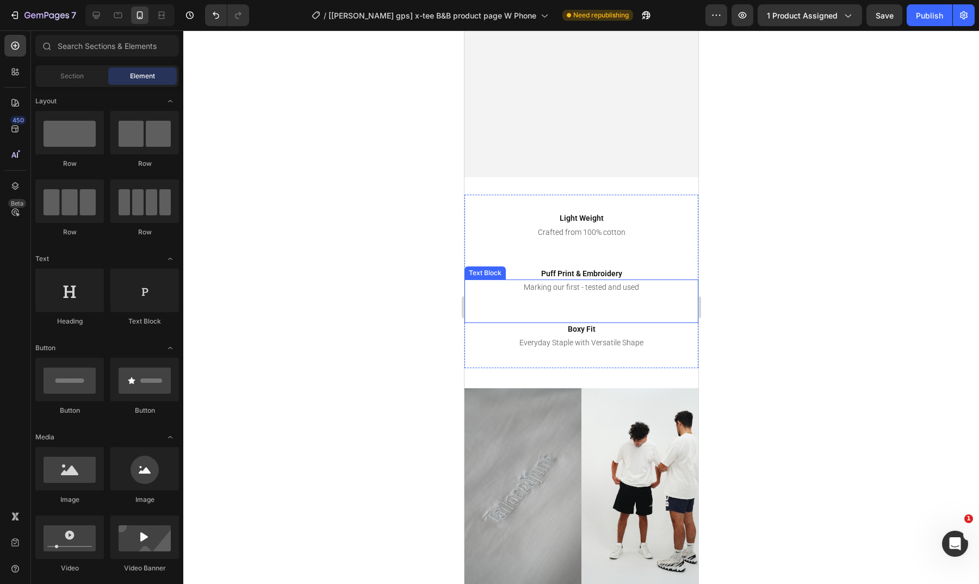
scroll to position [817, 0]
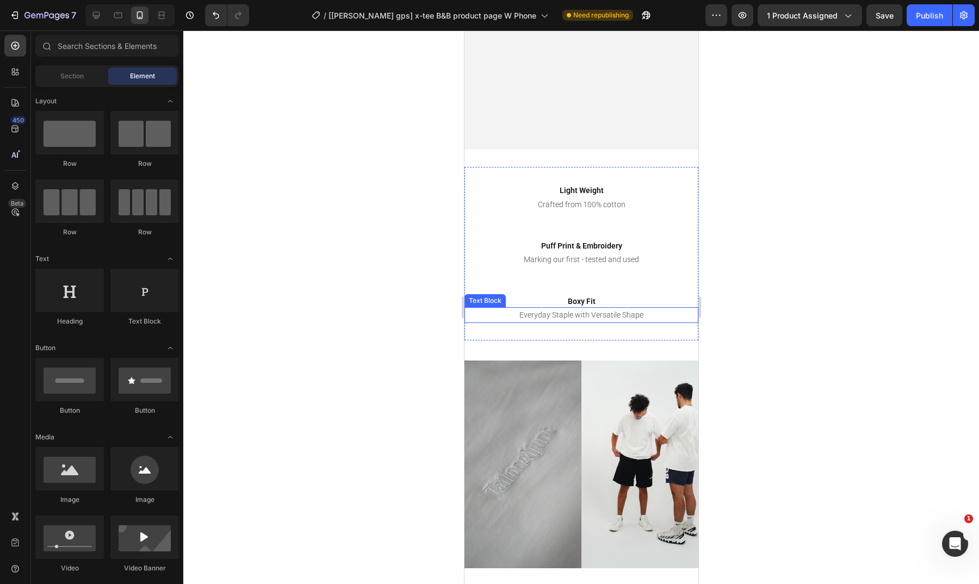
click at [618, 312] on p "Everyday Staple with Versatile Shape" at bounding box center [581, 316] width 232 height 14
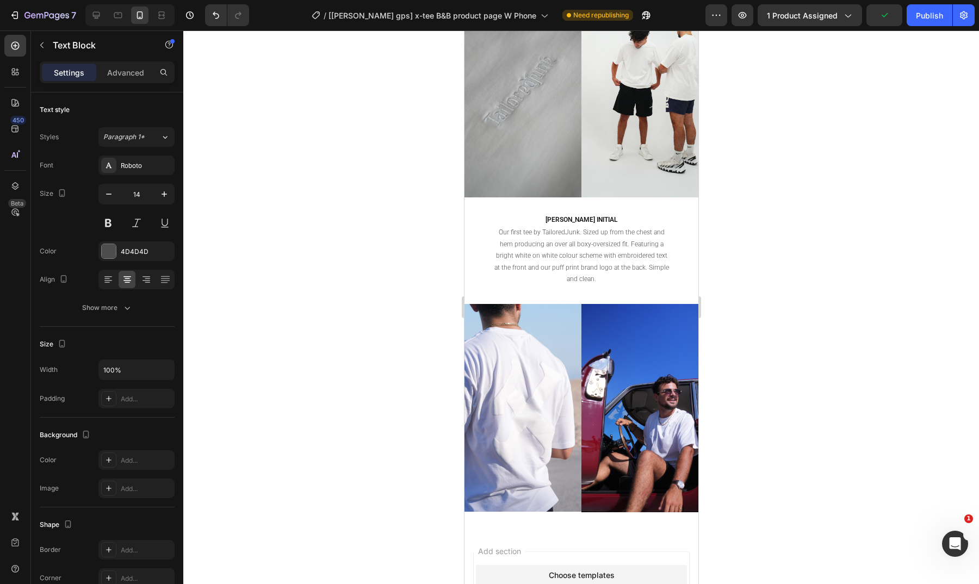
scroll to position [1298, 0]
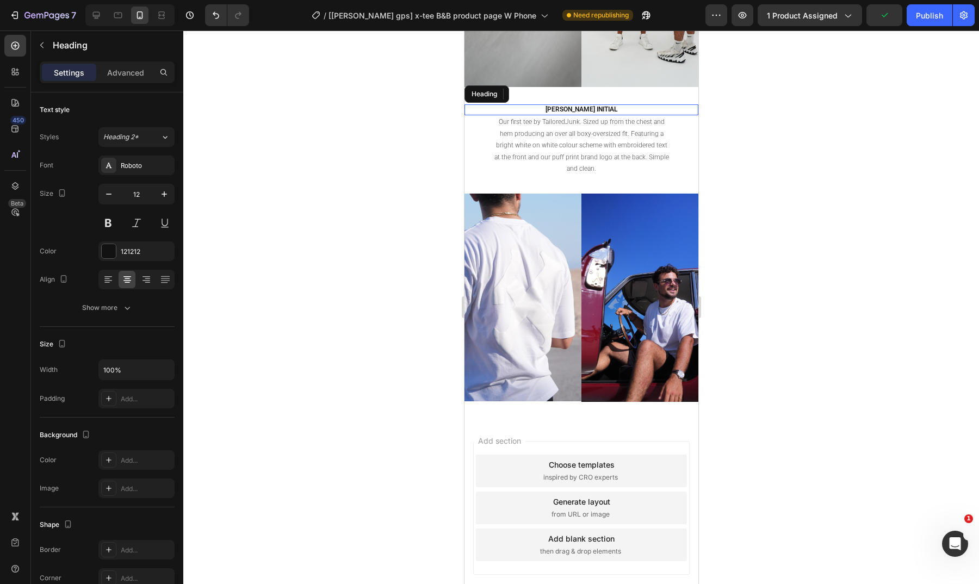
click at [585, 105] on h2 "[PERSON_NAME] INITIAL" at bounding box center [581, 109] width 234 height 11
click at [166, 188] on button "button" at bounding box center [165, 194] width 20 height 20
type input "14"
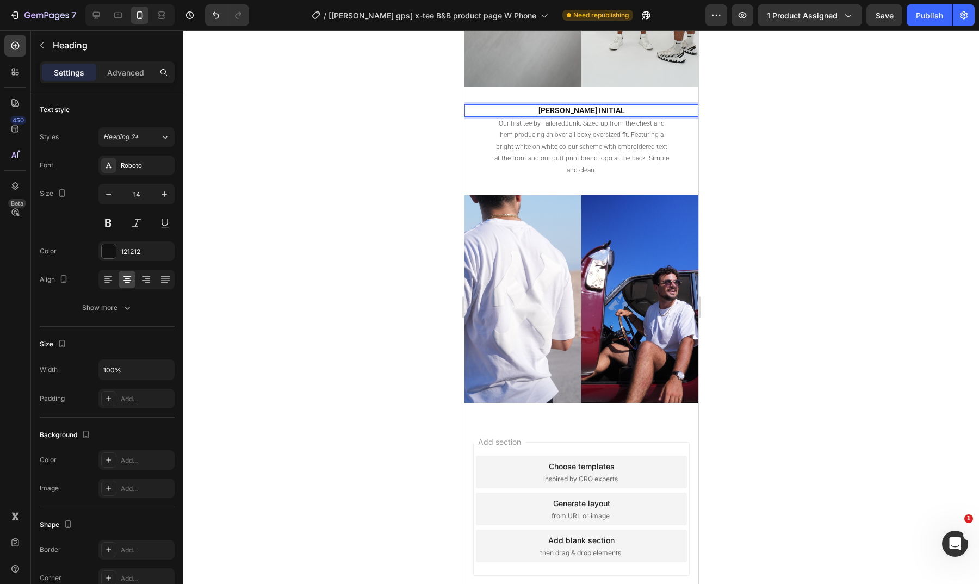
click at [601, 106] on p "[PERSON_NAME] INITIAL" at bounding box center [581, 111] width 232 height 10
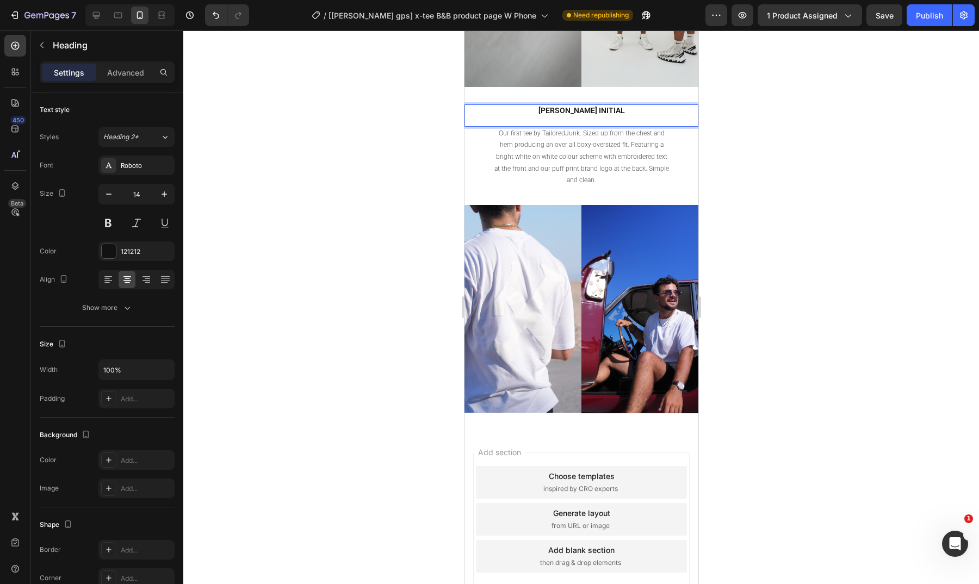
click at [792, 124] on div at bounding box center [581, 307] width 796 height 554
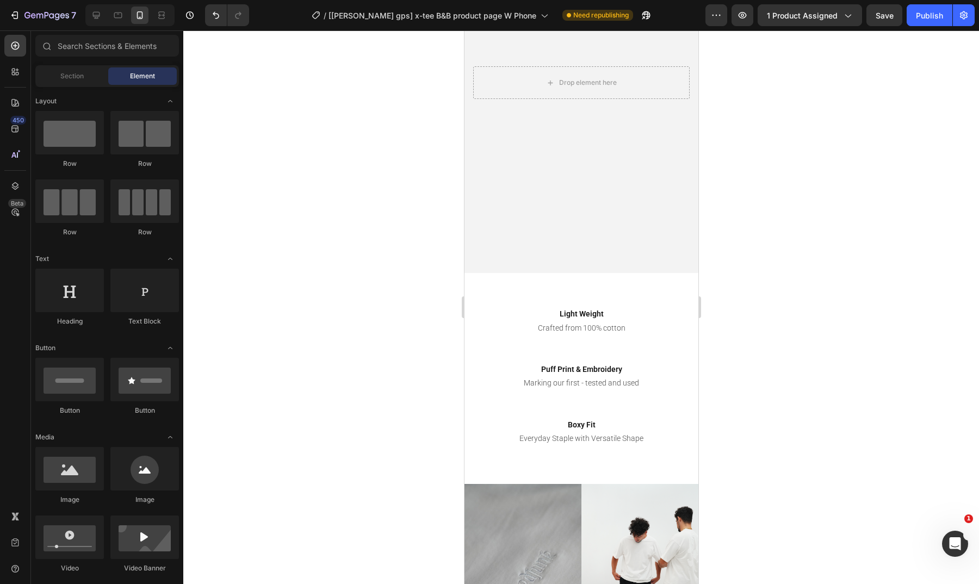
scroll to position [667, 0]
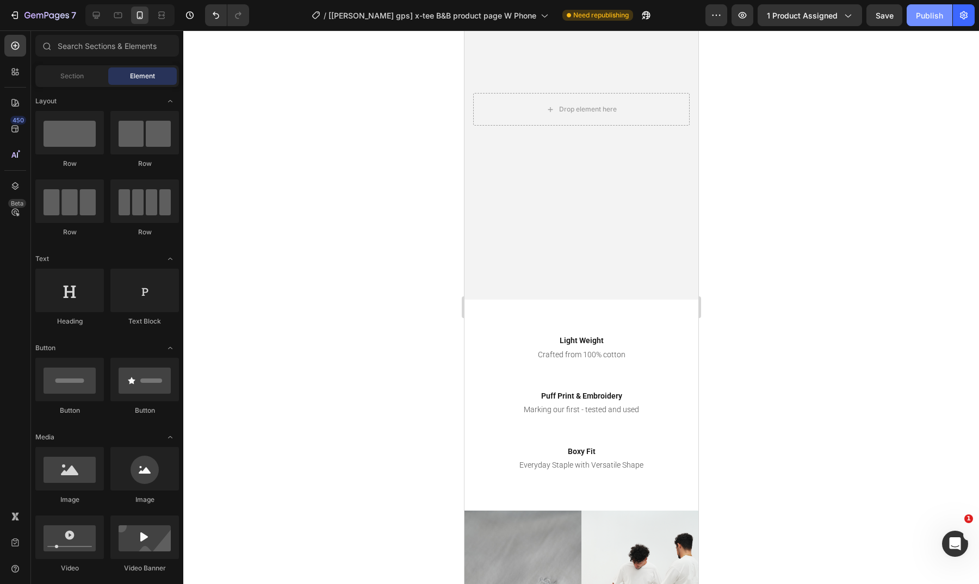
click at [926, 13] on div "Publish" at bounding box center [929, 15] width 27 height 11
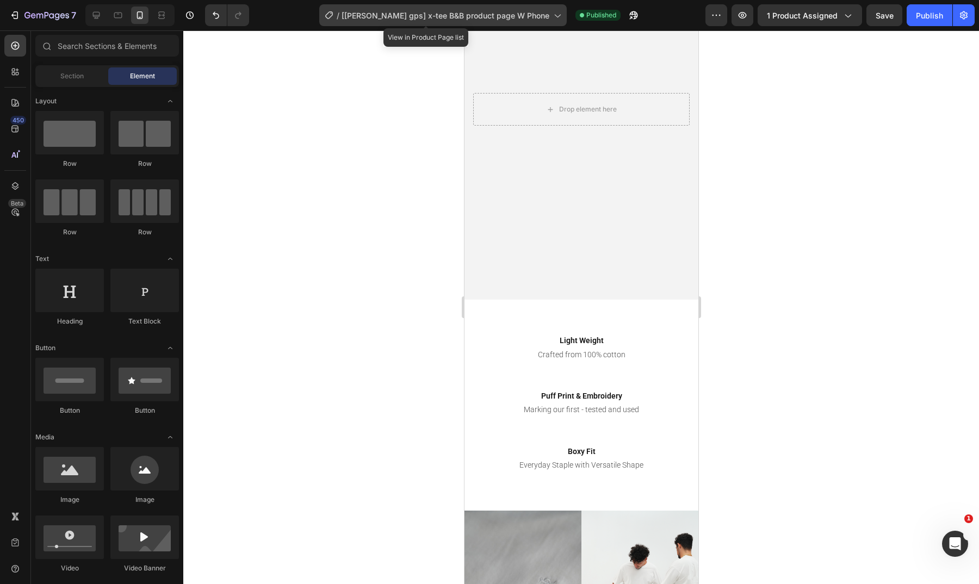
click at [491, 17] on span "[[PERSON_NAME] gps] x-tee B&B product page W Phone" at bounding box center [446, 15] width 208 height 11
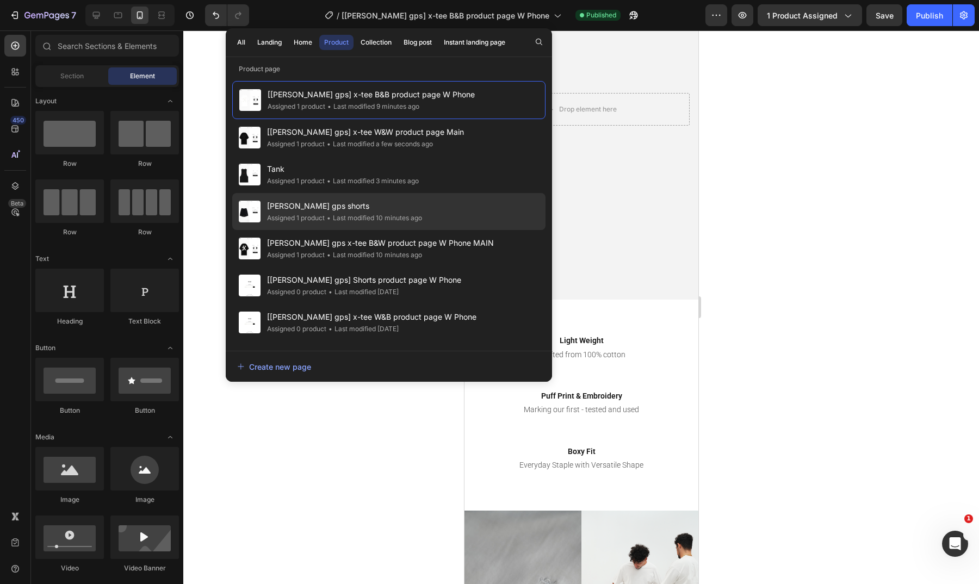
click at [461, 230] on div "roxanne gps shorts Assigned 1 product • Last modified 10 minutes ago" at bounding box center [388, 248] width 313 height 37
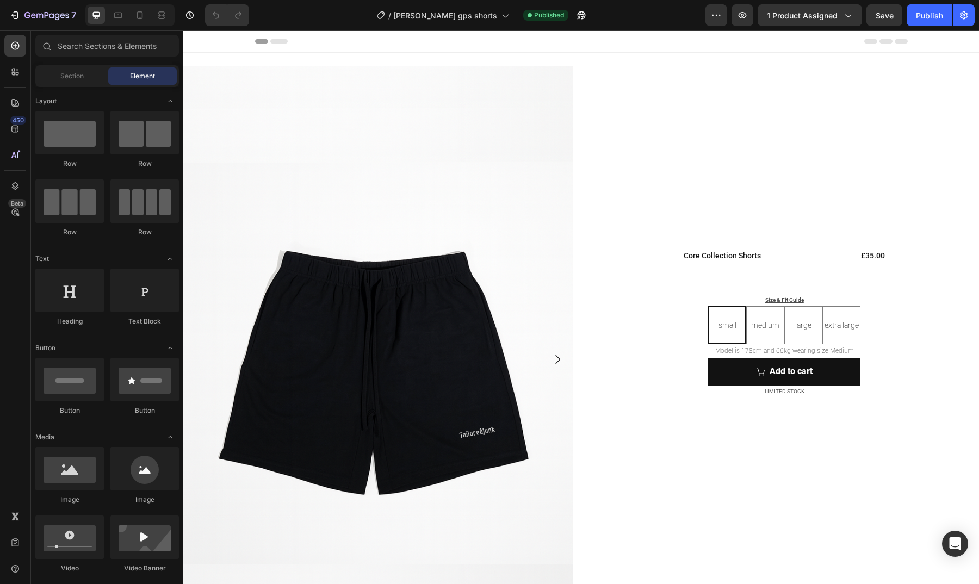
radio input "true"
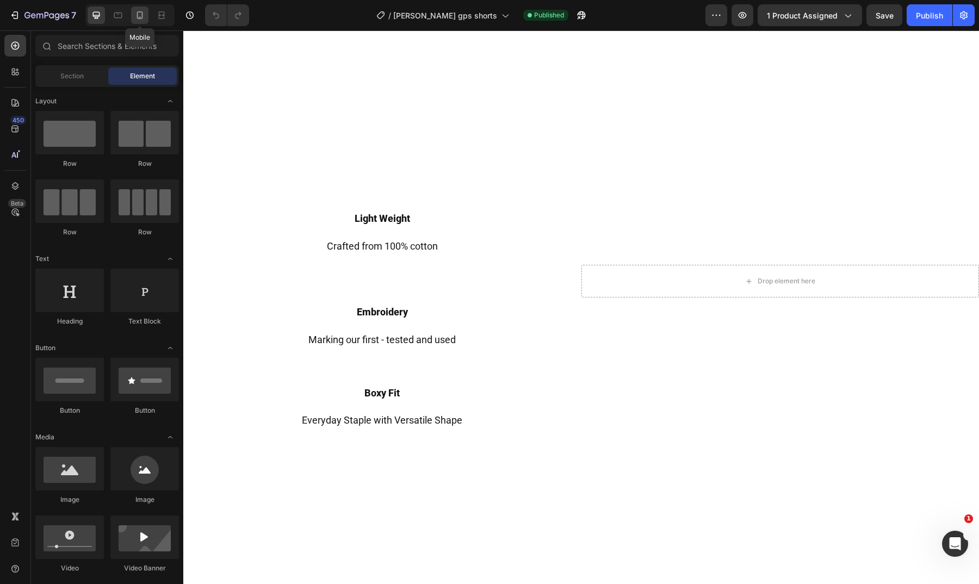
click at [138, 16] on icon at bounding box center [139, 15] width 11 height 11
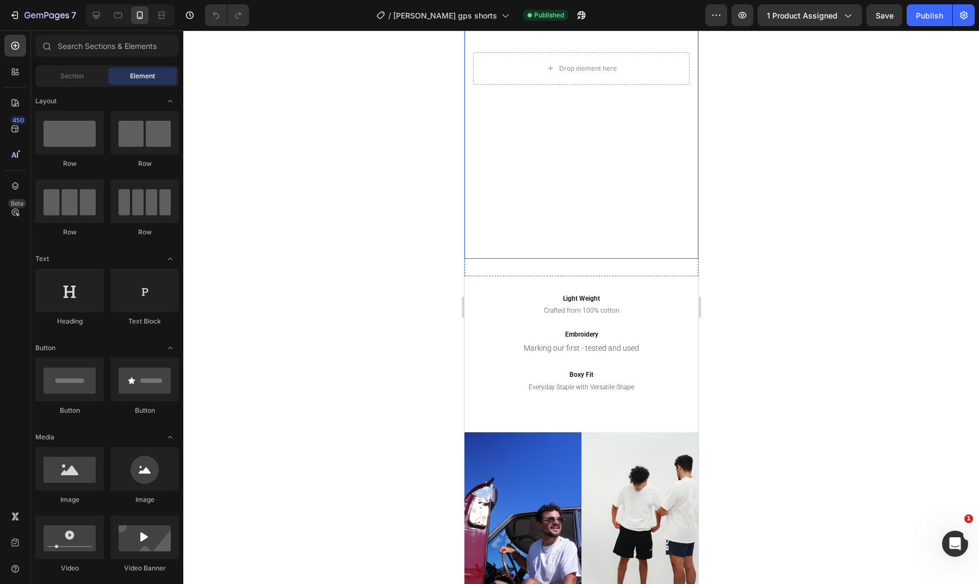
scroll to position [803, 0]
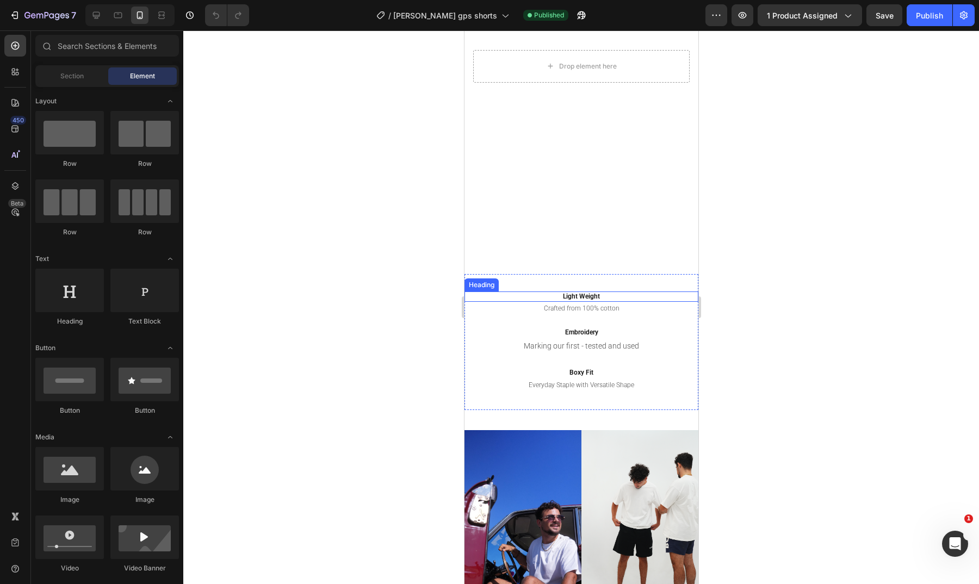
click at [598, 300] on h2 "Light Weight" at bounding box center [581, 297] width 234 height 11
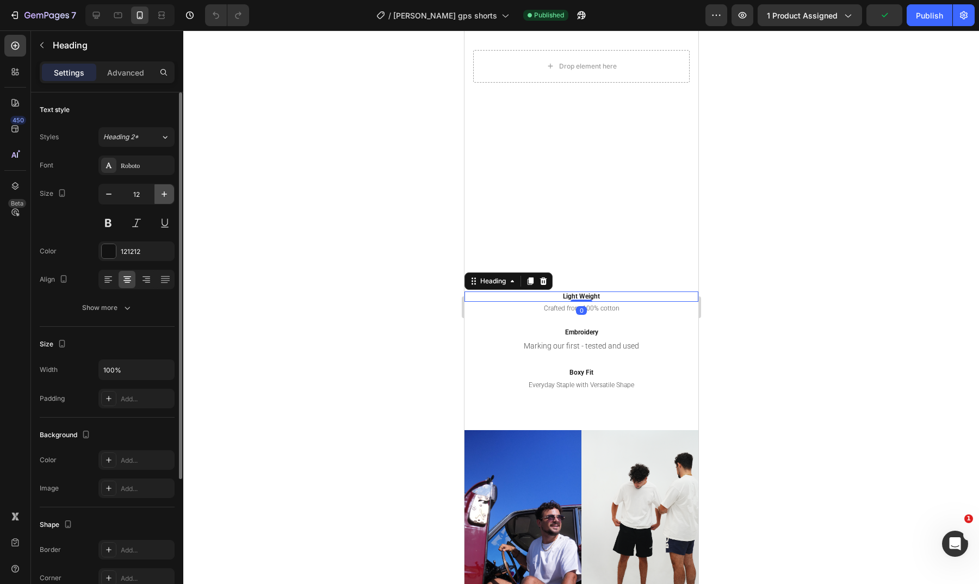
click at [157, 202] on button "button" at bounding box center [165, 194] width 20 height 20
type input "14"
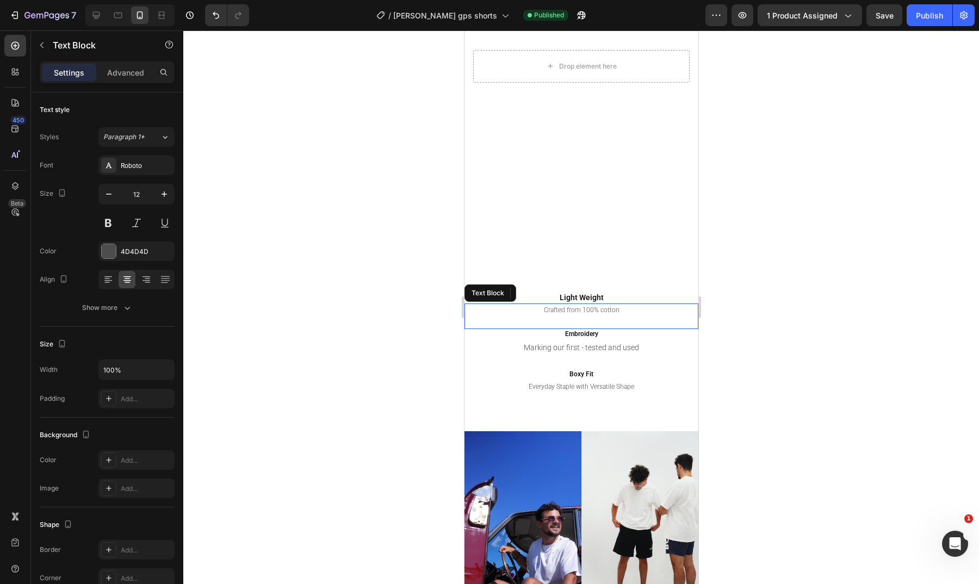
click at [610, 309] on p "Crafted from 100% cotton" at bounding box center [581, 311] width 232 height 12
click at [164, 193] on icon "button" at bounding box center [164, 194] width 11 height 11
click at [164, 193] on icon "button" at bounding box center [164, 194] width 5 height 5
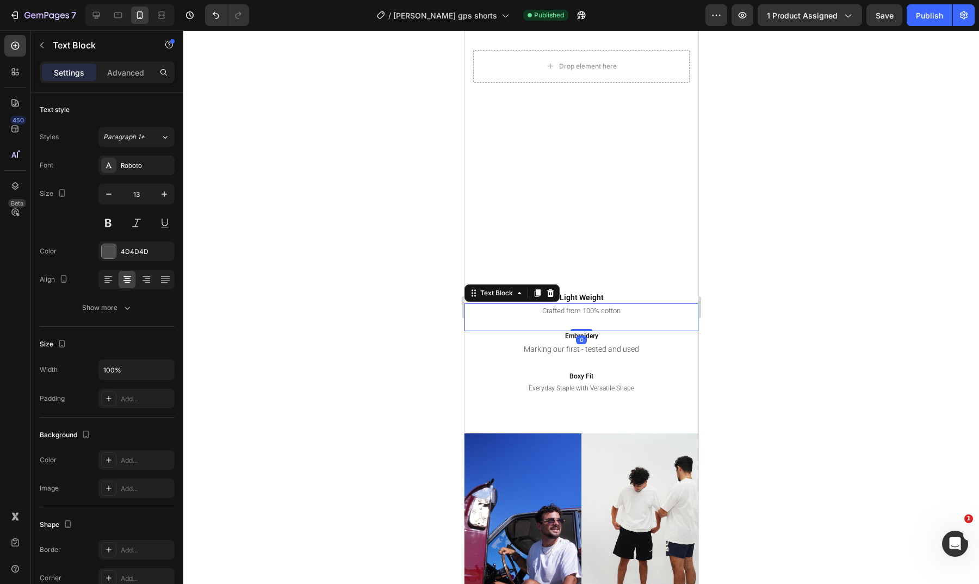
type input "14"
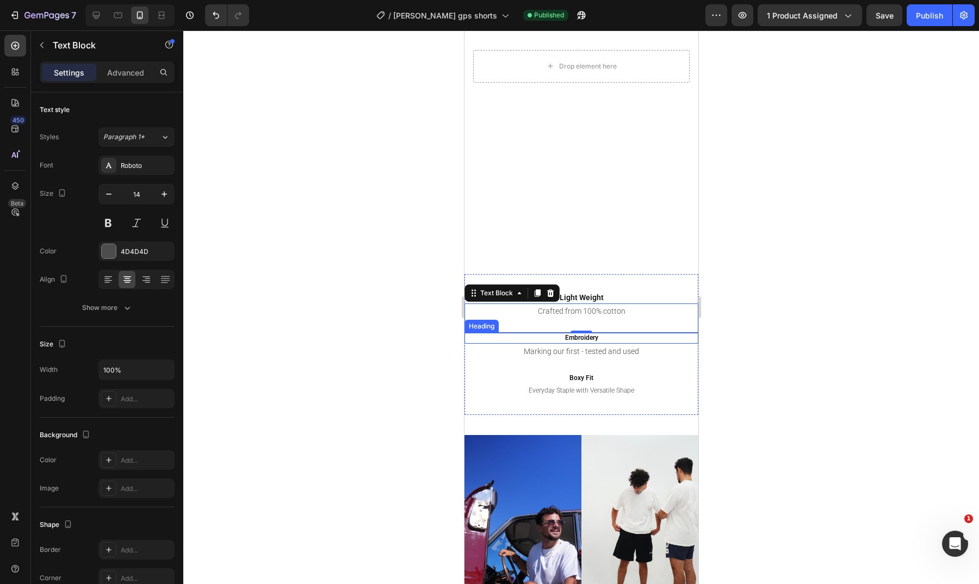
click at [598, 340] on h2 "Embroidery" at bounding box center [581, 338] width 234 height 11
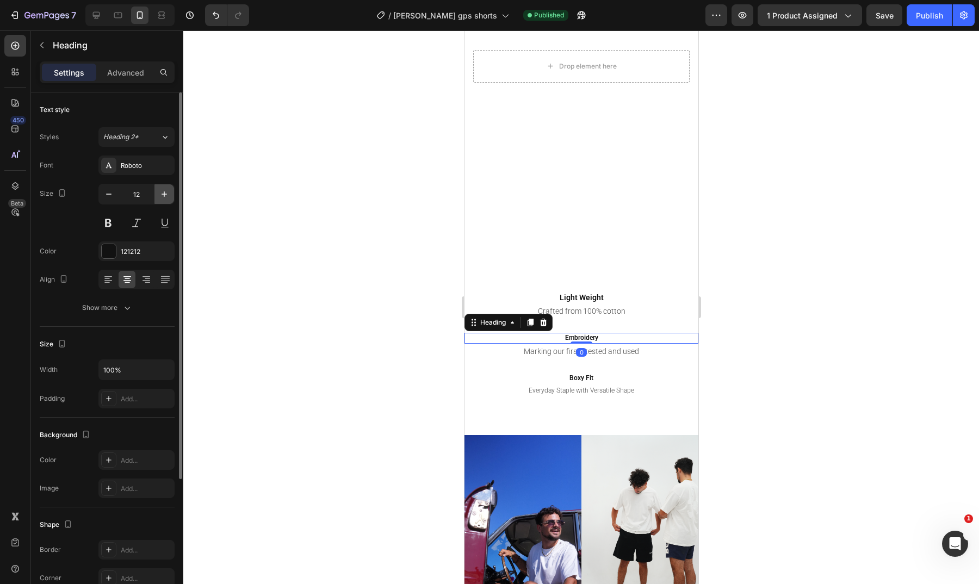
click at [167, 194] on icon "button" at bounding box center [164, 194] width 5 height 5
type input "14"
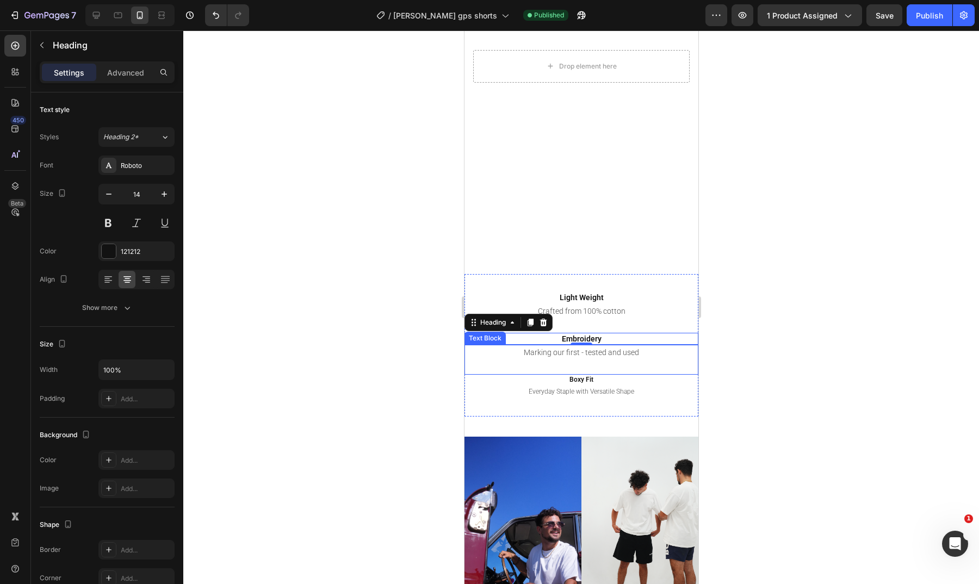
click at [621, 354] on p "Marking our first - tested and used" at bounding box center [581, 353] width 232 height 14
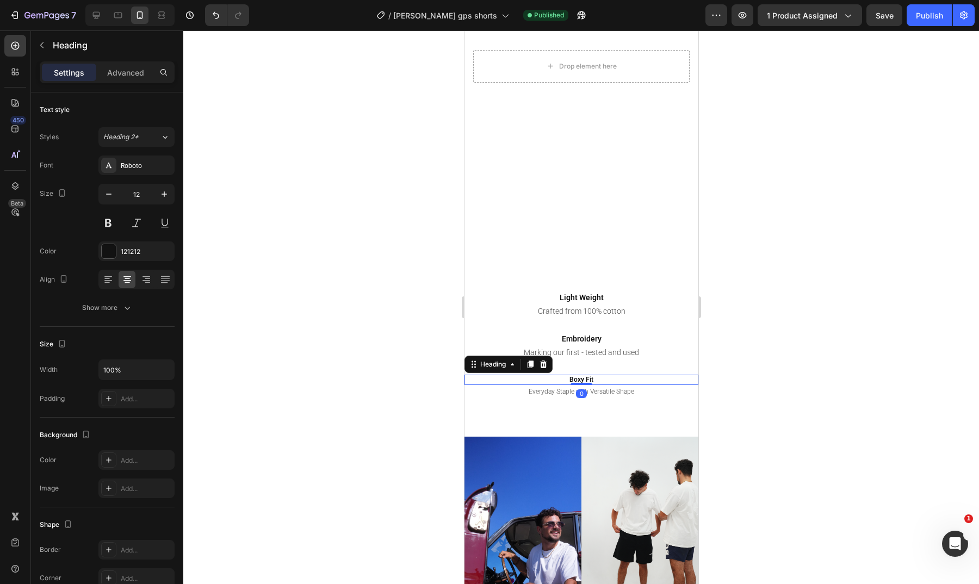
click at [616, 383] on h2 "Boxy Fit" at bounding box center [581, 380] width 234 height 11
click at [164, 190] on icon "button" at bounding box center [164, 194] width 11 height 11
type input "14"
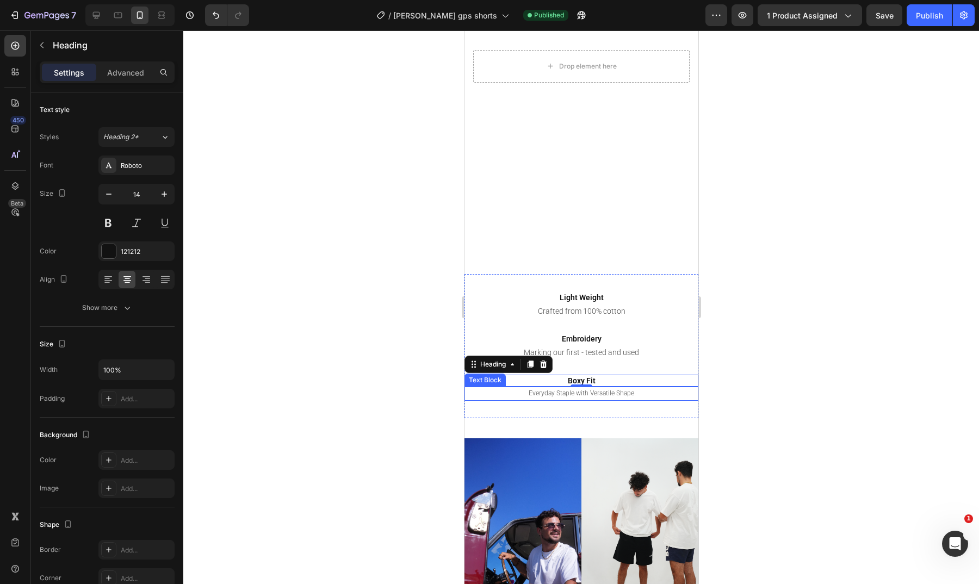
click at [626, 388] on p "Everyday Staple with Versatile Shape" at bounding box center [581, 394] width 232 height 12
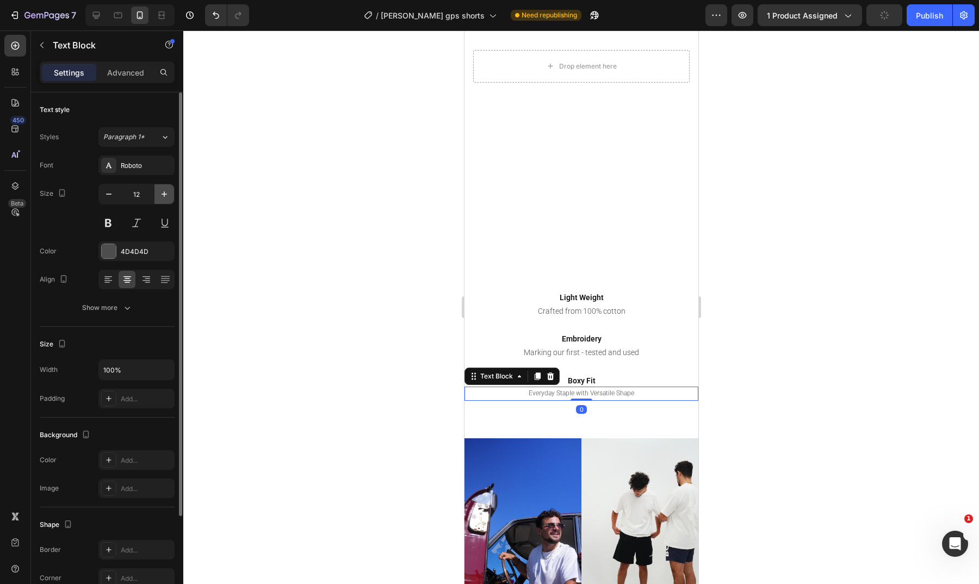
click at [162, 198] on icon "button" at bounding box center [164, 194] width 11 height 11
type input "14"
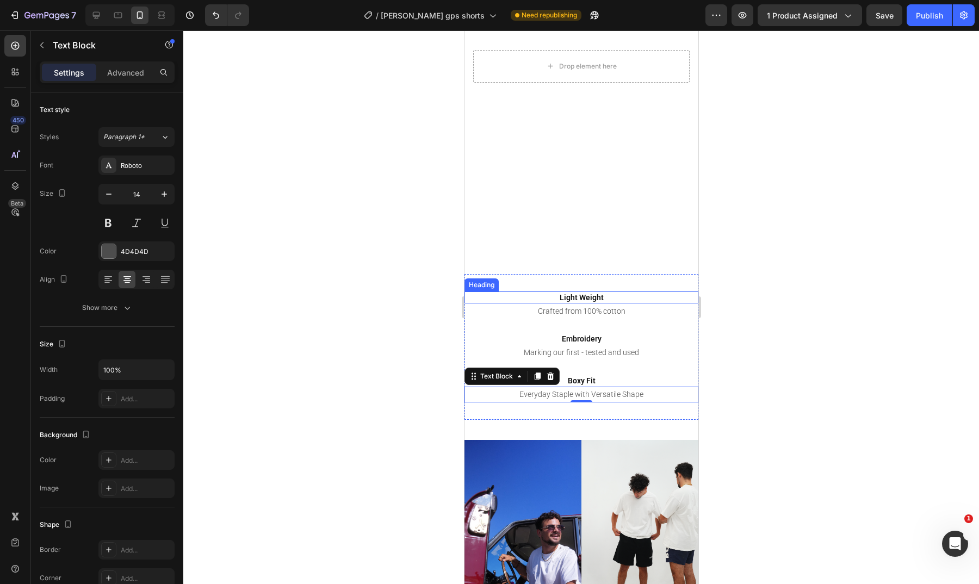
click at [609, 296] on h2 "Light Weight" at bounding box center [581, 298] width 234 height 12
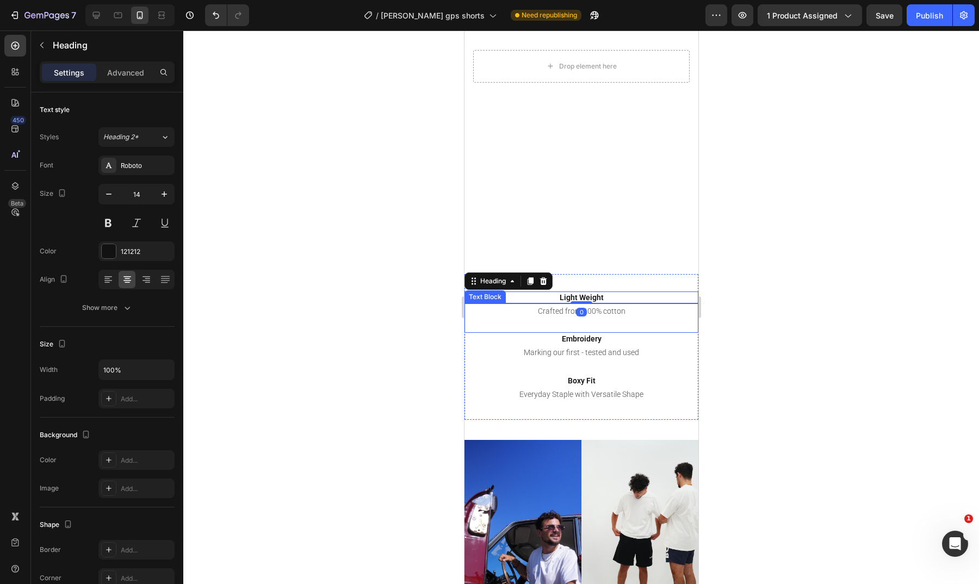
click at [623, 311] on p "Crafted from 100% cotton" at bounding box center [581, 312] width 232 height 14
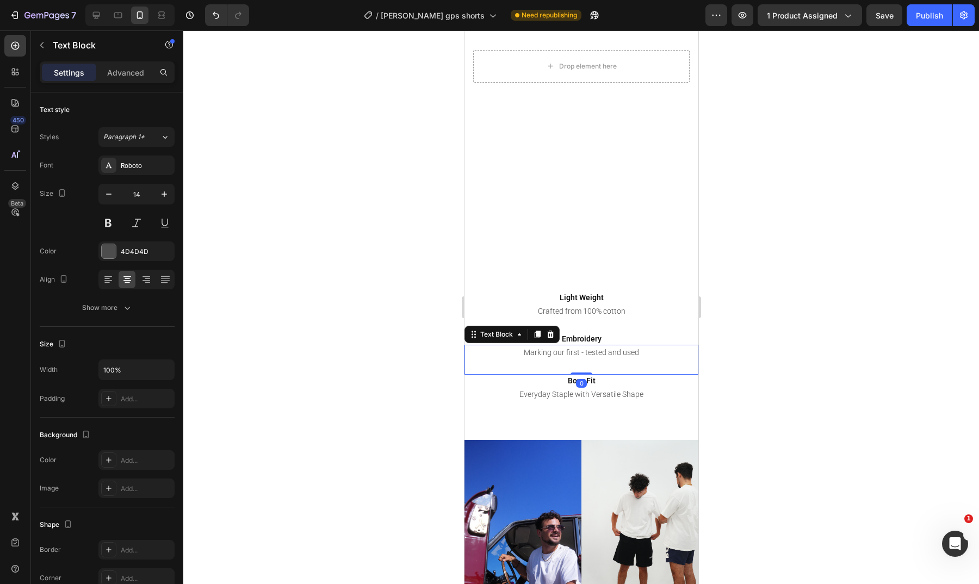
click at [633, 353] on p "Marking our first - tested and used" at bounding box center [581, 353] width 232 height 14
click at [759, 313] on div at bounding box center [581, 307] width 796 height 554
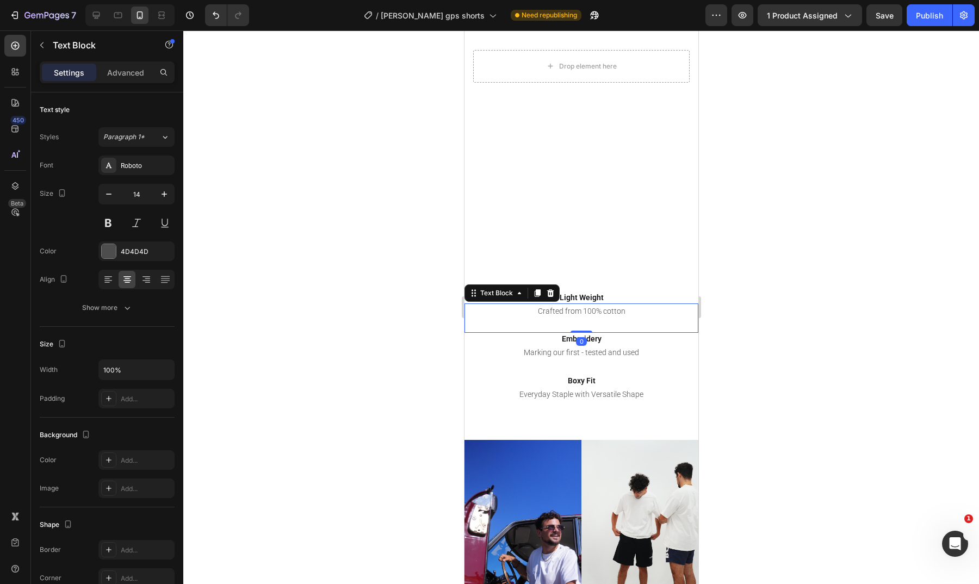
click at [639, 318] on p at bounding box center [581, 325] width 232 height 14
click at [640, 312] on p "Crafted from 100% cotton" at bounding box center [581, 312] width 232 height 14
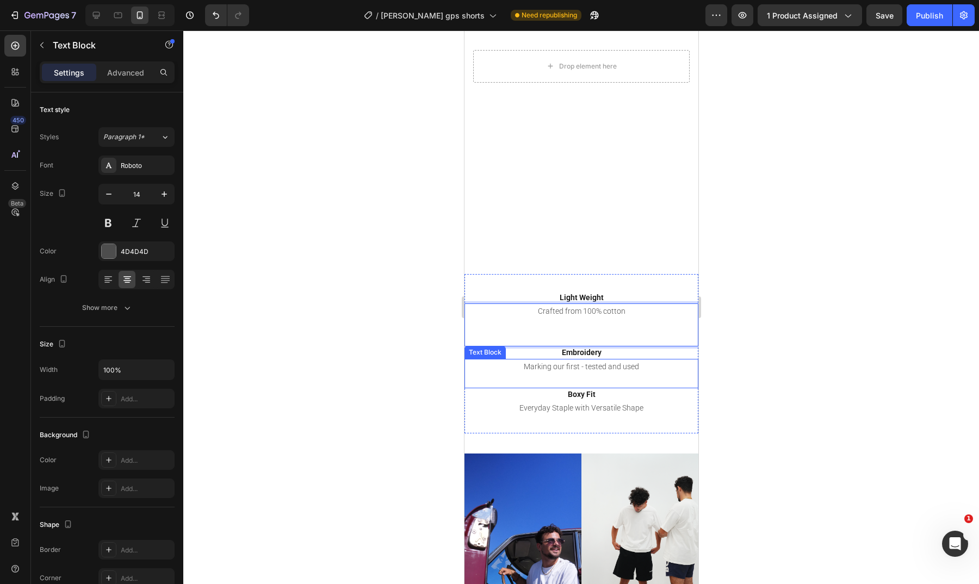
click at [636, 365] on p "Marking our first - tested and used" at bounding box center [581, 367] width 232 height 14
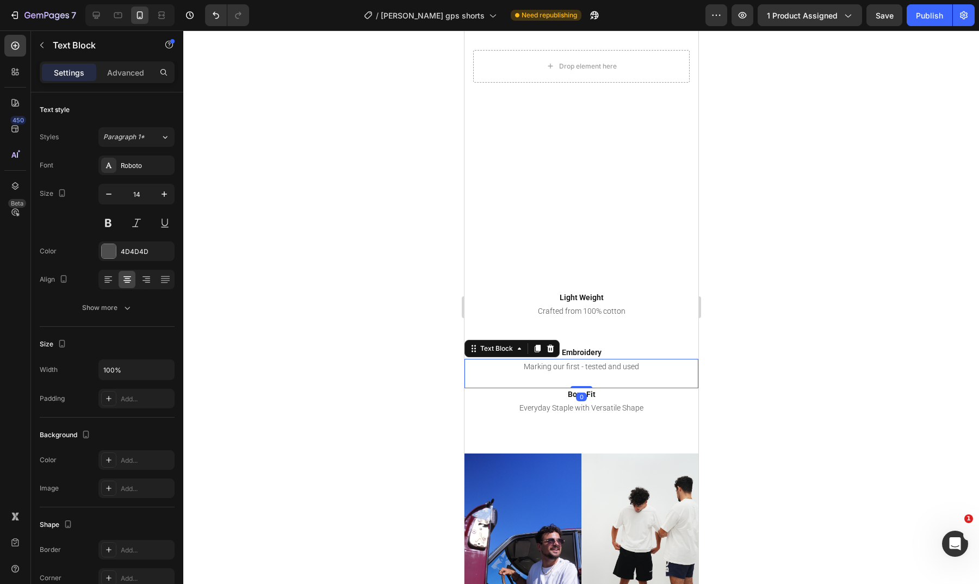
click at [637, 365] on p "Marking our first - tested and used" at bounding box center [581, 367] width 232 height 14
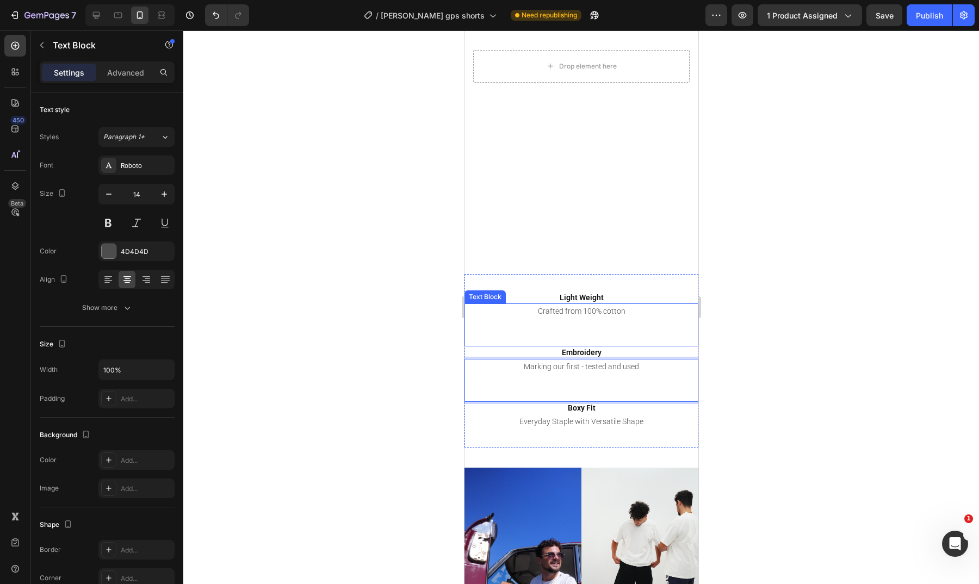
click at [834, 300] on div at bounding box center [581, 307] width 796 height 554
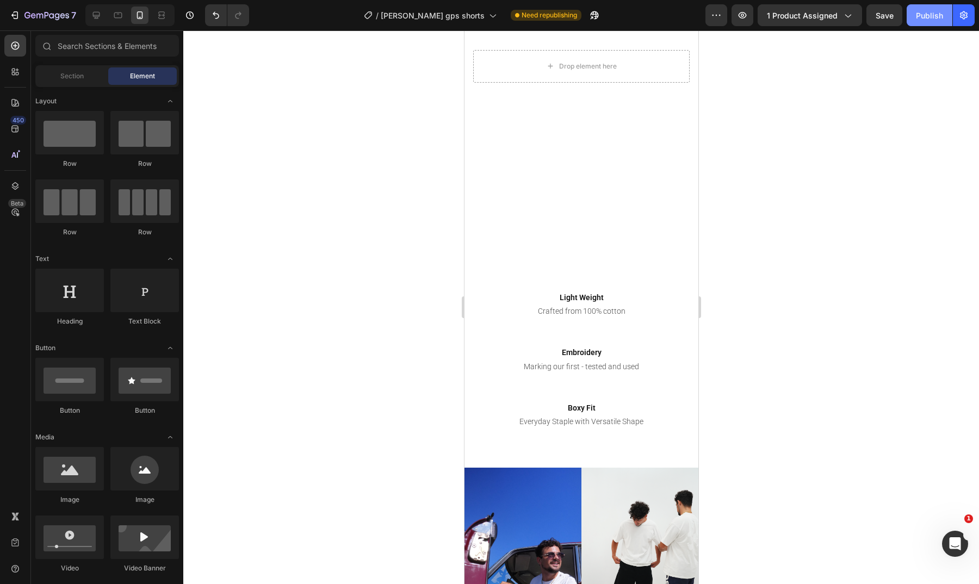
click at [924, 12] on div "Publish" at bounding box center [929, 15] width 27 height 11
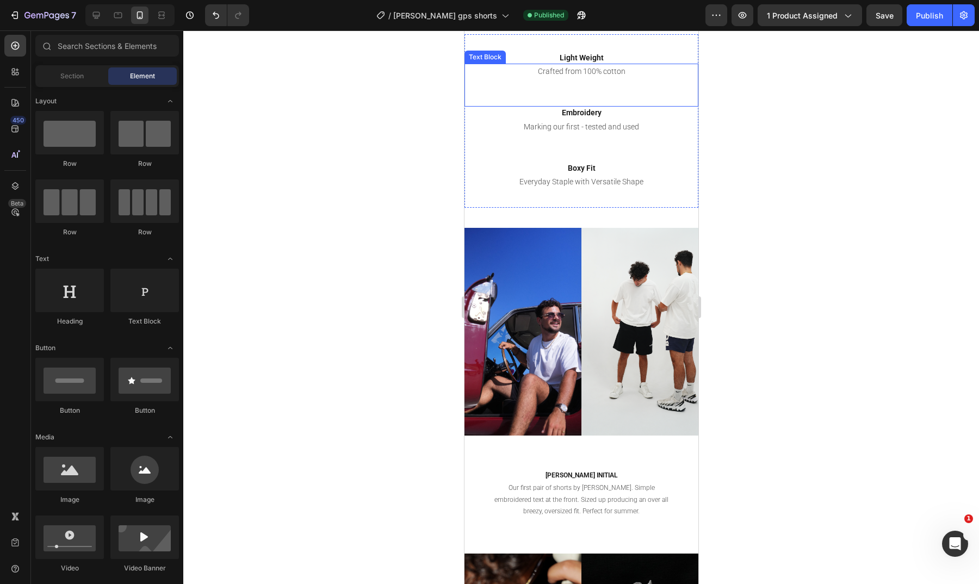
scroll to position [1196, 0]
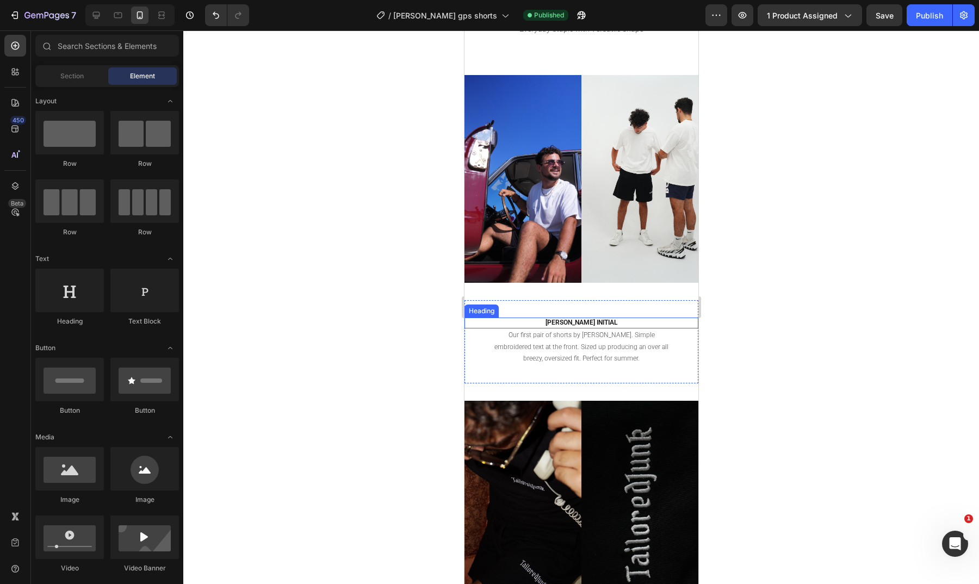
click at [584, 318] on h2 "[PERSON_NAME] INITIAL" at bounding box center [581, 323] width 234 height 11
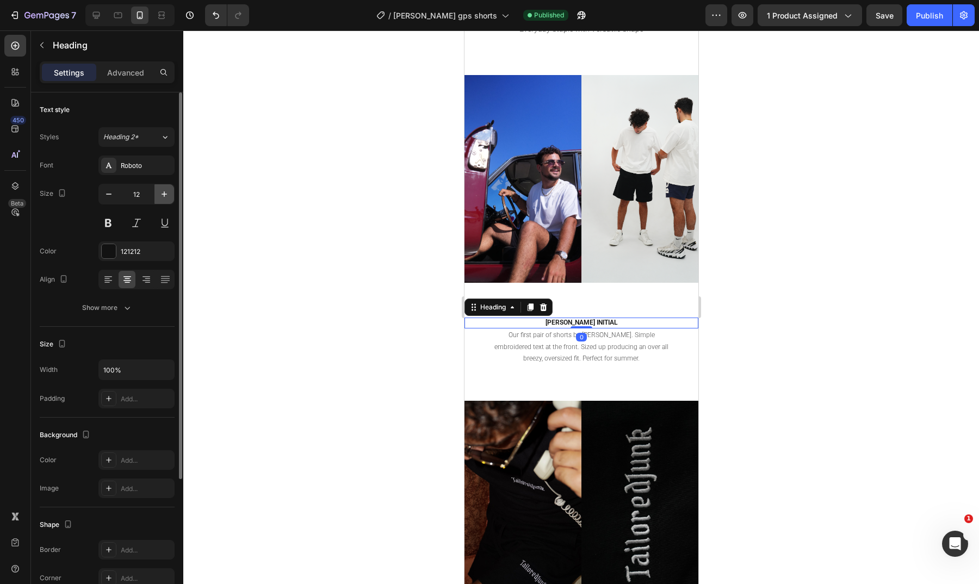
click at [165, 196] on icon "button" at bounding box center [164, 194] width 11 height 11
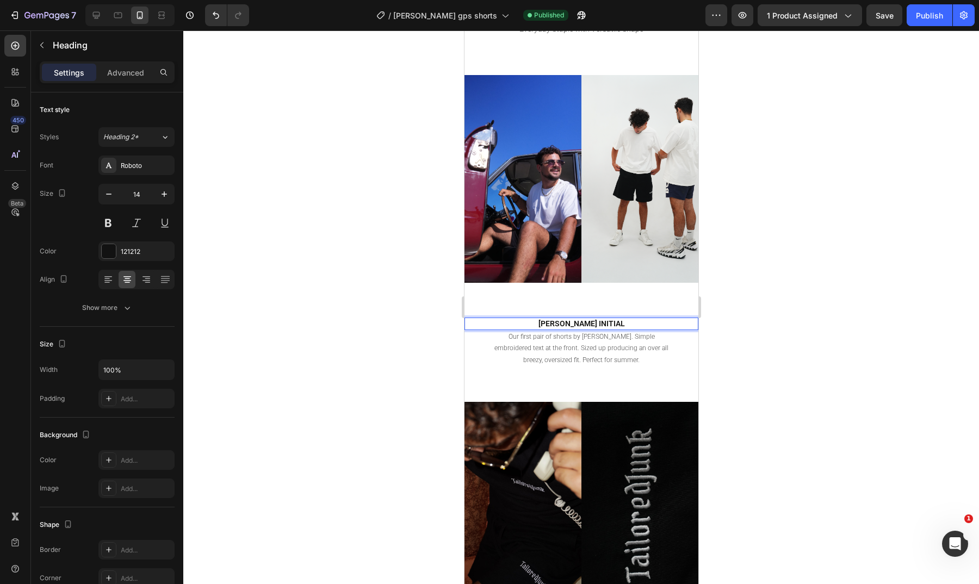
click at [621, 318] on h2 "[PERSON_NAME] INITIAL" at bounding box center [581, 324] width 234 height 12
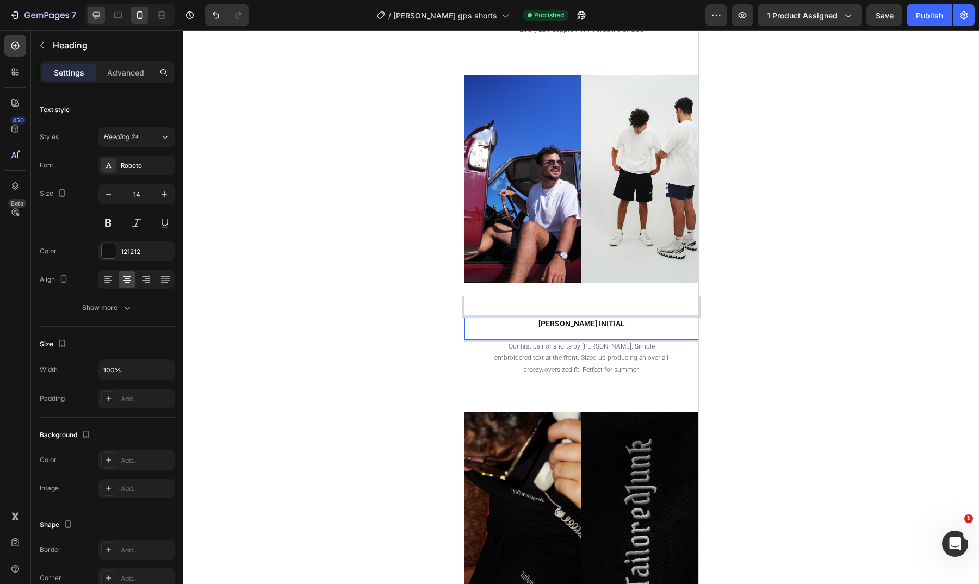
click at [103, 10] on div at bounding box center [96, 15] width 17 height 17
type input "46"
type input "1200"
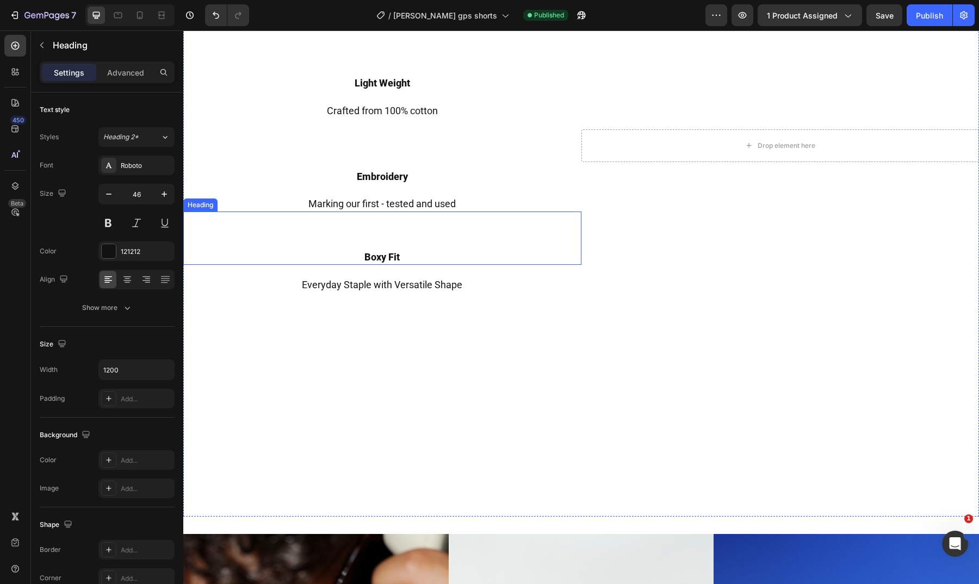
scroll to position [1158, 0]
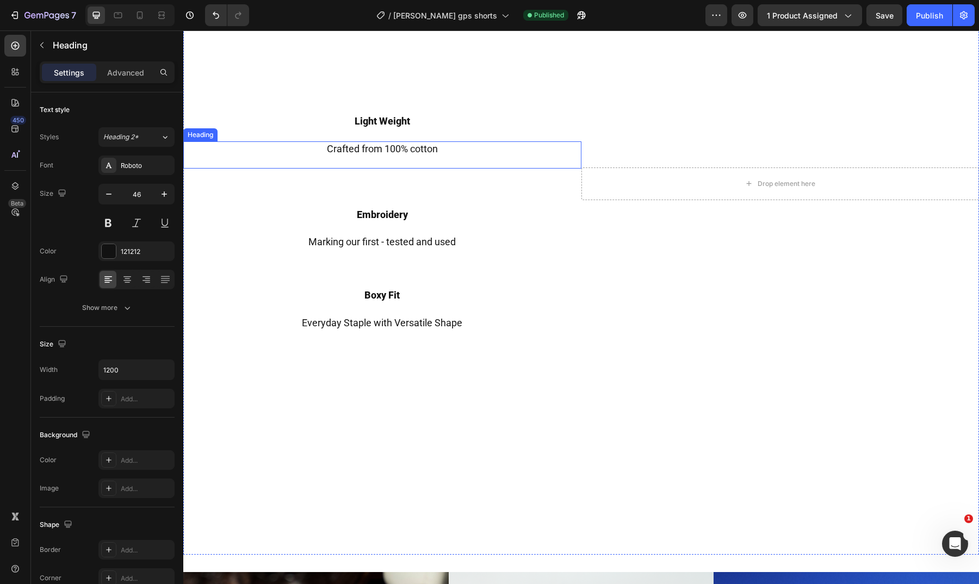
click at [420, 150] on h2 "Crafted from 100% cotton" at bounding box center [382, 155] width 398 height 28
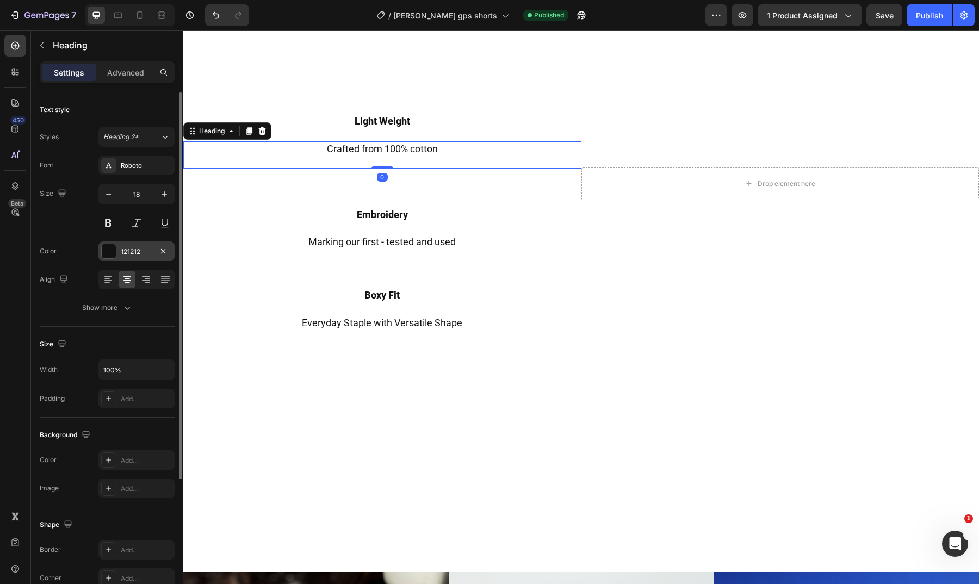
click at [112, 254] on div at bounding box center [109, 251] width 14 height 14
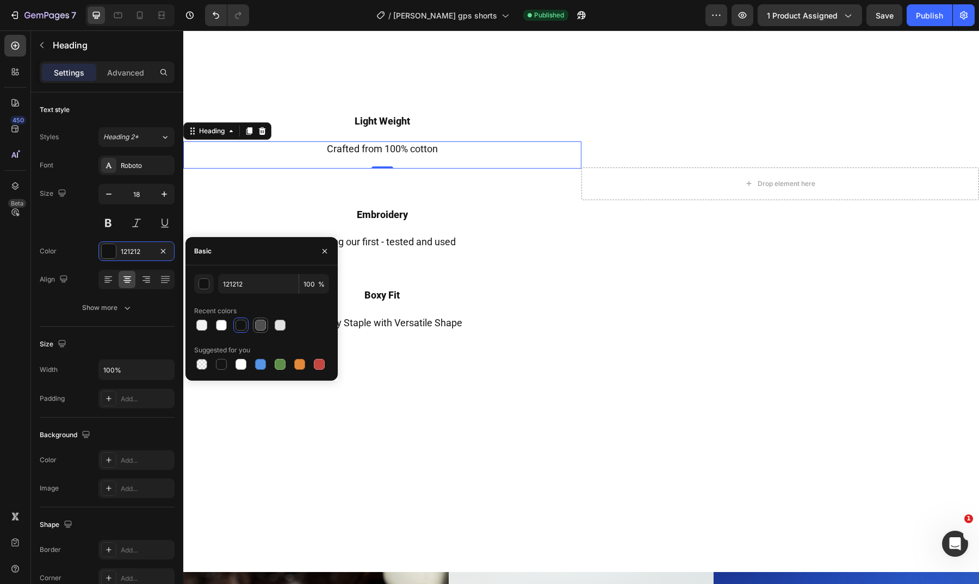
click at [265, 328] on div at bounding box center [260, 325] width 11 height 11
type input "4F4F4F"
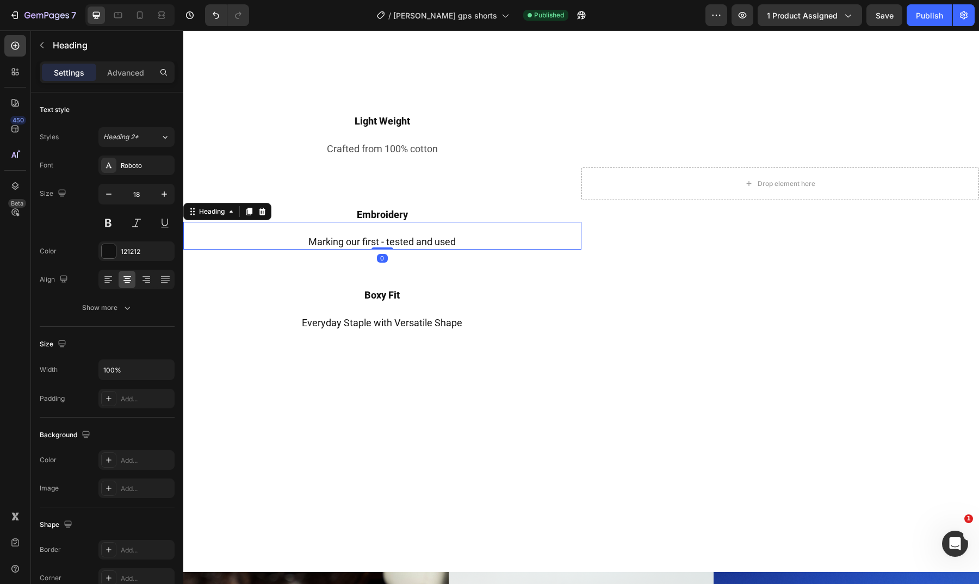
click at [432, 240] on h2 "Marking our first - tested and used" at bounding box center [382, 236] width 398 height 28
click at [109, 246] on div at bounding box center [109, 251] width 14 height 14
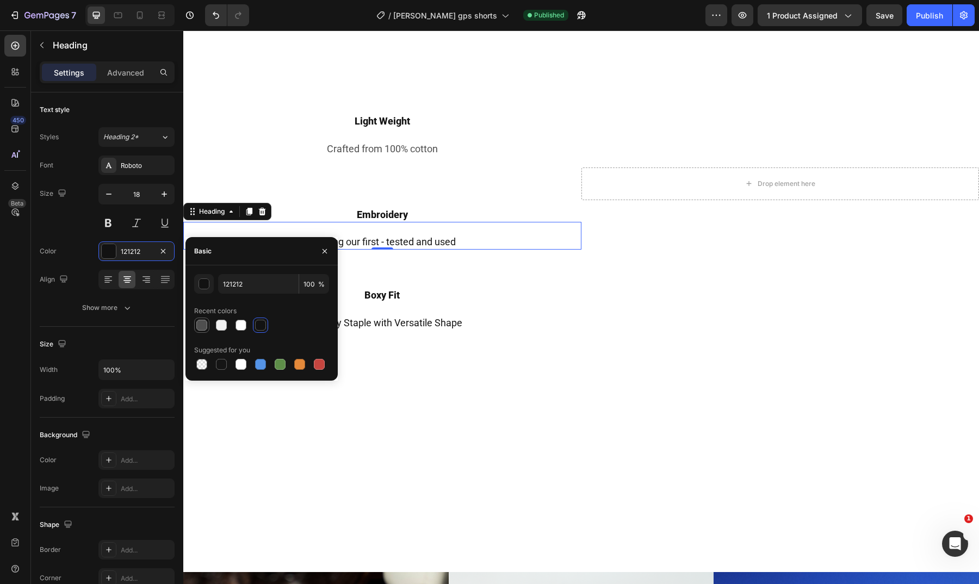
click at [203, 323] on div at bounding box center [201, 325] width 11 height 11
type input "4F4F4F"
click at [425, 316] on h2 "Everyday Staple with Versatile Shape" at bounding box center [382, 317] width 398 height 28
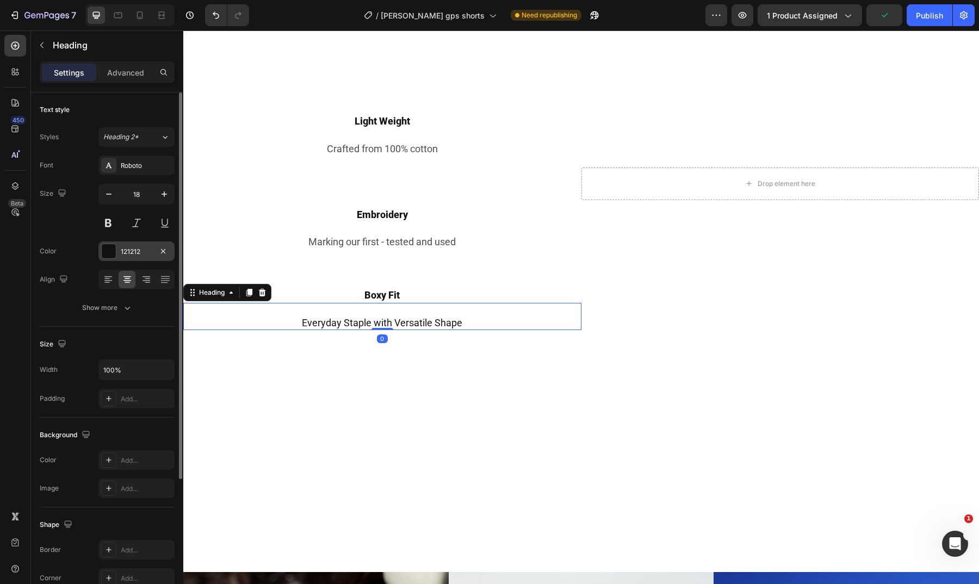
click at [111, 248] on div at bounding box center [109, 251] width 14 height 14
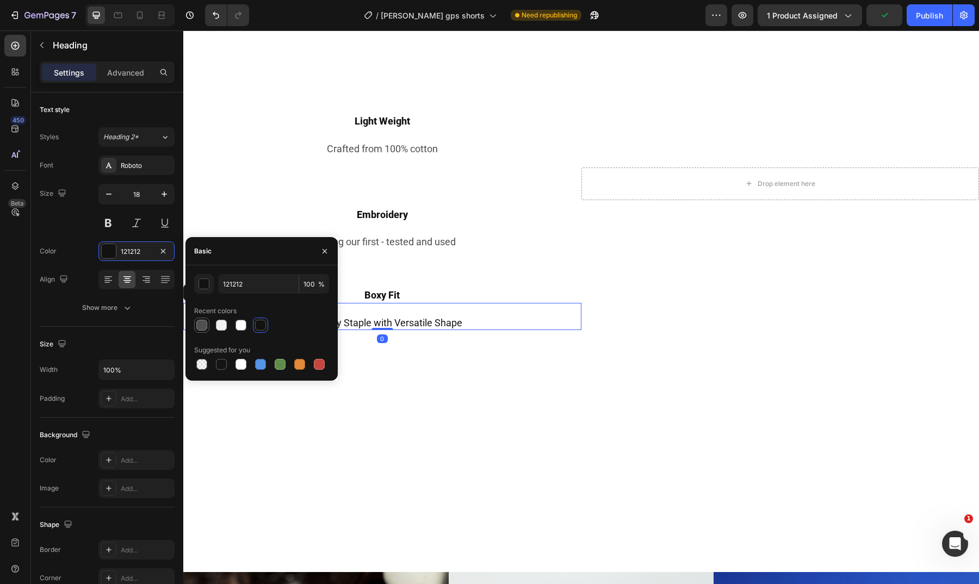
click at [207, 326] on div at bounding box center [201, 325] width 11 height 11
type input "4F4F4F"
click at [520, 379] on div "Light Weight Heading Crafted from 100% cotton Heading Embroidery Heading Markin…" at bounding box center [382, 183] width 398 height 707
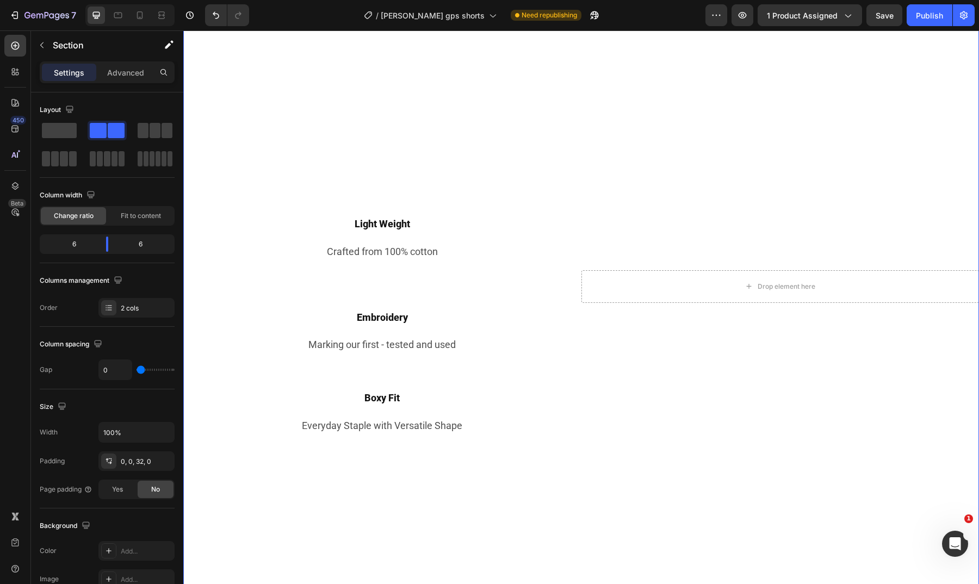
scroll to position [1050, 0]
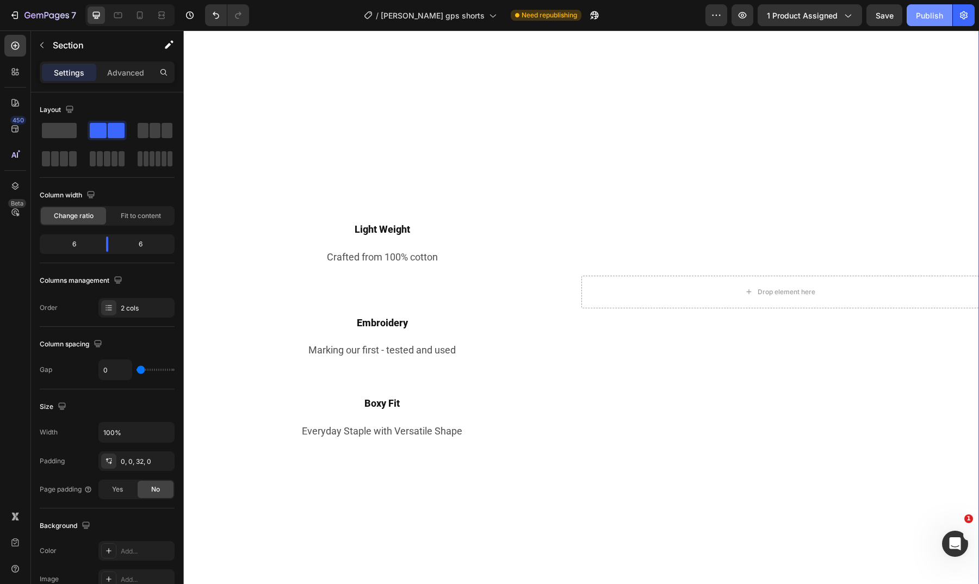
click at [923, 18] on div "Publish" at bounding box center [929, 15] width 27 height 11
click at [430, 18] on span "[PERSON_NAME] gps shorts" at bounding box center [433, 15] width 104 height 11
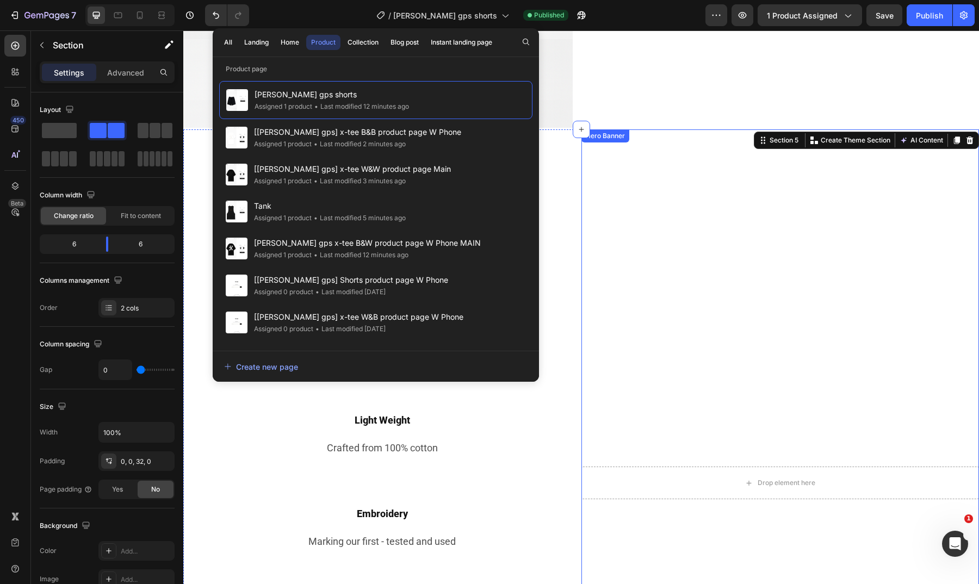
scroll to position [493, 0]
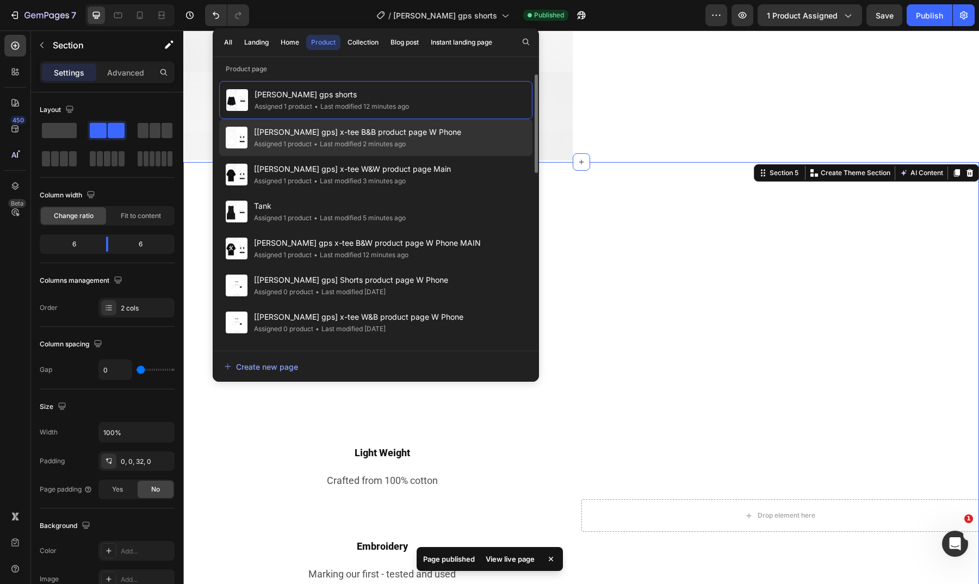
click at [401, 142] on div "• Last modified 2 minutes ago" at bounding box center [359, 144] width 94 height 11
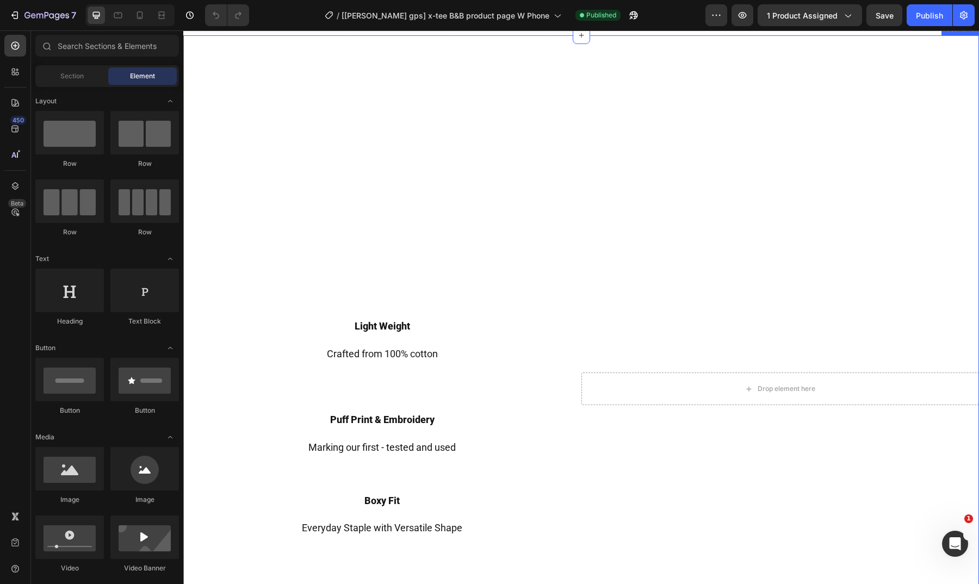
scroll to position [636, 0]
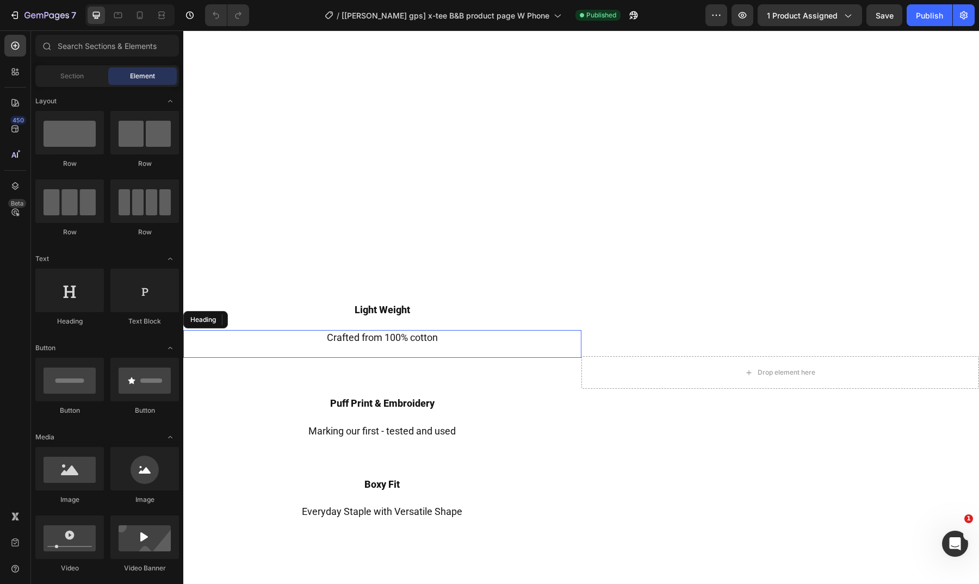
click at [421, 330] on h2 "Crafted from 100% cotton" at bounding box center [382, 344] width 398 height 28
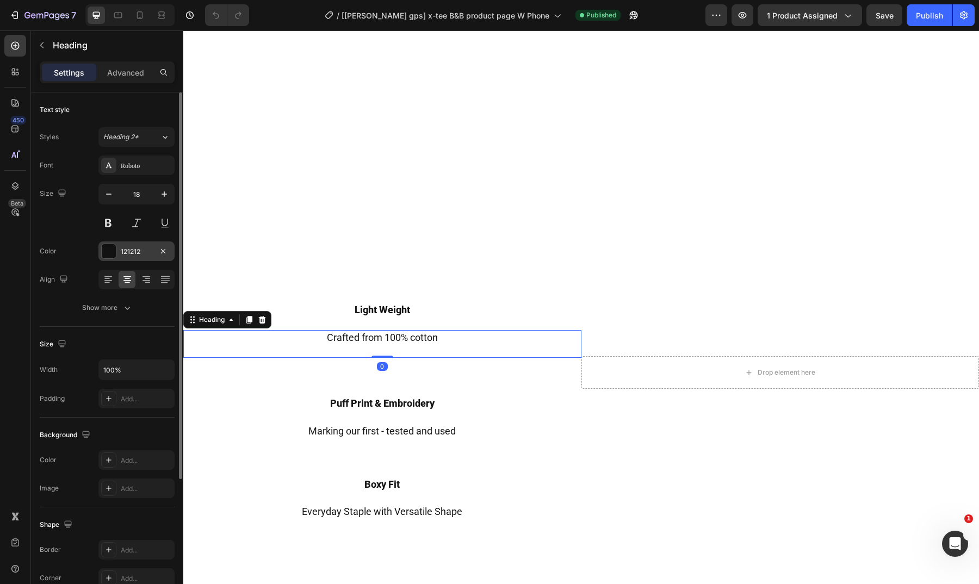
click at [147, 255] on div "121212" at bounding box center [137, 252] width 32 height 10
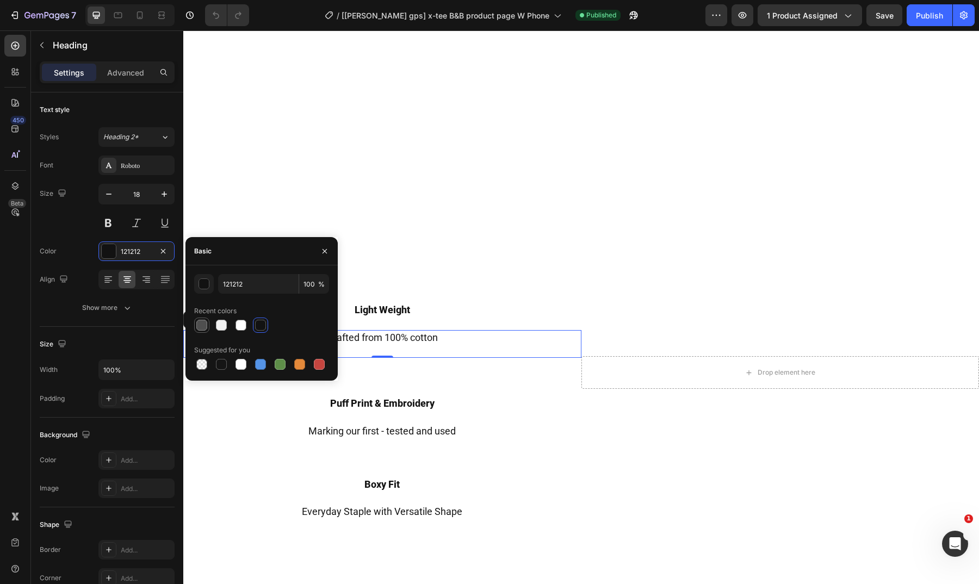
click at [209, 328] on div at bounding box center [201, 325] width 15 height 15
type input "4F4F4F"
click at [420, 431] on h2 "Marking our first - tested and used" at bounding box center [382, 425] width 398 height 28
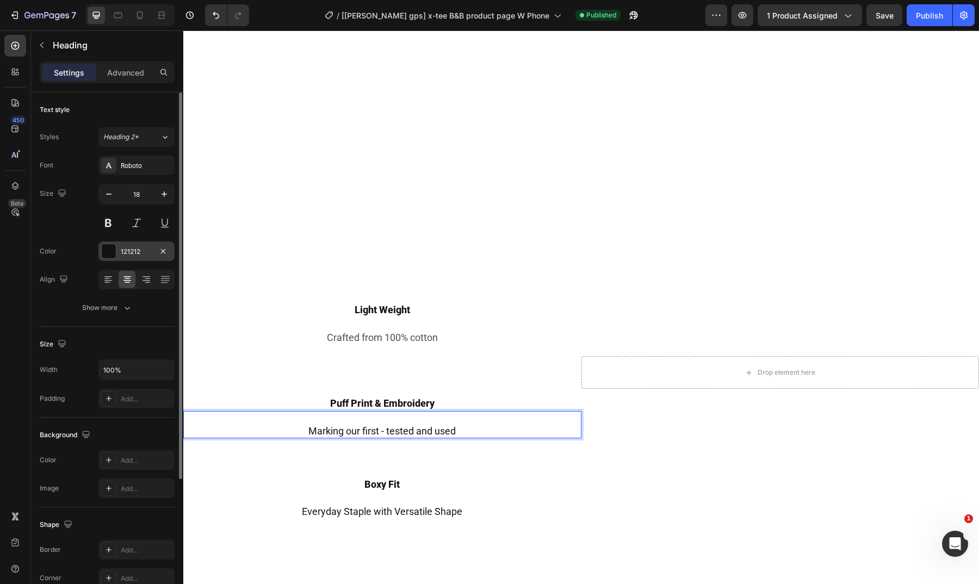
click at [130, 250] on div "121212" at bounding box center [137, 252] width 32 height 10
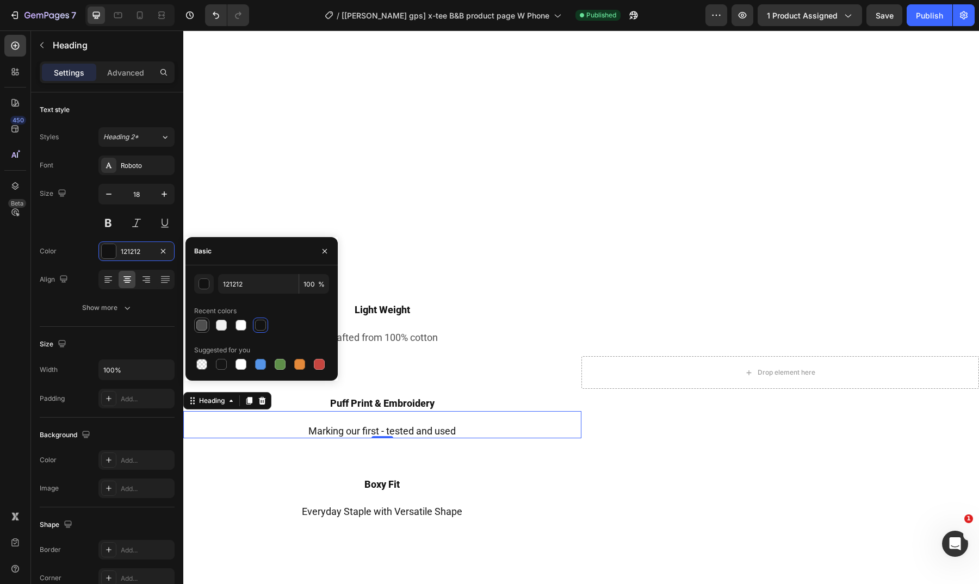
click at [206, 328] on div at bounding box center [201, 325] width 11 height 11
type input "4F4F4F"
click at [374, 504] on h2 "Everyday Staple with Versatile Shape" at bounding box center [382, 506] width 398 height 28
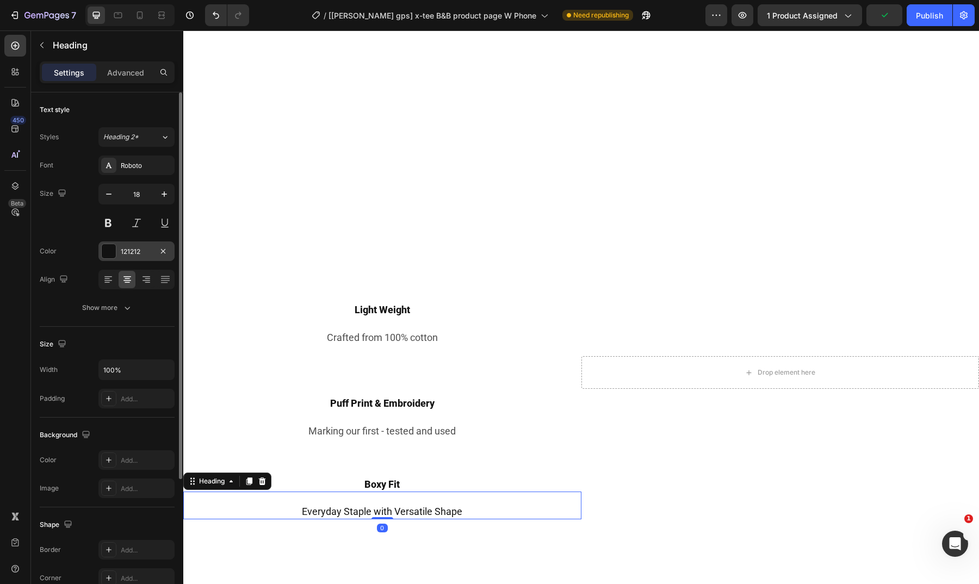
click at [116, 256] on div "121212" at bounding box center [136, 252] width 76 height 20
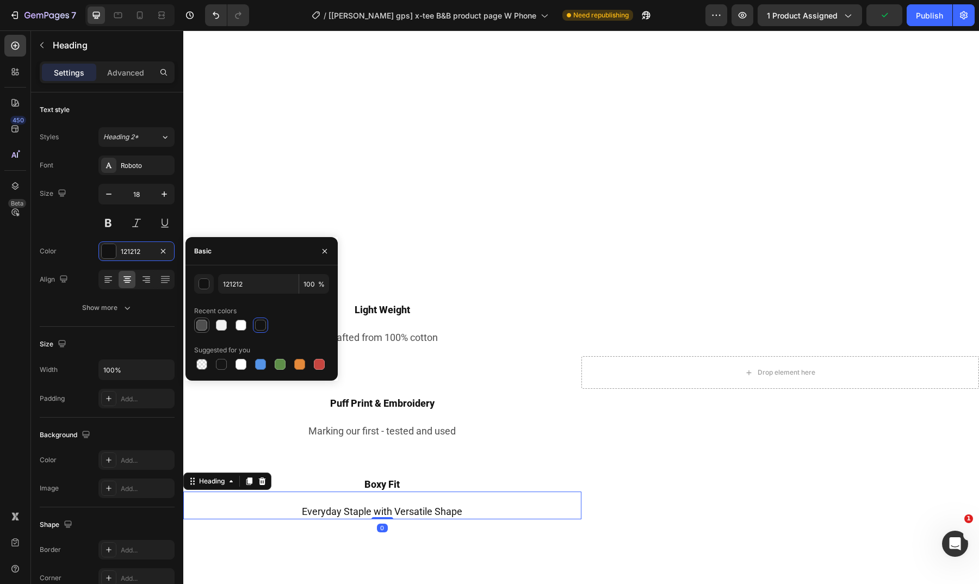
click at [200, 326] on div at bounding box center [201, 325] width 11 height 11
type input "4F4F4F"
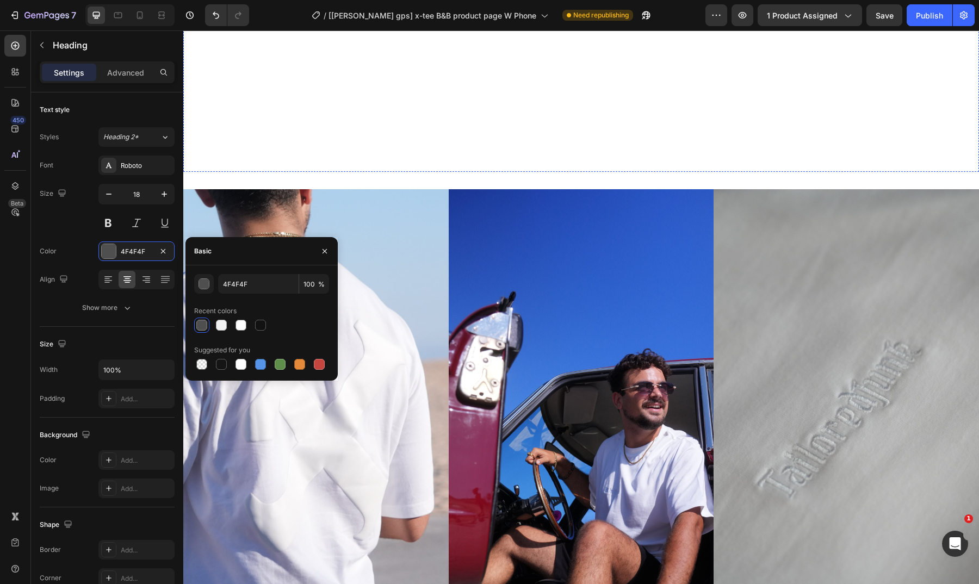
scroll to position [1335, 0]
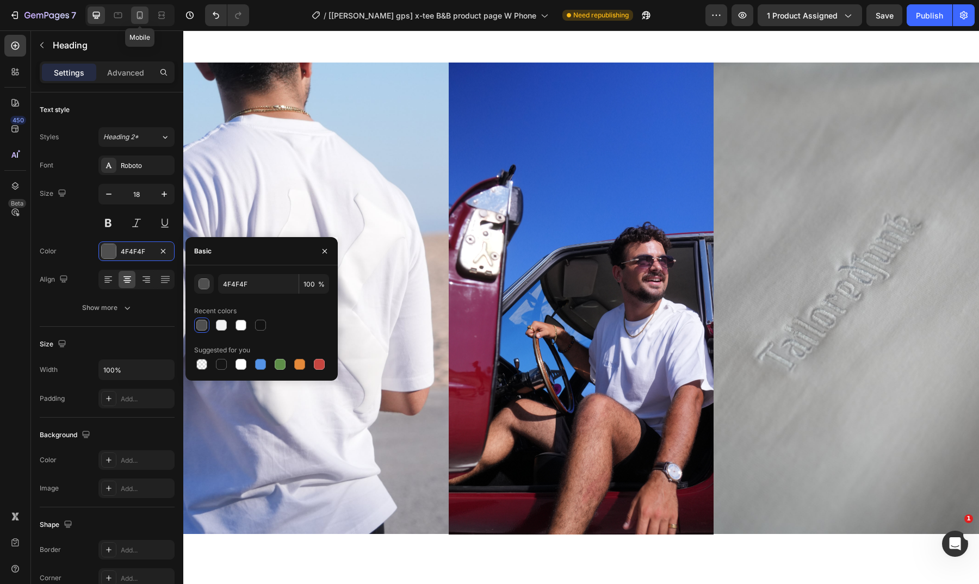
click at [146, 15] on div at bounding box center [139, 15] width 17 height 17
type input "41"
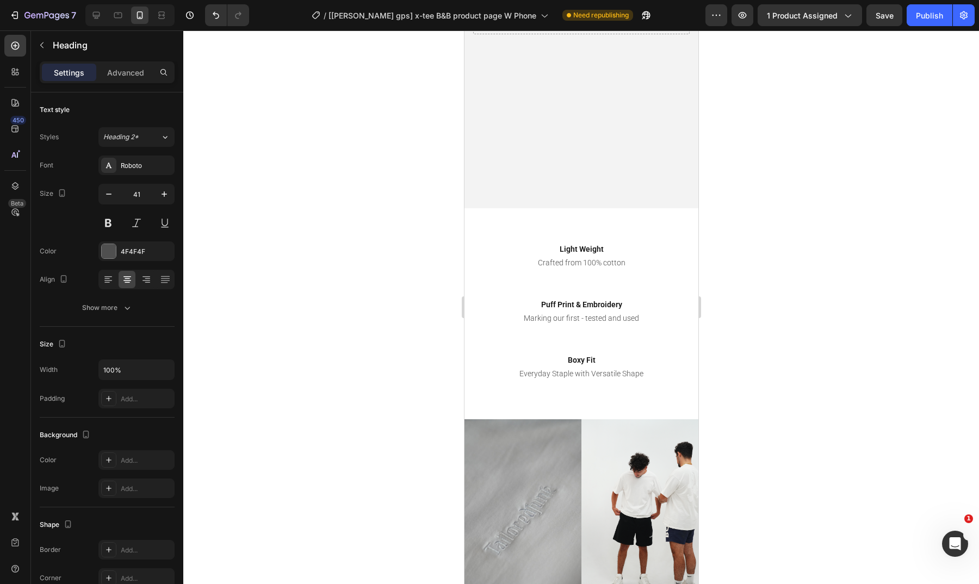
scroll to position [1050, 0]
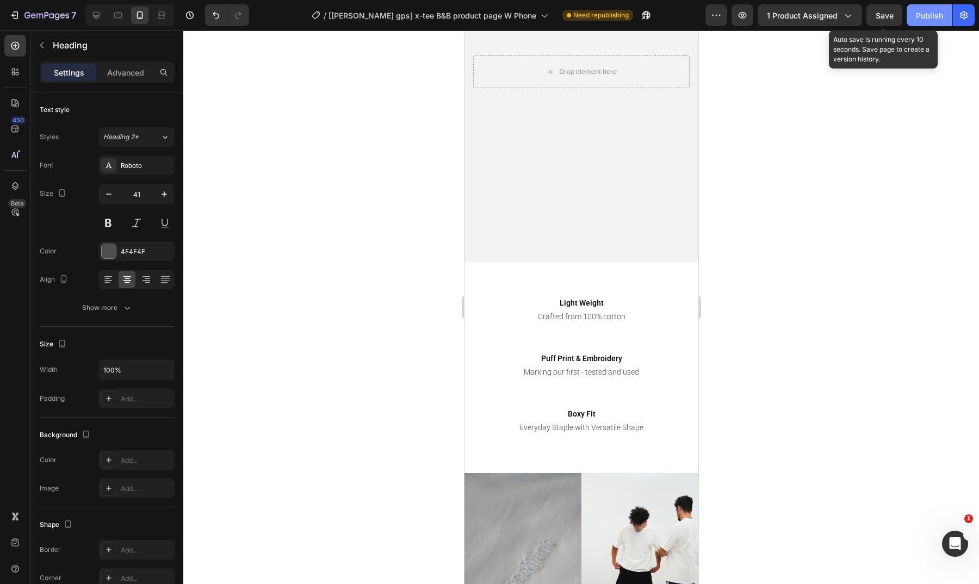
click at [917, 14] on div "Publish" at bounding box center [929, 15] width 27 height 11
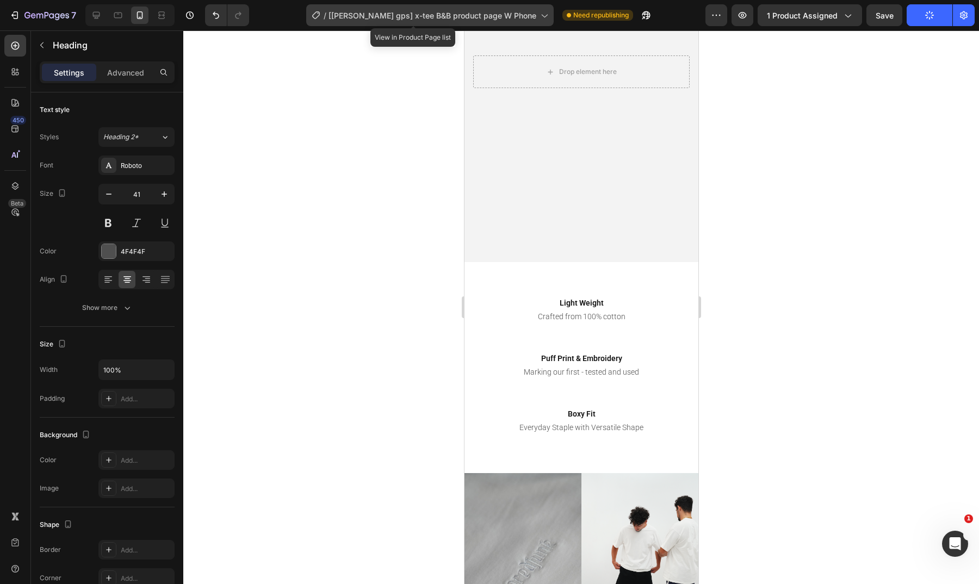
click at [424, 6] on div "/ [roxanne gps] x-tee B&B product page W Phone" at bounding box center [430, 15] width 248 height 22
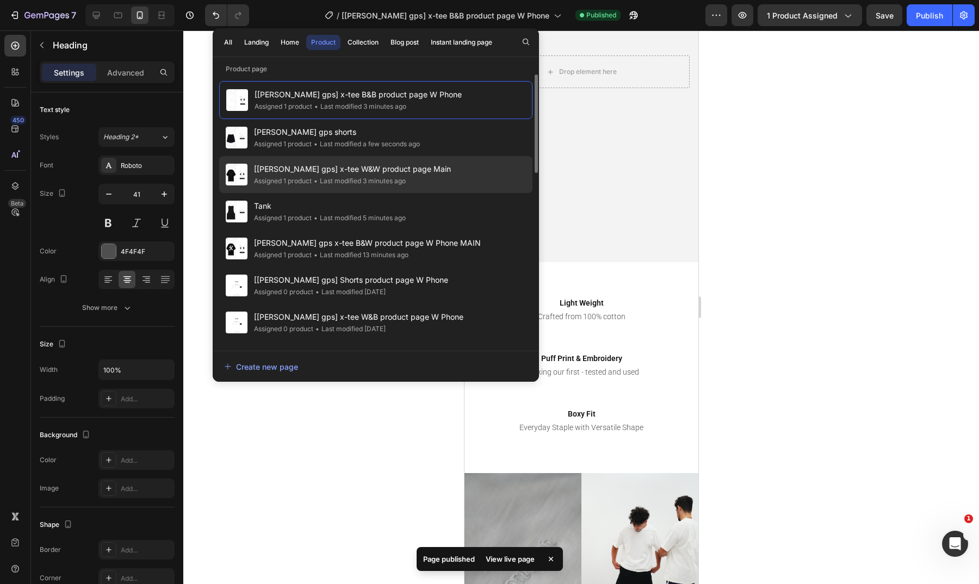
click at [425, 193] on div "[roxanne gps] x-tee W&W product page Main Assigned 1 product • Last modified 3 …" at bounding box center [375, 211] width 313 height 37
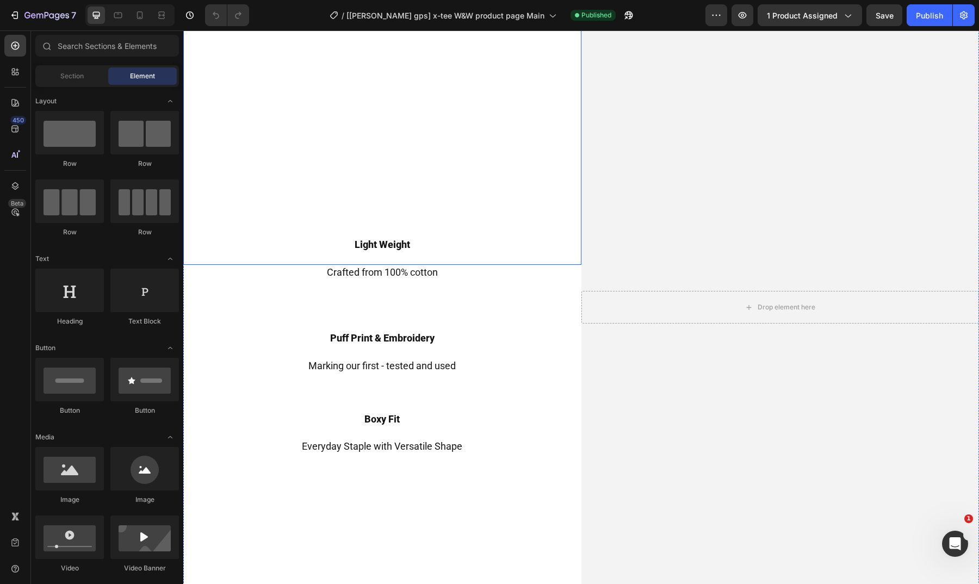
scroll to position [703, 0]
click at [412, 264] on h2 "Crafted from 100% cotton" at bounding box center [382, 277] width 398 height 28
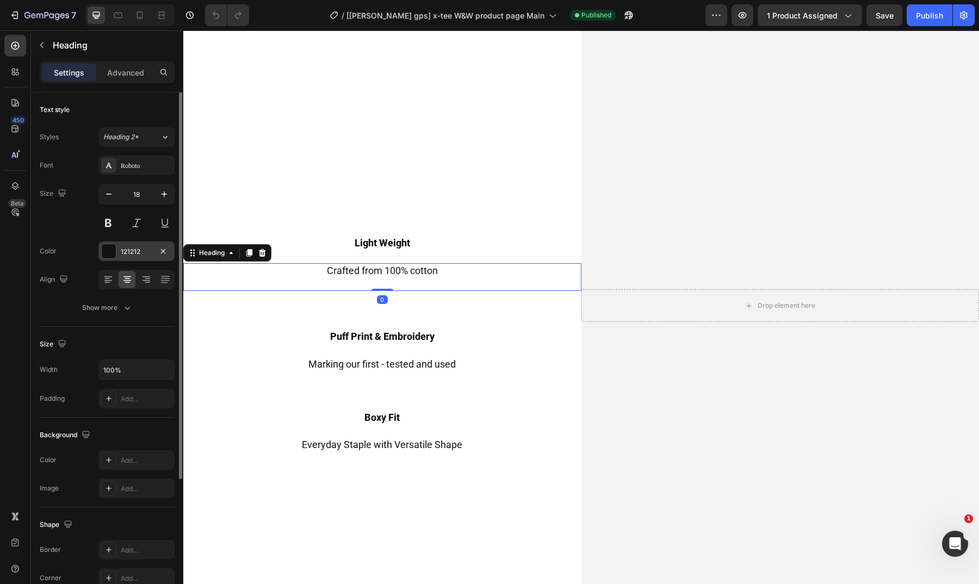
click at [120, 260] on div "121212" at bounding box center [136, 252] width 76 height 20
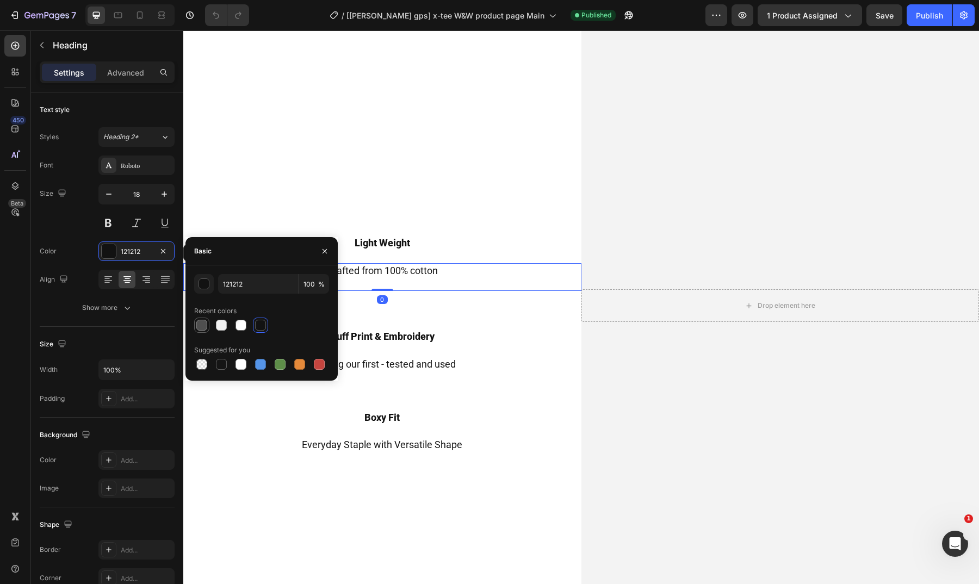
click at [204, 329] on div at bounding box center [201, 325] width 11 height 11
type input "4F4F4F"
click at [402, 355] on h2 "Marking our first - tested and used" at bounding box center [382, 358] width 398 height 28
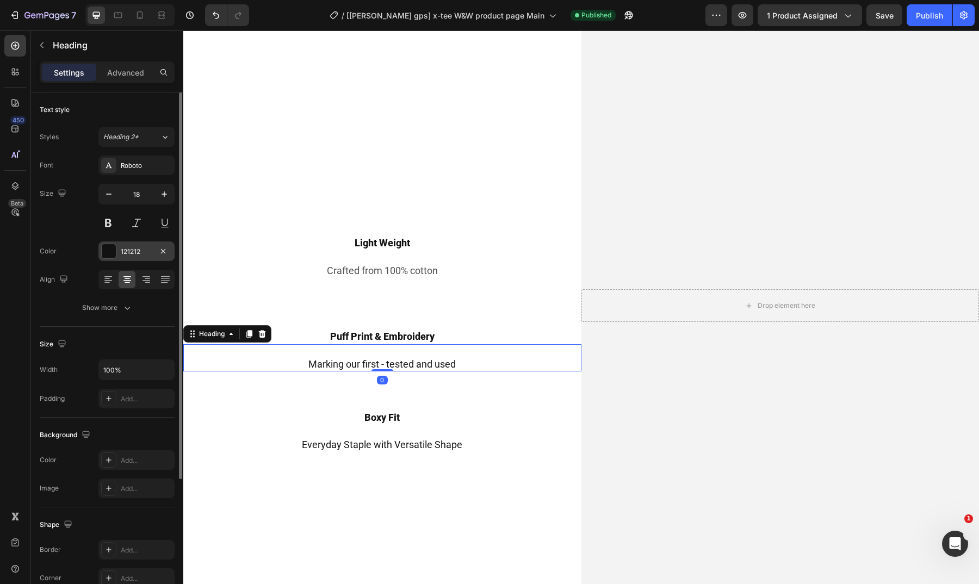
click at [117, 250] on div "121212" at bounding box center [136, 252] width 76 height 20
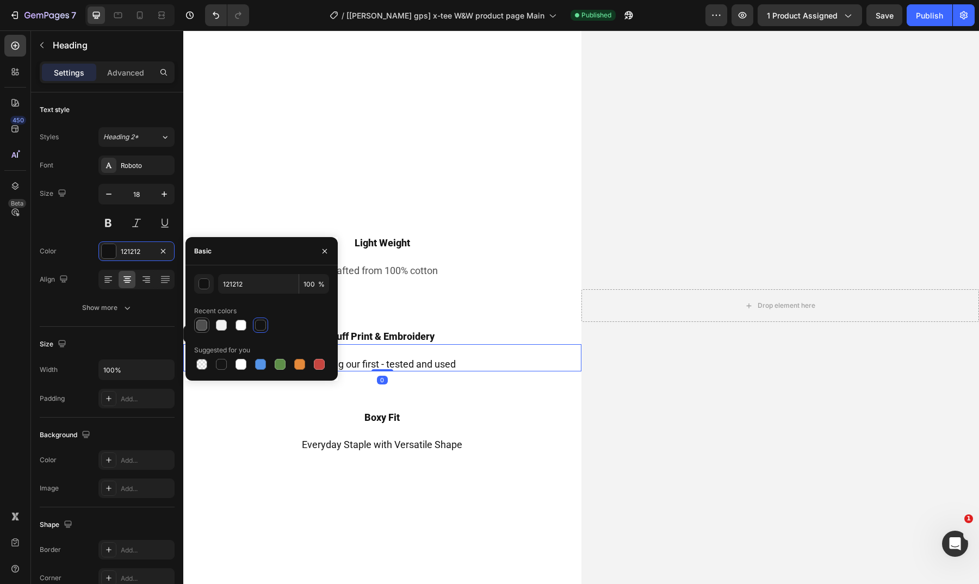
click at [205, 324] on div at bounding box center [201, 325] width 11 height 11
type input "4F4F4F"
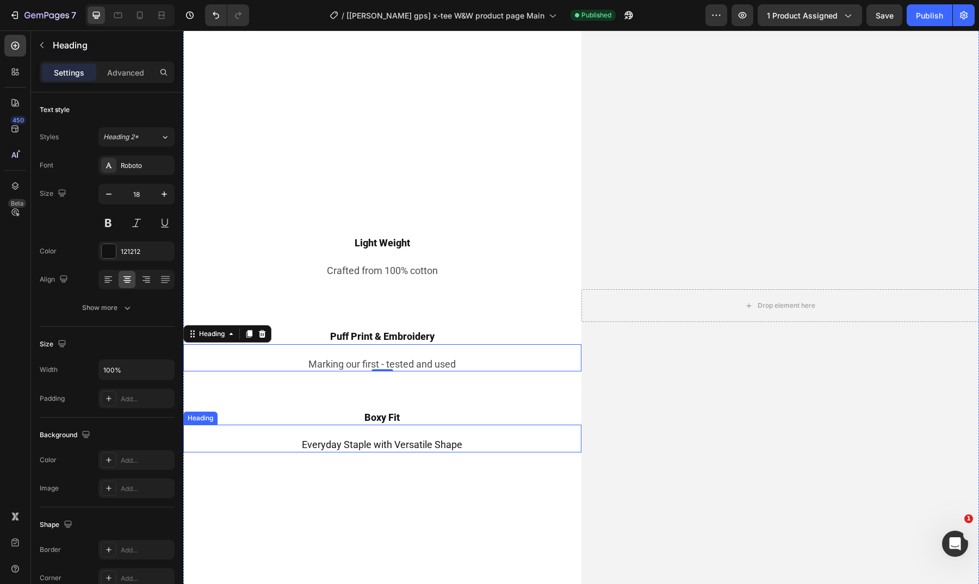
click at [422, 436] on h2 "Everyday Staple with Versatile Shape" at bounding box center [382, 439] width 398 height 28
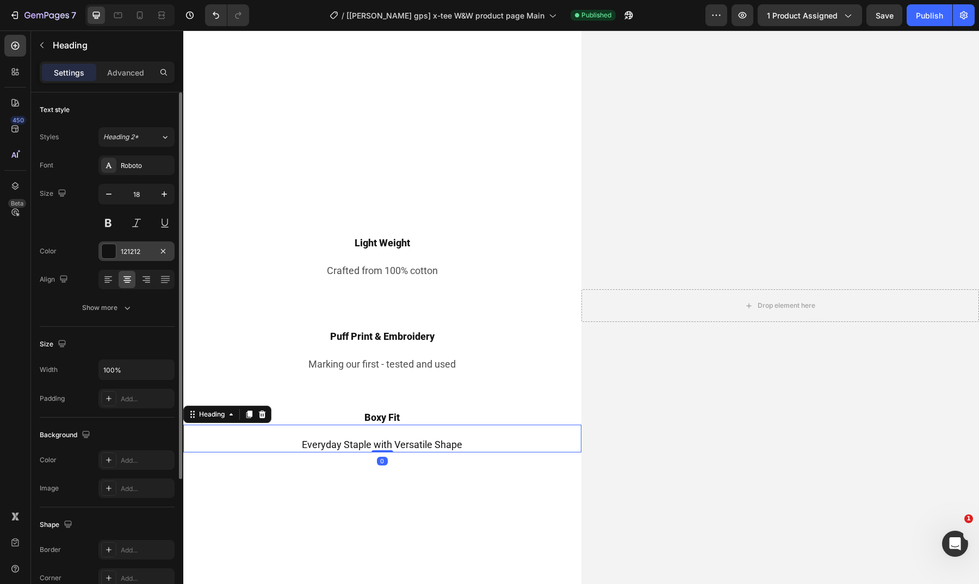
click at [114, 254] on div at bounding box center [109, 251] width 14 height 14
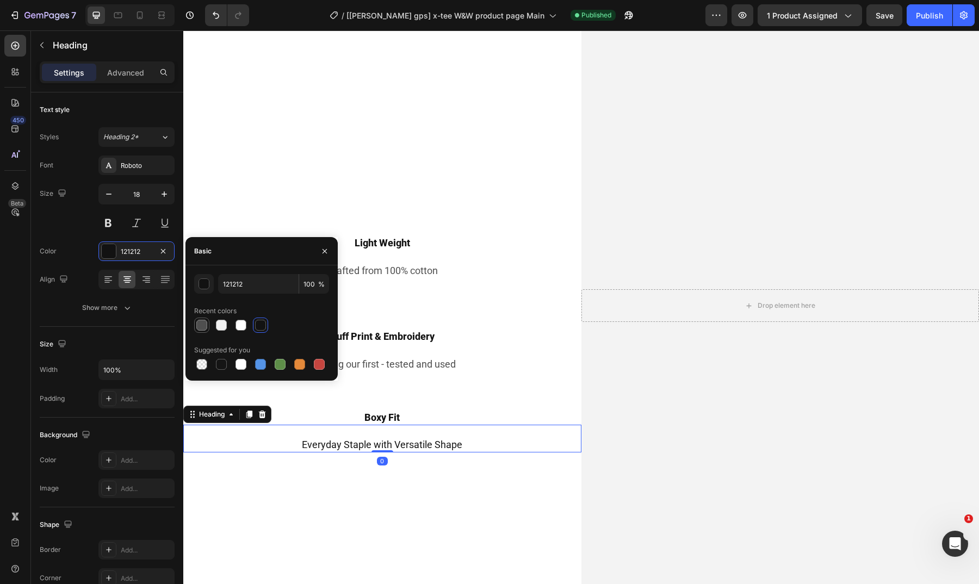
click at [201, 324] on div at bounding box center [201, 325] width 11 height 11
type input "4F4F4F"
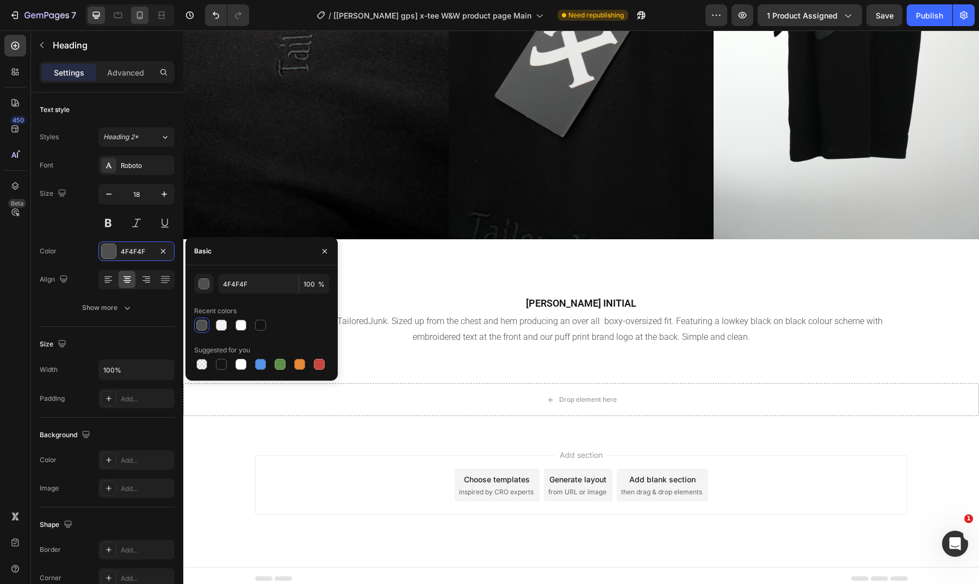
click at [143, 16] on icon at bounding box center [139, 15] width 11 height 11
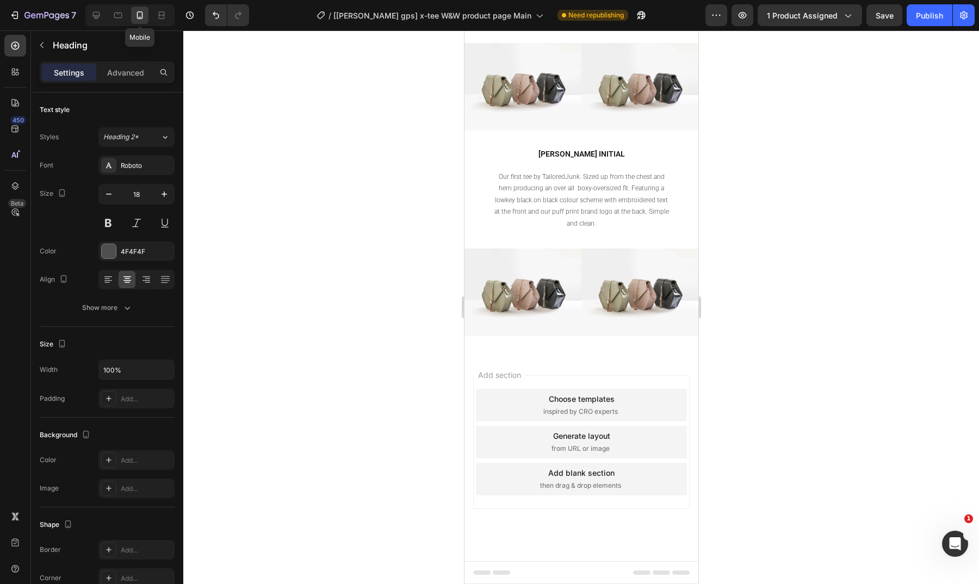
type input "41"
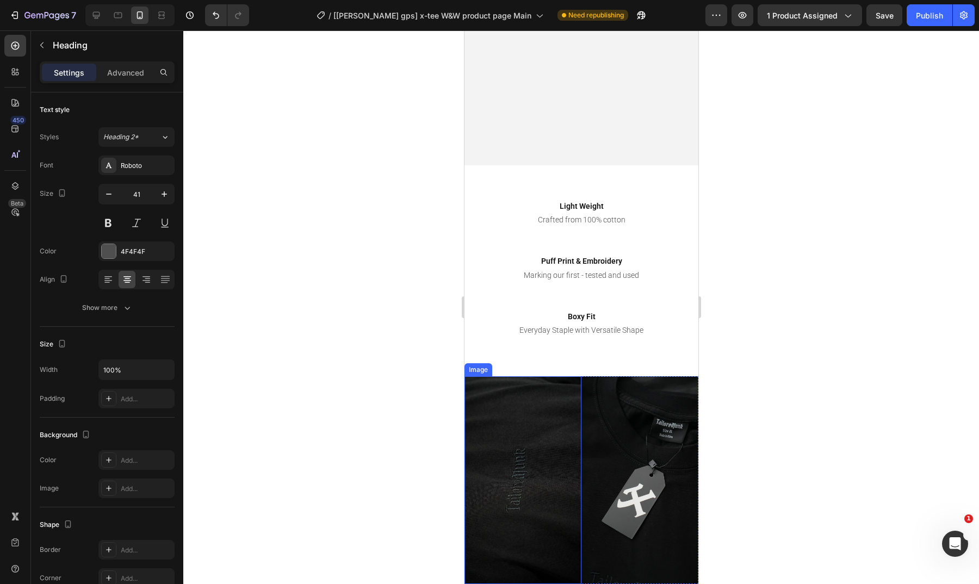
scroll to position [1094, 0]
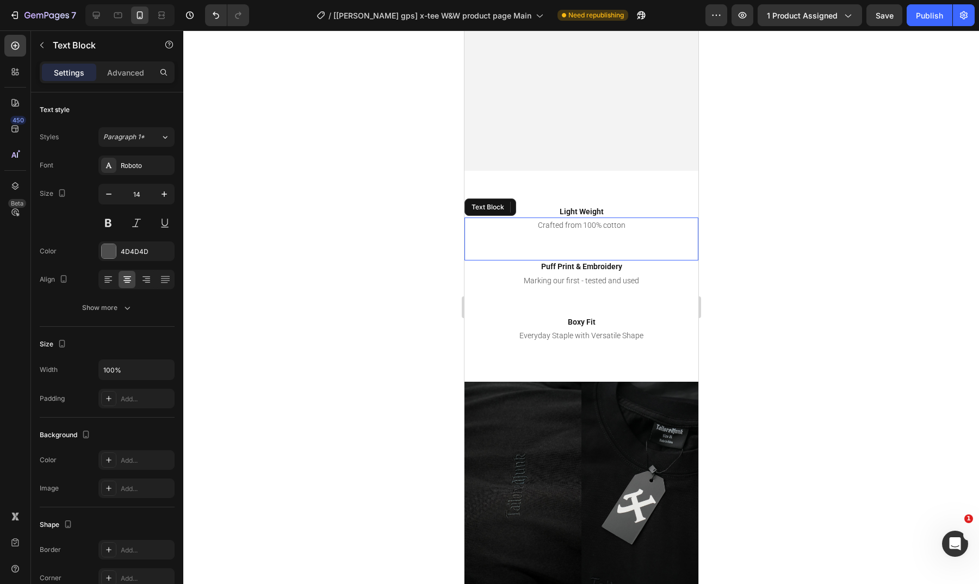
click at [585, 218] on div "Crafted from 100% cotton" at bounding box center [581, 240] width 234 height 44
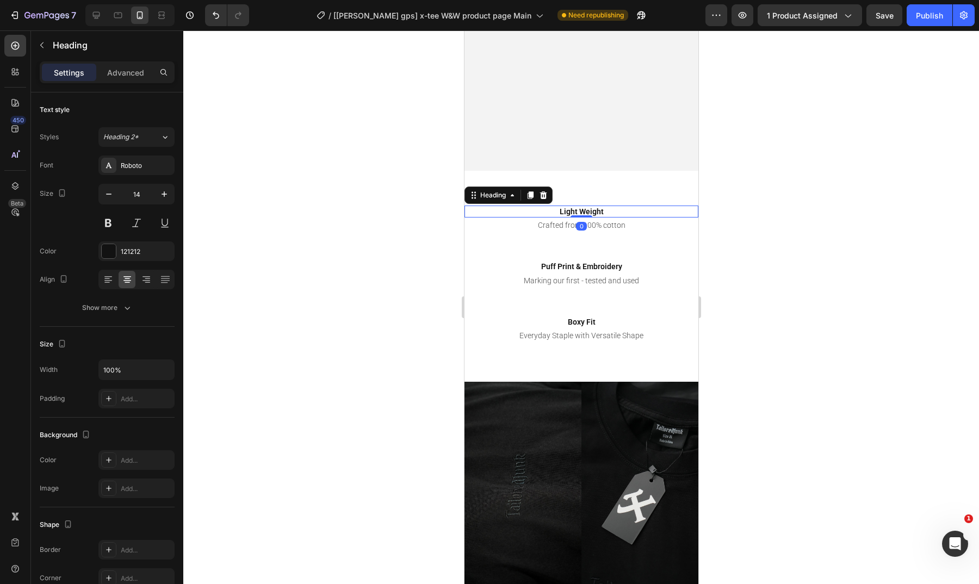
click at [594, 207] on h2 "Light Weight" at bounding box center [581, 212] width 234 height 12
click at [598, 263] on h2 "Puff Print & Embroidery" at bounding box center [581, 267] width 234 height 12
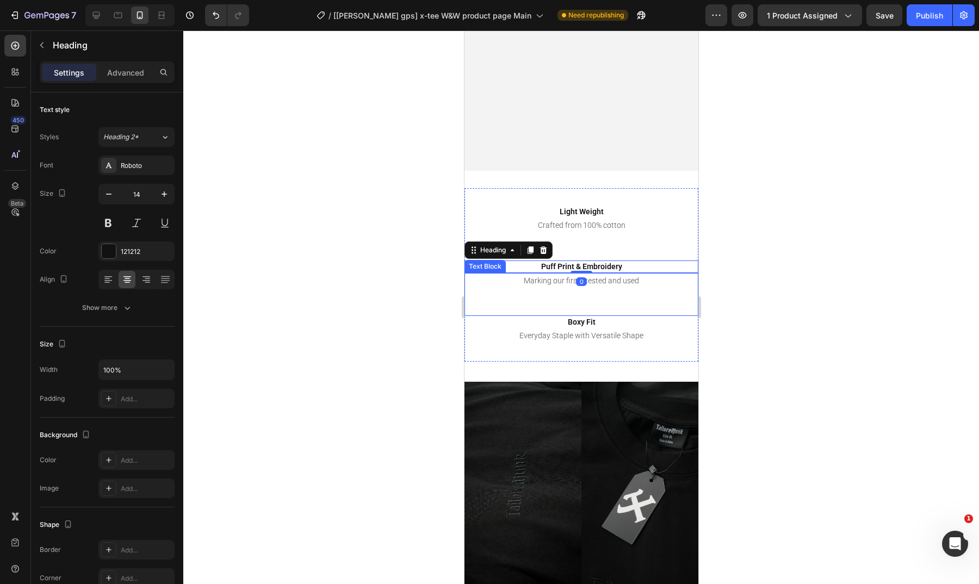
click at [601, 285] on p "Marking our first - tested and used" at bounding box center [581, 281] width 232 height 14
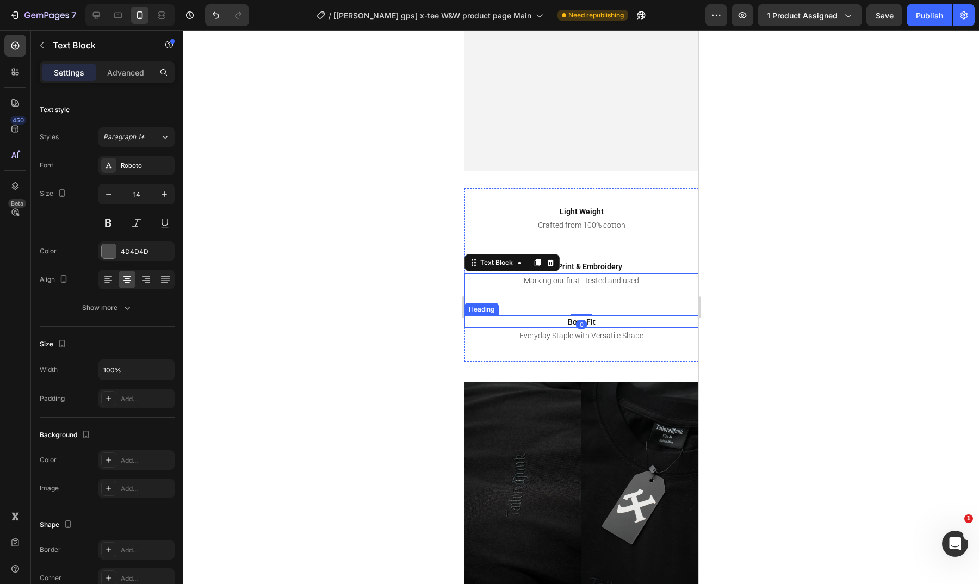
click at [601, 321] on h2 "Boxy Fit" at bounding box center [581, 322] width 234 height 12
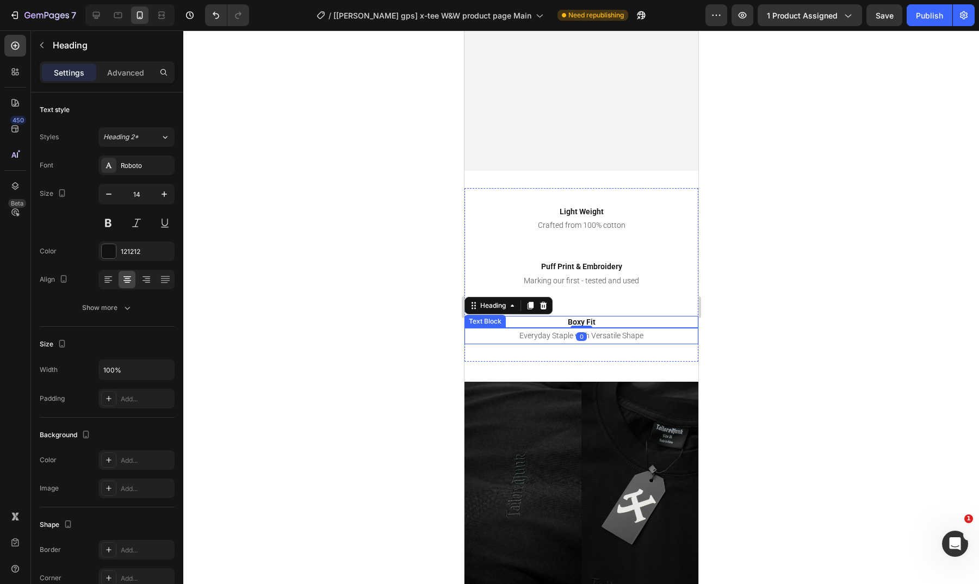
click at [602, 334] on p "Everyday Staple with Versatile Shape" at bounding box center [581, 336] width 232 height 14
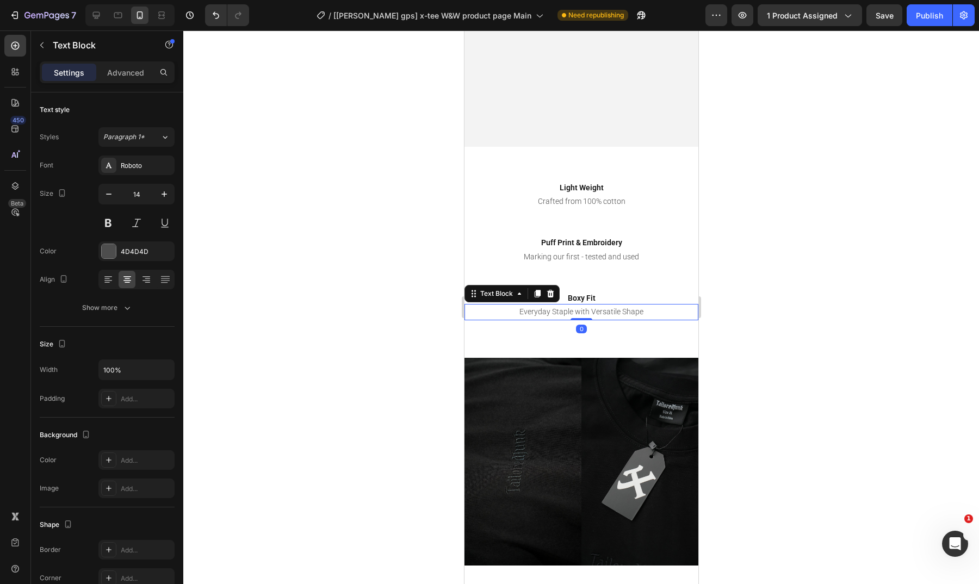
scroll to position [1122, 0]
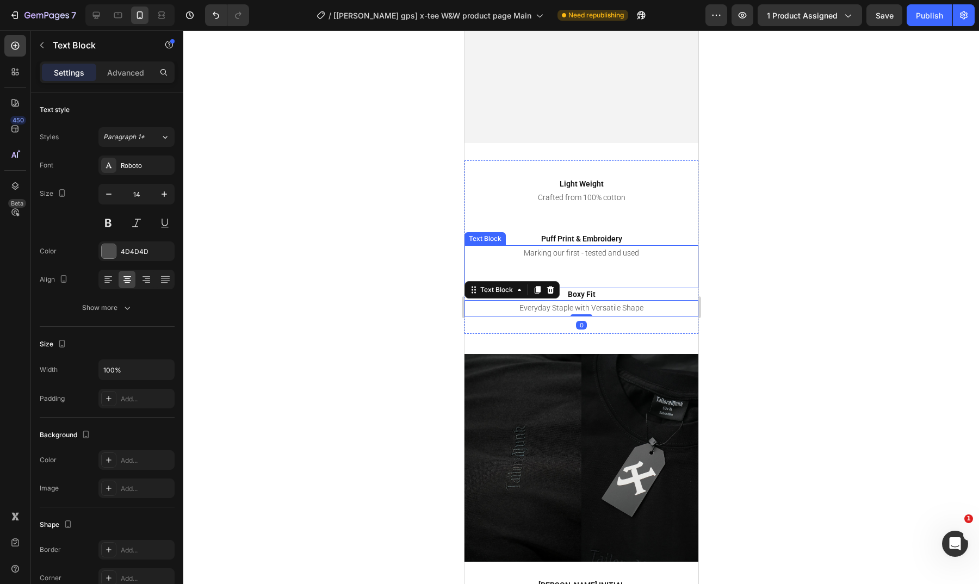
click at [613, 272] on p at bounding box center [581, 267] width 232 height 14
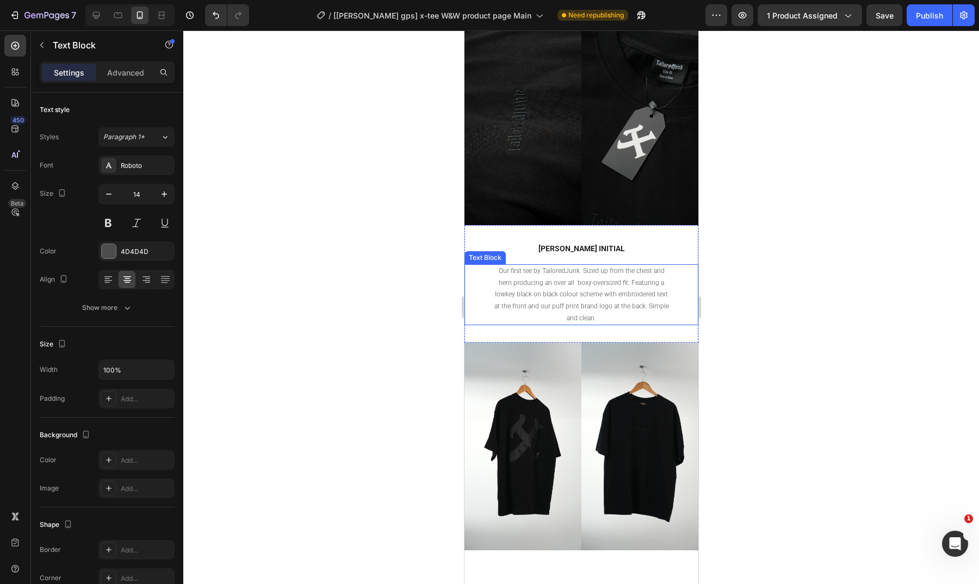
scroll to position [1458, 0]
click at [909, 8] on button "Publish" at bounding box center [930, 15] width 46 height 22
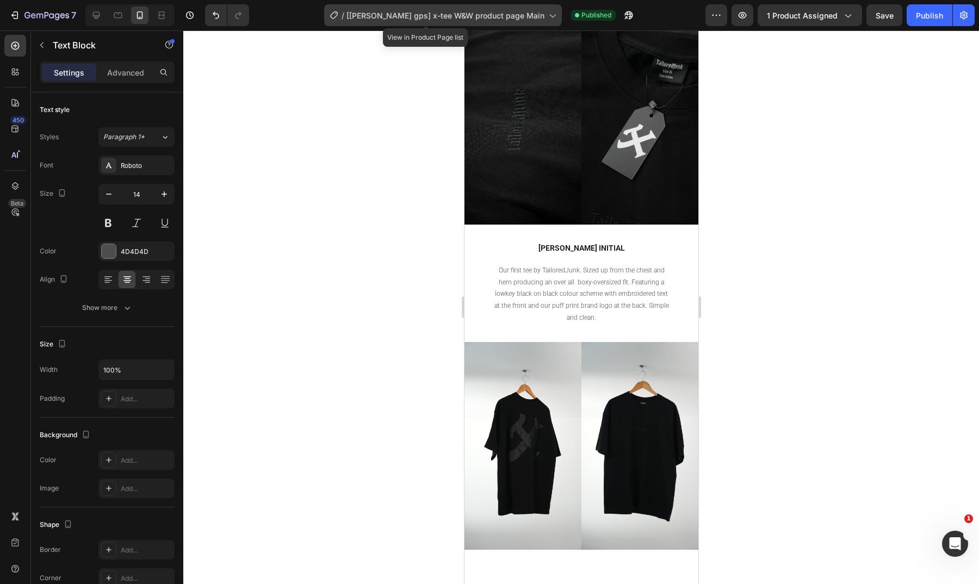
click at [467, 18] on span "[[PERSON_NAME] gps] x-tee W&W product page Main" at bounding box center [446, 15] width 198 height 11
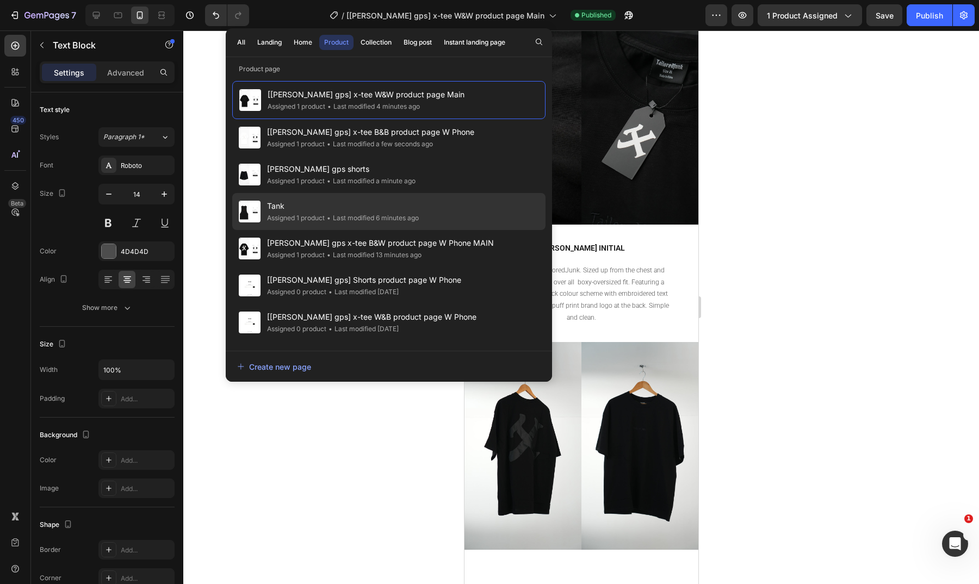
click at [455, 230] on div "Tank Assigned 1 product • Last modified 6 minutes ago" at bounding box center [388, 248] width 313 height 37
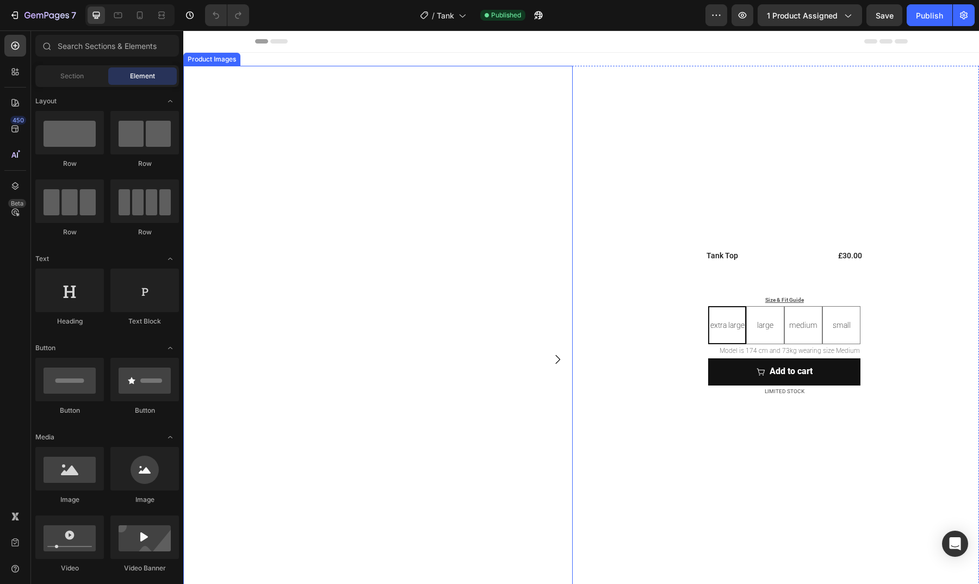
radio input "true"
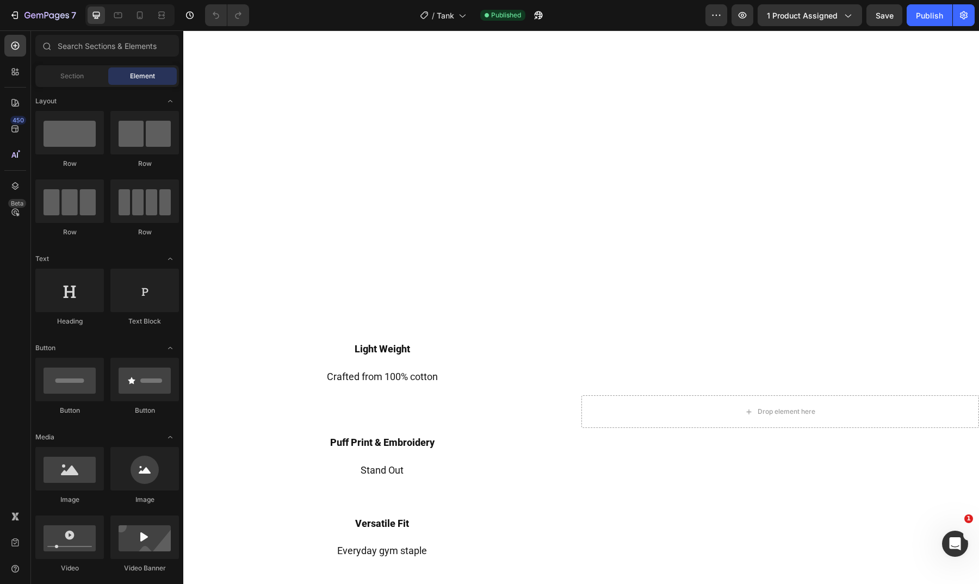
scroll to position [691, 0]
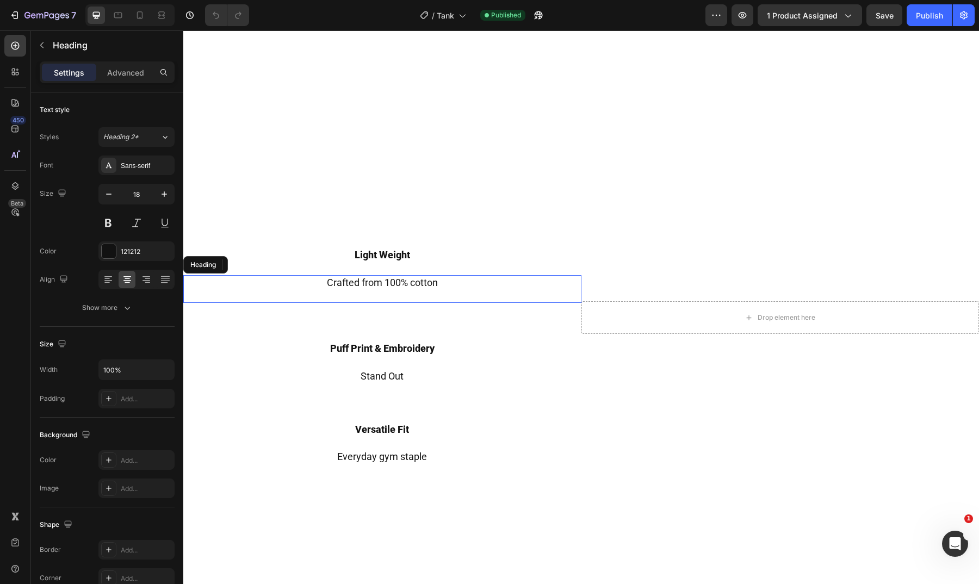
click at [411, 276] on h2 "Crafted from 100% cotton" at bounding box center [382, 289] width 398 height 28
click at [127, 251] on div "121212" at bounding box center [137, 252] width 32 height 10
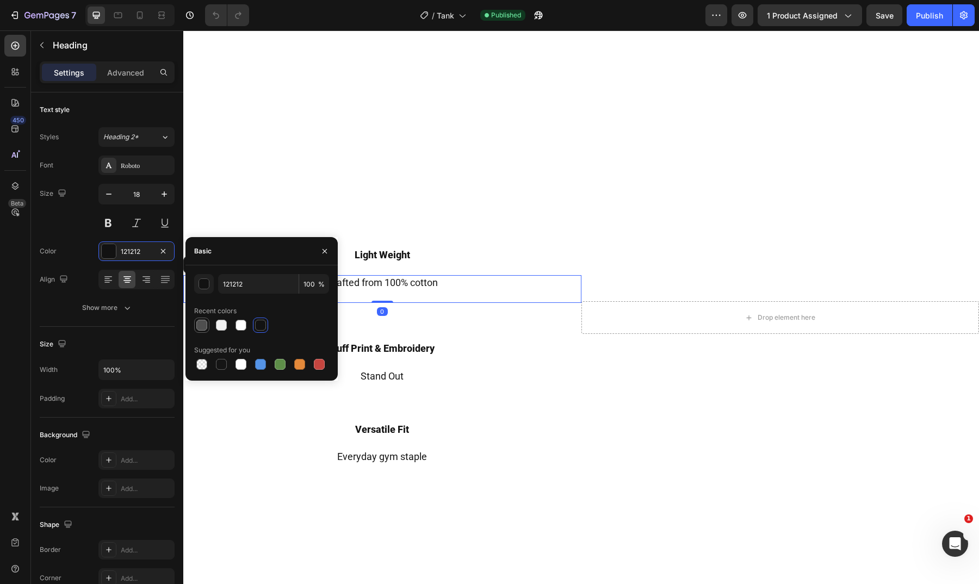
click at [203, 322] on div at bounding box center [201, 325] width 11 height 11
type input "4F4F4F"
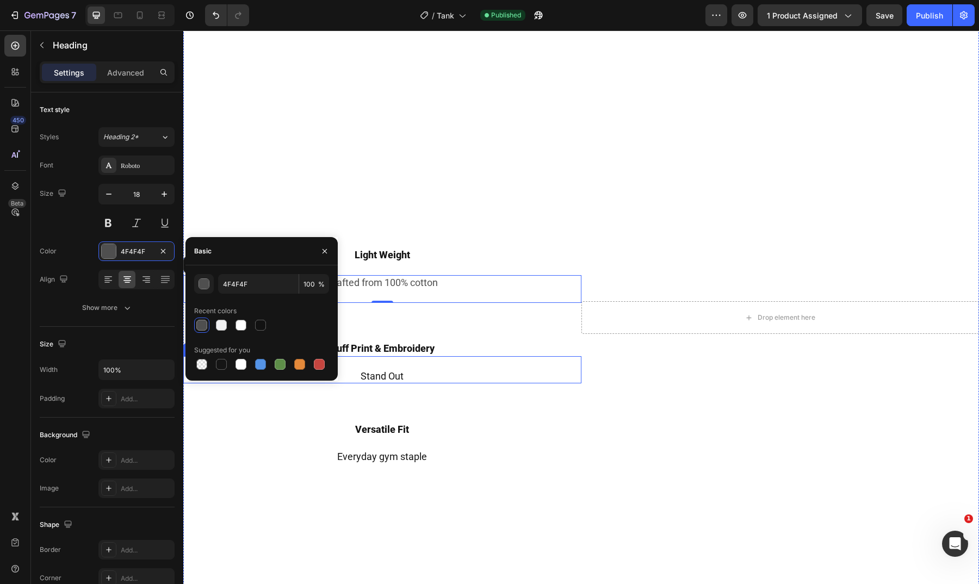
click at [379, 368] on h2 "Stand Out" at bounding box center [382, 370] width 398 height 28
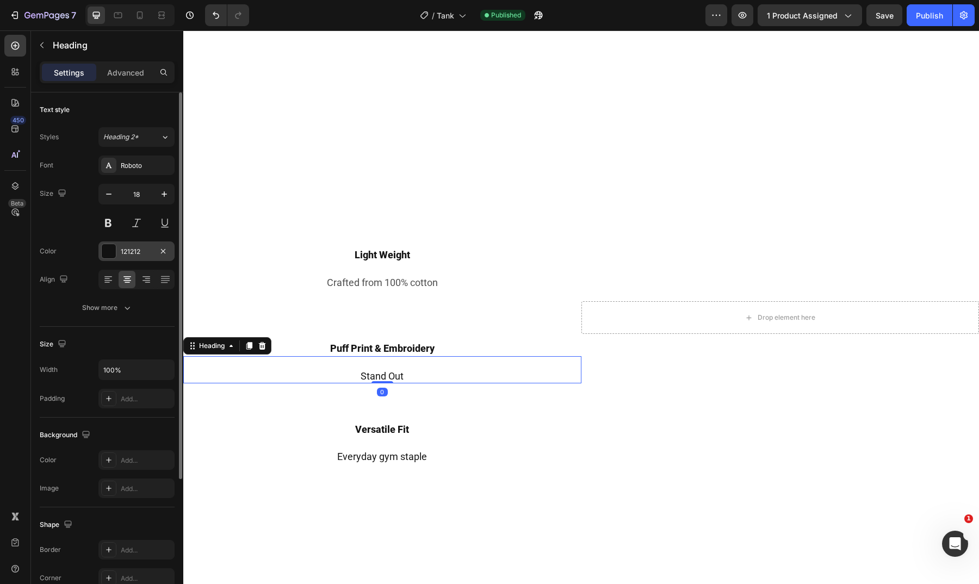
click at [118, 251] on div "121212" at bounding box center [136, 252] width 76 height 20
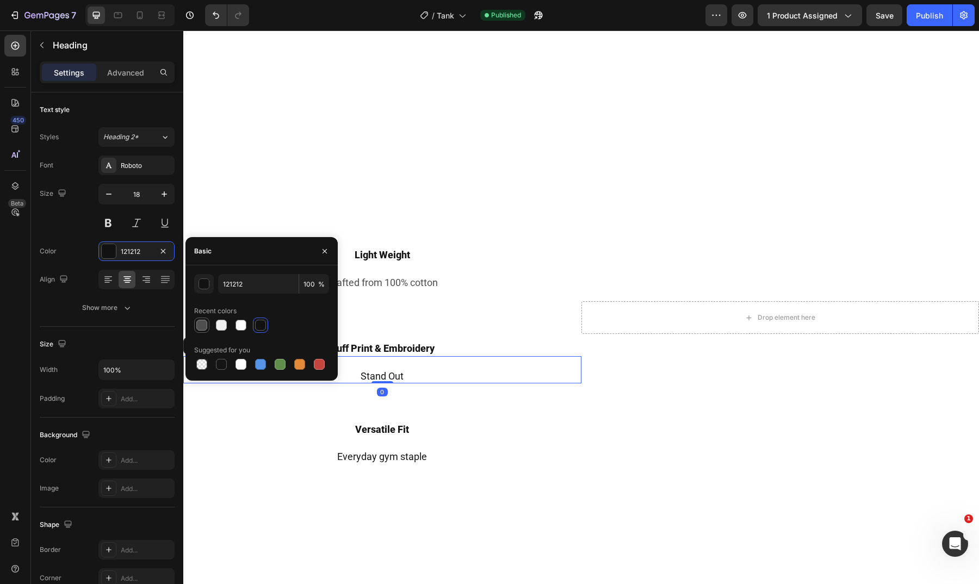
click at [206, 326] on div at bounding box center [201, 325] width 11 height 11
type input "4F4F4F"
click at [387, 440] on h2 "Everyday gym staple" at bounding box center [382, 451] width 398 height 28
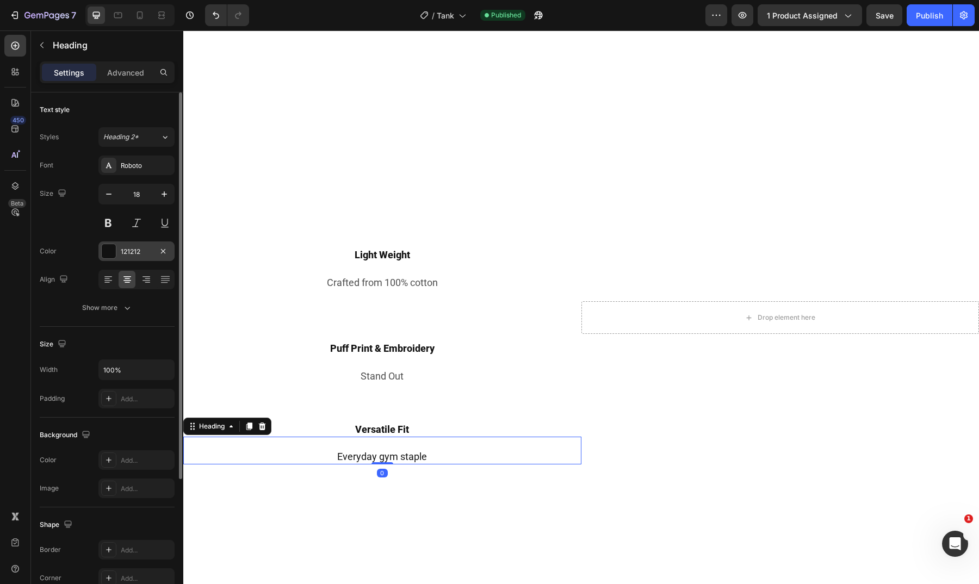
click at [122, 248] on div "121212" at bounding box center [137, 252] width 32 height 10
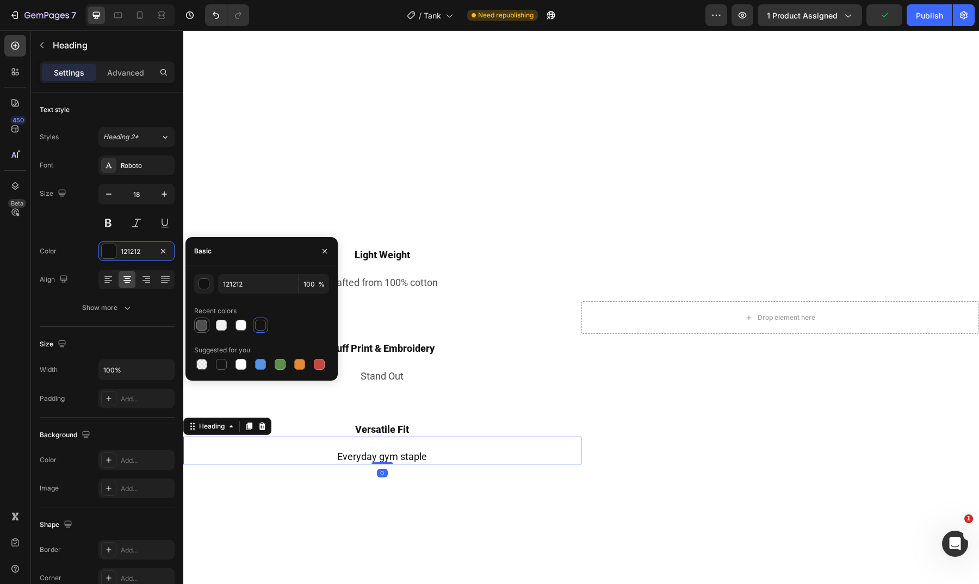
click at [202, 328] on div at bounding box center [201, 325] width 11 height 11
type input "4F4F4F"
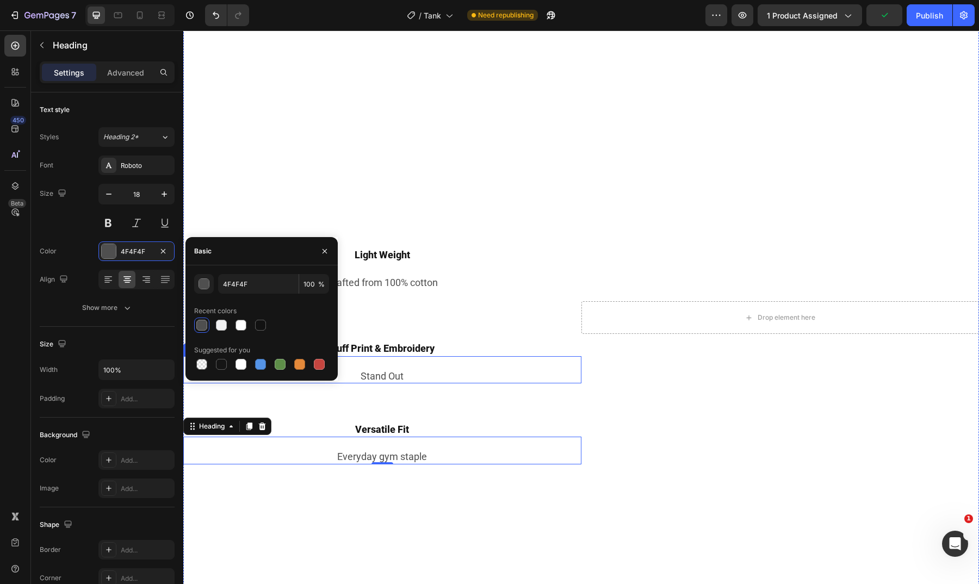
click at [369, 371] on h2 "Stand Out" at bounding box center [382, 370] width 398 height 28
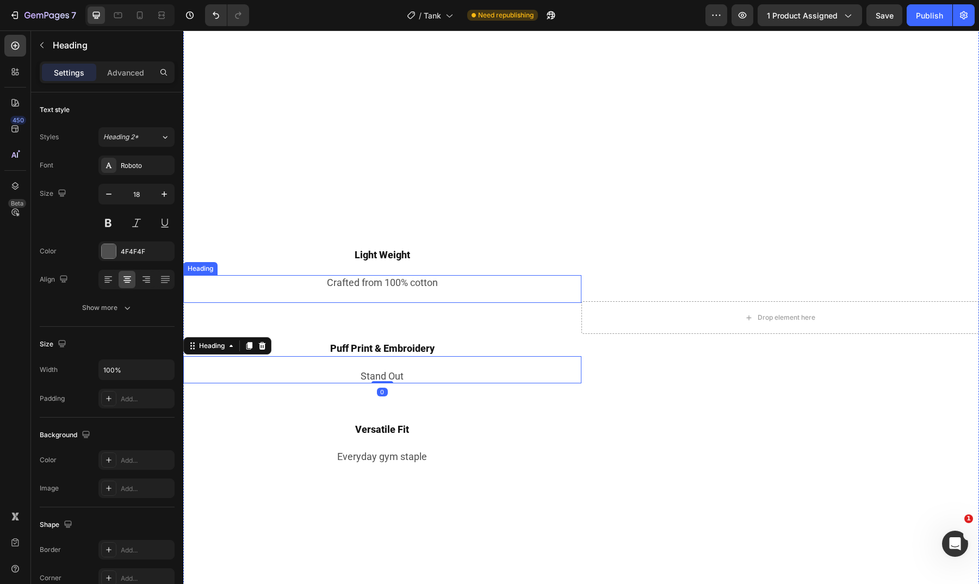
click at [405, 281] on h2 "Crafted from 100% cotton" at bounding box center [382, 289] width 398 height 28
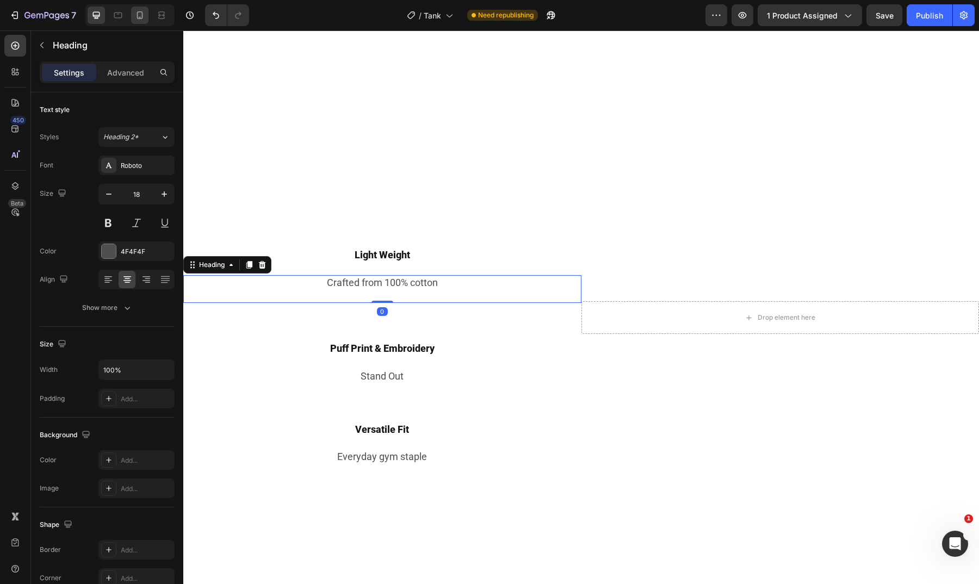
click at [149, 20] on div at bounding box center [139, 15] width 17 height 17
type input "41"
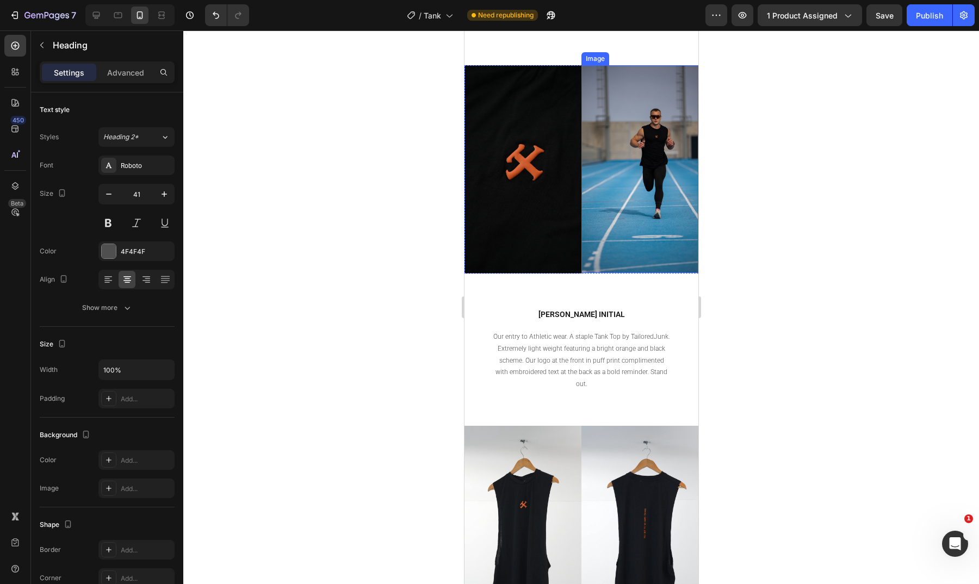
scroll to position [1127, 0]
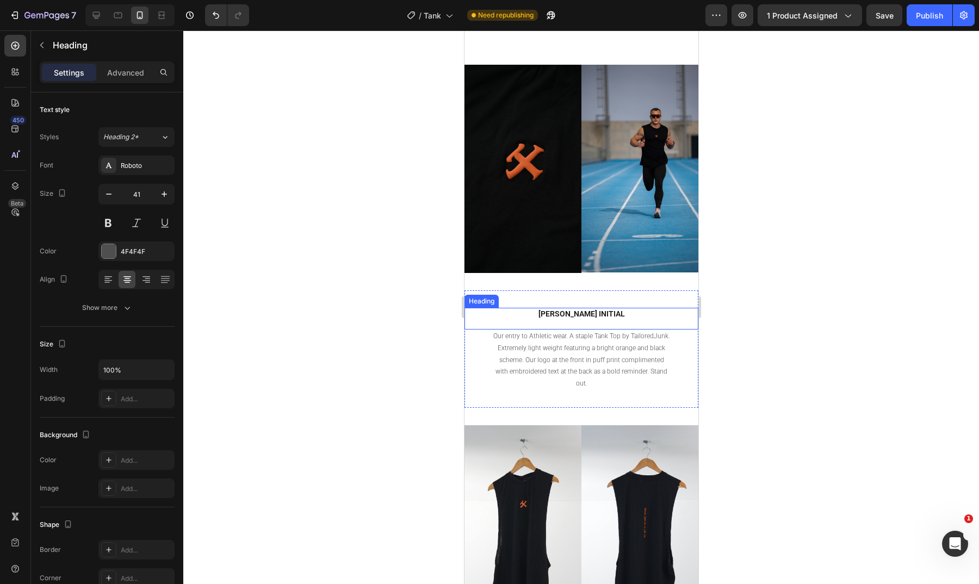
click at [578, 313] on h2 "[PERSON_NAME] INITIAL" at bounding box center [581, 319] width 234 height 22
click at [930, 21] on div "Publish" at bounding box center [929, 15] width 27 height 11
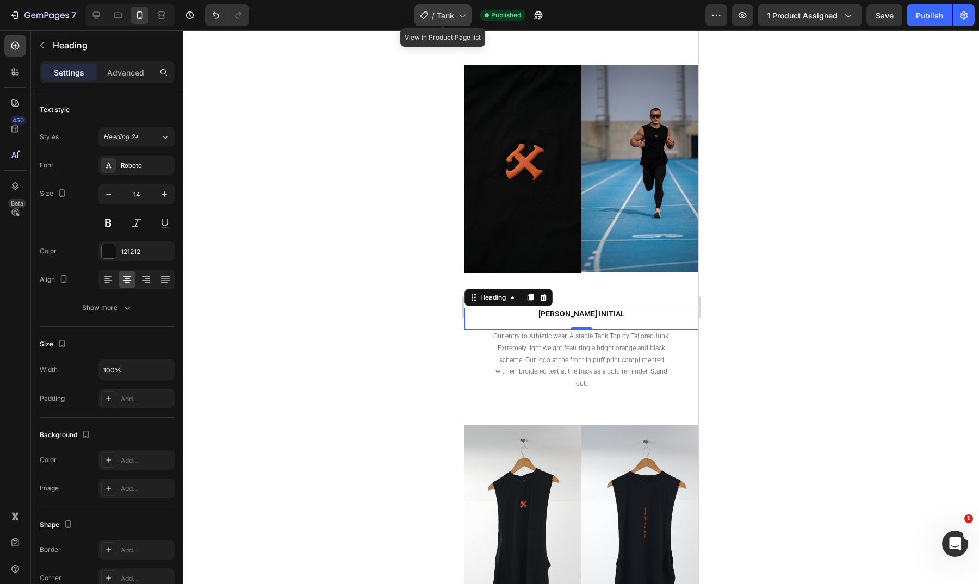
click at [430, 11] on div "/ Tank" at bounding box center [443, 15] width 57 height 22
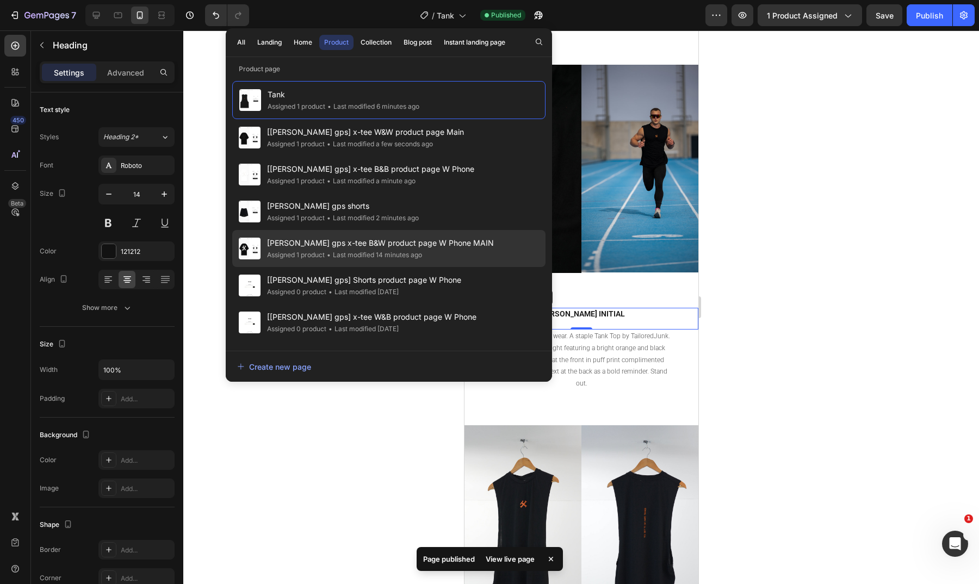
click at [440, 255] on div "Assigned 1 product • Last modified 14 minutes ago" at bounding box center [380, 255] width 227 height 11
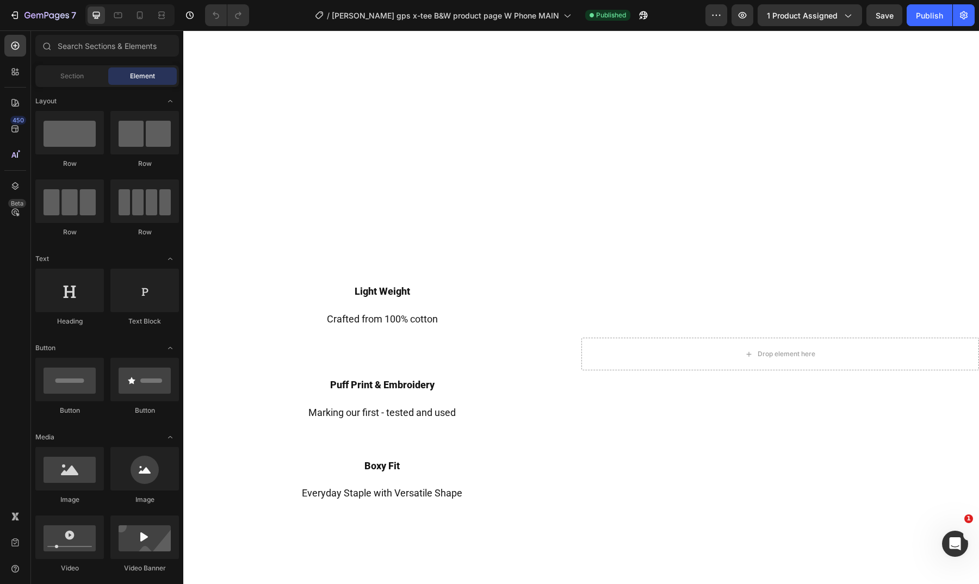
scroll to position [657, 0]
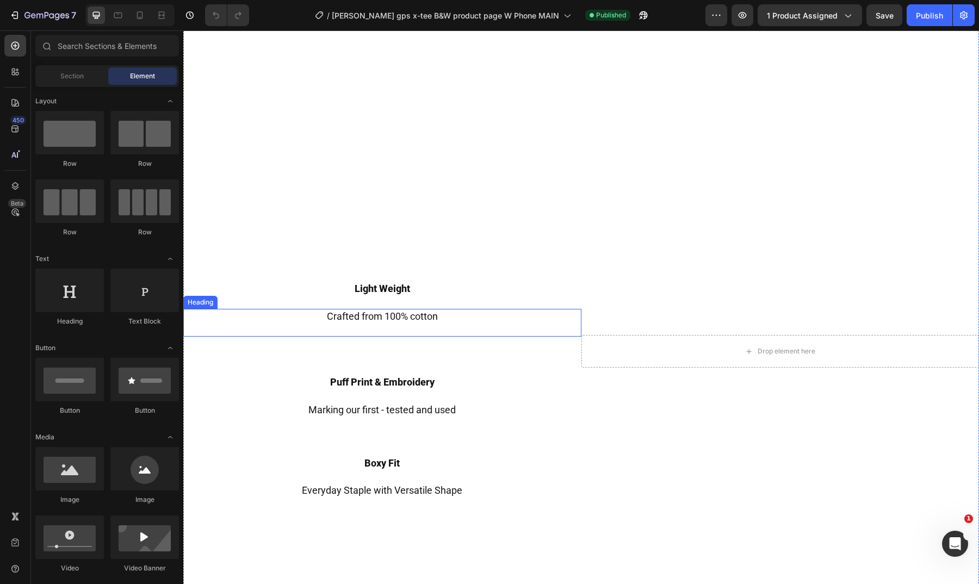
click at [416, 309] on h2 "Crafted from 100% cotton" at bounding box center [382, 323] width 398 height 28
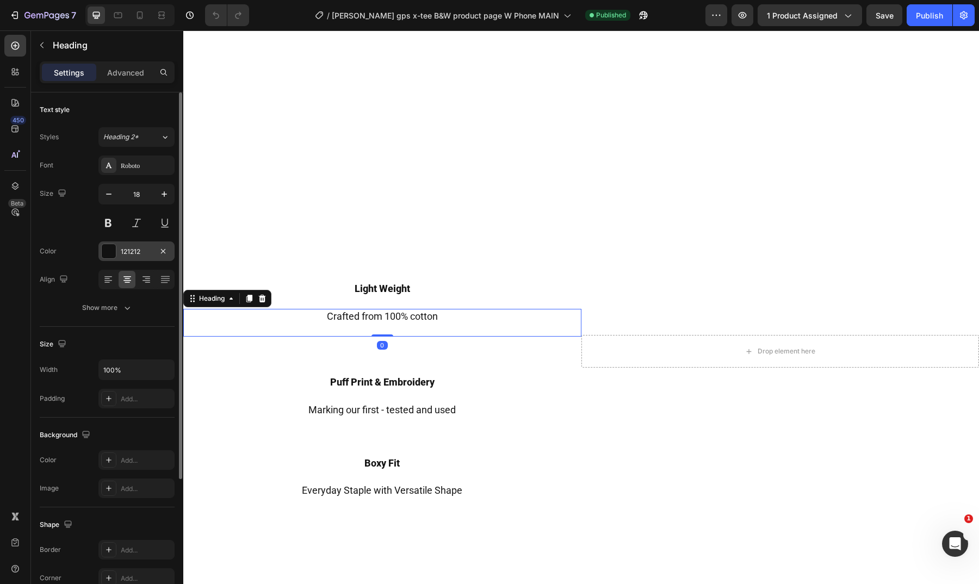
click at [113, 254] on div at bounding box center [109, 251] width 14 height 14
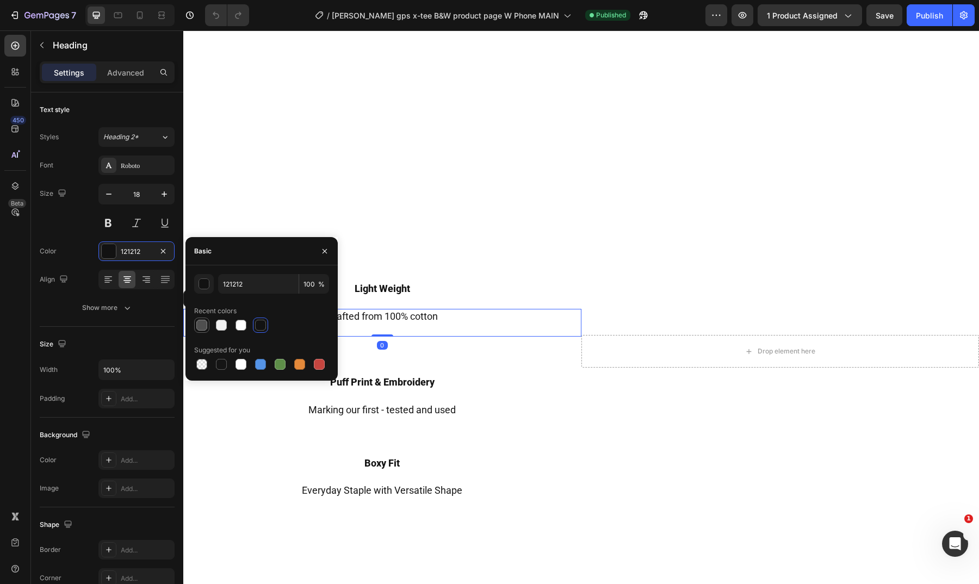
click at [203, 326] on div at bounding box center [201, 325] width 11 height 11
type input "4F4F4F"
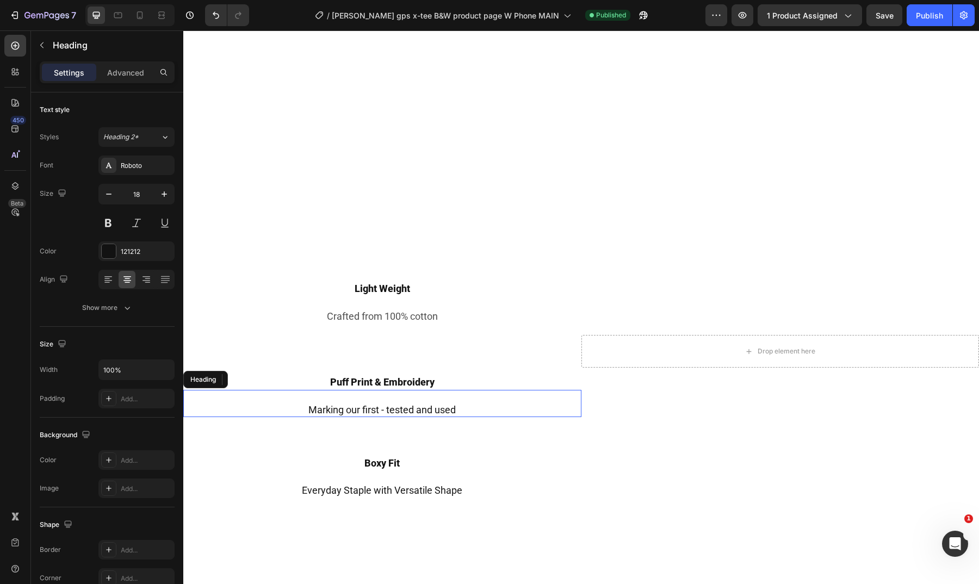
click at [381, 406] on h2 "Marking our first - tested and used" at bounding box center [382, 404] width 398 height 28
click at [107, 243] on div "121212" at bounding box center [136, 252] width 76 height 20
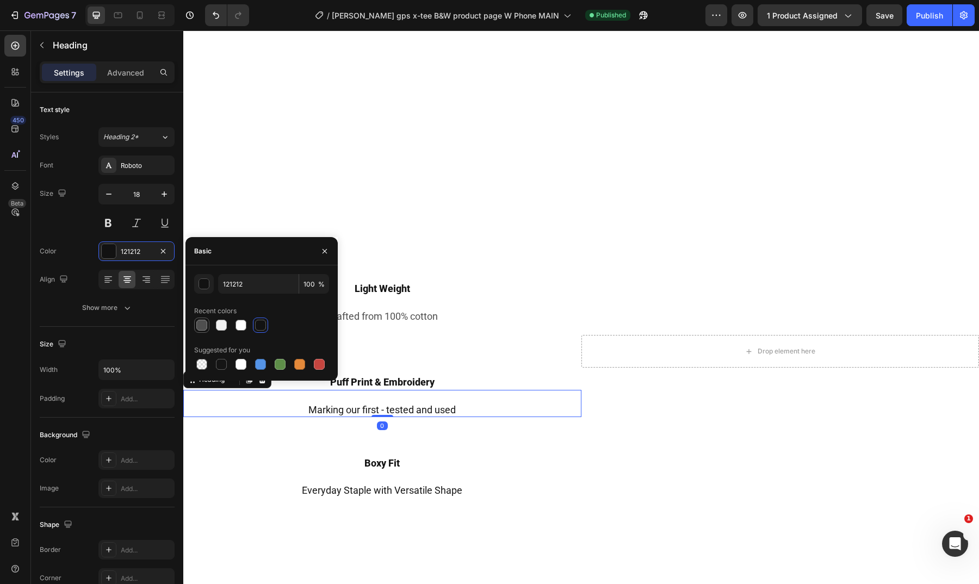
click at [201, 325] on div at bounding box center [201, 325] width 11 height 11
type input "4F4F4F"
click at [369, 479] on h2 "Everyday Staple with Versatile Shape" at bounding box center [382, 485] width 398 height 28
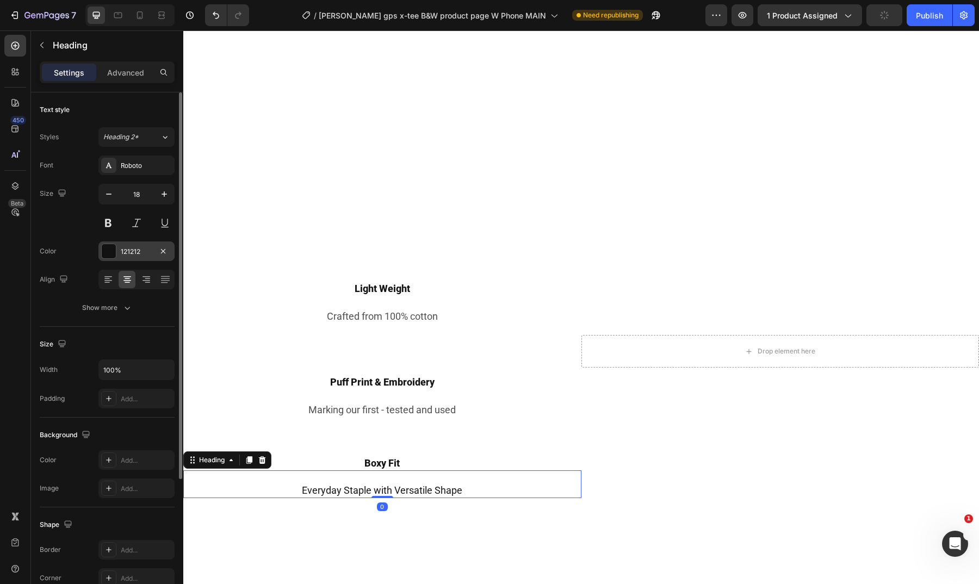
click at [115, 256] on div at bounding box center [109, 251] width 14 height 14
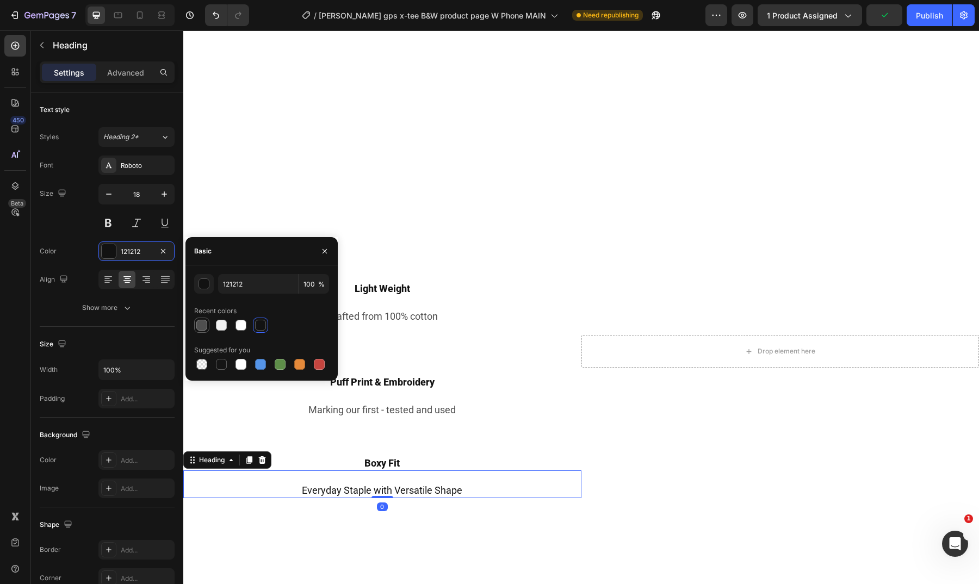
click at [203, 324] on div at bounding box center [201, 325] width 11 height 11
type input "4F4F4F"
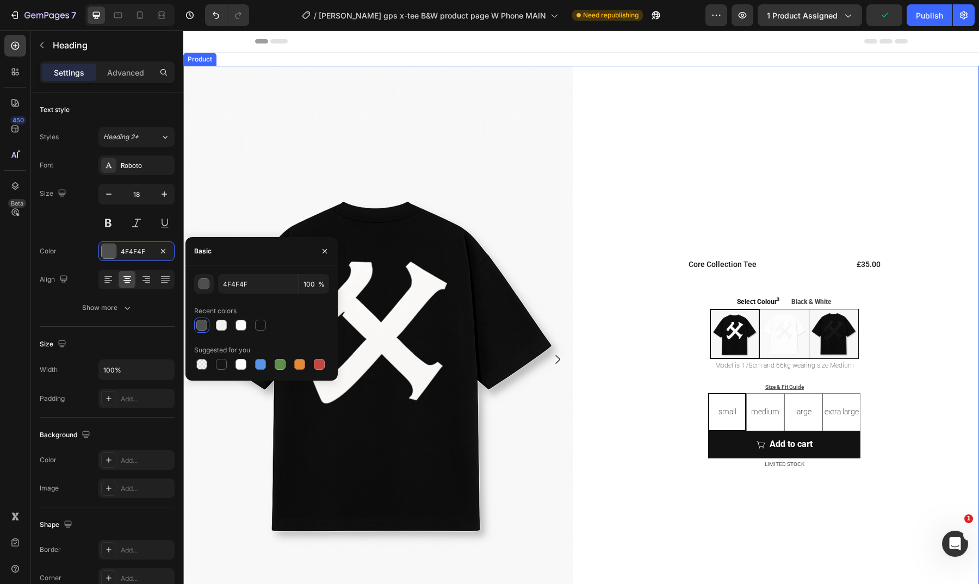
click at [593, 255] on div "Core Collection Tee Product Title £35.00 Product Price Product Price Row" at bounding box center [785, 255] width 390 height 29
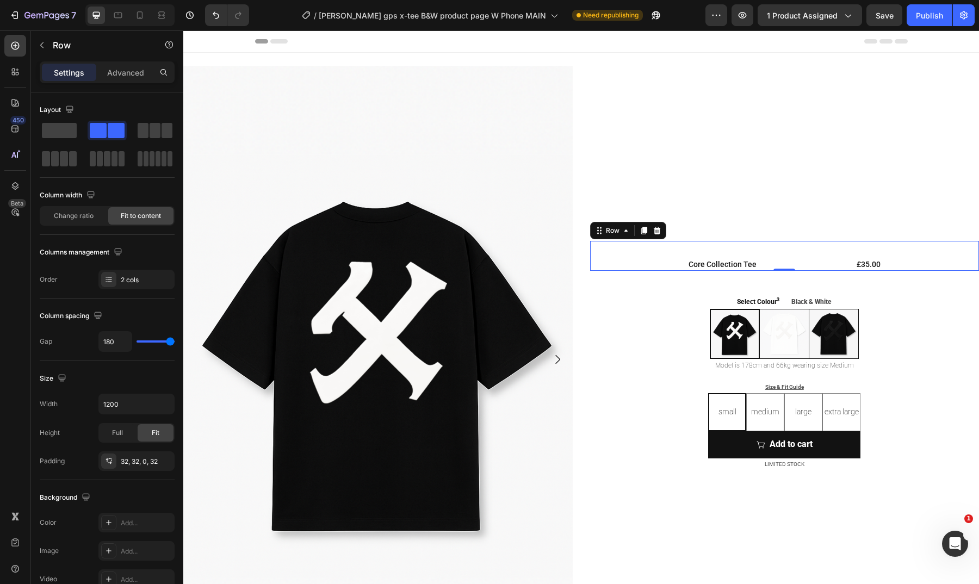
scroll to position [0, 0]
click at [145, 20] on icon at bounding box center [139, 15] width 11 height 11
type input "100%"
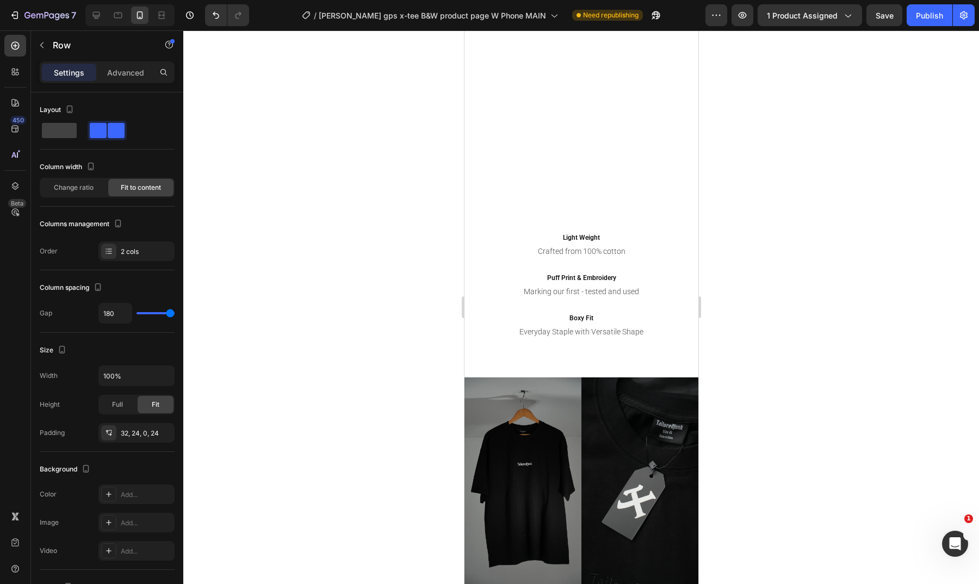
scroll to position [812, 0]
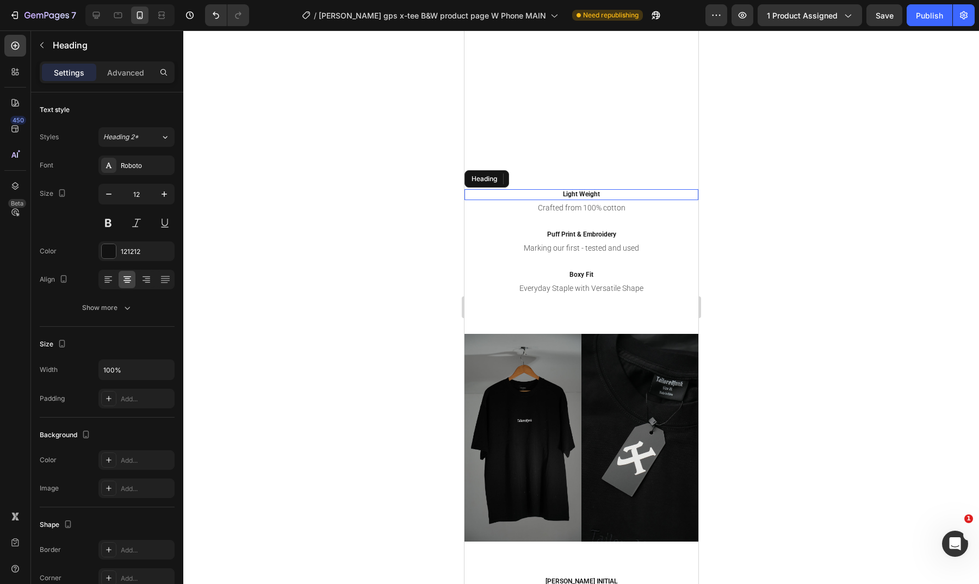
click at [583, 193] on h2 "Light Weight" at bounding box center [581, 194] width 234 height 11
click at [166, 190] on icon "button" at bounding box center [164, 194] width 11 height 11
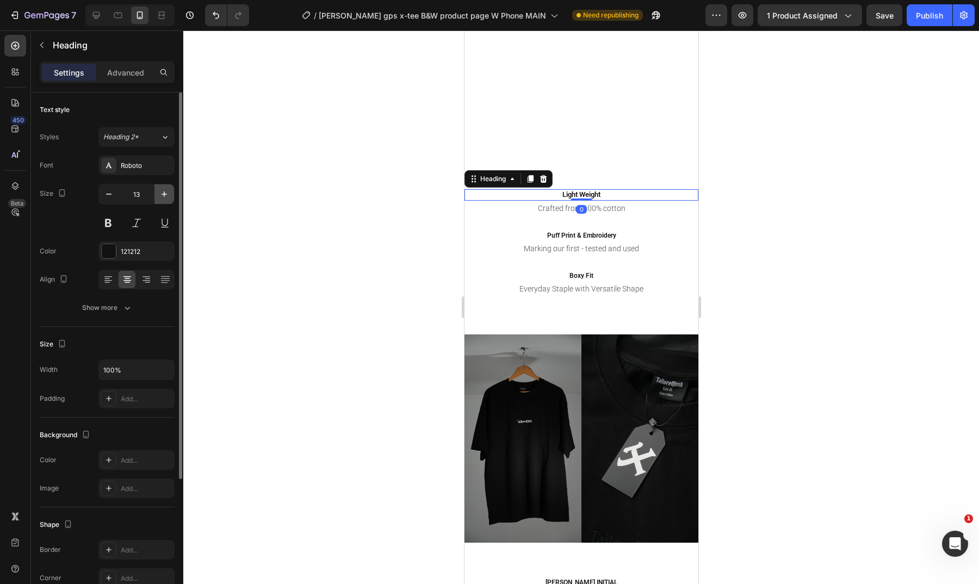
type input "14"
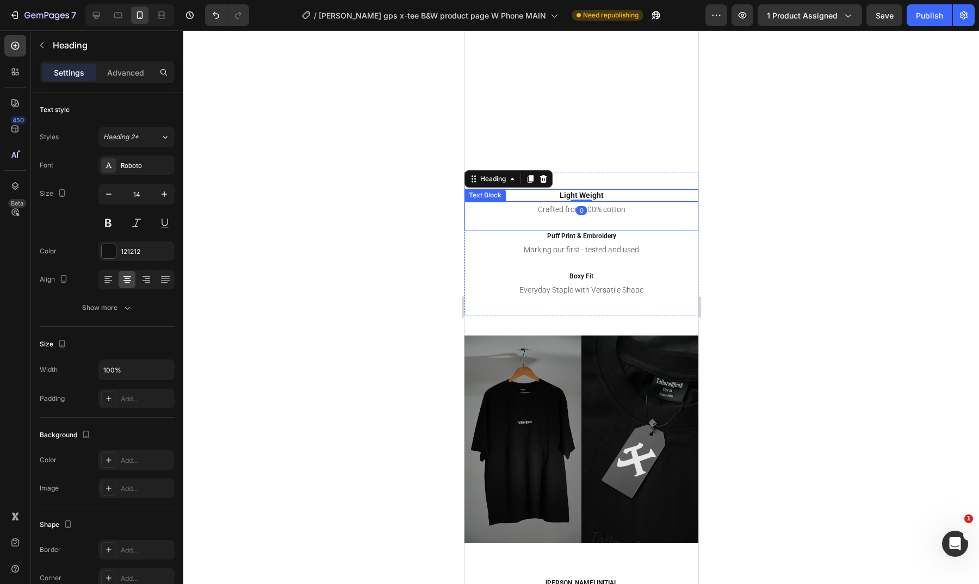
click at [548, 209] on p "Crafted from 100% cotton" at bounding box center [581, 210] width 232 height 14
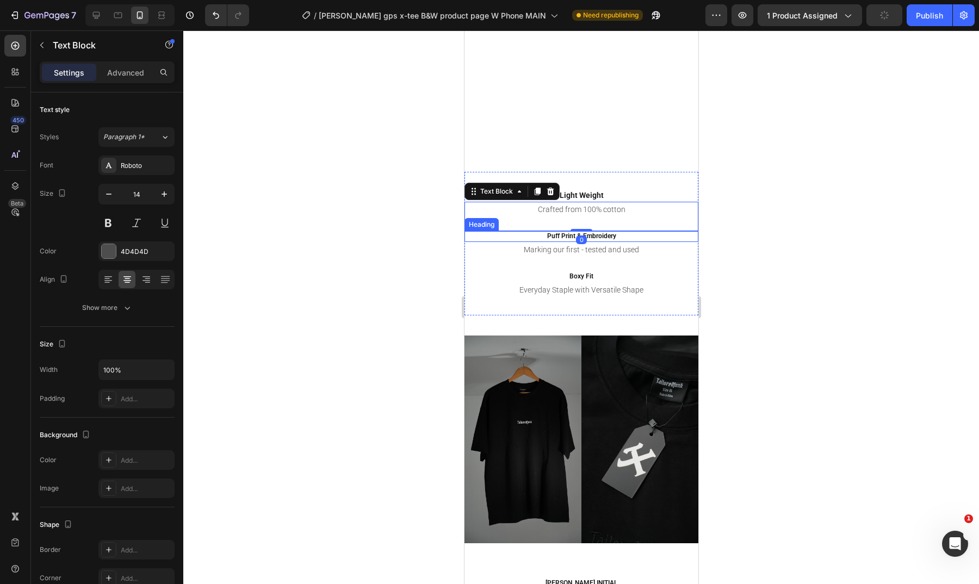
click at [558, 235] on h2 "Puff Print & Embroidery" at bounding box center [581, 236] width 234 height 11
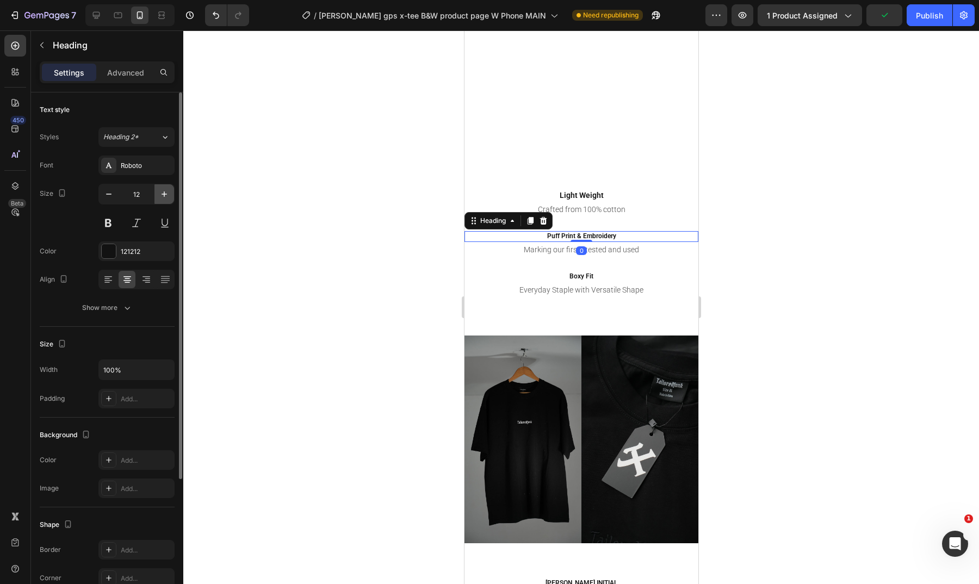
click at [170, 197] on button "button" at bounding box center [165, 194] width 20 height 20
type input "14"
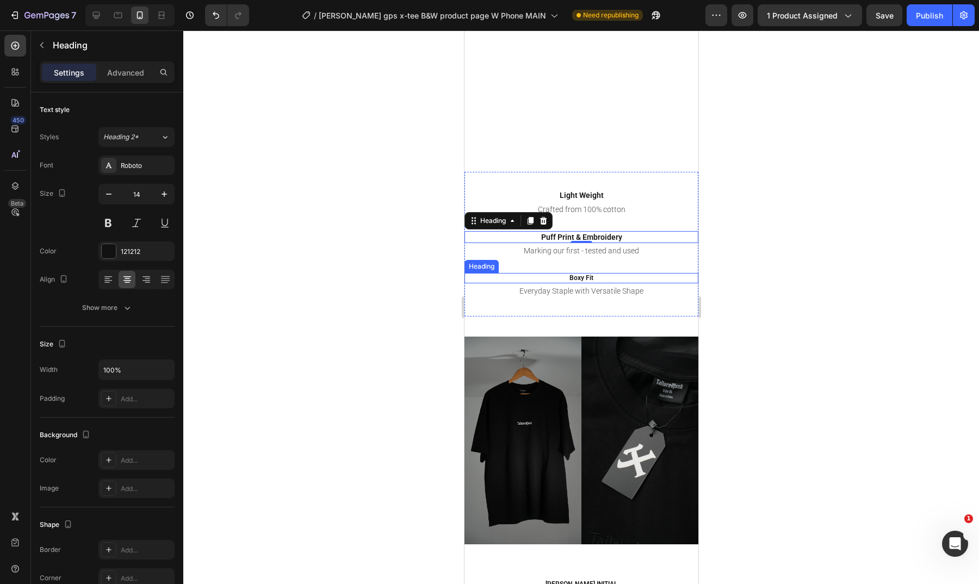
click at [563, 275] on h2 "Boxy Fit" at bounding box center [581, 278] width 234 height 11
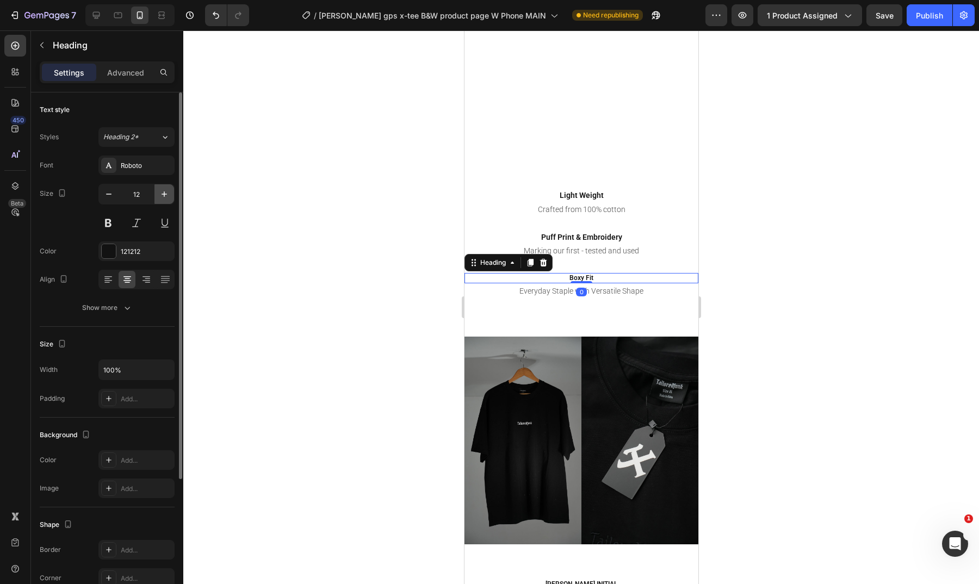
click at [168, 198] on icon "button" at bounding box center [164, 194] width 11 height 11
type input "14"
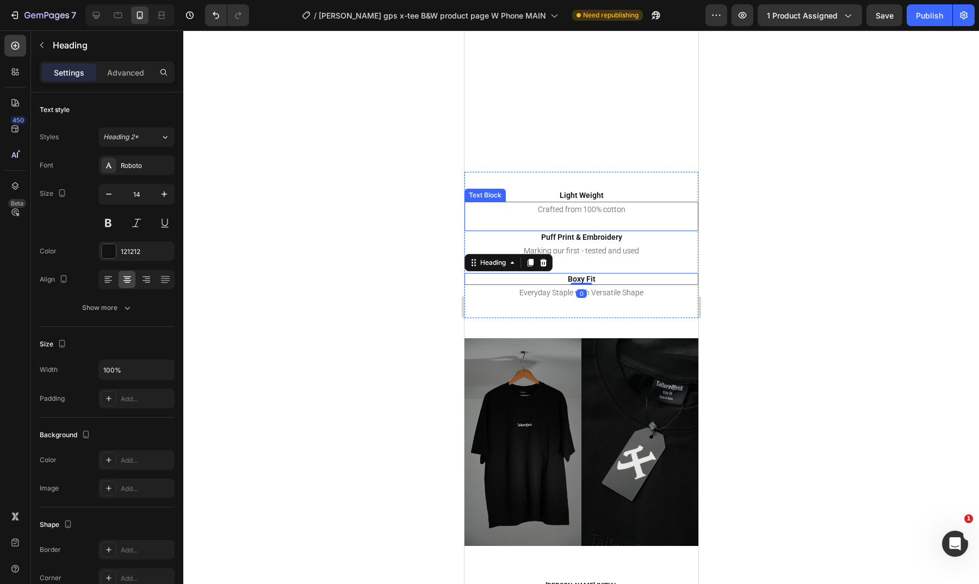
click at [608, 208] on p "Crafted from 100% cotton" at bounding box center [581, 210] width 232 height 14
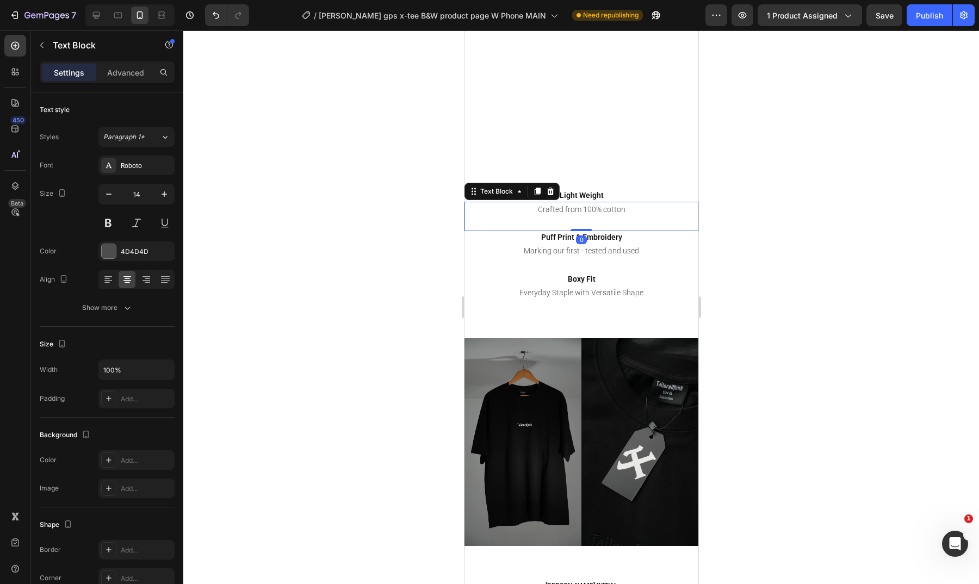
click at [621, 208] on p "Crafted from 100% cotton" at bounding box center [581, 210] width 232 height 14
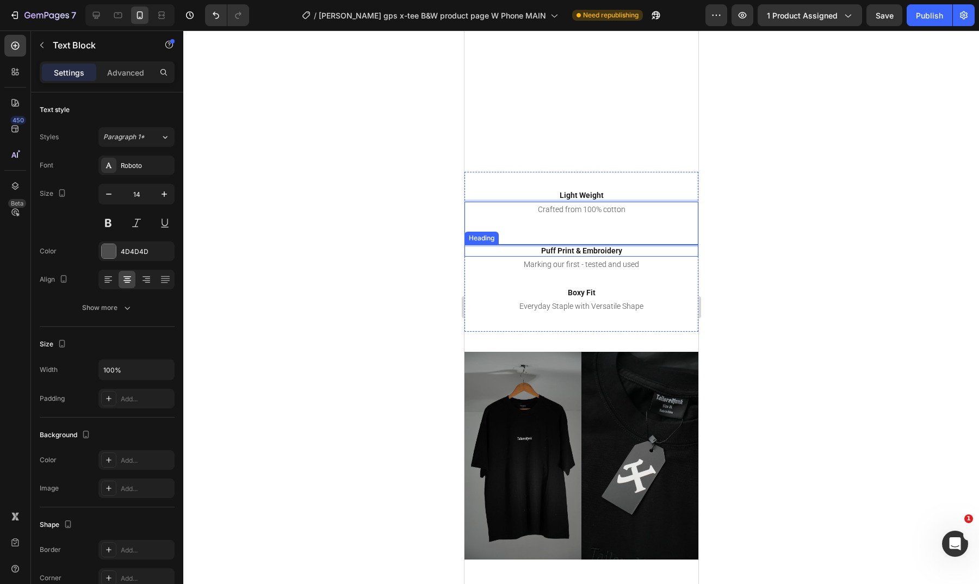
click at [637, 255] on h2 "Puff Print & Embroidery" at bounding box center [581, 251] width 234 height 12
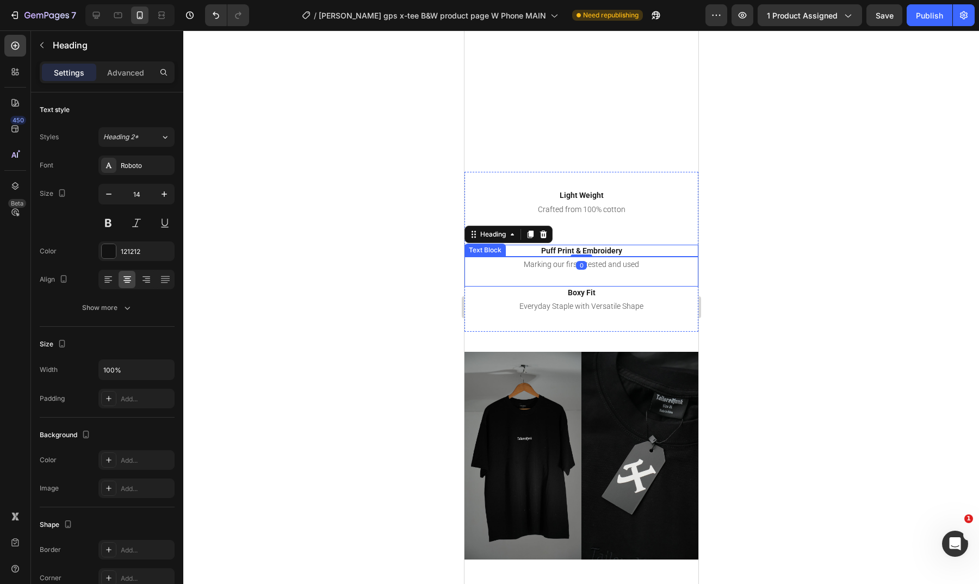
click at [640, 258] on p "Marking our first - tested and used" at bounding box center [581, 265] width 232 height 14
click at [639, 263] on p "Marking our first - tested and used" at bounding box center [581, 265] width 232 height 14
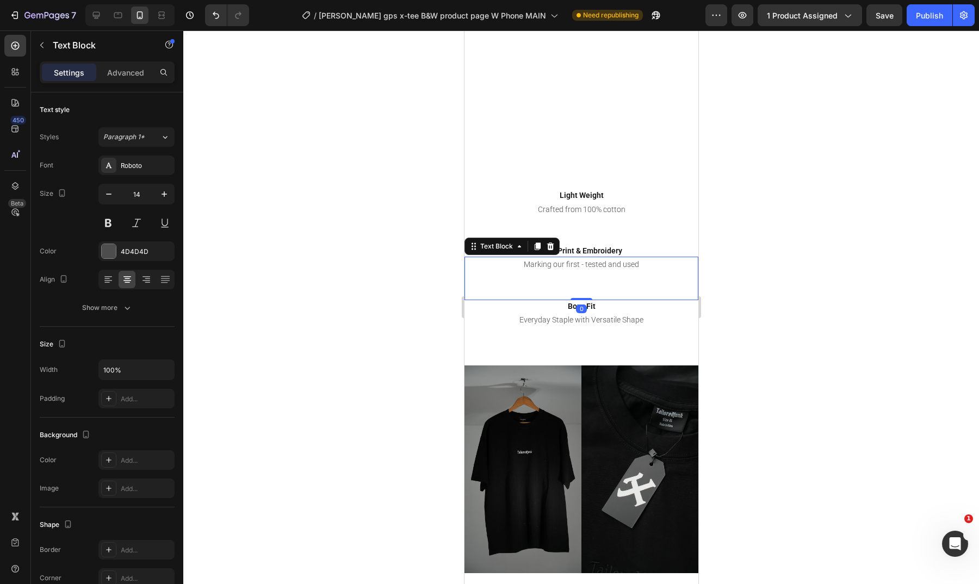
click at [752, 279] on div at bounding box center [581, 307] width 796 height 554
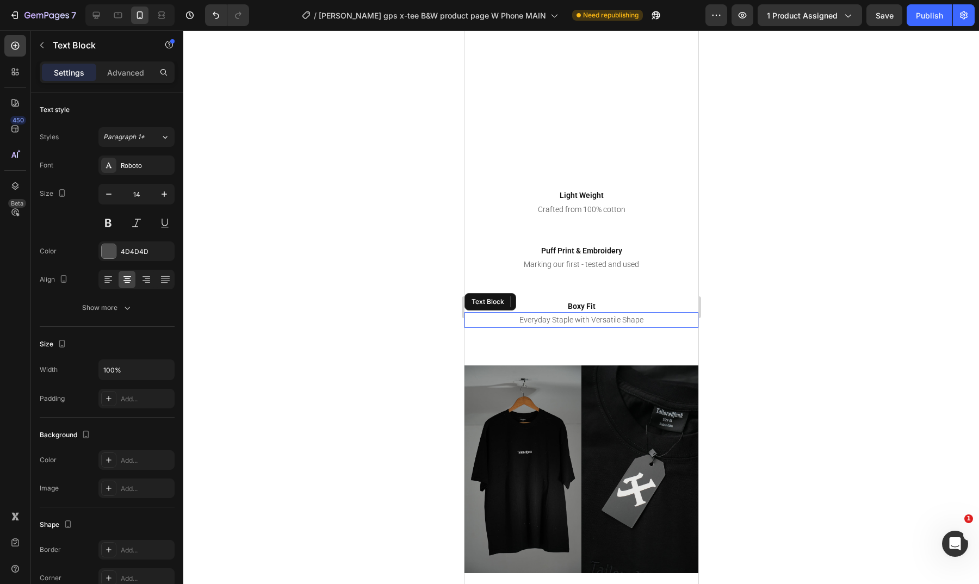
click at [614, 319] on p "Everyday Staple with Versatile Shape" at bounding box center [581, 320] width 232 height 14
click at [605, 311] on h2 "Boxy Fit" at bounding box center [581, 306] width 234 height 12
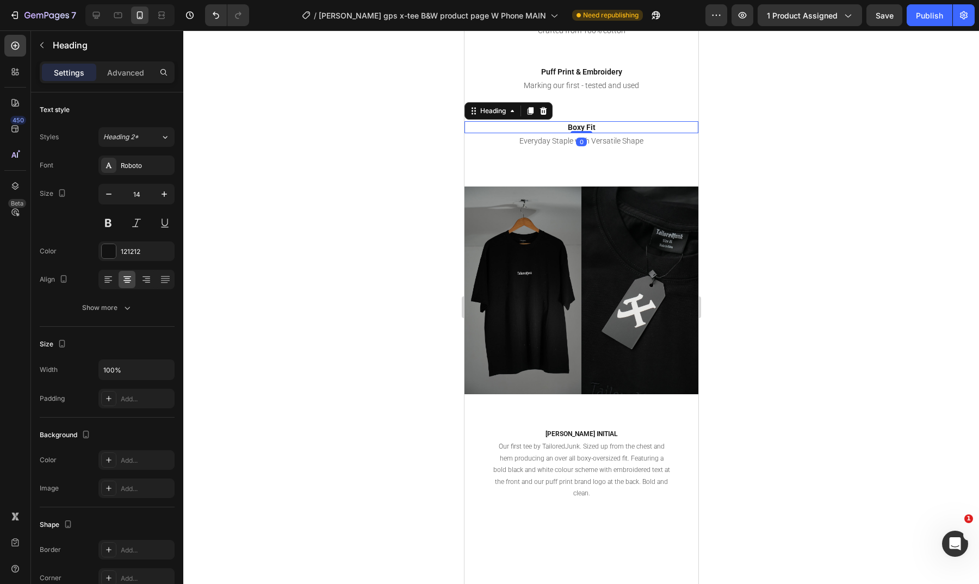
scroll to position [1027, 0]
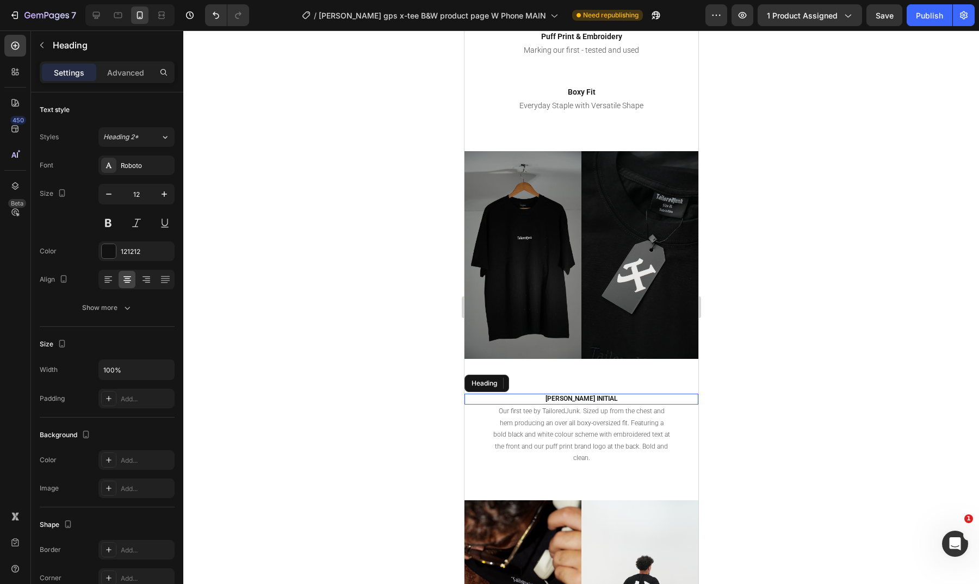
click at [600, 394] on h2 "[PERSON_NAME] INITIAL" at bounding box center [581, 399] width 234 height 11
click at [633, 395] on p "[PERSON_NAME] INITIAL" at bounding box center [581, 399] width 232 height 9
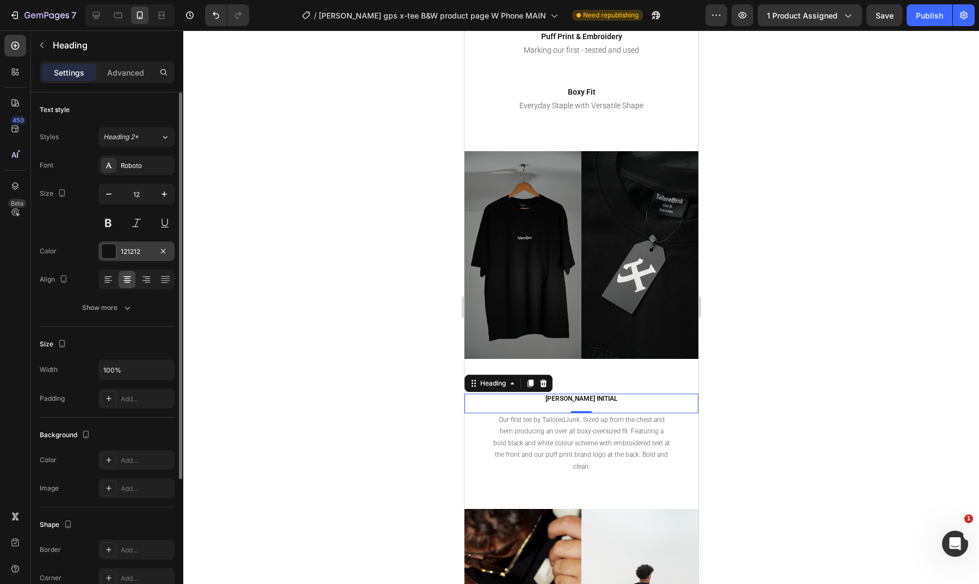
click at [110, 251] on div at bounding box center [109, 251] width 14 height 14
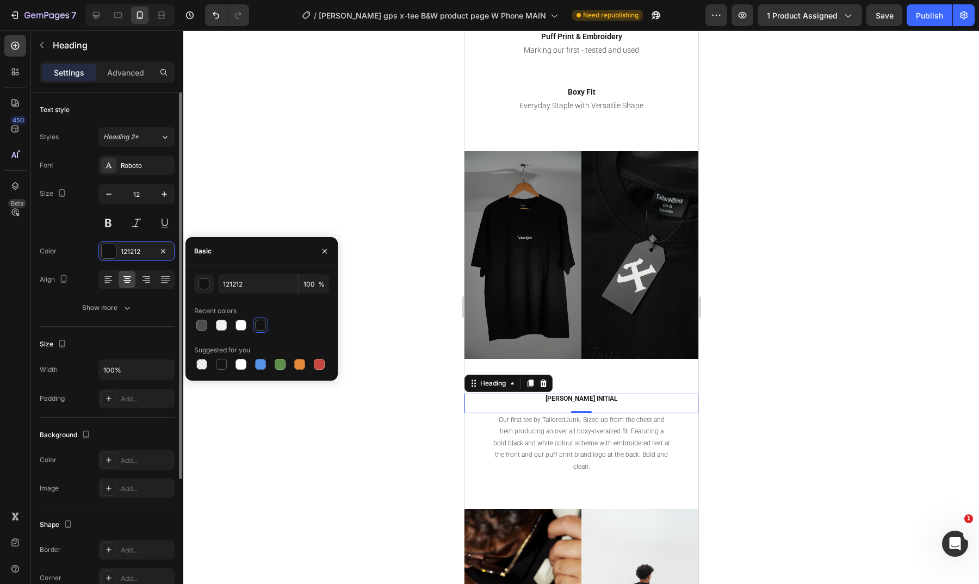
click at [175, 186] on div "Text style Styles Heading 2* Font Roboto Size 12 Color 121212 Align Show more S…" at bounding box center [107, 445] width 152 height 706
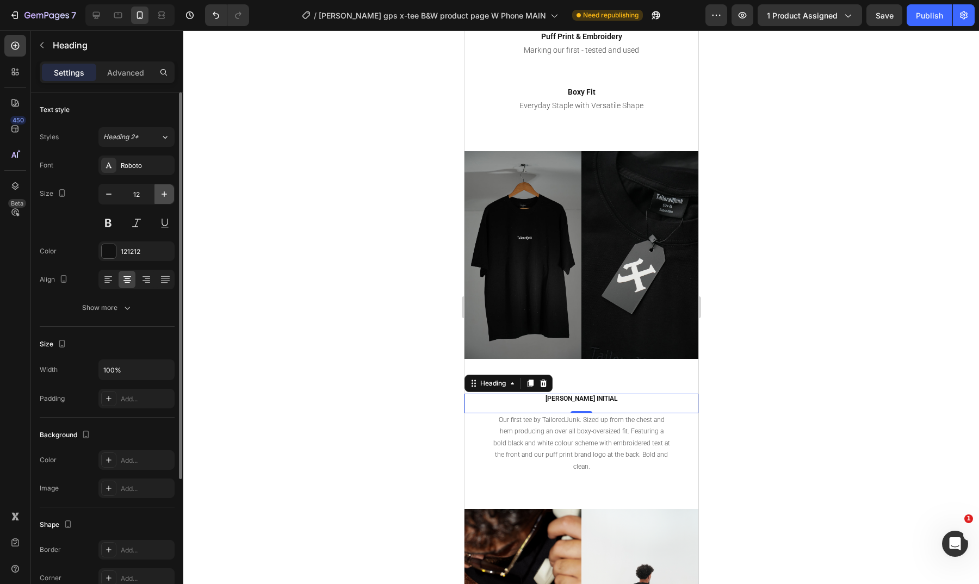
click at [171, 190] on button "button" at bounding box center [165, 194] width 20 height 20
type input "14"
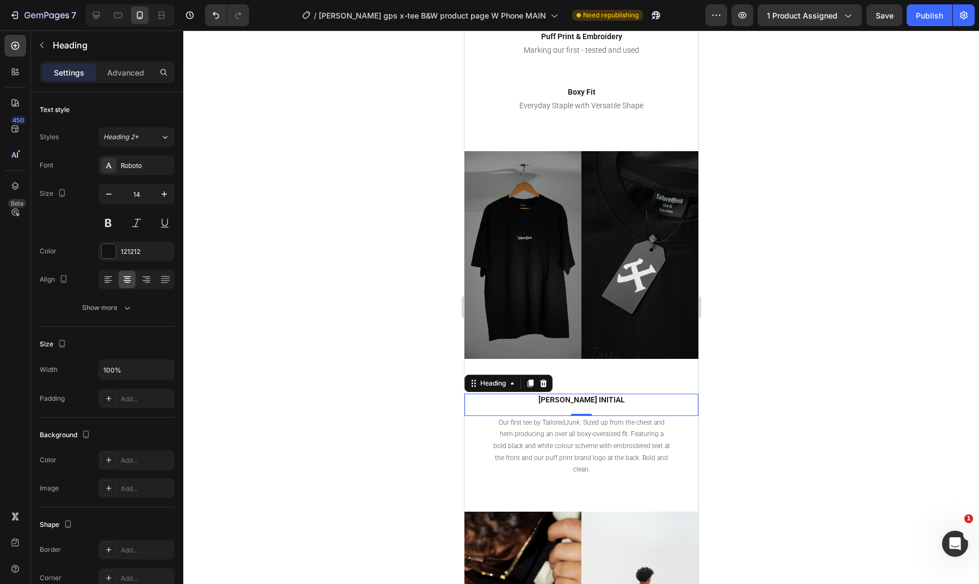
click at [797, 214] on div at bounding box center [581, 307] width 796 height 554
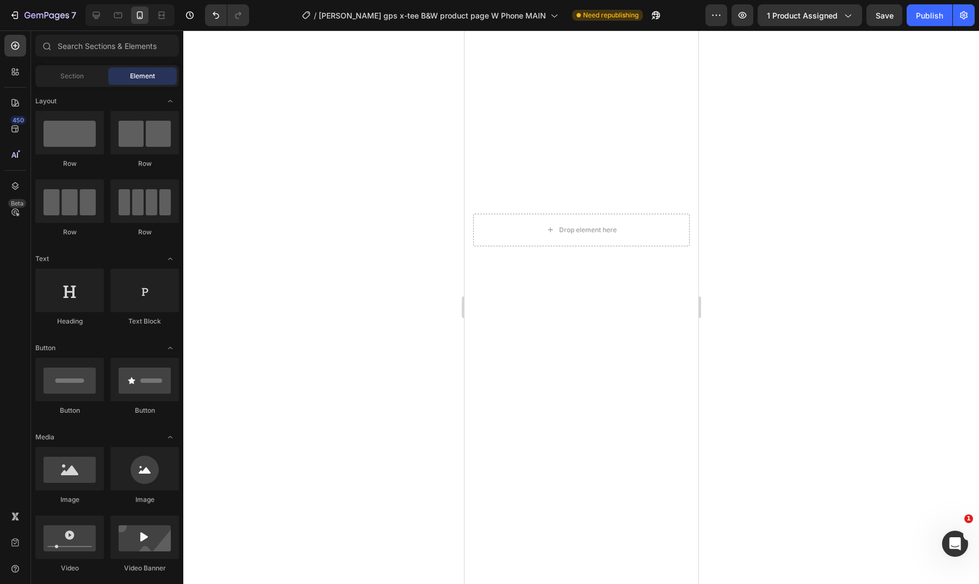
scroll to position [322, 0]
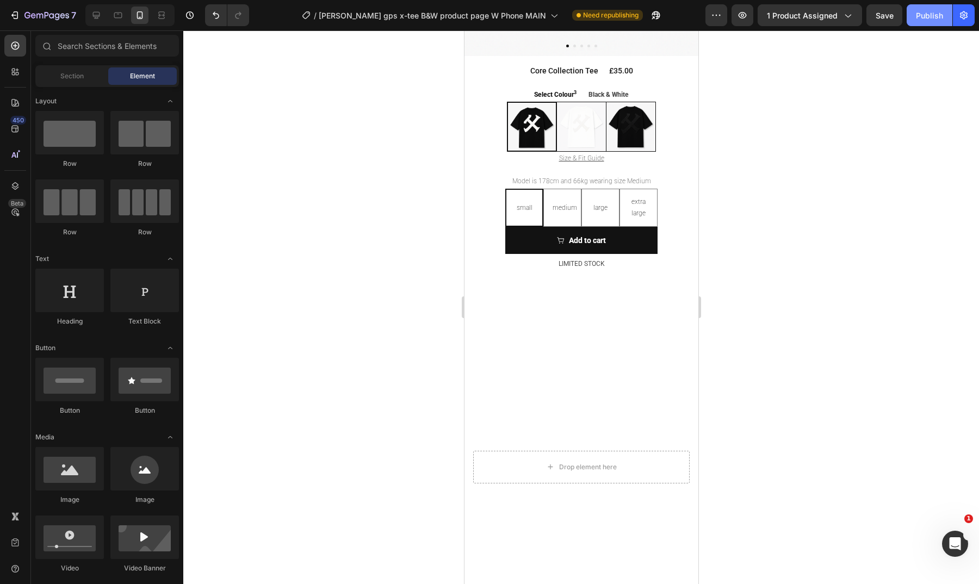
click at [932, 15] on div "Publish" at bounding box center [929, 15] width 27 height 11
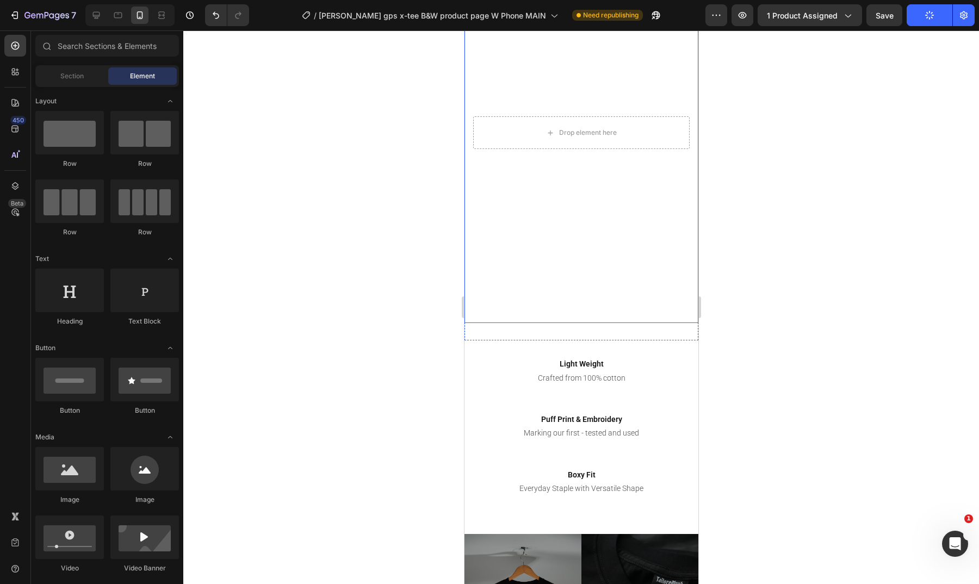
scroll to position [647, 0]
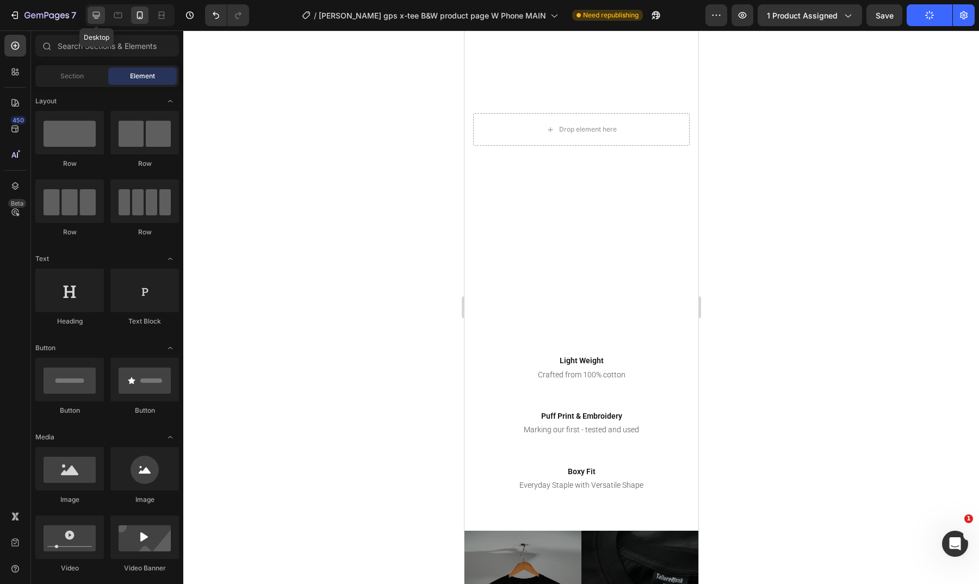
click at [101, 21] on div at bounding box center [96, 15] width 17 height 17
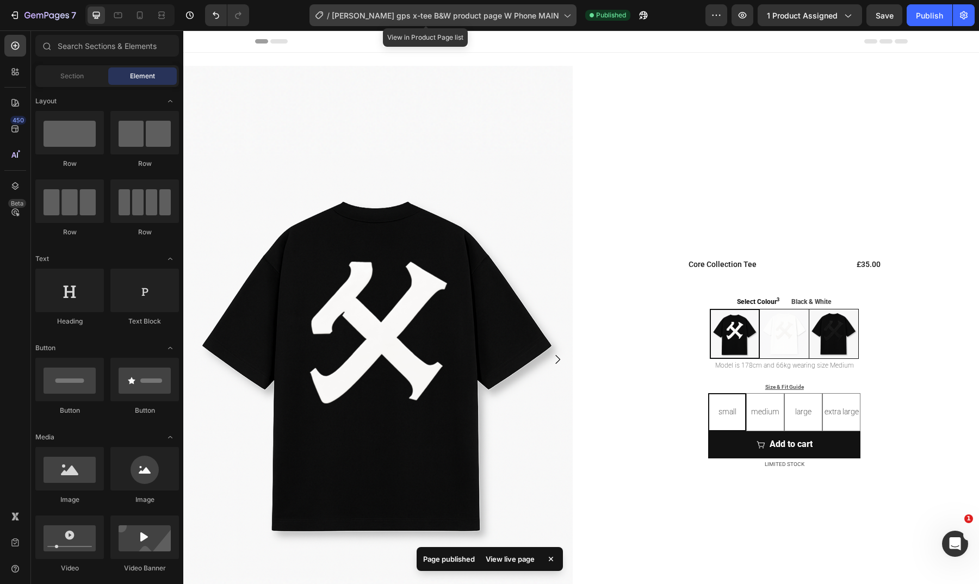
click at [499, 18] on span "[PERSON_NAME] gps x-tee B&W product page W Phone MAIN" at bounding box center [445, 15] width 227 height 11
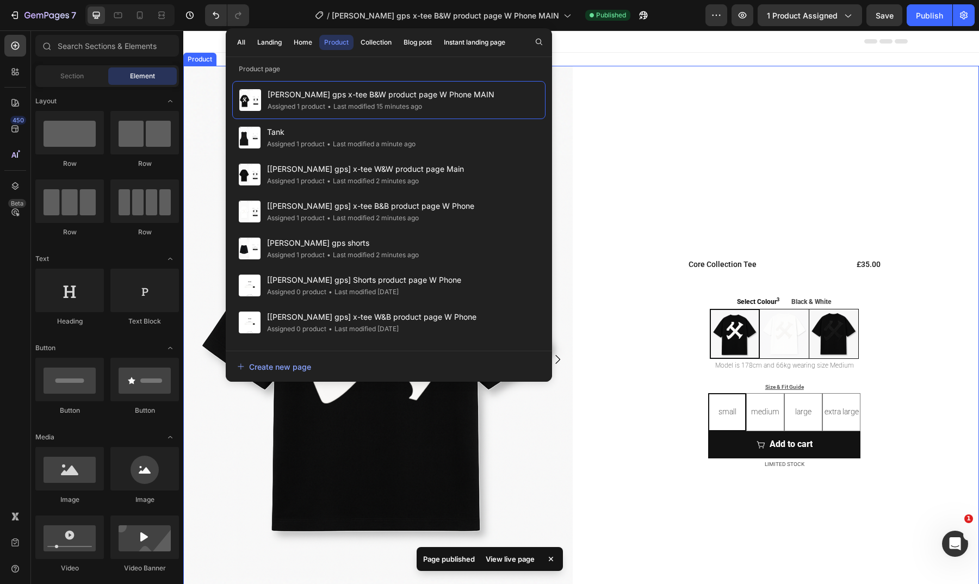
click at [628, 69] on div "Core Collection Tee Product Title £35.00 Product Price Product Price Row Select…" at bounding box center [785, 364] width 390 height 596
